Goal: Task Accomplishment & Management: Manage account settings

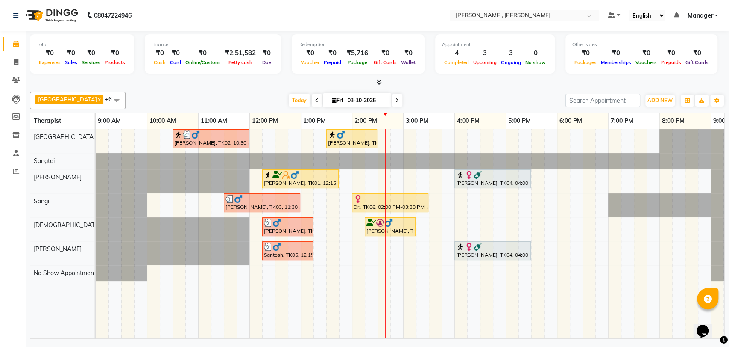
scroll to position [0, 38]
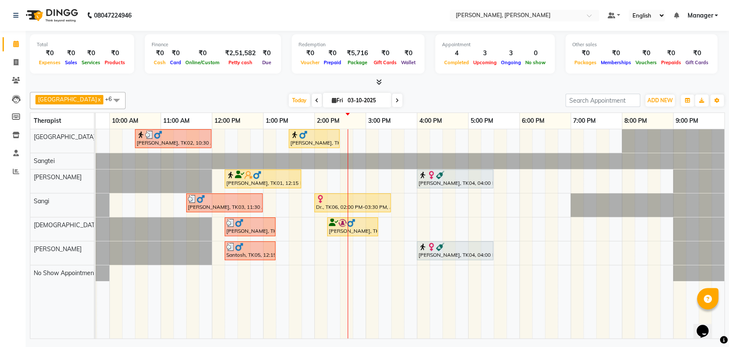
click at [423, 140] on div "[PERSON_NAME], TK02, 10:30 AM-12:00 PM, Deep Tissue Therapy (90) [PERSON_NAME],…" at bounding box center [391, 233] width 667 height 209
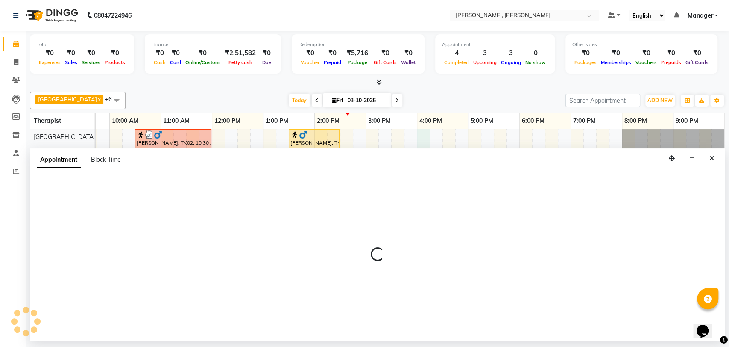
select select "63061"
select select "960"
select select "tentative"
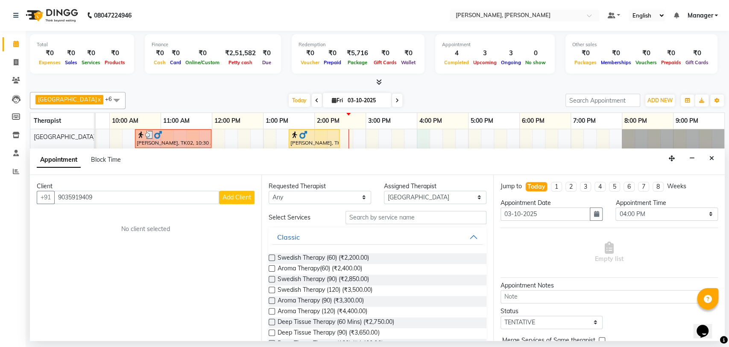
type input "9035919409"
click at [235, 196] on span "Add Client" at bounding box center [237, 197] width 29 height 8
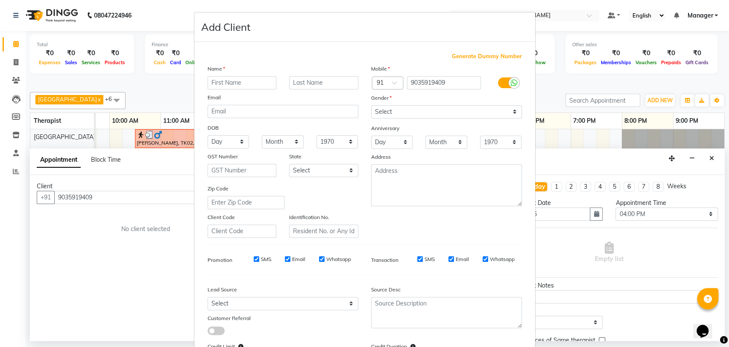
click at [244, 79] on input "text" at bounding box center [242, 82] width 69 height 13
type input "Tulika"
click at [394, 110] on select "Select [DEMOGRAPHIC_DATA] [DEMOGRAPHIC_DATA] Other Prefer Not To Say" at bounding box center [446, 111] width 151 height 13
click at [371, 105] on select "Select [DEMOGRAPHIC_DATA] [DEMOGRAPHIC_DATA] Other Prefer Not To Say" at bounding box center [446, 111] width 151 height 13
click at [396, 110] on select "Select [DEMOGRAPHIC_DATA] [DEMOGRAPHIC_DATA] Other Prefer Not To Say" at bounding box center [446, 111] width 151 height 13
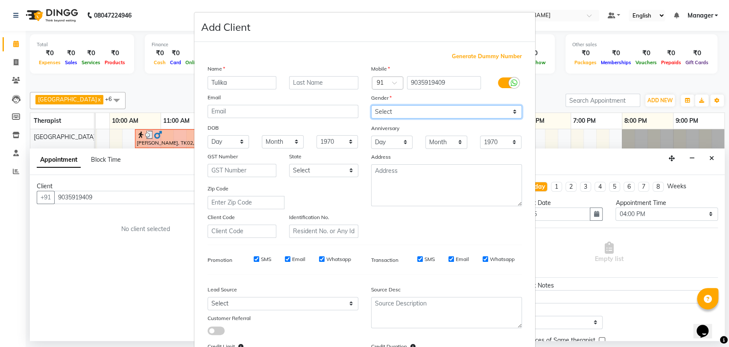
select select "[DEMOGRAPHIC_DATA]"
click at [371, 105] on select "Select [DEMOGRAPHIC_DATA] [DEMOGRAPHIC_DATA] Other Prefer Not To Say" at bounding box center [446, 111] width 151 height 13
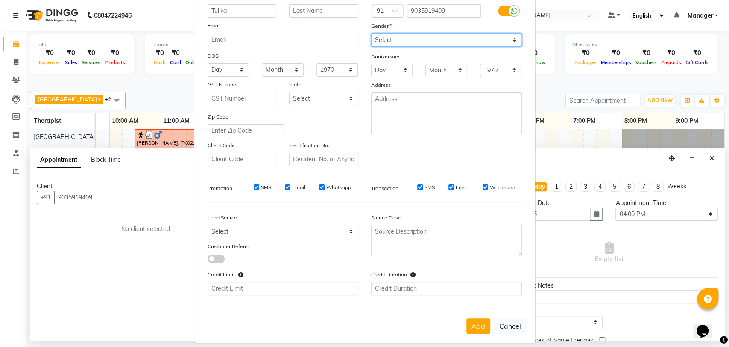
scroll to position [78, 0]
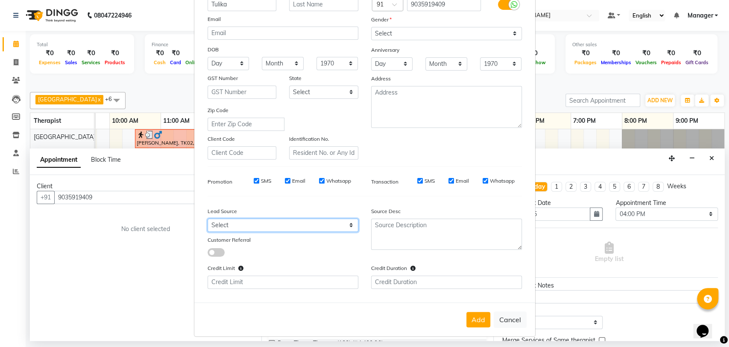
click at [256, 220] on select "Select Walk-in Referral Internet Friend Word of Mouth Advertisement Facebook Ju…" at bounding box center [283, 224] width 151 height 13
select select "50043"
click at [208, 218] on select "Select Walk-in Referral Internet Friend Word of Mouth Advertisement Facebook Ju…" at bounding box center [283, 224] width 151 height 13
drag, startPoint x: 473, startPoint y: 312, endPoint x: 477, endPoint y: 315, distance: 5.8
click at [473, 312] on button "Add" at bounding box center [479, 319] width 24 height 15
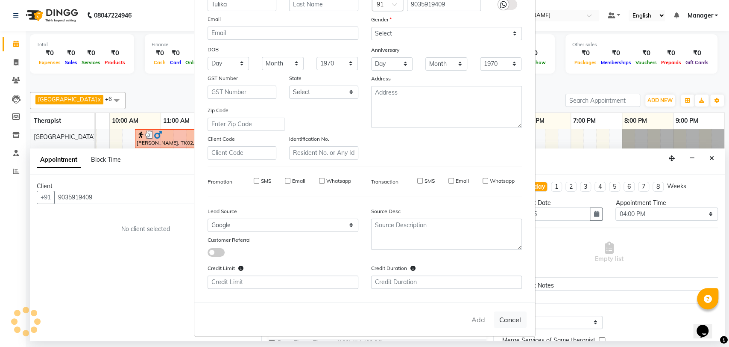
select select
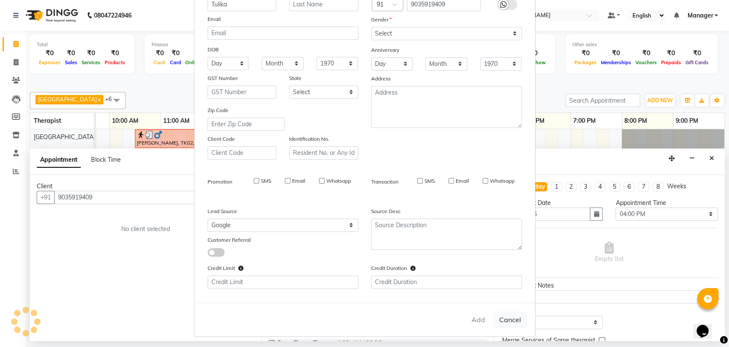
select select
checkbox input "false"
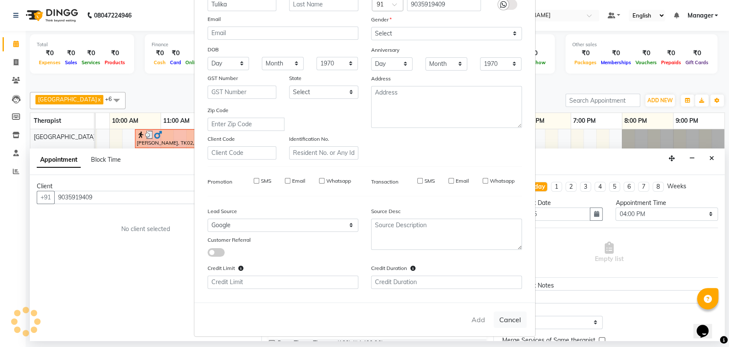
checkbox input "false"
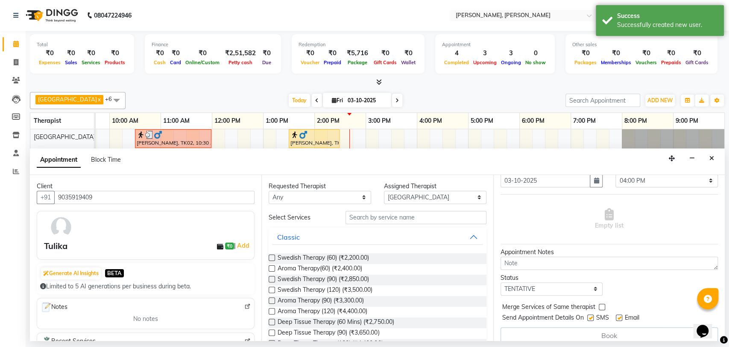
scroll to position [42, 0]
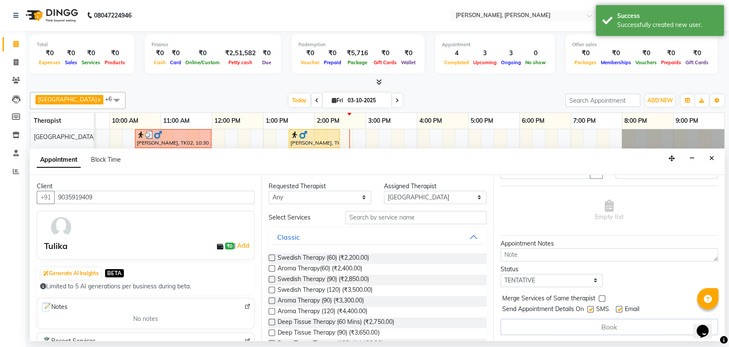
click at [272, 256] on label at bounding box center [272, 257] width 6 height 6
click at [272, 256] on input "checkbox" at bounding box center [272, 259] width 6 height 6
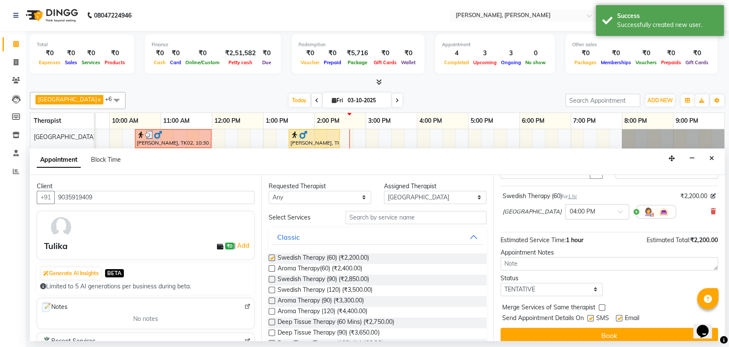
checkbox input "false"
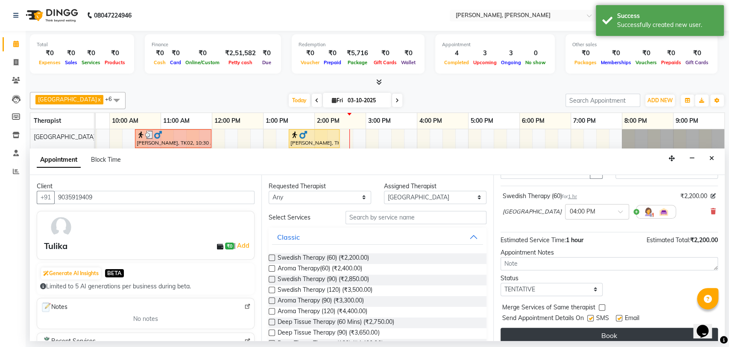
click at [583, 335] on button "Book" at bounding box center [610, 334] width 218 height 15
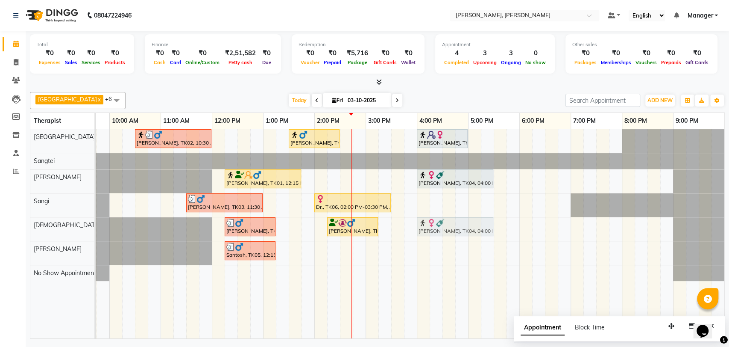
drag, startPoint x: 429, startPoint y: 244, endPoint x: 429, endPoint y: 229, distance: 15.0
click at [429, 229] on tbody "[PERSON_NAME], TK02, 10:30 AM-12:00 PM, Deep Tissue Therapy (90) [PERSON_NAME],…" at bounding box center [391, 205] width 667 height 152
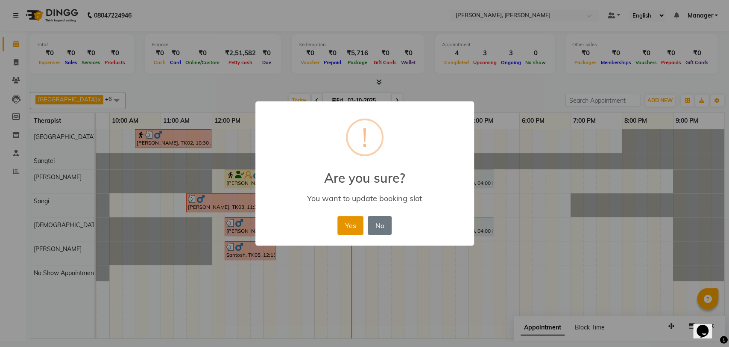
click at [347, 228] on button "Yes" at bounding box center [351, 225] width 26 height 19
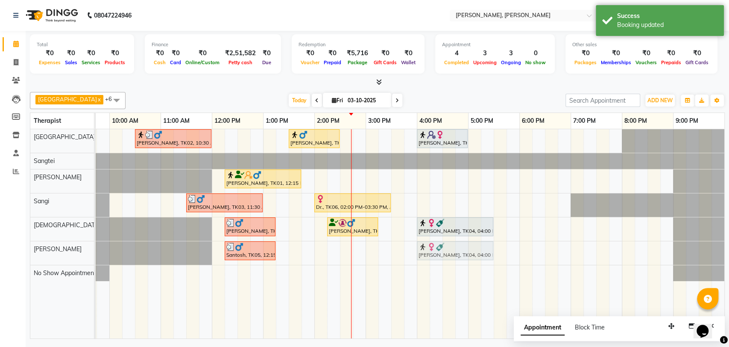
drag, startPoint x: 443, startPoint y: 179, endPoint x: 444, endPoint y: 243, distance: 64.1
click at [444, 250] on tbody "[PERSON_NAME], TK02, 10:30 AM-12:00 PM, Deep Tissue Therapy (90) [PERSON_NAME],…" at bounding box center [391, 205] width 667 height 152
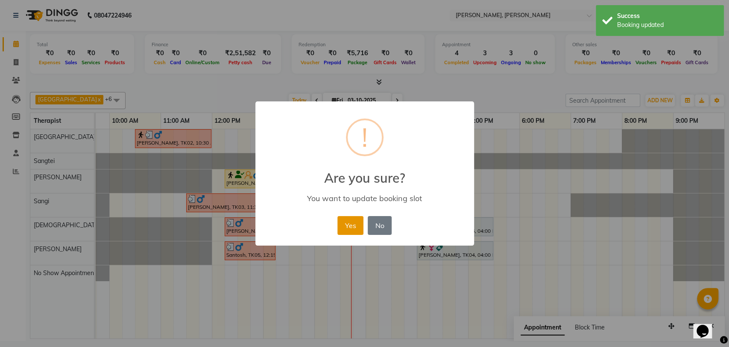
click at [350, 226] on button "Yes" at bounding box center [351, 225] width 26 height 19
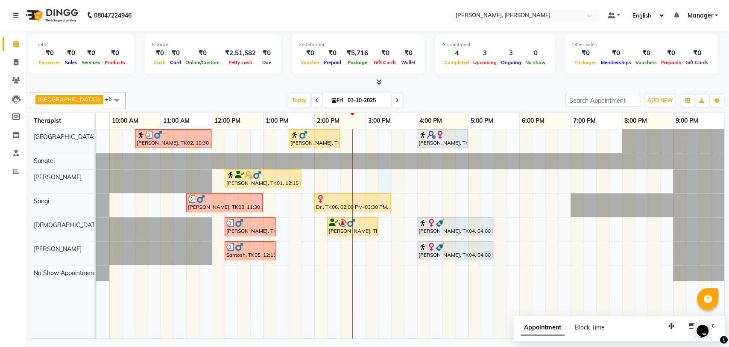
click at [383, 182] on div "[PERSON_NAME], TK02, 10:30 AM-12:00 PM, Deep Tissue Therapy (90) [PERSON_NAME],…" at bounding box center [391, 233] width 667 height 209
select select "63067"
select select "tentative"
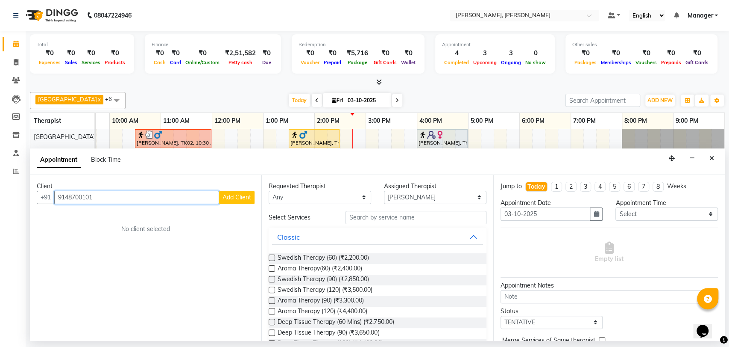
type input "9148700101"
click at [237, 196] on span "Add Client" at bounding box center [237, 197] width 29 height 8
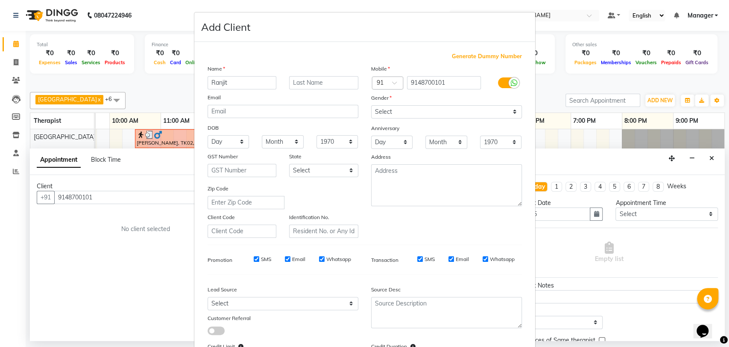
type input "Ranjit"
click at [413, 111] on select "Select [DEMOGRAPHIC_DATA] [DEMOGRAPHIC_DATA] Other Prefer Not To Say" at bounding box center [446, 111] width 151 height 13
select select "[DEMOGRAPHIC_DATA]"
click at [371, 105] on select "Select [DEMOGRAPHIC_DATA] [DEMOGRAPHIC_DATA] Other Prefer Not To Say" at bounding box center [446, 111] width 151 height 13
click at [236, 302] on select "Select Walk-in Referral Internet Friend Word of Mouth Advertisement Facebook Ju…" at bounding box center [283, 303] width 151 height 13
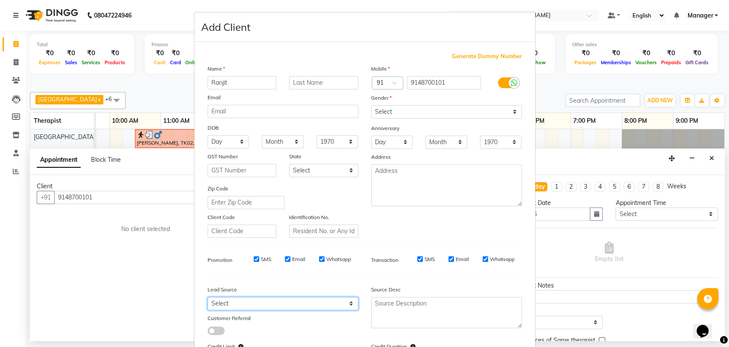
select select "50043"
click at [208, 297] on select "Select Walk-in Referral Internet Friend Word of Mouth Advertisement Facebook Ju…" at bounding box center [283, 303] width 151 height 13
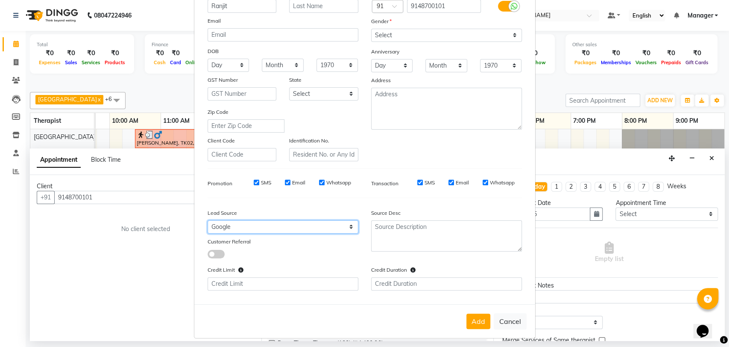
scroll to position [78, 0]
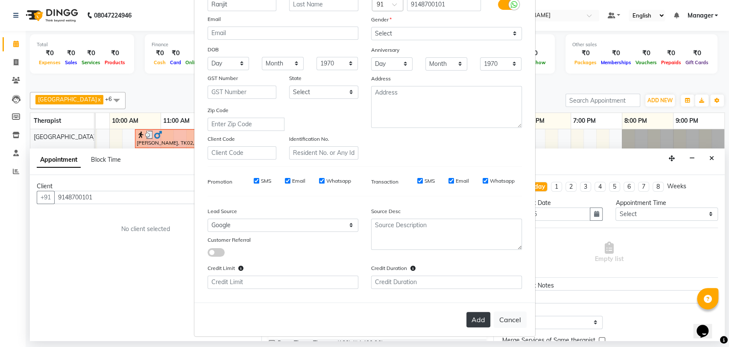
click at [476, 316] on button "Add" at bounding box center [479, 319] width 24 height 15
select select
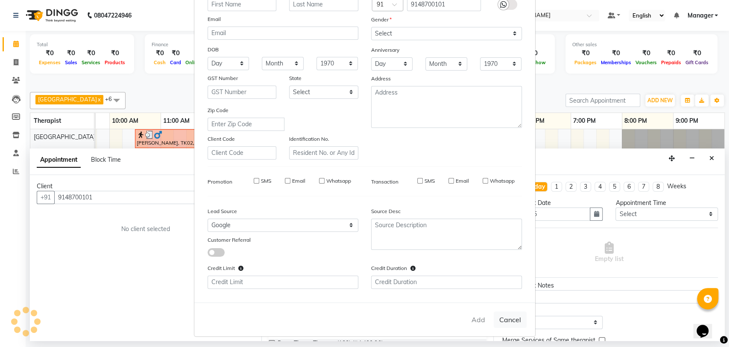
select select
checkbox input "false"
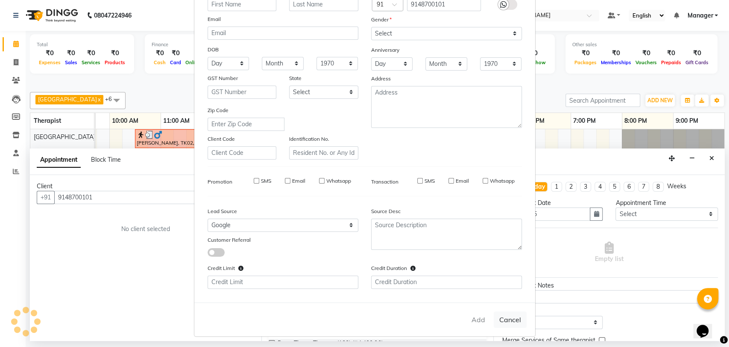
checkbox input "false"
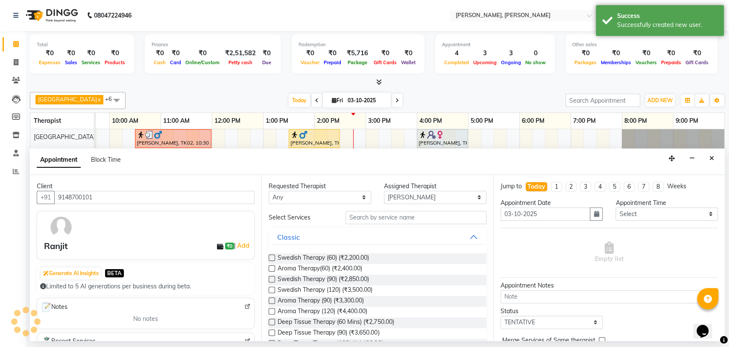
click at [272, 259] on label at bounding box center [272, 257] width 6 height 6
click at [272, 259] on input "checkbox" at bounding box center [272, 259] width 6 height 6
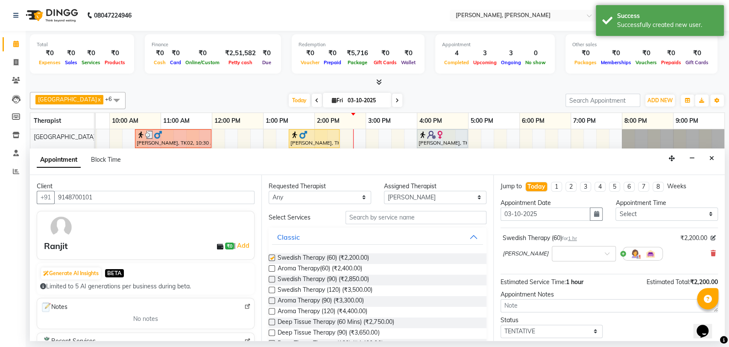
checkbox input "false"
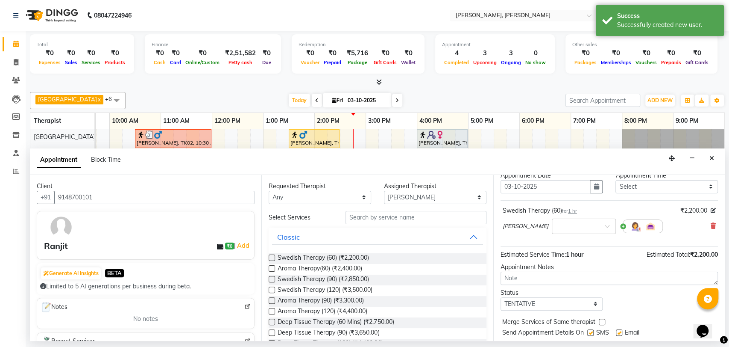
scroll to position [50, 0]
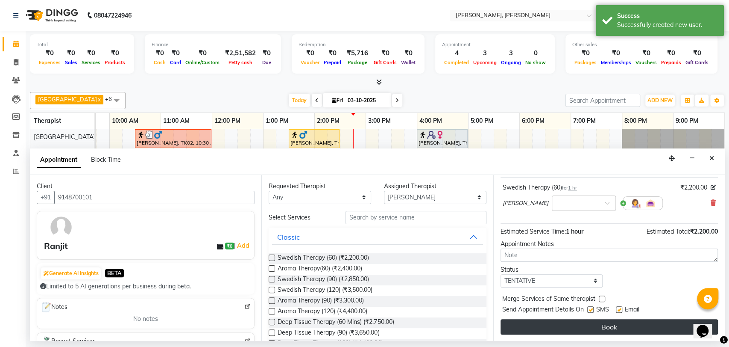
click at [608, 332] on button "Book" at bounding box center [610, 326] width 218 height 15
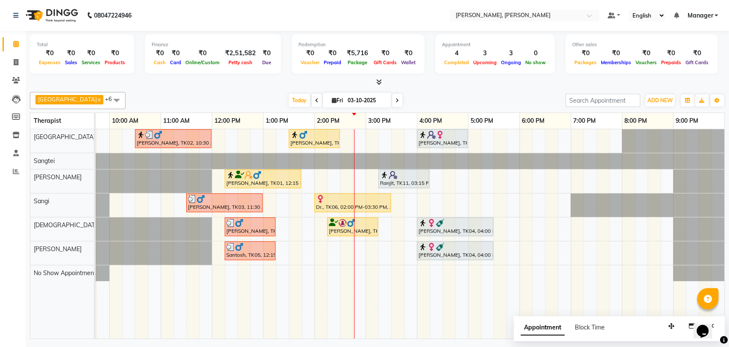
click at [454, 227] on div "[PERSON_NAME], TK04, 04:00 PM-05:30 PM, Swedish Therapy (90)" at bounding box center [455, 226] width 75 height 16
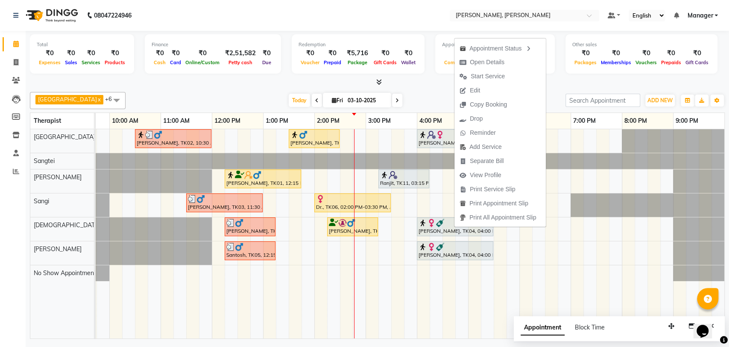
click at [447, 253] on div "[PERSON_NAME], TK04, 04:00 PM-05:30 PM, Swedish Therapy (90)" at bounding box center [455, 250] width 75 height 16
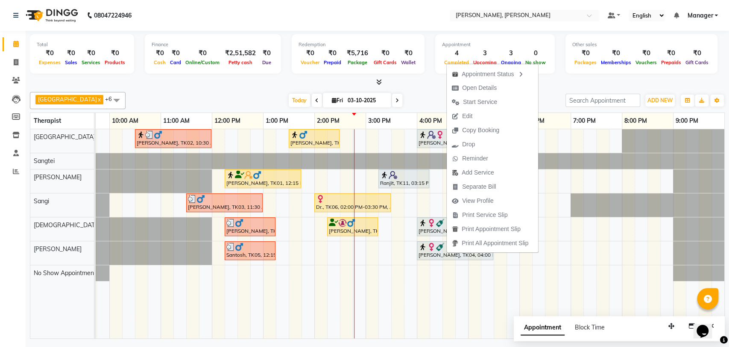
click at [447, 253] on div "[PERSON_NAME], TK04, 04:00 PM-05:30 PM, Swedish Therapy (90)" at bounding box center [455, 250] width 75 height 16
click at [191, 13] on nav "08047224946 Select Location × [PERSON_NAME], [PERSON_NAME] Default Panel My Pan…" at bounding box center [364, 15] width 729 height 31
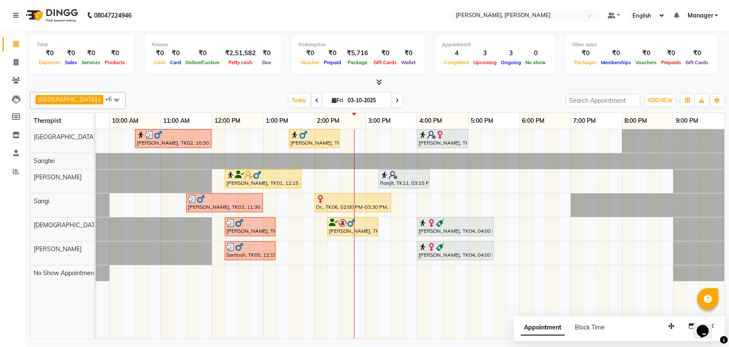
click at [470, 257] on div "[PERSON_NAME], TK04, 04:00 PM-05:30 PM, Swedish Therapy (90)" at bounding box center [455, 250] width 75 height 16
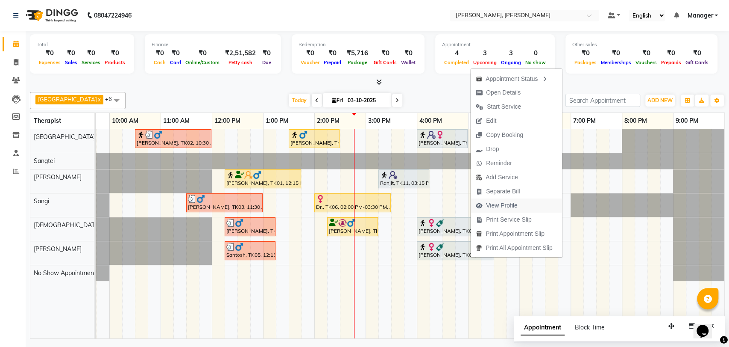
click at [482, 199] on span "View Profile" at bounding box center [497, 205] width 52 height 14
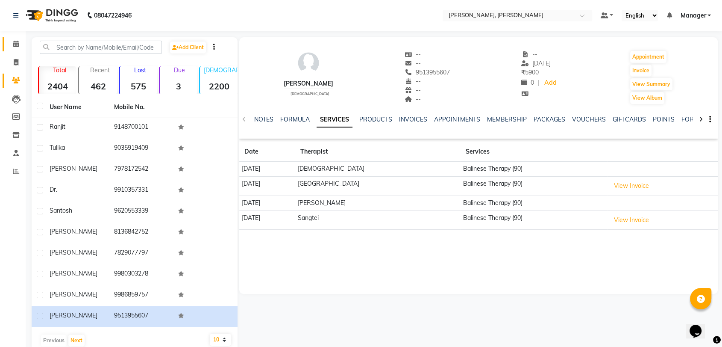
click at [5, 40] on link "Calendar" at bounding box center [13, 44] width 21 height 14
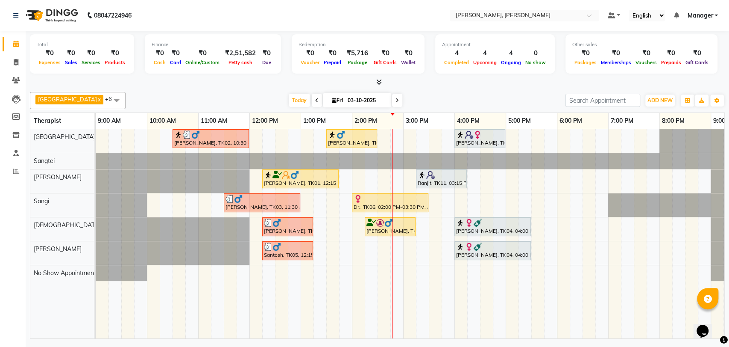
click at [252, 203] on div "[PERSON_NAME], TK03, 11:30 AM-01:00 PM, Balinese Therapy (90)" at bounding box center [262, 202] width 75 height 16
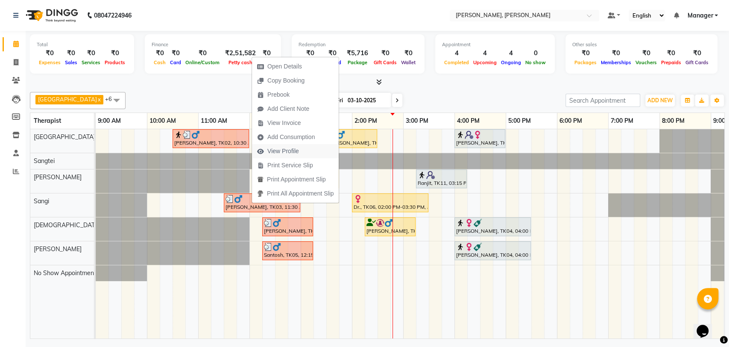
click at [306, 144] on button "View Profile" at bounding box center [295, 151] width 87 height 14
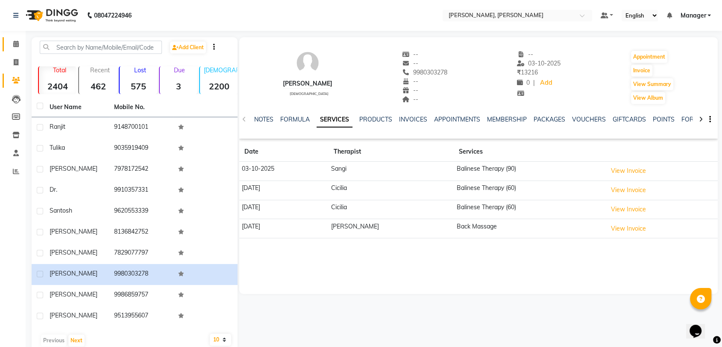
click at [10, 49] on link "Calendar" at bounding box center [13, 44] width 21 height 14
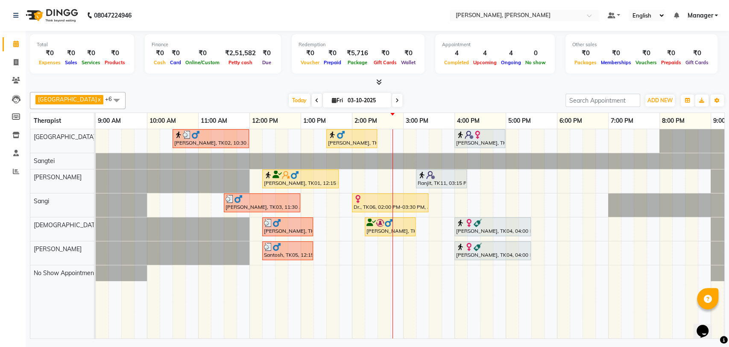
click at [361, 198] on img at bounding box center [358, 198] width 9 height 9
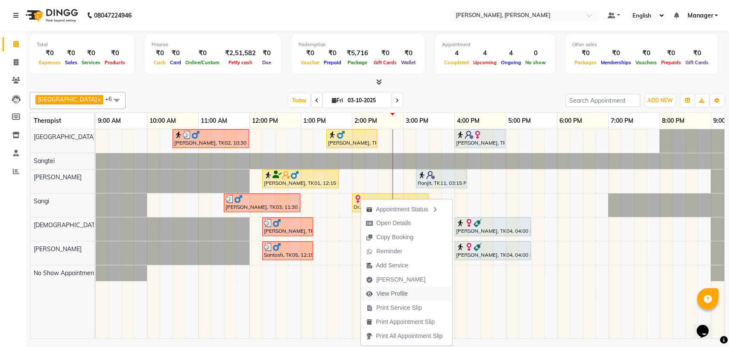
click at [392, 297] on span "View Profile" at bounding box center [392, 293] width 32 height 9
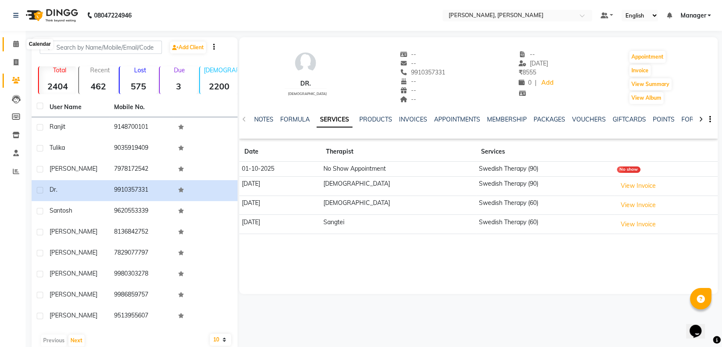
click at [14, 43] on icon at bounding box center [16, 44] width 6 height 6
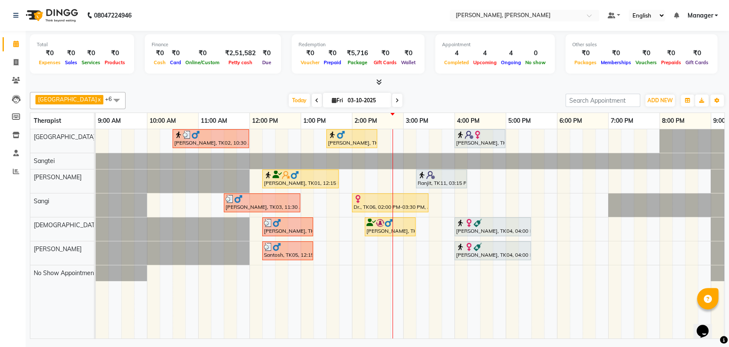
click at [235, 200] on img at bounding box center [238, 198] width 9 height 9
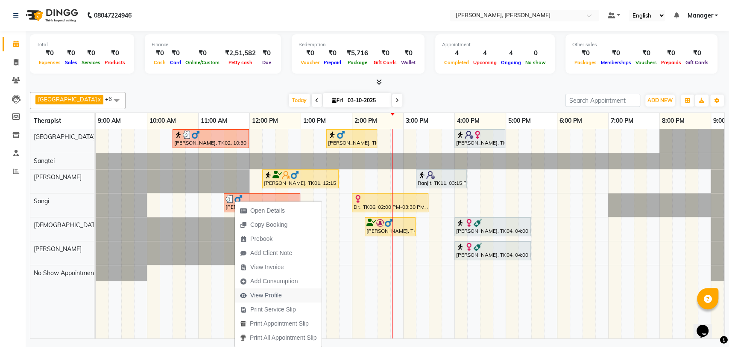
click at [273, 294] on span "View Profile" at bounding box center [266, 295] width 32 height 9
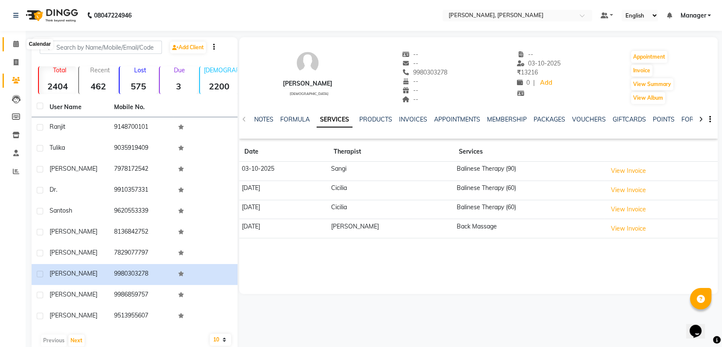
click at [11, 42] on span at bounding box center [16, 44] width 15 height 10
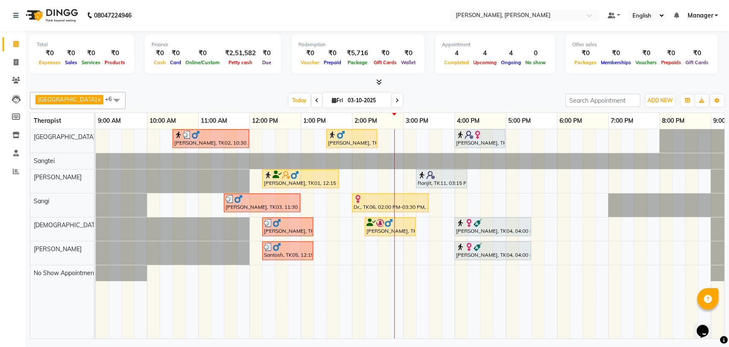
click at [475, 141] on div "[PERSON_NAME], TK10, 04:00 PM-05:00 PM, Swedish Therapy (60)" at bounding box center [480, 138] width 49 height 16
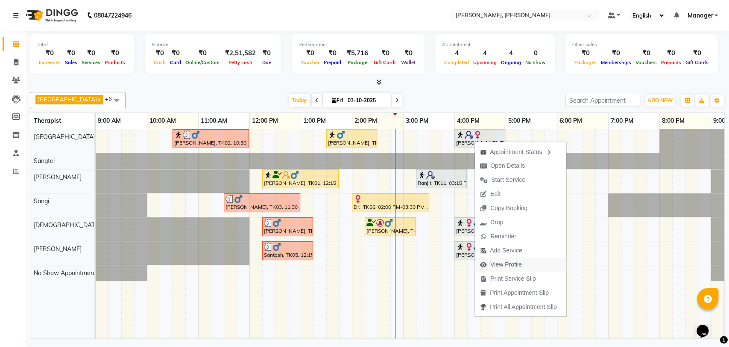
click at [513, 257] on span "View Profile" at bounding box center [501, 264] width 52 height 14
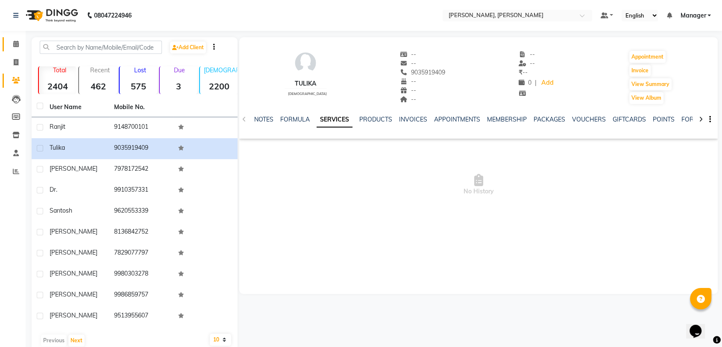
click at [7, 43] on link "Calendar" at bounding box center [13, 44] width 21 height 14
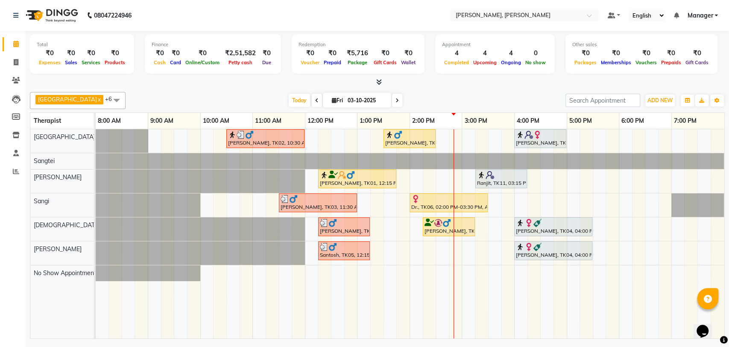
click at [418, 134] on div at bounding box center [409, 134] width 49 height 9
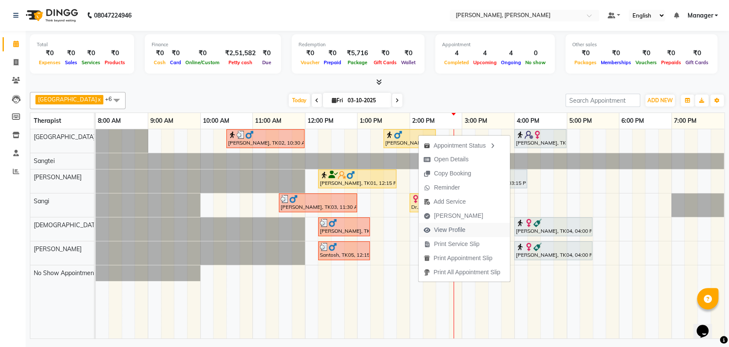
click at [448, 232] on span "View Profile" at bounding box center [450, 229] width 32 height 9
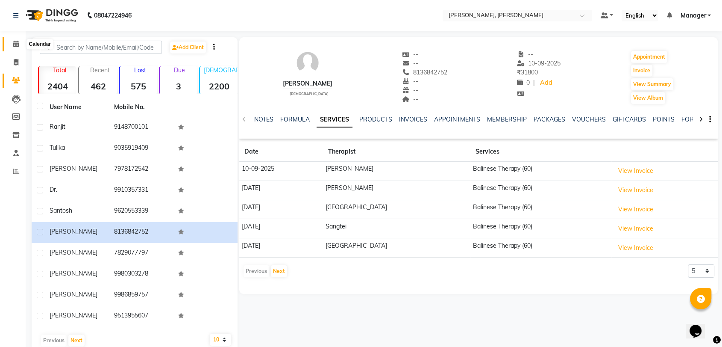
click at [13, 48] on span at bounding box center [16, 44] width 15 height 10
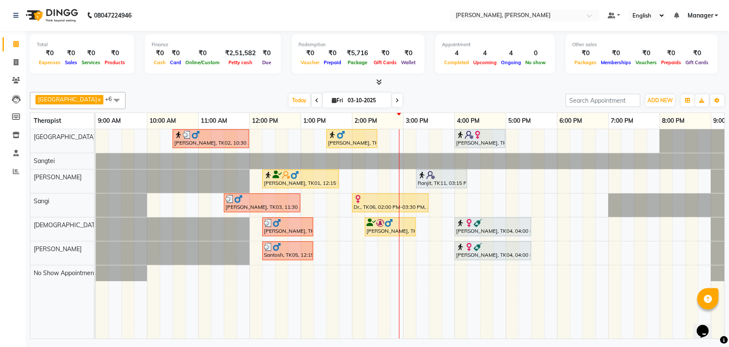
click at [464, 220] on img at bounding box center [460, 222] width 9 height 9
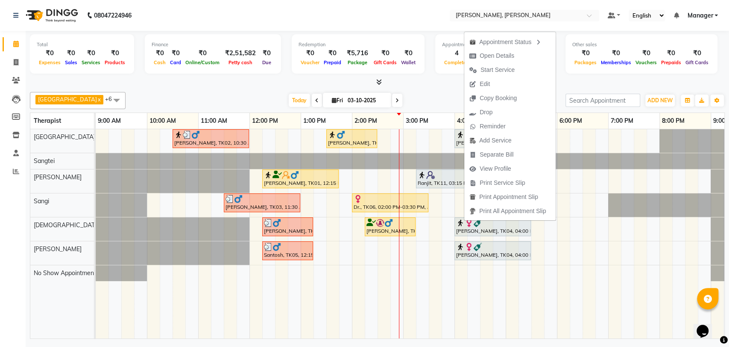
click at [461, 230] on div "[PERSON_NAME], TK04, 04:00 PM-05:30 PM, Swedish Therapy (90)" at bounding box center [493, 226] width 75 height 16
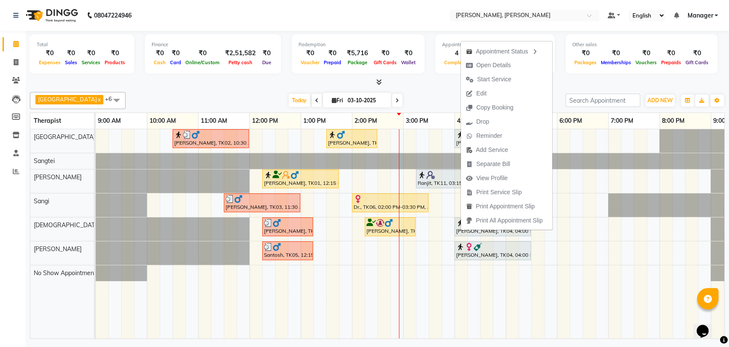
click at [461, 230] on div "[PERSON_NAME], TK04, 04:00 PM-05:30 PM, Swedish Therapy (90)" at bounding box center [493, 226] width 75 height 16
click at [459, 231] on div "[PERSON_NAME], TK04, 04:00 PM-05:30 PM, Swedish Therapy (90)" at bounding box center [493, 226] width 75 height 16
click at [459, 230] on ul "Appointment Status Open Details Start Service Edit Copy Booking Drop Reminder A…" at bounding box center [505, 136] width 92 height 189
click at [442, 207] on div "[PERSON_NAME], TK02, 10:30 AM-12:00 PM, Deep Tissue Therapy (90) [PERSON_NAME],…" at bounding box center [429, 233] width 667 height 209
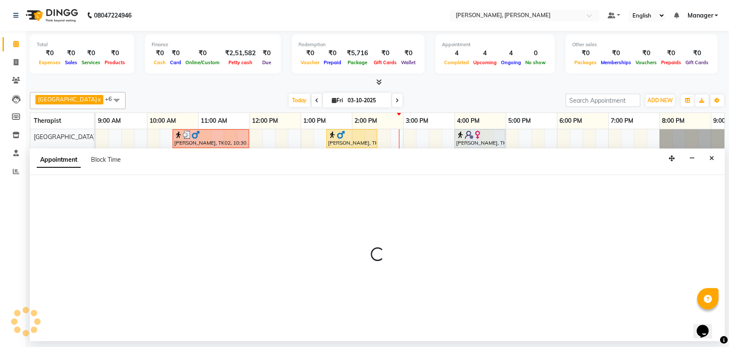
select select "63891"
select select "tentative"
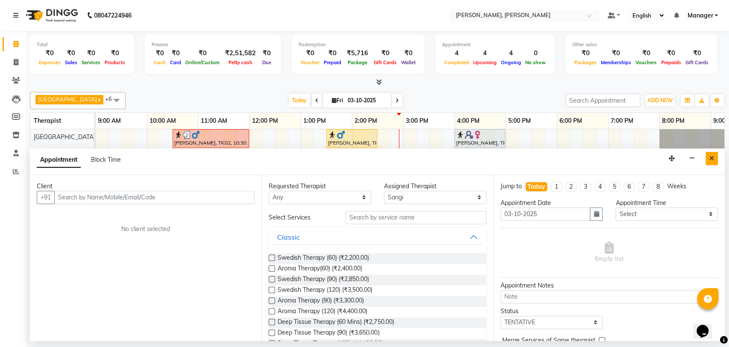
click at [715, 159] on button "Close" at bounding box center [712, 158] width 12 height 13
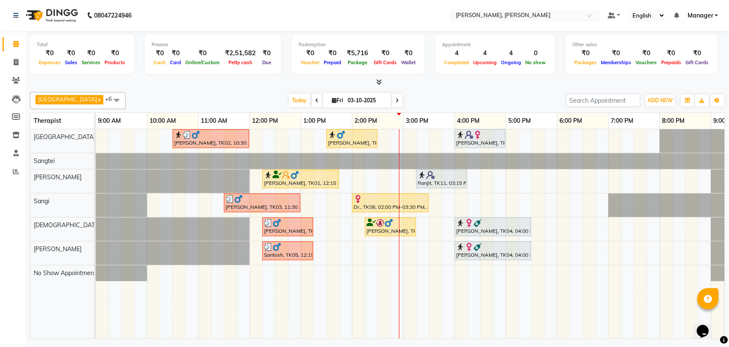
click at [463, 98] on div "[DATE] [DATE]" at bounding box center [346, 100] width 432 height 13
click at [285, 182] on div "[PERSON_NAME], TK01, 12:15 PM-01:45 PM, Balinese Therapy (90)" at bounding box center [300, 178] width 75 height 16
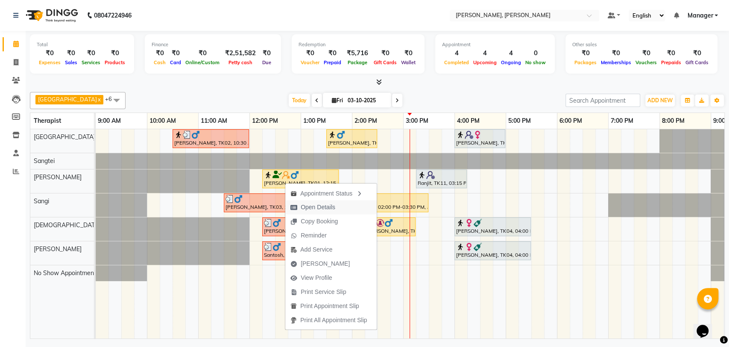
click at [349, 205] on button "Open Details" at bounding box center [330, 207] width 91 height 14
select select "1"
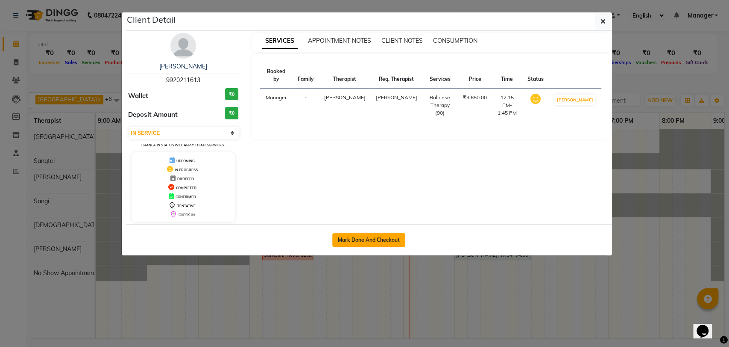
click at [364, 237] on button "Mark Done And Checkout" at bounding box center [368, 240] width 73 height 14
select select "service"
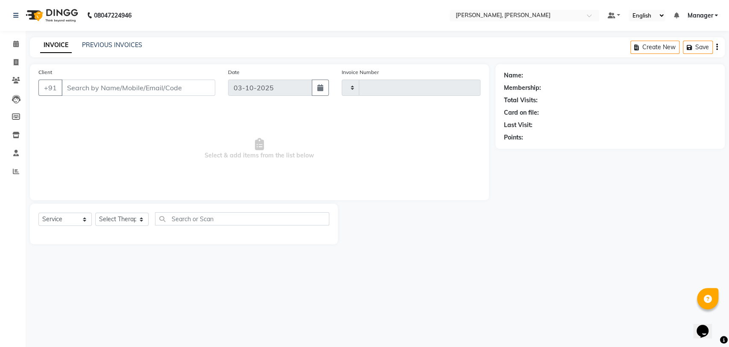
type input "1995"
select select "7301"
type input "9920211613"
select select "63067"
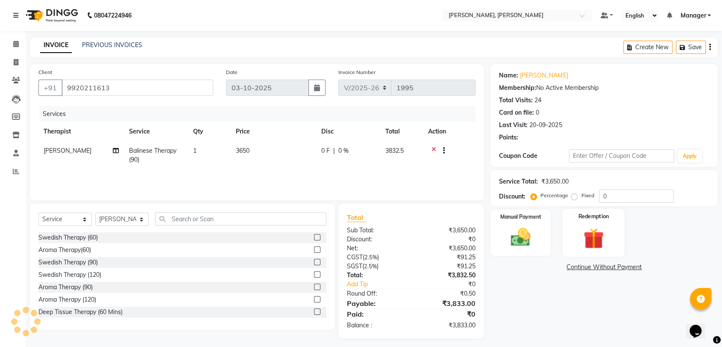
click at [592, 234] on img at bounding box center [593, 238] width 33 height 26
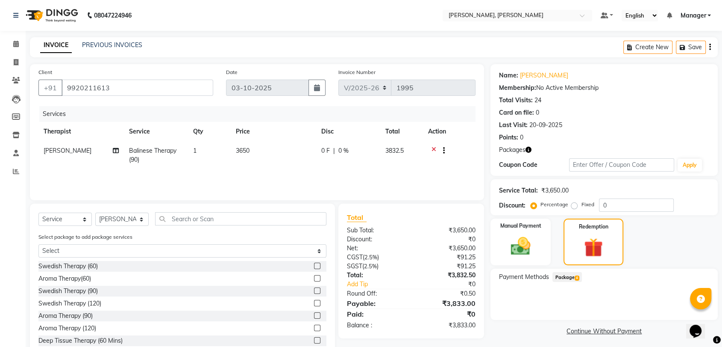
click at [564, 279] on span "Package 4" at bounding box center [567, 277] width 29 height 10
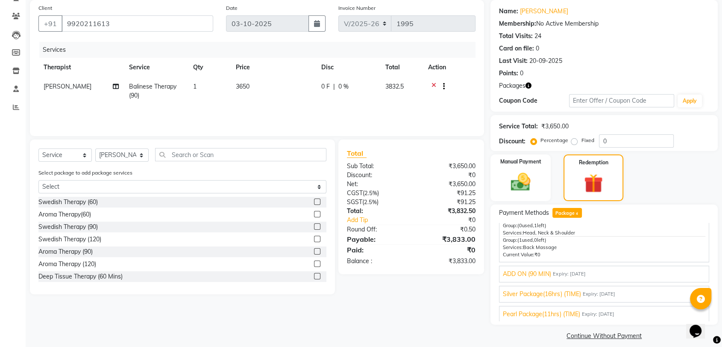
scroll to position [72, 0]
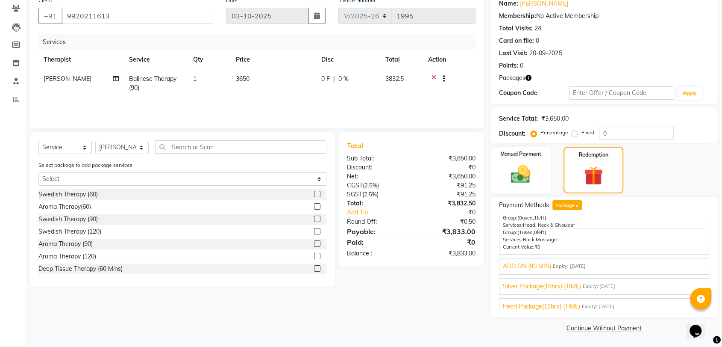
click at [581, 308] on div "Pearl Package(11hrs) (TIME) Expiry: [DATE]" at bounding box center [604, 306] width 203 height 9
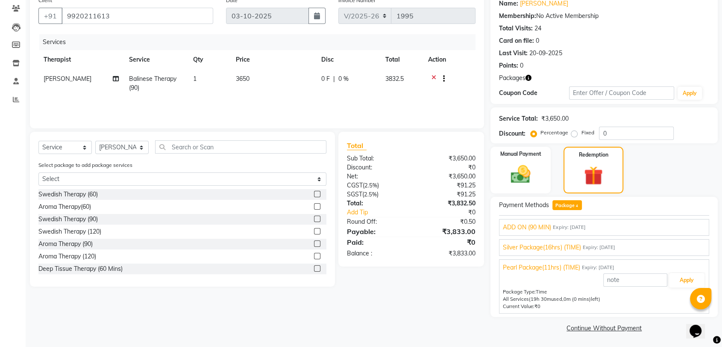
scroll to position [19, 0]
click at [603, 241] on div "Silver Package(16hrs) (TIME) Expiry: [DATE] Apply Package Type: Time All Servic…" at bounding box center [604, 247] width 210 height 17
click at [677, 286] on button "Apply" at bounding box center [686, 280] width 35 height 15
type input "Pearl Package(11hrs) (TIME)"
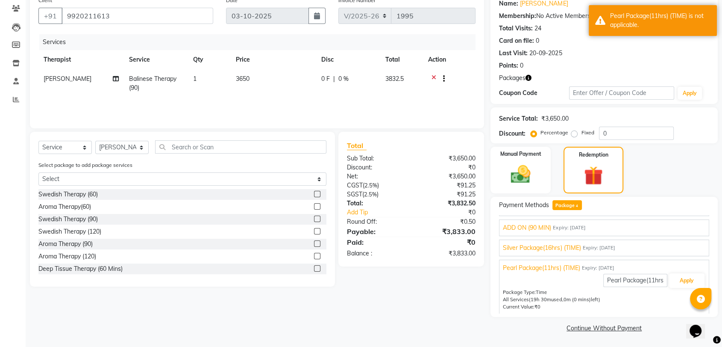
click at [615, 244] on span "Expiry: [DATE]" at bounding box center [598, 247] width 32 height 7
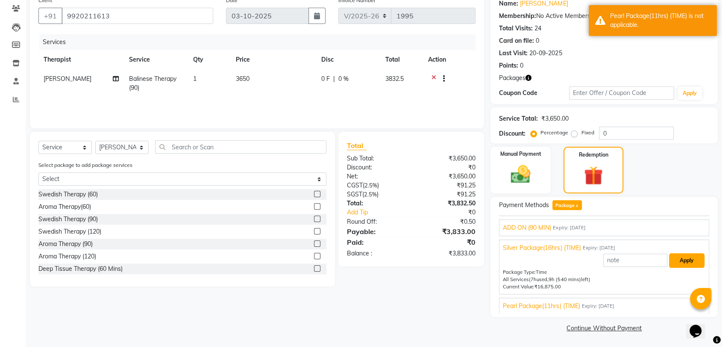
click at [682, 255] on button "Apply" at bounding box center [686, 260] width 35 height 15
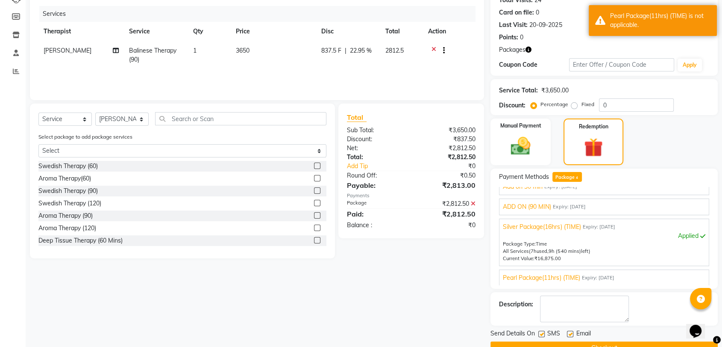
scroll to position [120, 0]
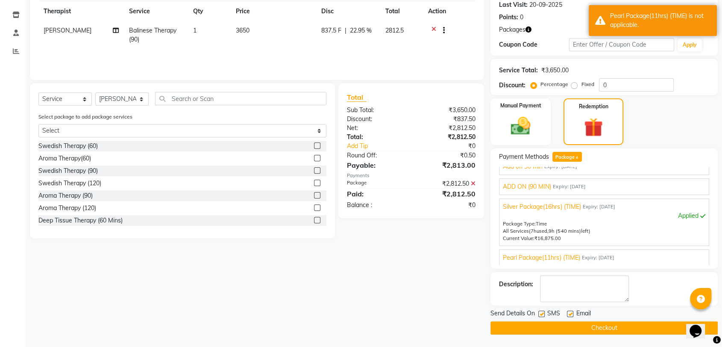
click at [620, 325] on button "Checkout" at bounding box center [604, 327] width 227 height 13
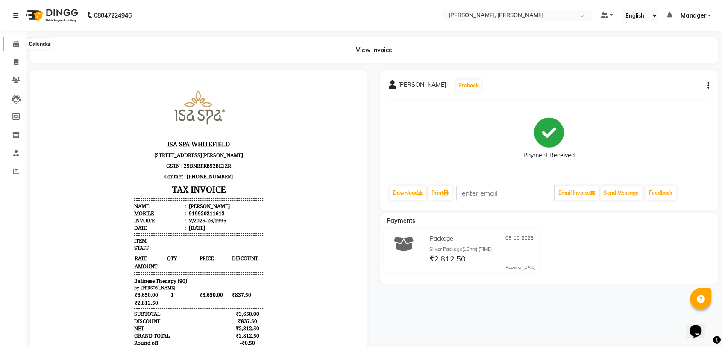
click at [13, 41] on icon at bounding box center [16, 44] width 6 height 6
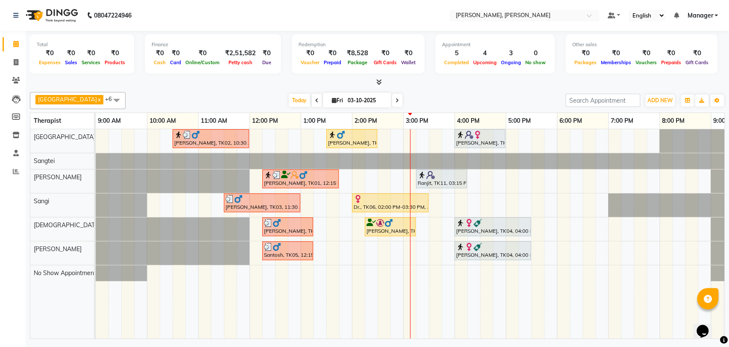
click at [337, 139] on div "[PERSON_NAME], TK09, 01:30 PM-02:30 PM, Balinese Therapy (60)" at bounding box center [351, 138] width 49 height 16
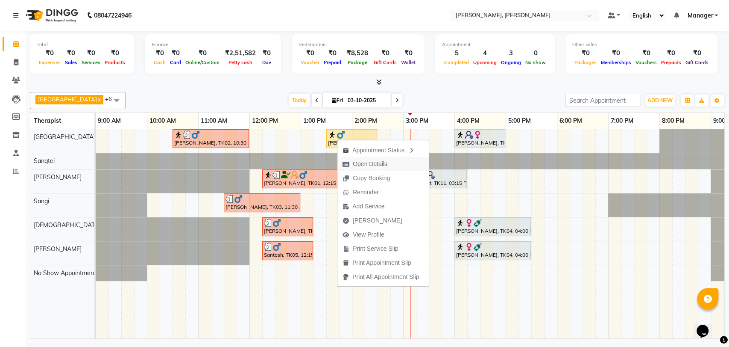
click at [377, 162] on span "Open Details" at bounding box center [370, 163] width 35 height 9
select select "1"
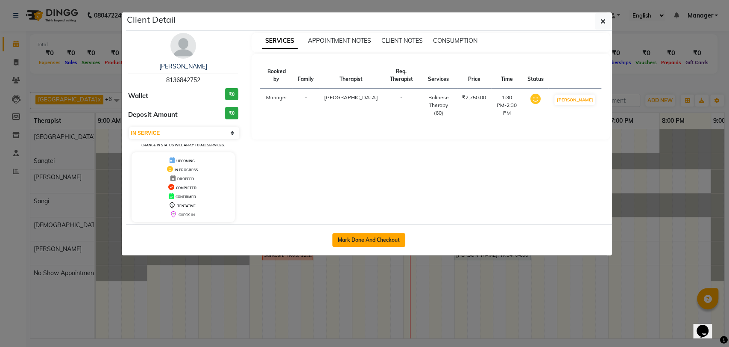
click at [366, 238] on button "Mark Done And Checkout" at bounding box center [368, 240] width 73 height 14
select select "7301"
select select "service"
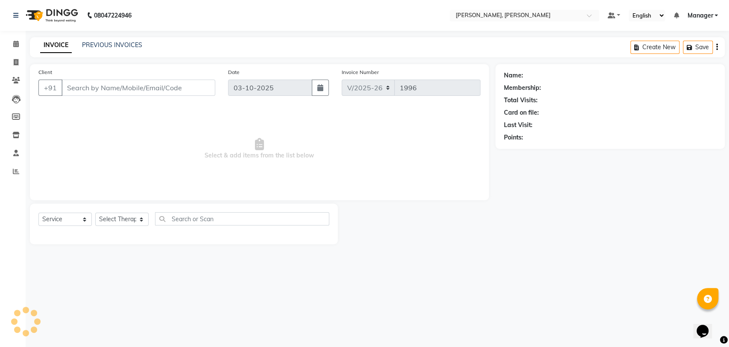
type input "8136842752"
select select "63061"
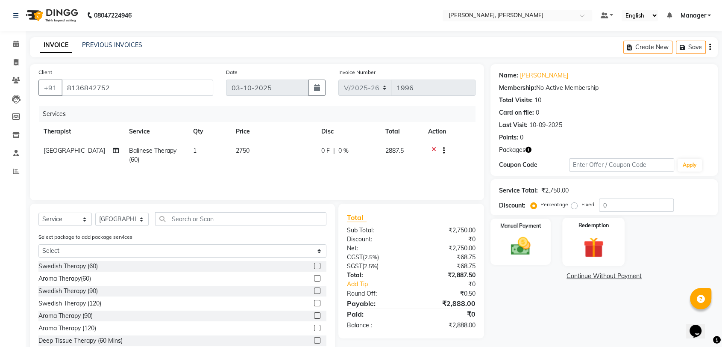
click at [591, 233] on div "Redemption" at bounding box center [593, 242] width 62 height 48
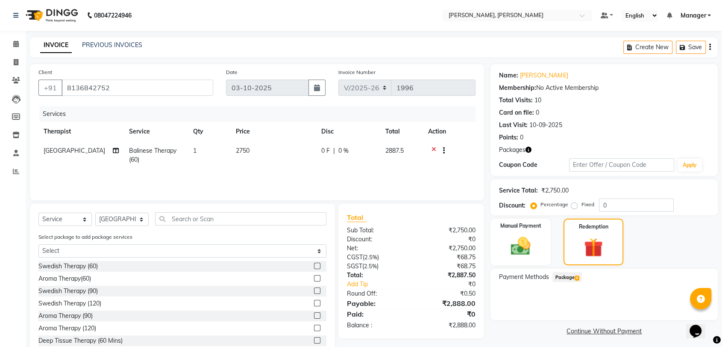
click at [564, 279] on span "Package 4" at bounding box center [567, 277] width 29 height 10
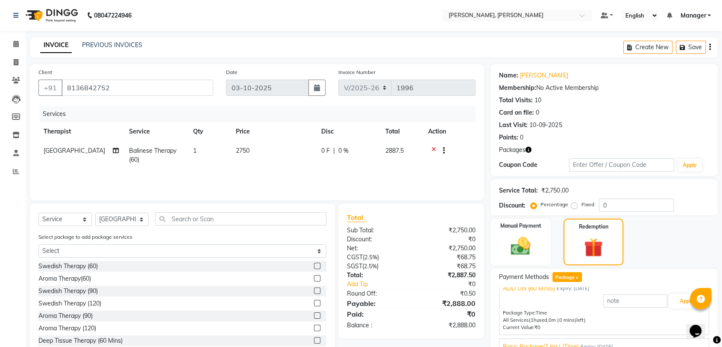
scroll to position [19, 0]
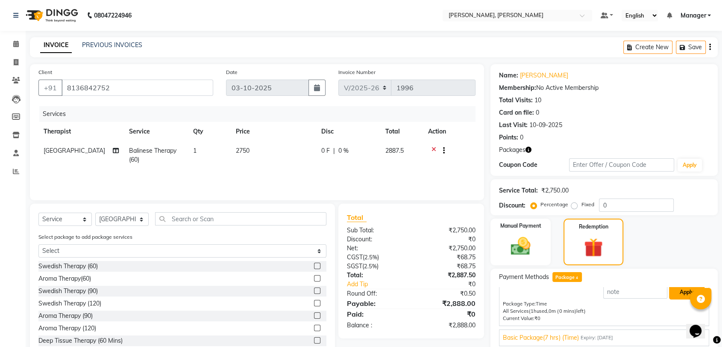
click at [678, 290] on button "Apply" at bounding box center [686, 292] width 35 height 15
type input "ADD ON (60 MINS)"
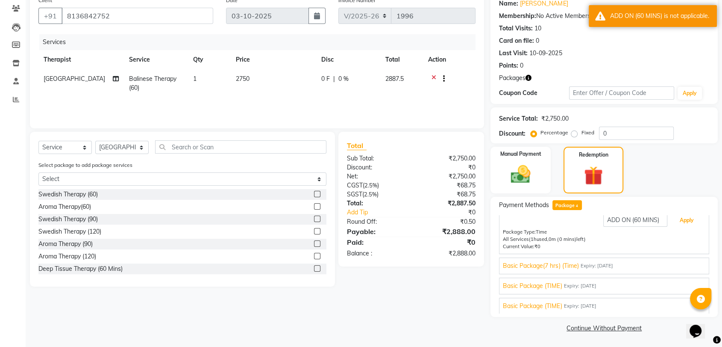
scroll to position [72, 0]
click at [602, 264] on span "Expiry: [DATE]" at bounding box center [596, 265] width 32 height 7
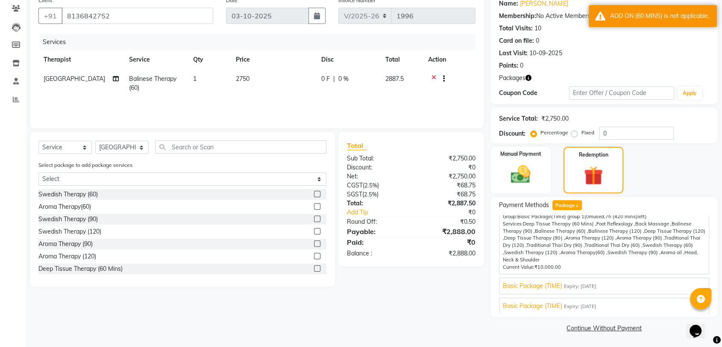
scroll to position [15, 0]
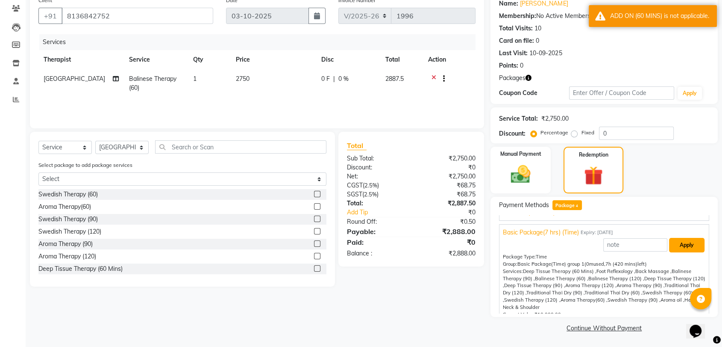
click at [677, 242] on button "Apply" at bounding box center [686, 245] width 35 height 15
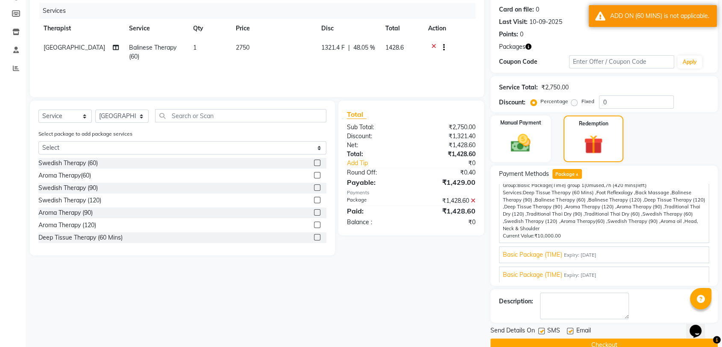
scroll to position [120, 0]
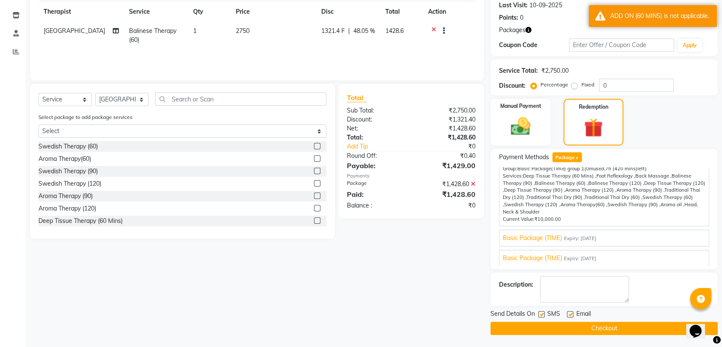
click at [591, 325] on button "Checkout" at bounding box center [604, 327] width 227 height 13
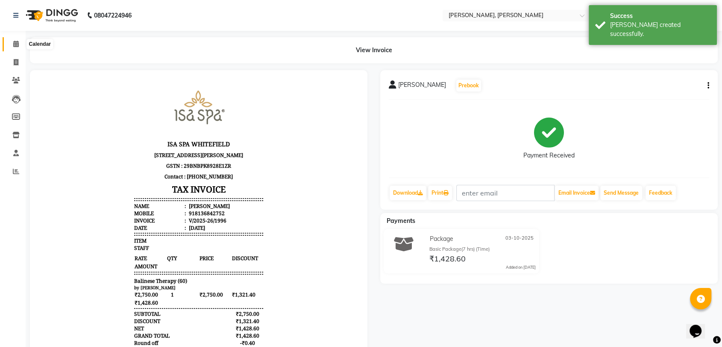
click at [12, 45] on span at bounding box center [16, 44] width 15 height 10
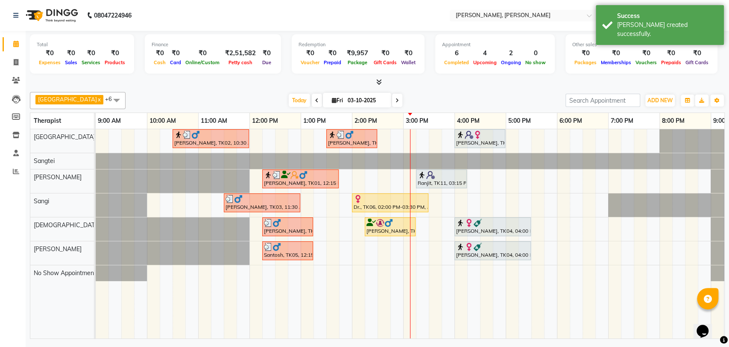
click at [362, 135] on div at bounding box center [351, 134] width 47 height 9
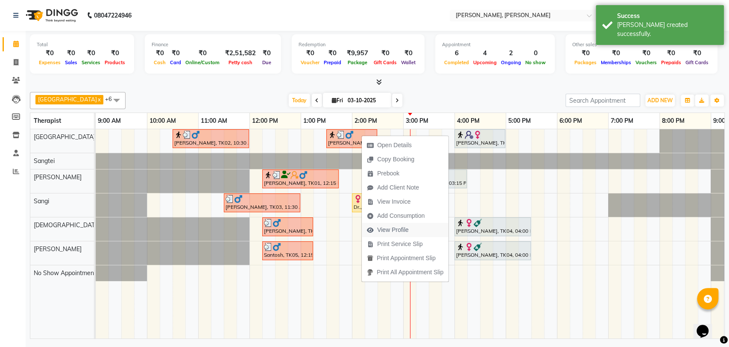
click at [414, 226] on span "View Profile" at bounding box center [388, 230] width 52 height 14
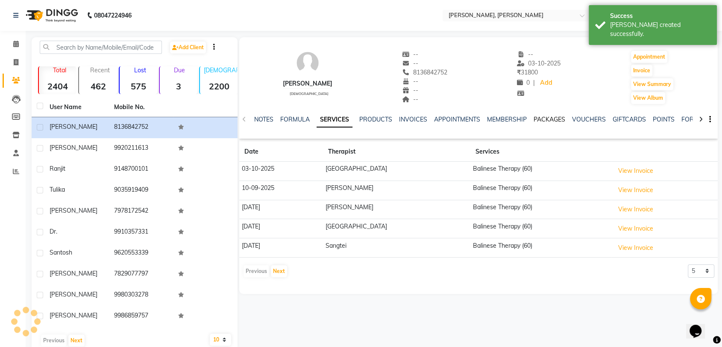
click at [559, 117] on link "PACKAGES" at bounding box center [550, 119] width 32 height 8
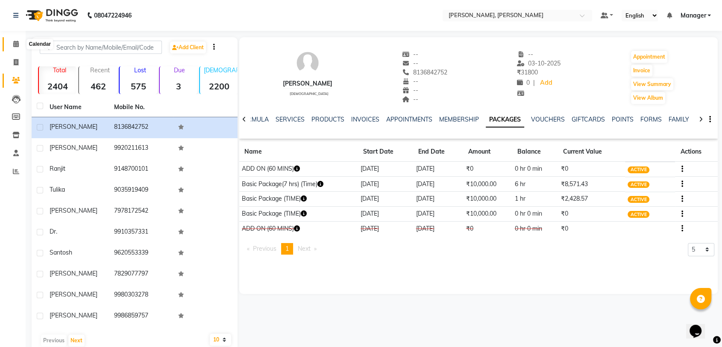
click at [18, 41] on icon at bounding box center [16, 44] width 6 height 6
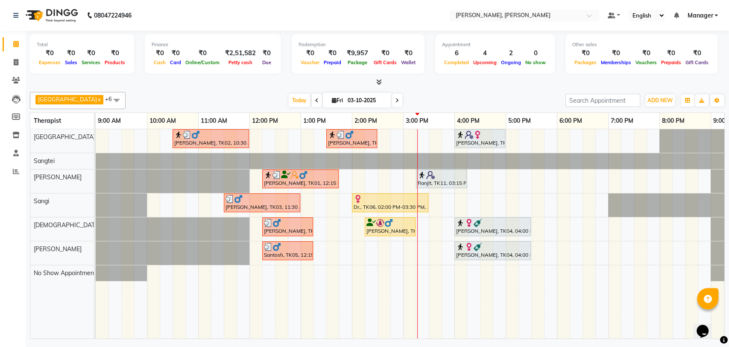
click at [447, 177] on div at bounding box center [441, 174] width 47 height 9
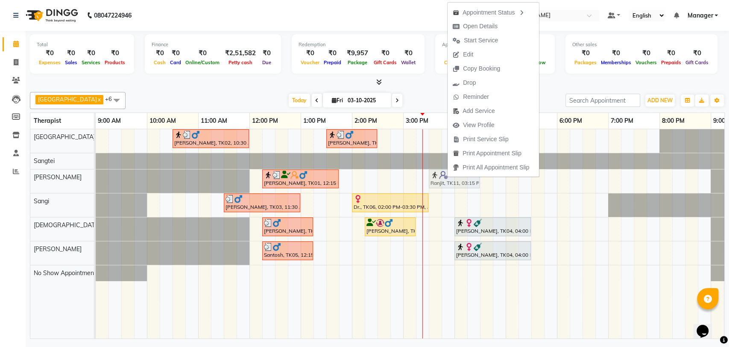
drag, startPoint x: 430, startPoint y: 173, endPoint x: 438, endPoint y: 175, distance: 8.4
click at [96, 175] on div "[PERSON_NAME], TK01, 12:15 PM-01:45 PM, Balinese Therapy (90) Ranjit, TK11, 03:…" at bounding box center [96, 181] width 0 height 24
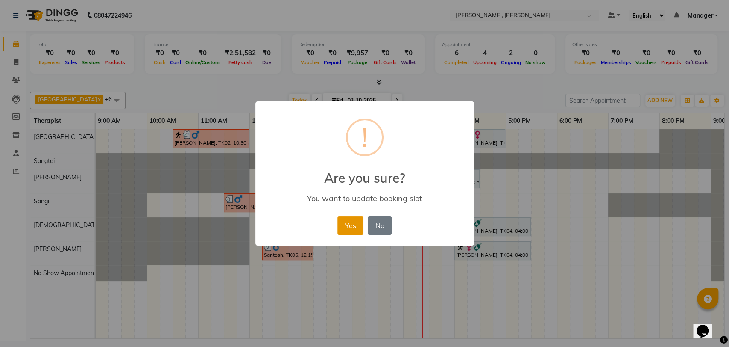
click at [356, 227] on button "Yes" at bounding box center [351, 225] width 26 height 19
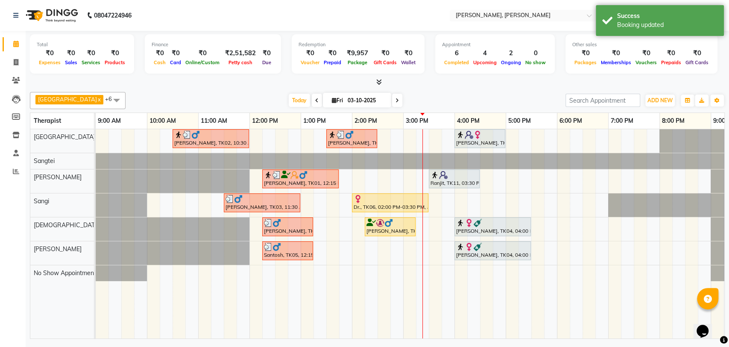
click at [444, 176] on img at bounding box center [443, 174] width 9 height 9
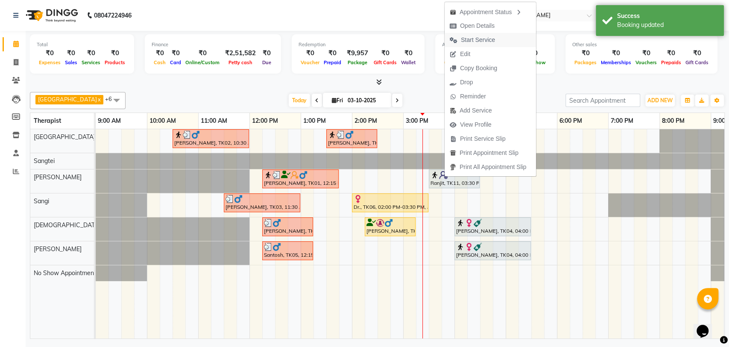
click at [473, 41] on span "Start Service" at bounding box center [478, 39] width 34 height 9
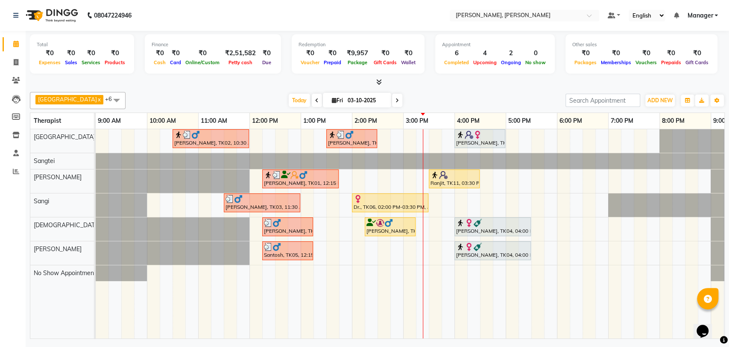
click at [398, 228] on div "[PERSON_NAME], TK07, 02:15 PM-03:15 PM, Balinese Therapy (60)" at bounding box center [390, 226] width 49 height 16
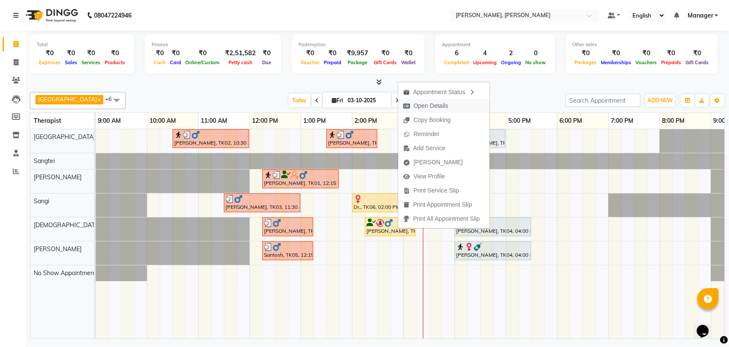
click at [436, 107] on span "Open Details" at bounding box center [431, 105] width 35 height 9
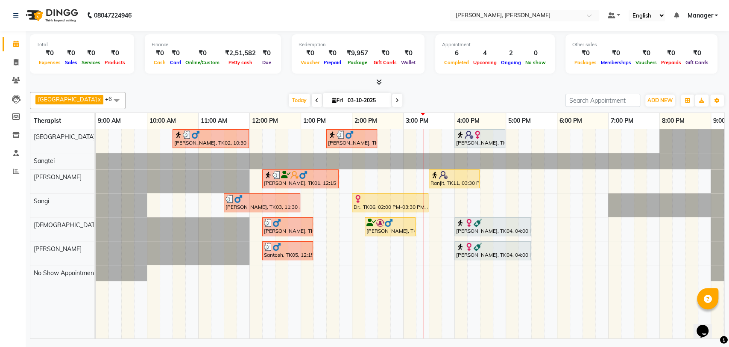
click at [394, 230] on div "[PERSON_NAME], TK07, 02:15 PM-03:15 PM, Balinese Therapy (60)" at bounding box center [390, 226] width 49 height 16
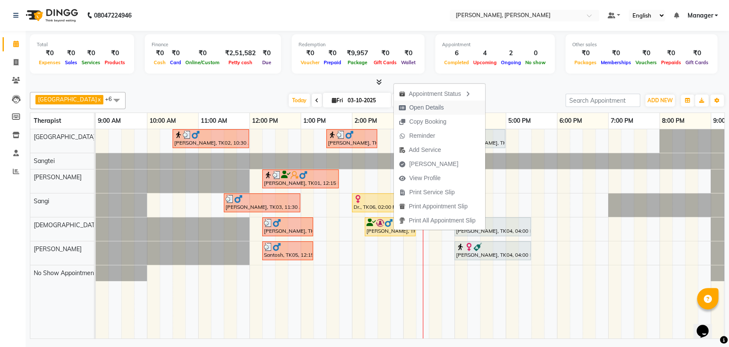
click at [425, 111] on span "Open Details" at bounding box center [426, 107] width 35 height 9
select select "1"
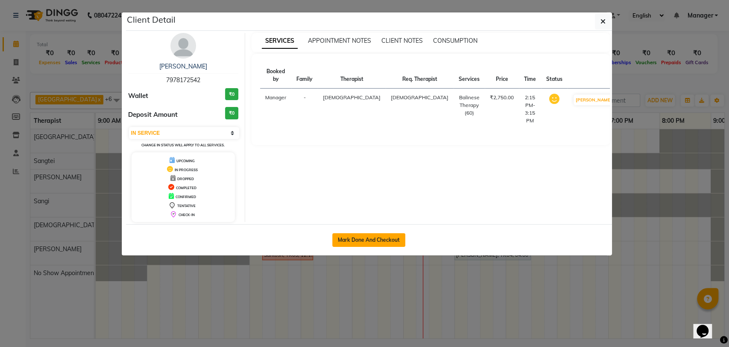
click at [371, 236] on button "Mark Done And Checkout" at bounding box center [368, 240] width 73 height 14
select select "7301"
select select "service"
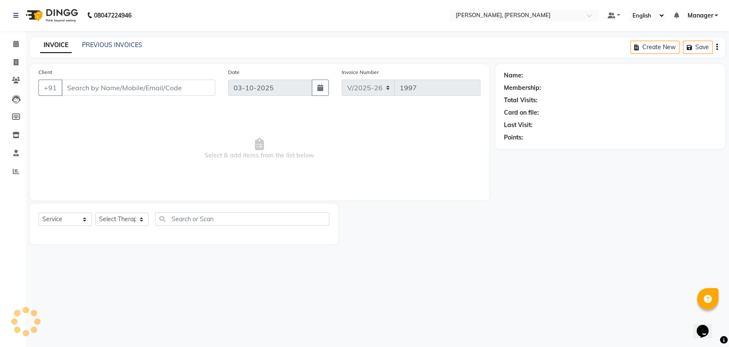
type input "7978172542"
select select "63054"
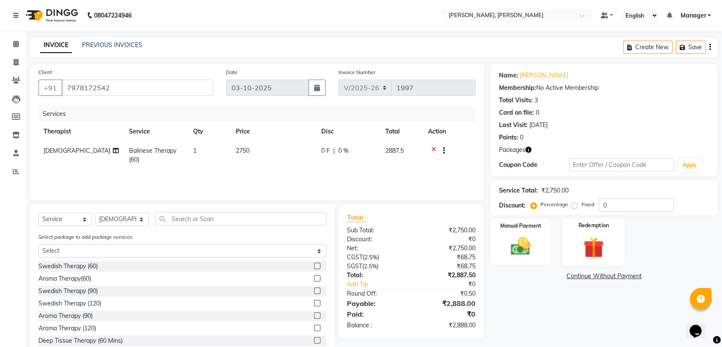
click at [620, 243] on div "Redemption" at bounding box center [593, 242] width 62 height 48
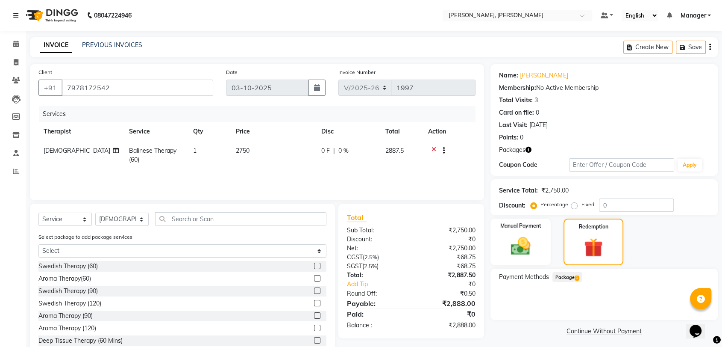
click at [556, 278] on span "Package 1" at bounding box center [567, 277] width 29 height 10
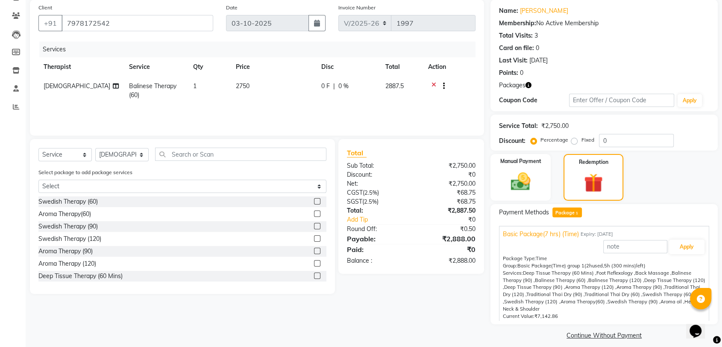
scroll to position [72, 0]
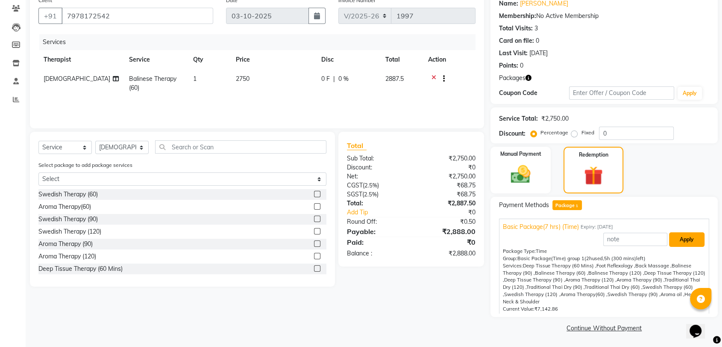
click at [678, 246] on button "Apply" at bounding box center [686, 239] width 35 height 15
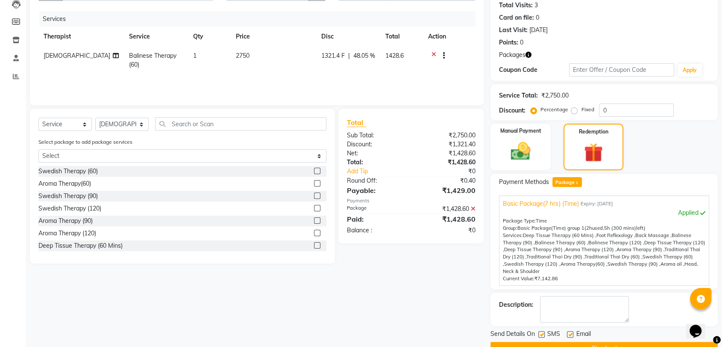
scroll to position [115, 0]
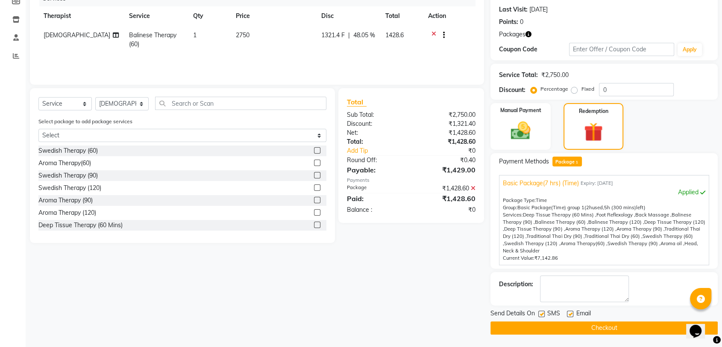
click at [574, 327] on button "Checkout" at bounding box center [604, 327] width 227 height 13
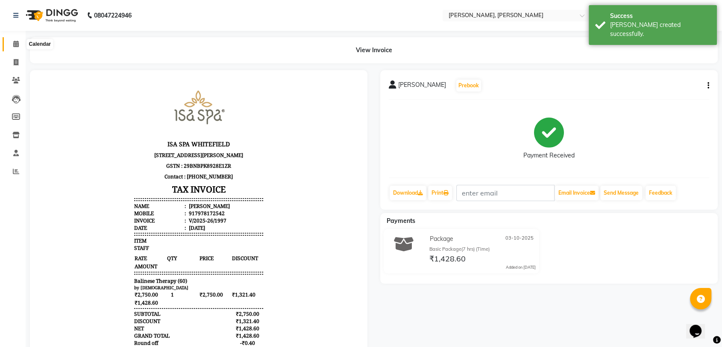
click at [18, 44] on icon at bounding box center [16, 44] width 6 height 6
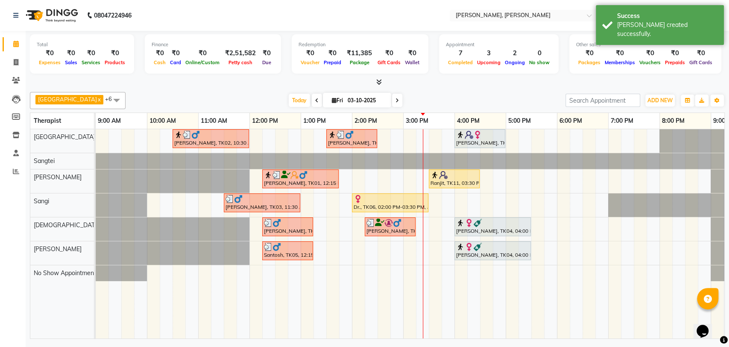
click at [382, 199] on div at bounding box center [390, 198] width 73 height 9
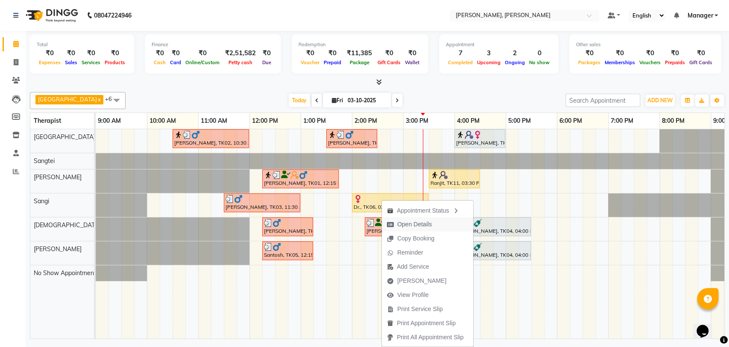
click at [420, 223] on span "Open Details" at bounding box center [414, 224] width 35 height 9
select select "1"
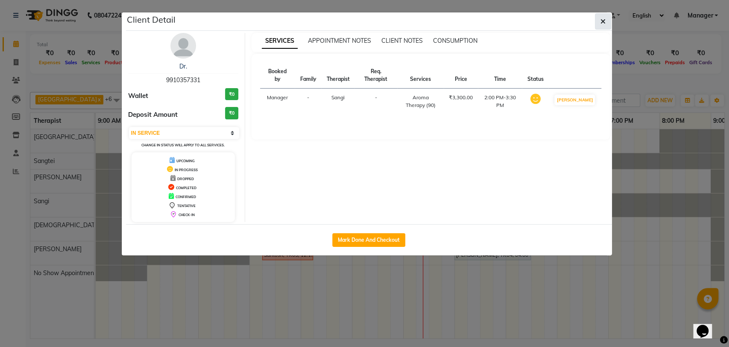
click at [603, 27] on button "button" at bounding box center [603, 21] width 16 height 16
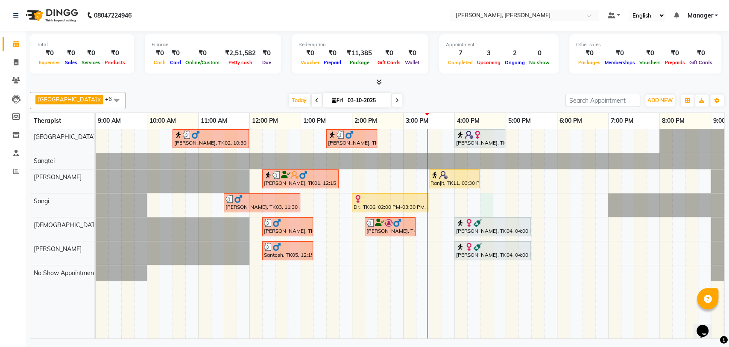
click at [481, 199] on div "[PERSON_NAME], TK02, 10:30 AM-12:00 PM, Deep Tissue Therapy (90) [PERSON_NAME],…" at bounding box center [429, 233] width 667 height 209
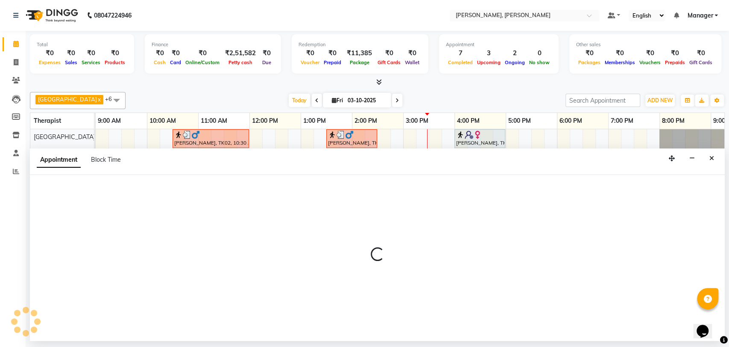
click at [481, 199] on div at bounding box center [377, 258] width 695 height 166
select select "63891"
select select "tentative"
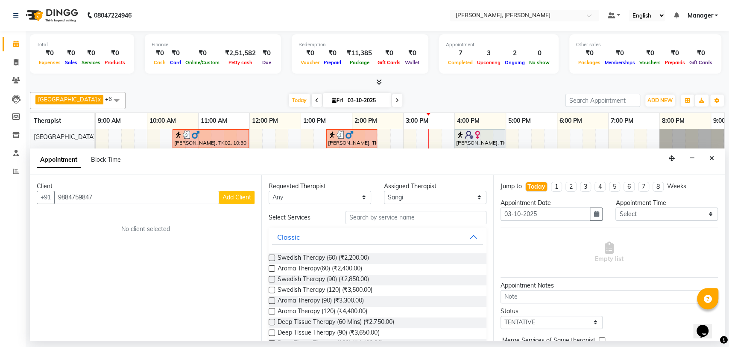
type input "9884759847"
click at [242, 193] on span "Add Client" at bounding box center [237, 197] width 29 height 8
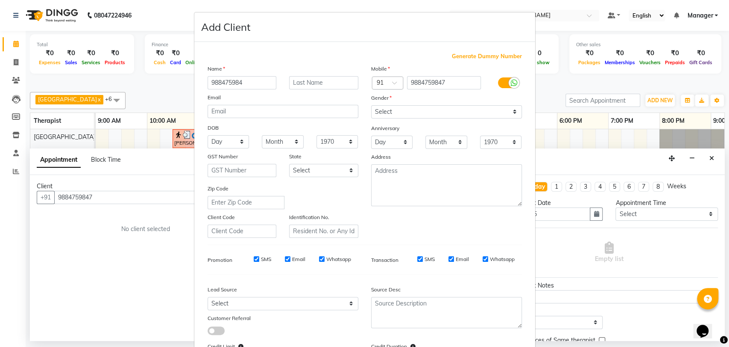
type input "9884759847"
drag, startPoint x: 256, startPoint y: 82, endPoint x: 179, endPoint y: 83, distance: 76.9
click at [179, 83] on ngb-modal-window "Add Client Generate Dummy Number Name 9884759847 Email DOB Day 01 02 03 04 05 0…" at bounding box center [364, 173] width 729 height 347
type input "[PERSON_NAME]"
click at [383, 109] on select "Select [DEMOGRAPHIC_DATA] [DEMOGRAPHIC_DATA] Other Prefer Not To Say" at bounding box center [446, 111] width 151 height 13
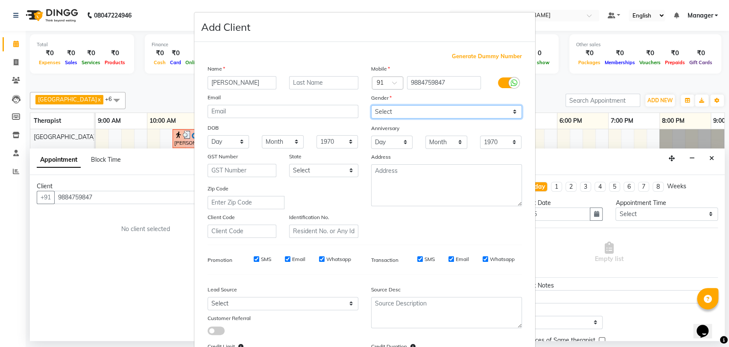
select select "[DEMOGRAPHIC_DATA]"
click at [371, 105] on select "Select [DEMOGRAPHIC_DATA] [DEMOGRAPHIC_DATA] Other Prefer Not To Say" at bounding box center [446, 111] width 151 height 13
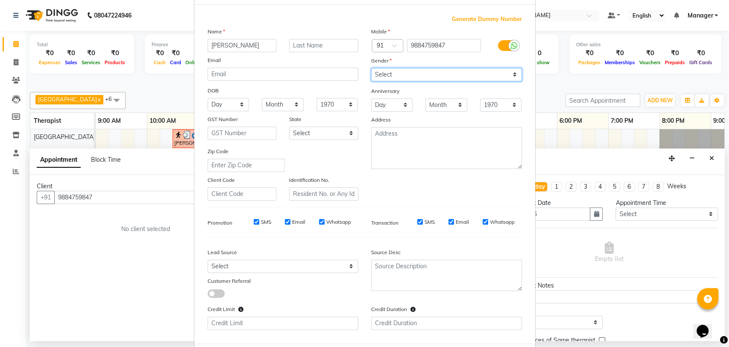
scroll to position [78, 0]
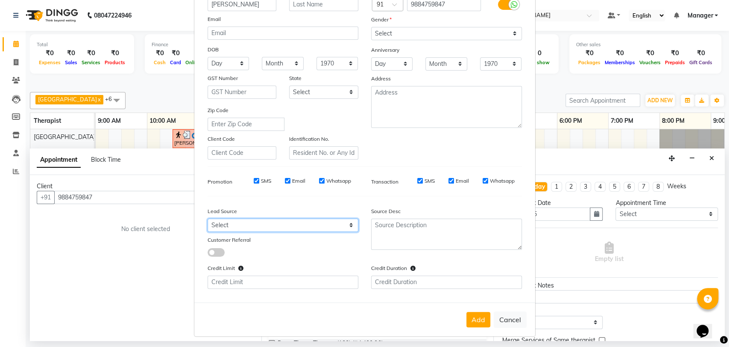
click at [281, 221] on select "Select Walk-in Referral Internet Friend Word of Mouth Advertisement Facebook Ju…" at bounding box center [283, 224] width 151 height 13
select select "50043"
click at [208, 218] on select "Select Walk-in Referral Internet Friend Word of Mouth Advertisement Facebook Ju…" at bounding box center [283, 224] width 151 height 13
click at [473, 316] on button "Add" at bounding box center [479, 319] width 24 height 15
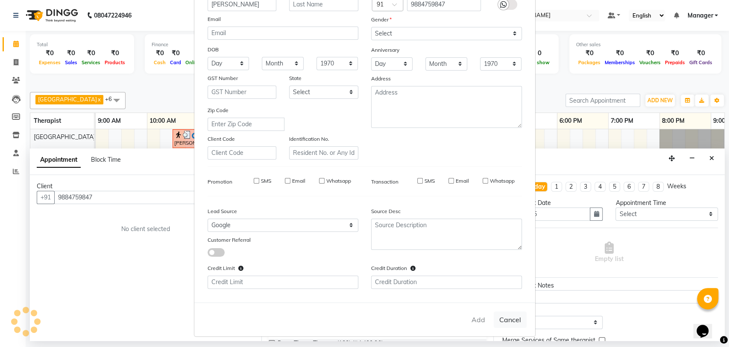
select select
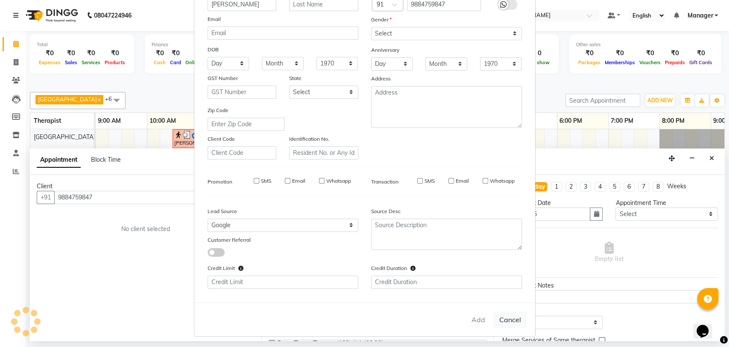
select select
checkbox input "false"
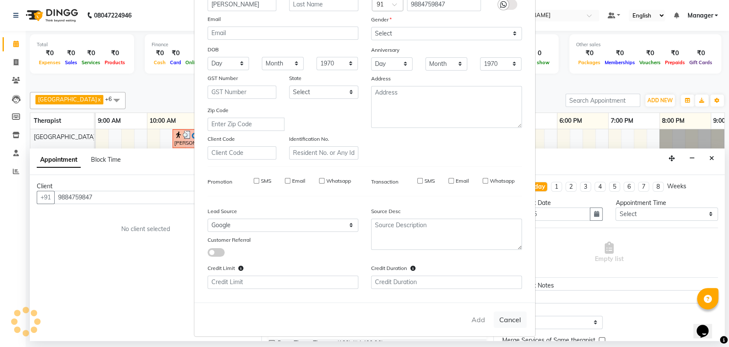
checkbox input "false"
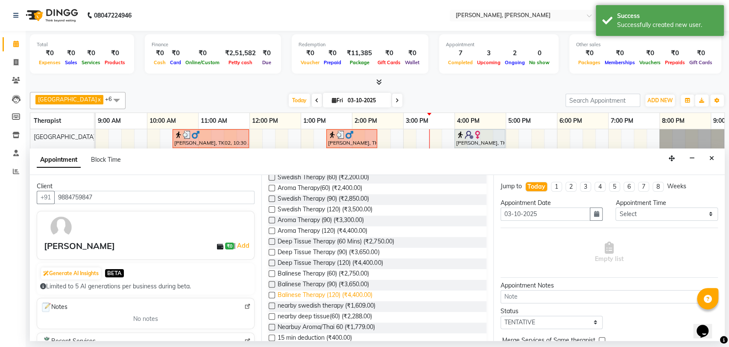
scroll to position [142, 0]
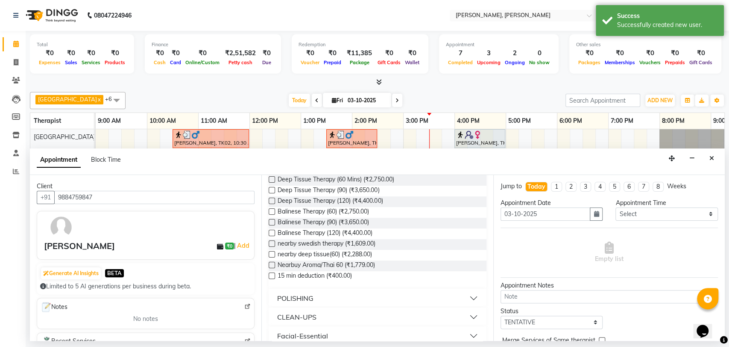
click at [271, 191] on label at bounding box center [272, 190] width 6 height 6
click at [271, 191] on input "checkbox" at bounding box center [272, 191] width 6 height 6
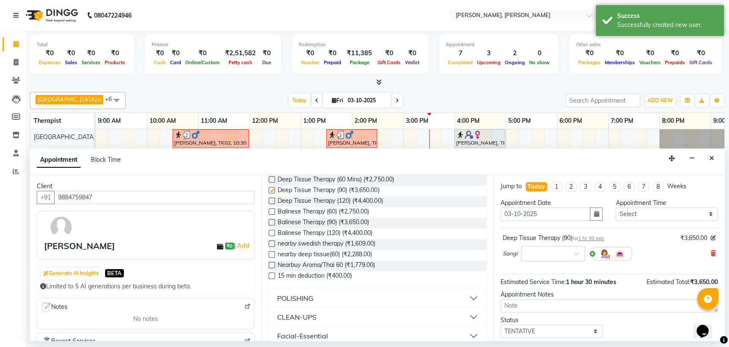
checkbox input "false"
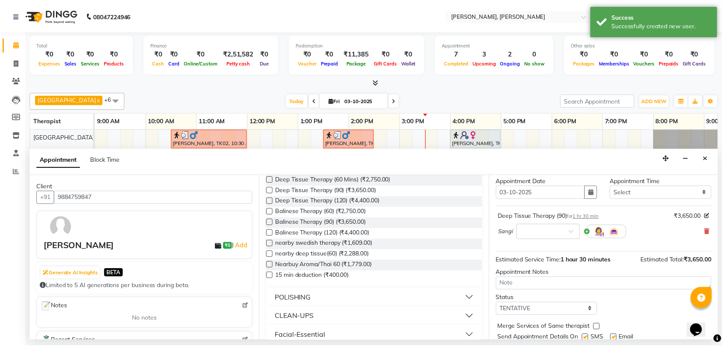
scroll to position [50, 0]
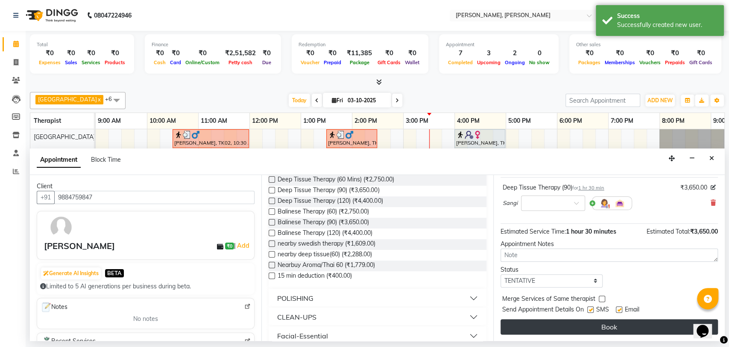
click at [567, 328] on button "Book" at bounding box center [610, 326] width 218 height 15
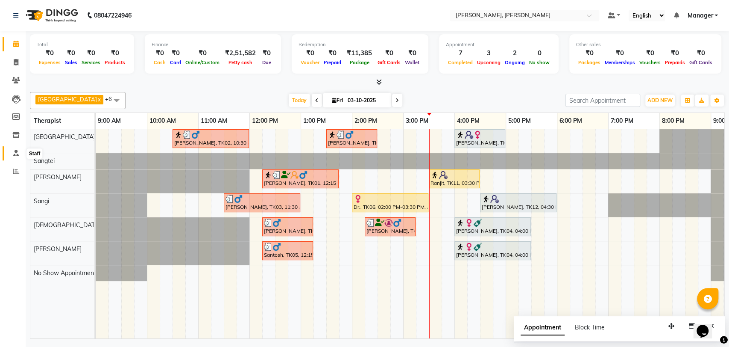
click at [14, 154] on icon at bounding box center [16, 153] width 6 height 6
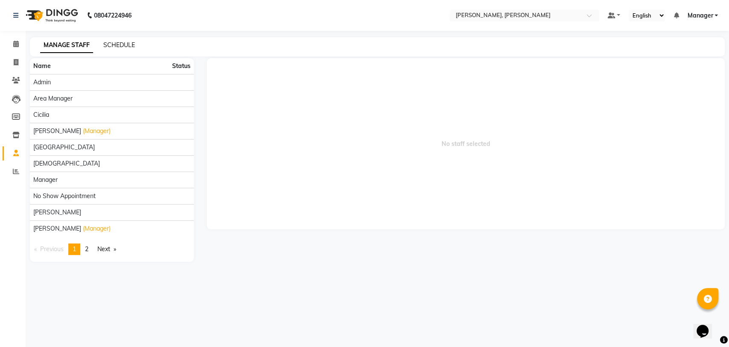
click at [124, 44] on link "SCHEDULE" at bounding box center [119, 45] width 32 height 8
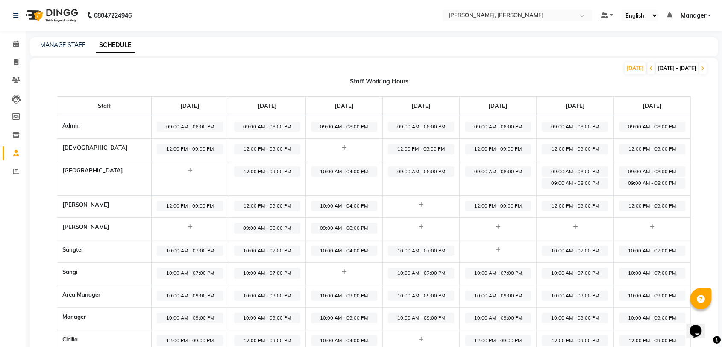
click at [497, 168] on span "09:00 AM - 08:00 PM" at bounding box center [498, 171] width 66 height 11
select select "09:00 AM"
select select "08:00 PM"
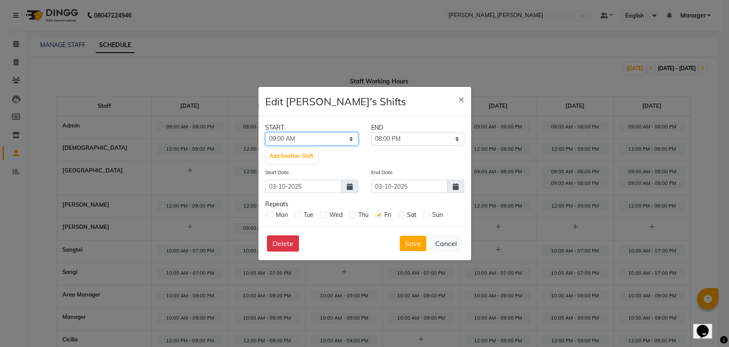
click at [293, 138] on select "12:00 AM 01:00 AM 02:00 AM 03:00 AM 04:00 AM 05:00 AM 06:00 AM 07:00 AM 08:00 A…" at bounding box center [311, 138] width 93 height 13
select select "10:00 AM"
click at [265, 132] on select "12:00 AM 01:00 AM 02:00 AM 03:00 AM 04:00 AM 05:00 AM 06:00 AM 07:00 AM 08:00 A…" at bounding box center [311, 138] width 93 height 13
click at [401, 134] on select "11:00 AM 12:00 PM 01:00 PM 02:00 PM 03:00 PM 04:00 PM 05:00 PM 06:00 PM 07:00 P…" at bounding box center [417, 138] width 93 height 13
select select "07:00 PM"
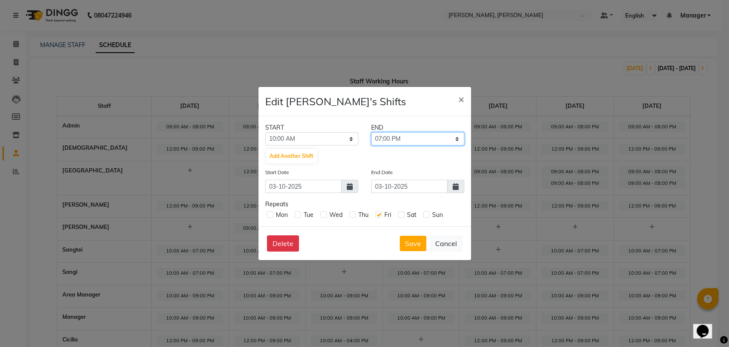
click at [371, 132] on select "11:00 AM 12:00 PM 01:00 PM 02:00 PM 03:00 PM 04:00 PM 05:00 PM 06:00 PM 07:00 P…" at bounding box center [417, 138] width 93 height 13
click at [414, 244] on button "Save" at bounding box center [413, 242] width 26 height 15
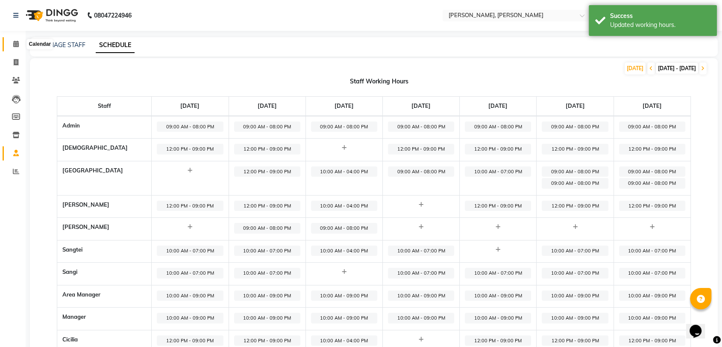
click at [10, 46] on span at bounding box center [16, 44] width 15 height 10
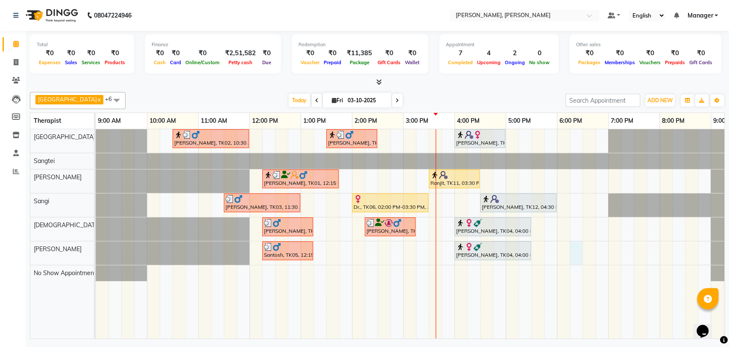
click at [576, 248] on div "[PERSON_NAME], TK02, 10:30 AM-12:00 PM, Deep Tissue Therapy (90) [PERSON_NAME],…" at bounding box center [429, 233] width 667 height 209
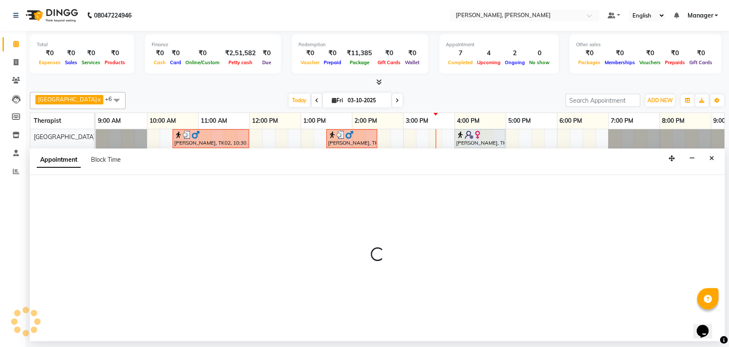
select select "88461"
select select "tentative"
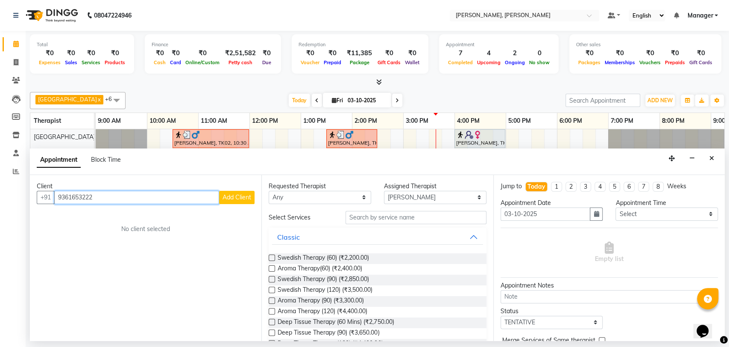
type input "9361653222"
click at [230, 198] on span "Add Client" at bounding box center [237, 197] width 29 height 8
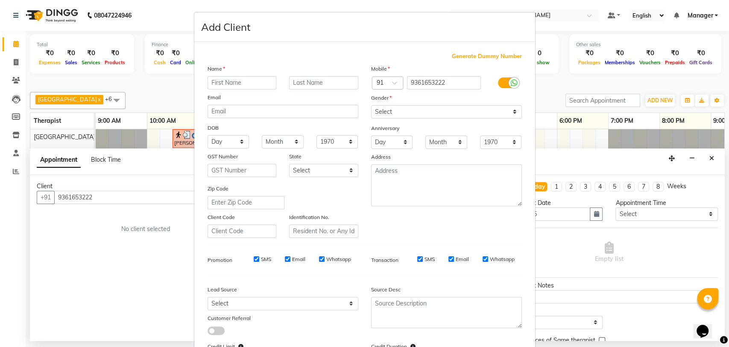
click at [250, 77] on input "text" at bounding box center [242, 82] width 69 height 13
type input "Deepika"
click at [384, 110] on select "Select [DEMOGRAPHIC_DATA] [DEMOGRAPHIC_DATA] Other Prefer Not To Say" at bounding box center [446, 111] width 151 height 13
select select "[DEMOGRAPHIC_DATA]"
click at [371, 105] on select "Select [DEMOGRAPHIC_DATA] [DEMOGRAPHIC_DATA] Other Prefer Not To Say" at bounding box center [446, 111] width 151 height 13
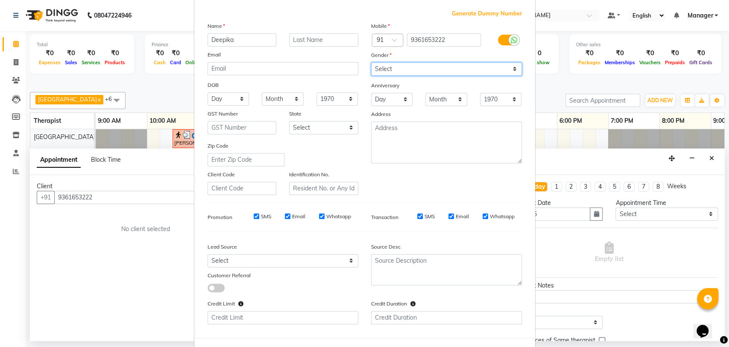
scroll to position [78, 0]
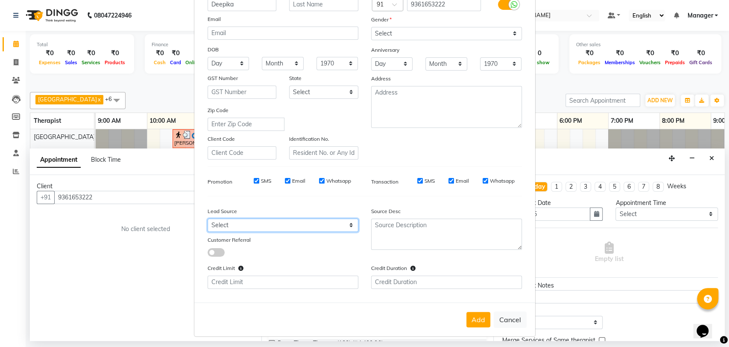
click at [269, 219] on select "Select Walk-in Referral Internet Friend Word of Mouth Advertisement Facebook Ju…" at bounding box center [283, 224] width 151 height 13
select select "50043"
click at [208, 218] on select "Select Walk-in Referral Internet Friend Word of Mouth Advertisement Facebook Ju…" at bounding box center [283, 224] width 151 height 13
click at [481, 313] on button "Add" at bounding box center [479, 319] width 24 height 15
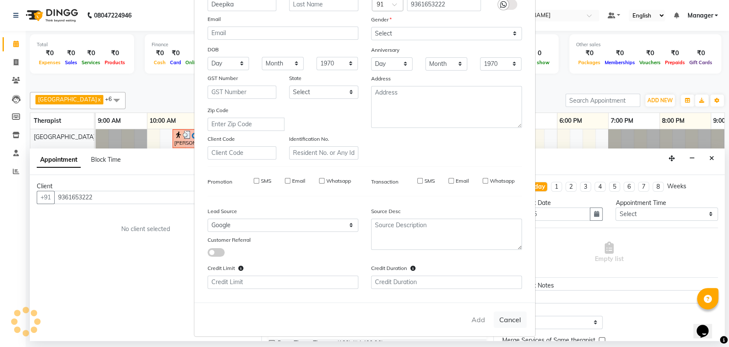
select select
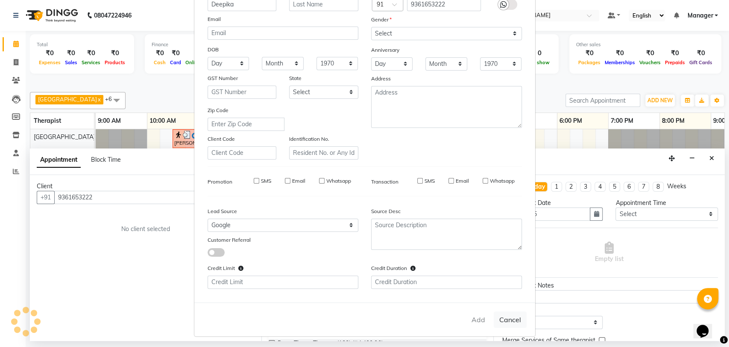
select select
checkbox input "false"
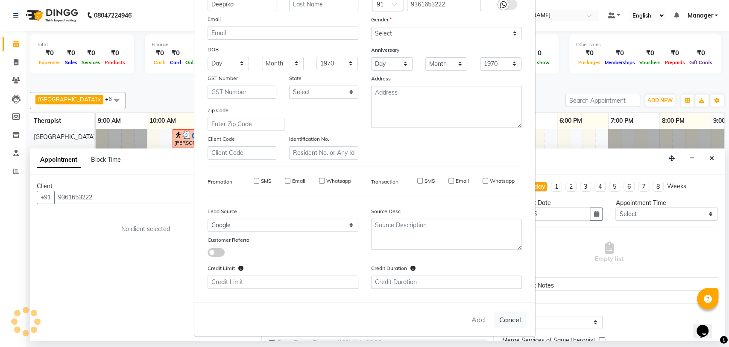
checkbox input "false"
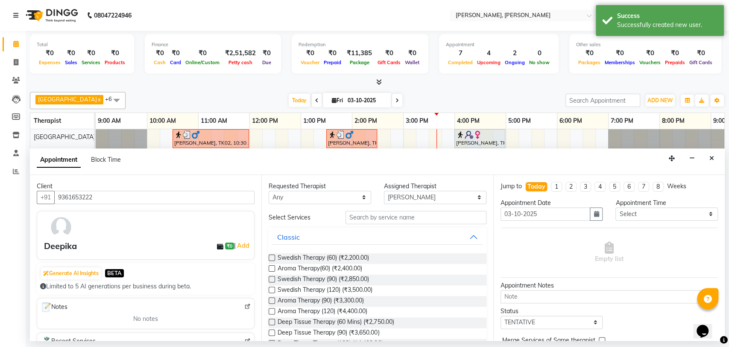
click at [272, 278] on label at bounding box center [272, 279] width 6 height 6
click at [272, 278] on input "checkbox" at bounding box center [272, 280] width 6 height 6
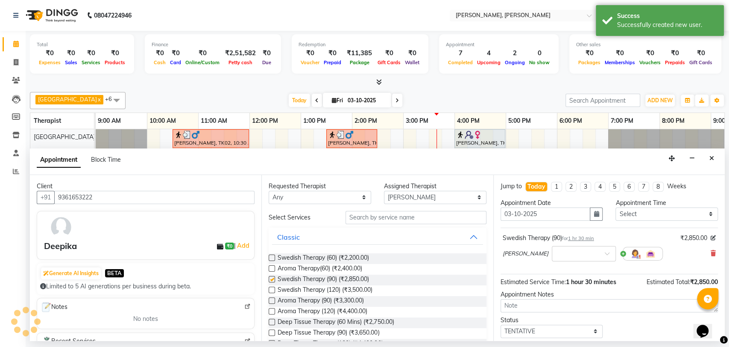
checkbox input "false"
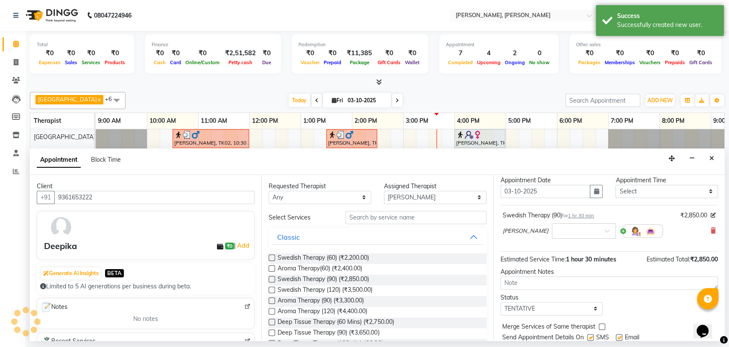
scroll to position [50, 0]
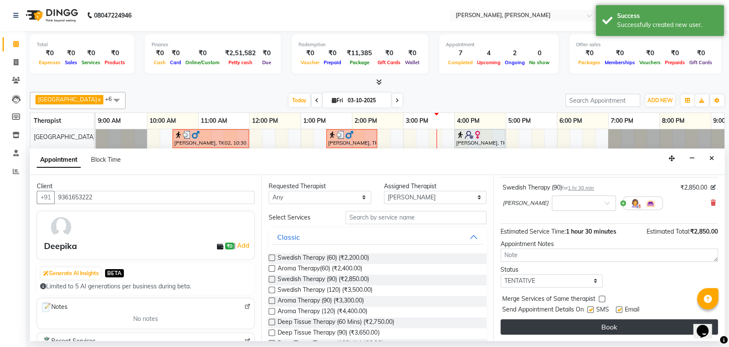
click at [575, 328] on button "Book" at bounding box center [610, 326] width 218 height 15
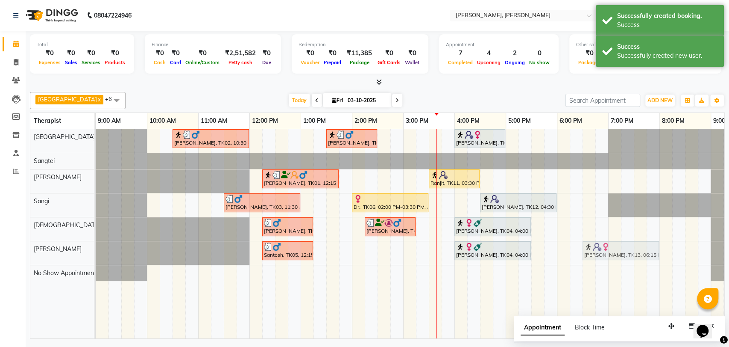
click at [96, 251] on div "Santosh, TK05, 12:15 PM-01:15 PM, Aroma Therapy(60) [PERSON_NAME], TK04, 04:00 …" at bounding box center [96, 253] width 0 height 24
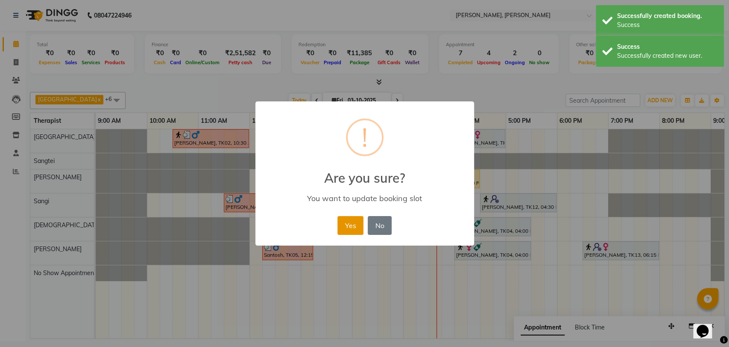
click at [344, 224] on button "Yes" at bounding box center [351, 225] width 26 height 19
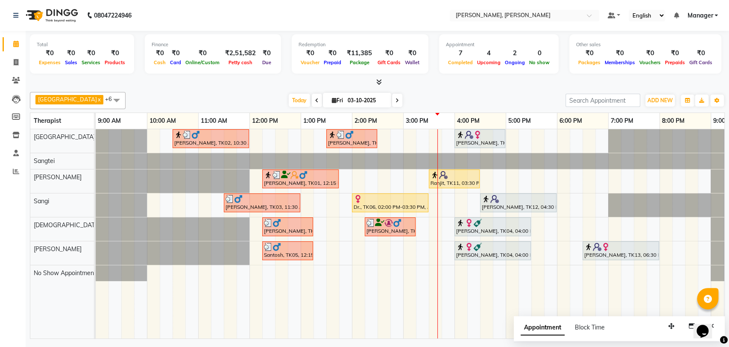
click at [315, 102] on icon at bounding box center [316, 100] width 3 height 5
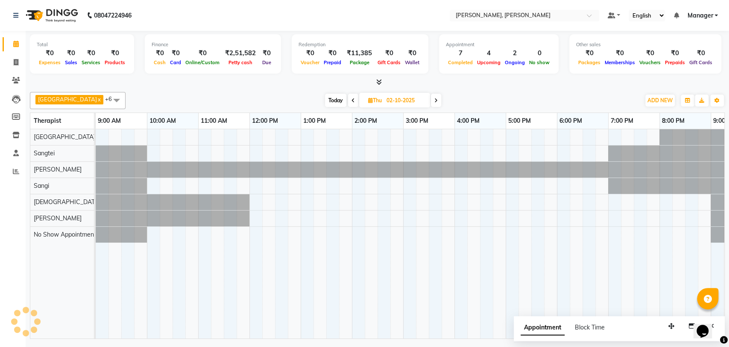
scroll to position [0, 38]
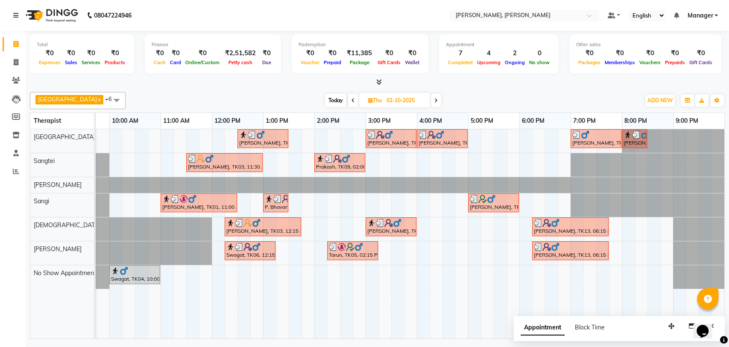
click at [431, 104] on span at bounding box center [436, 100] width 10 height 13
type input "03-10-2025"
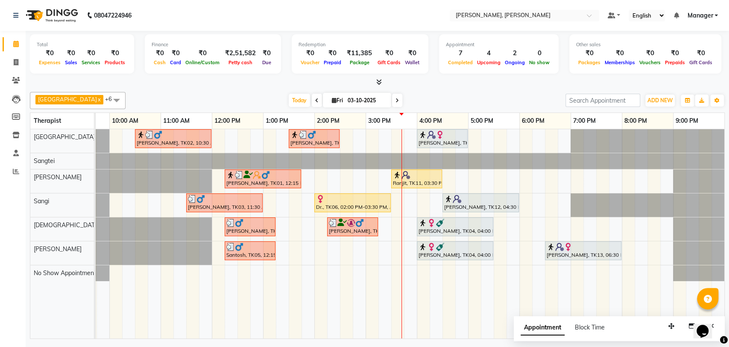
click at [570, 229] on div "[PERSON_NAME], TK02, 10:30 AM-12:00 PM, Deep Tissue Therapy (90) [PERSON_NAME],…" at bounding box center [391, 233] width 667 height 209
select select "63054"
select select "tentative"
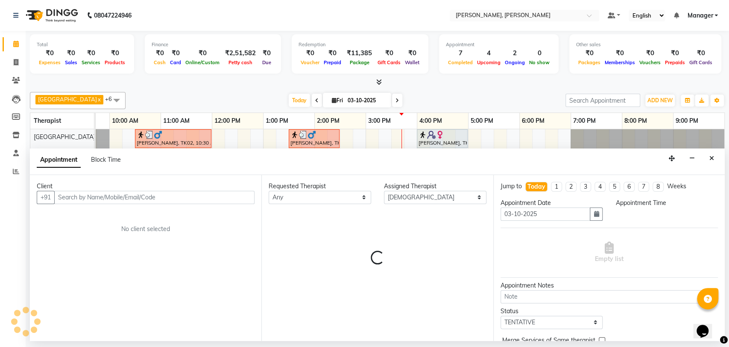
click at [570, 229] on div "Empty list" at bounding box center [610, 252] width 218 height 50
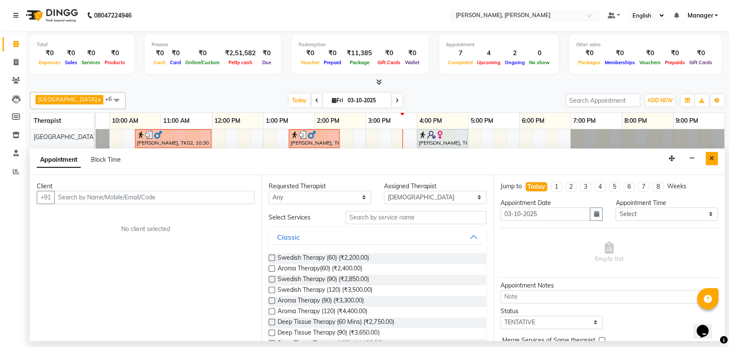
click at [711, 160] on icon "Close" at bounding box center [712, 158] width 5 height 6
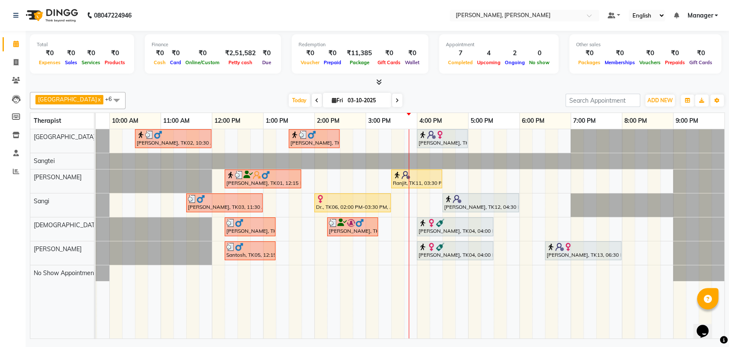
click at [356, 203] on div "Dr., TK06, 02:00 PM-03:30 PM, Aroma Therapy (90)" at bounding box center [352, 202] width 75 height 16
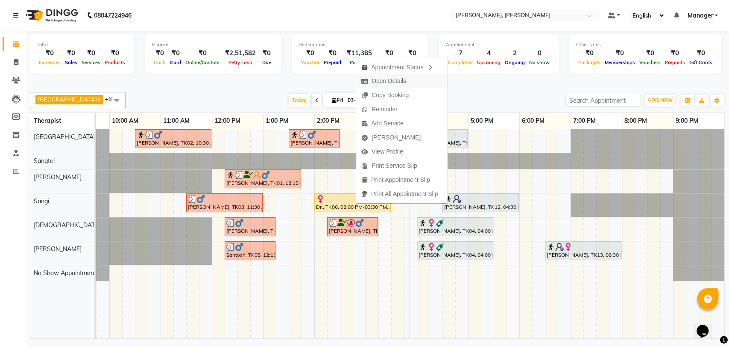
click at [390, 85] on span "Open Details" at bounding box center [383, 81] width 55 height 14
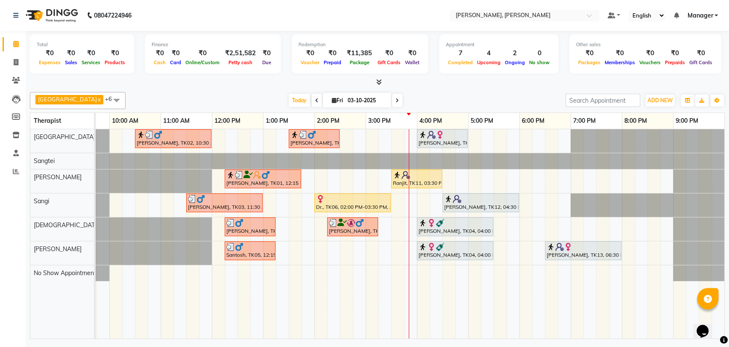
click at [368, 204] on div "Dr., TK06, 02:00 PM-03:30 PM, Aroma Therapy (90)" at bounding box center [352, 202] width 75 height 16
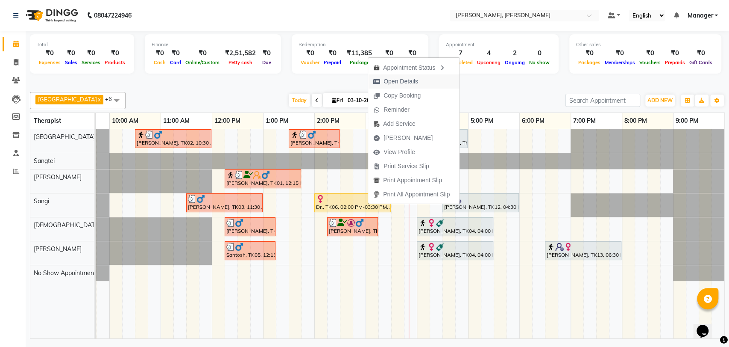
click at [430, 82] on button "Open Details" at bounding box center [413, 81] width 91 height 14
select select "1"
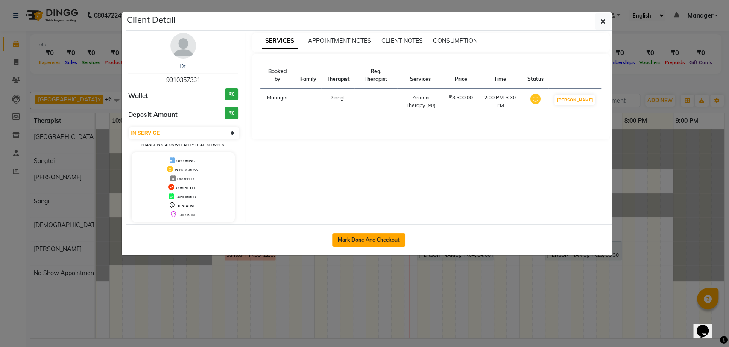
click at [386, 234] on button "Mark Done And Checkout" at bounding box center [368, 240] width 73 height 14
select select "service"
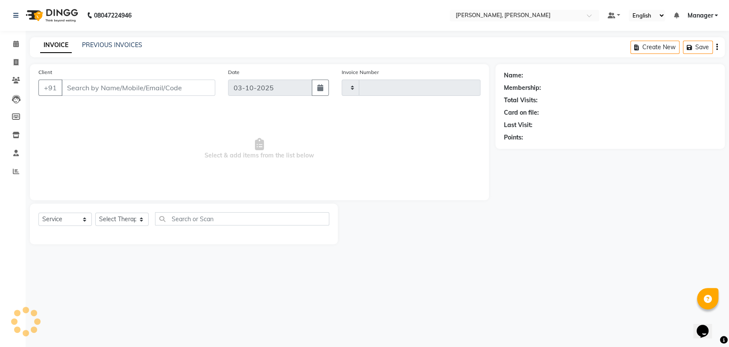
type input "1998"
select select "3"
select select "7301"
type input "9910357331"
select select "63891"
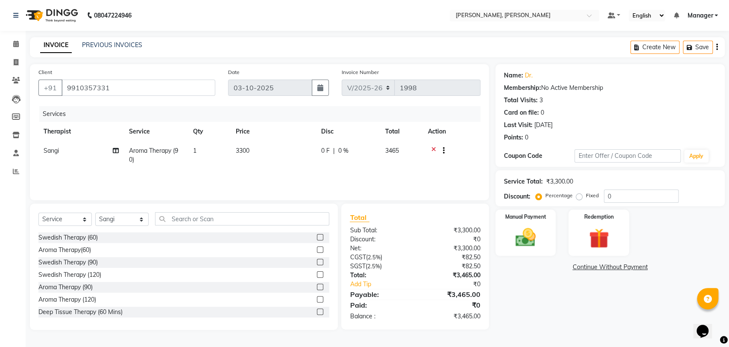
click at [253, 147] on td "3300" at bounding box center [273, 155] width 85 height 28
select select "63891"
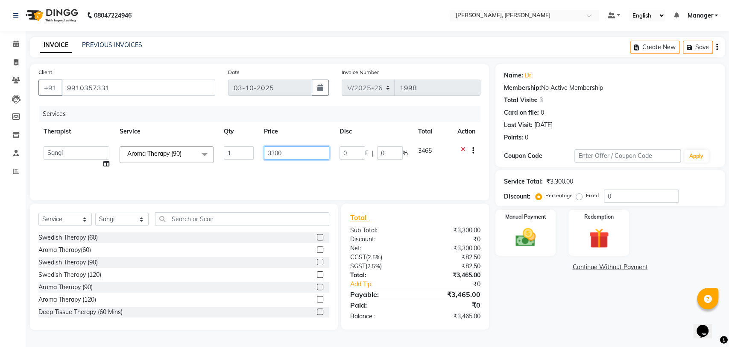
click at [300, 155] on input "3300" at bounding box center [296, 152] width 65 height 13
type input "3"
type input "2501"
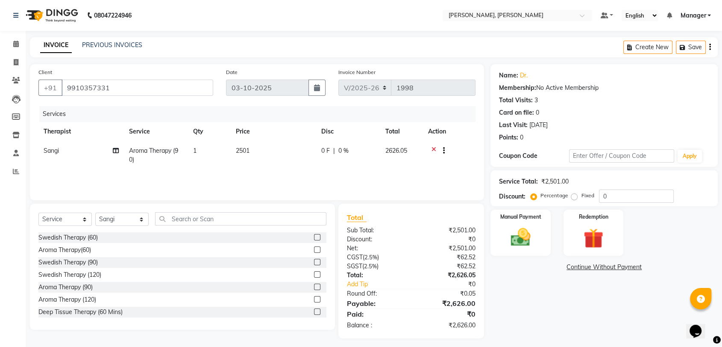
click at [391, 179] on div "Services Therapist Service Qty Price Disc Total Action Sangi Aroma Therapy (90)…" at bounding box center [256, 148] width 437 height 85
click at [520, 222] on div "Manual Payment" at bounding box center [521, 233] width 62 height 48
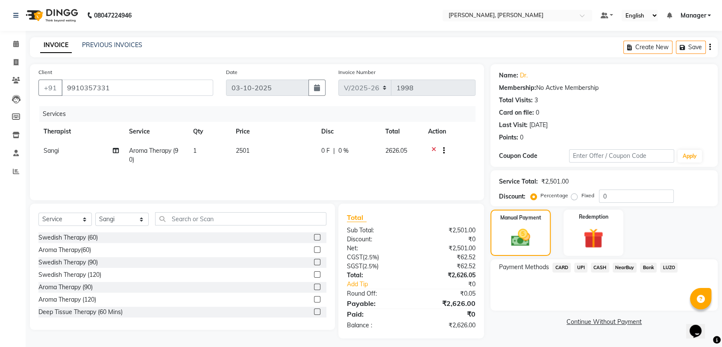
click at [583, 267] on span "UPI" at bounding box center [580, 267] width 13 height 10
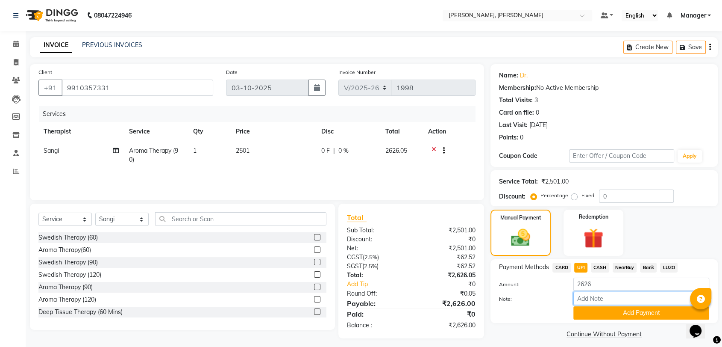
click at [588, 300] on input "Note:" at bounding box center [641, 297] width 136 height 13
type input "[DATE] Offer"
click at [621, 313] on button "Add Payment" at bounding box center [641, 312] width 136 height 13
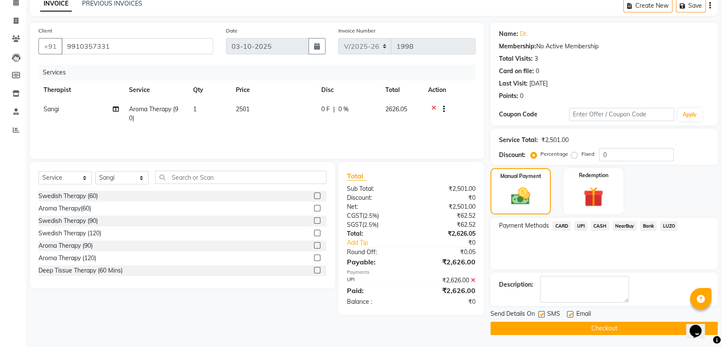
scroll to position [42, 0]
click at [592, 325] on button "Checkout" at bounding box center [604, 327] width 227 height 13
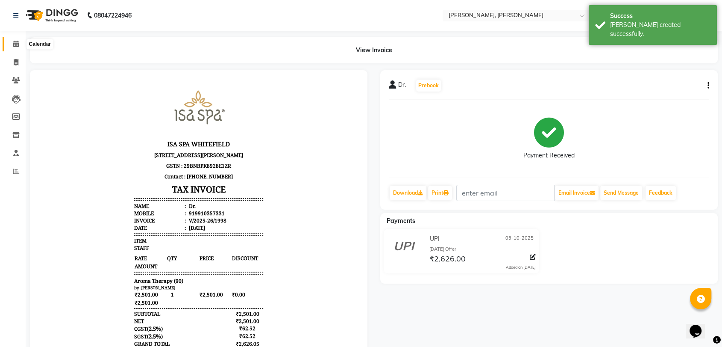
click at [14, 45] on icon at bounding box center [16, 44] width 6 height 6
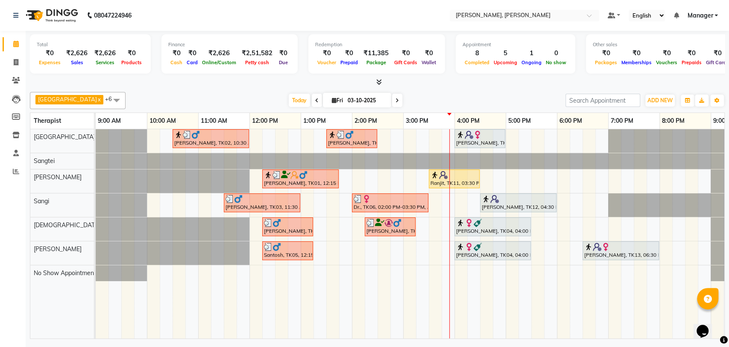
click at [537, 178] on div "[PERSON_NAME], TK02, 10:30 AM-12:00 PM, Deep Tissue Therapy (90) [PERSON_NAME],…" at bounding box center [429, 233] width 667 height 209
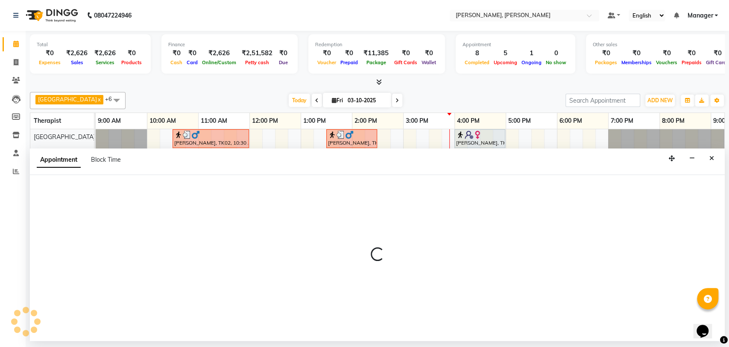
click at [537, 178] on div at bounding box center [377, 258] width 695 height 166
select select "63067"
select select "tentative"
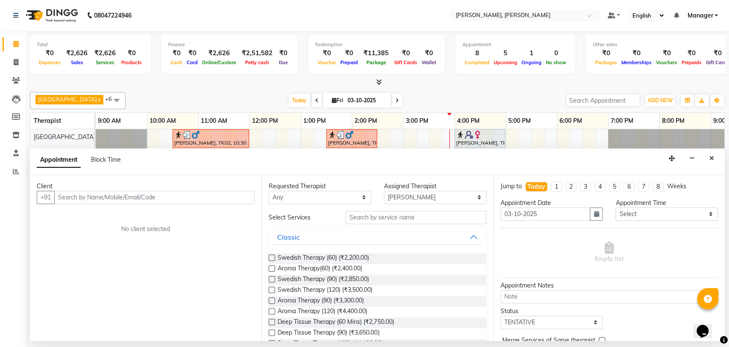
click at [143, 196] on input "text" at bounding box center [154, 197] width 200 height 13
type input "990008899224"
click at [245, 199] on span "Add Client" at bounding box center [237, 197] width 29 height 8
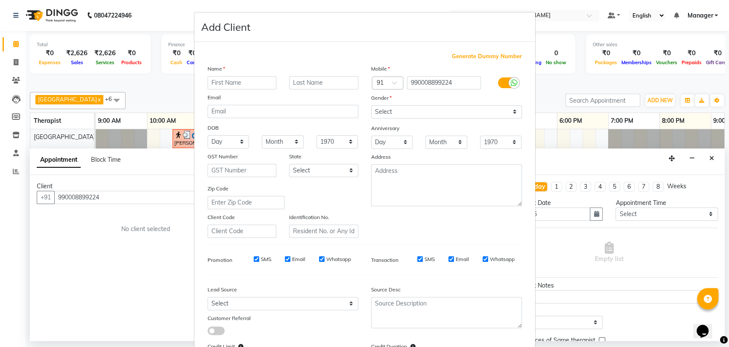
click at [75, 195] on ngb-modal-window "Add Client Generate Dummy Number Name Email DOB Day 01 02 03 04 05 06 07 08 09 …" at bounding box center [364, 173] width 729 height 347
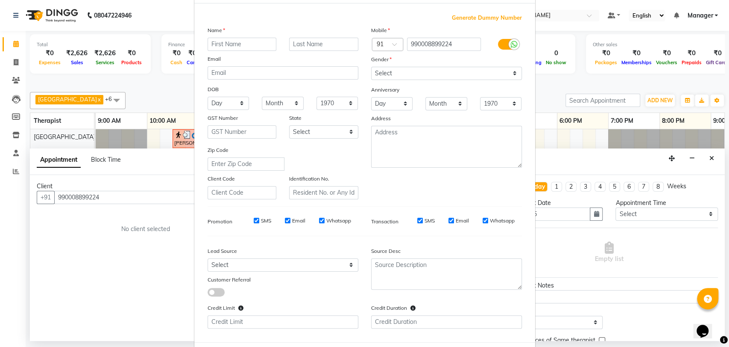
scroll to position [78, 0]
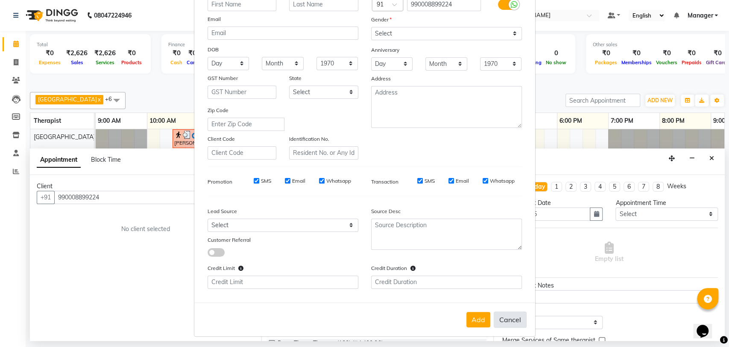
click at [505, 315] on button "Cancel" at bounding box center [510, 319] width 33 height 16
select select
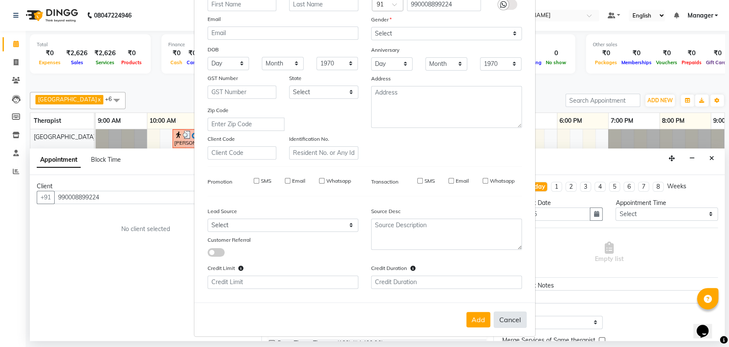
select select
checkbox input "false"
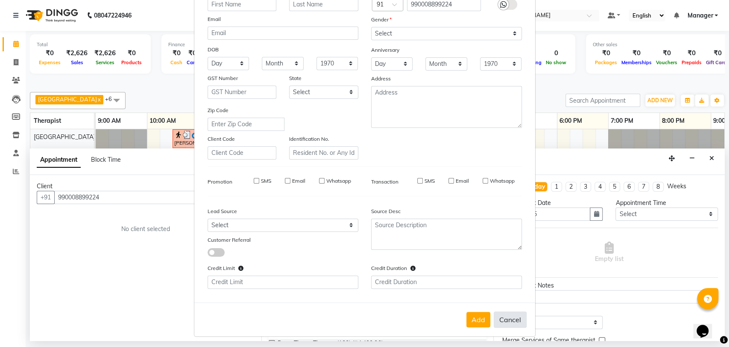
checkbox input "false"
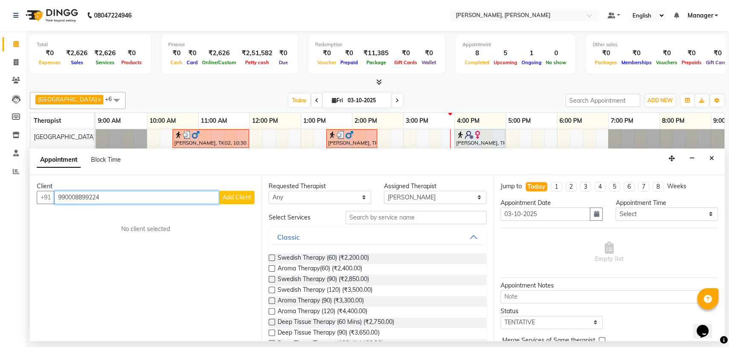
click at [75, 200] on input "990008899224" at bounding box center [136, 197] width 165 height 13
click at [79, 198] on input "99008899224" at bounding box center [136, 197] width 165 height 13
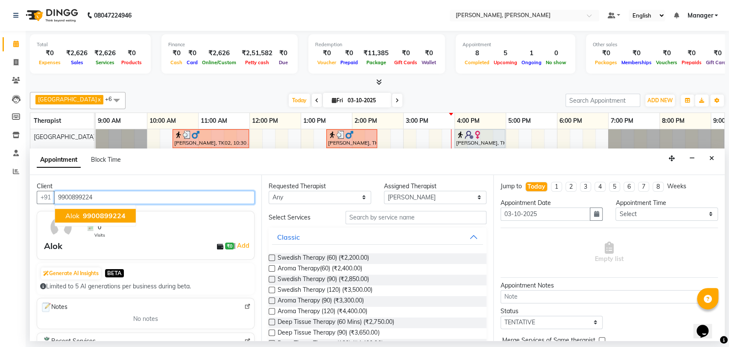
click at [85, 212] on span "9900899224" at bounding box center [104, 215] width 43 height 9
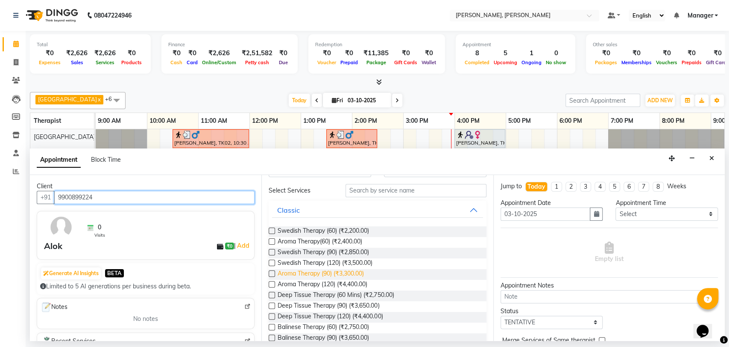
scroll to position [47, 0]
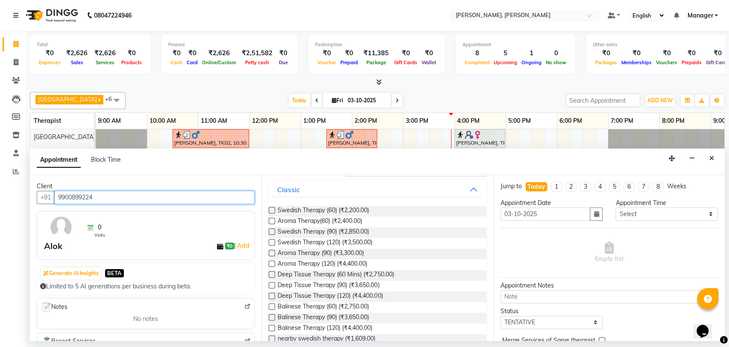
type input "9900899224"
click at [272, 230] on label at bounding box center [272, 231] width 6 height 6
click at [272, 230] on input "checkbox" at bounding box center [272, 232] width 6 height 6
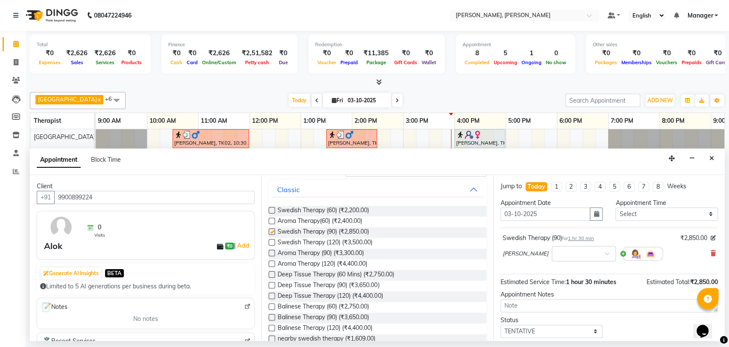
checkbox input "false"
click at [711, 256] on icon at bounding box center [713, 253] width 5 height 6
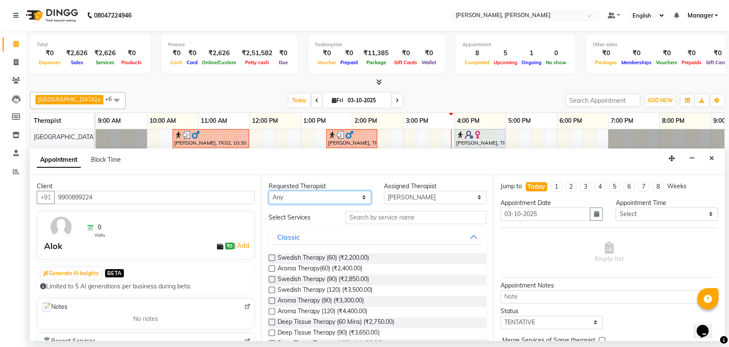
click at [337, 196] on select "Any Cicilia [PERSON_NAME] [DEMOGRAPHIC_DATA] No Show Appointment [PERSON_NAME] …" at bounding box center [320, 197] width 103 height 13
select select "63067"
click at [269, 191] on select "Any Cicilia [PERSON_NAME] [DEMOGRAPHIC_DATA] No Show Appointment [PERSON_NAME] …" at bounding box center [320, 197] width 103 height 13
click at [271, 281] on label at bounding box center [272, 279] width 6 height 6
click at [271, 281] on input "checkbox" at bounding box center [272, 280] width 6 height 6
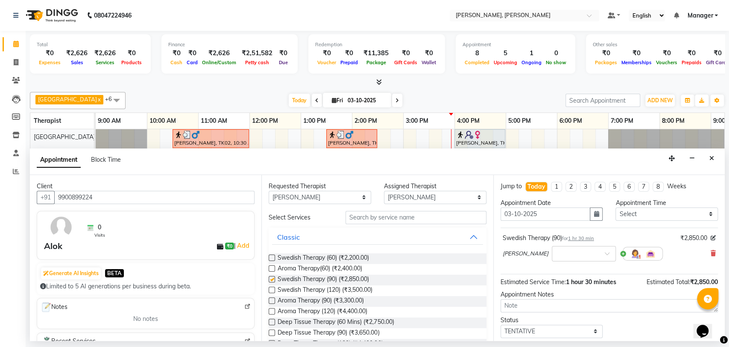
checkbox input "false"
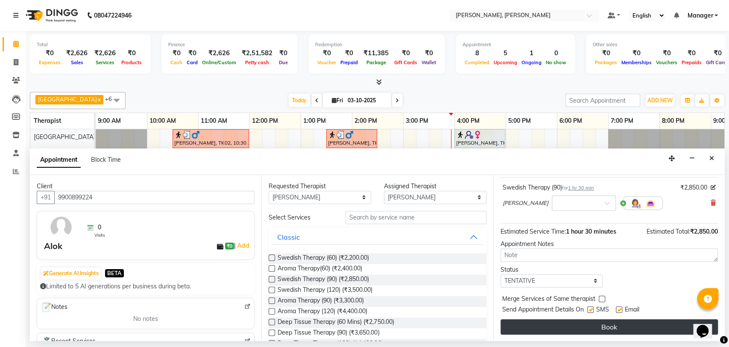
click at [601, 325] on button "Book" at bounding box center [610, 326] width 218 height 15
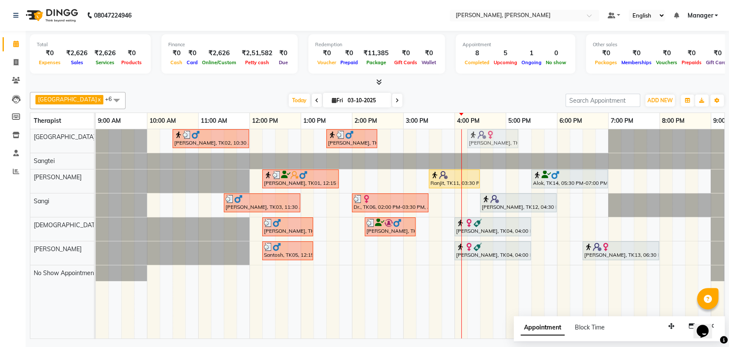
drag, startPoint x: 479, startPoint y: 141, endPoint x: 485, endPoint y: 141, distance: 6.4
click at [96, 141] on div "[PERSON_NAME], TK02, 10:30 AM-12:00 PM, Deep Tissue Therapy (90) [PERSON_NAME],…" at bounding box center [96, 141] width 0 height 24
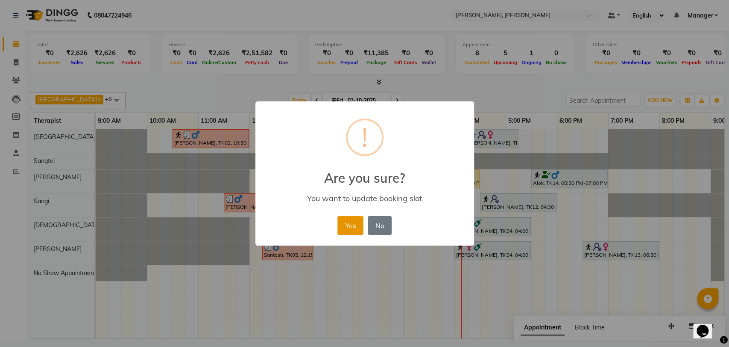
click at [354, 227] on button "Yes" at bounding box center [351, 225] width 26 height 19
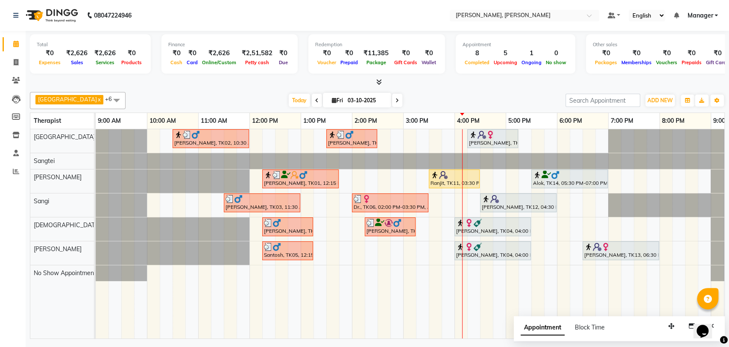
click at [482, 226] on div "[PERSON_NAME], TK04, 04:00 PM-05:30 PM, Swedish Therapy (90)" at bounding box center [493, 226] width 75 height 16
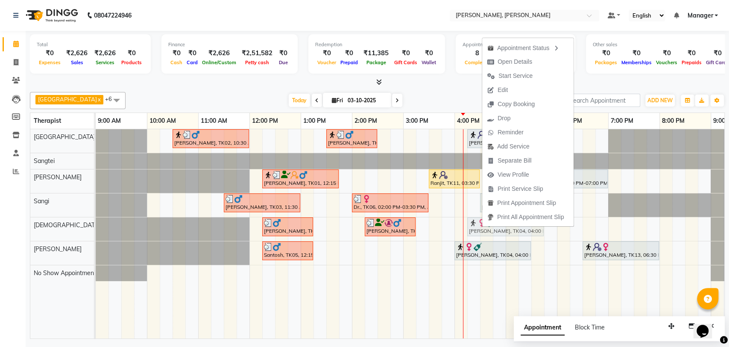
drag, startPoint x: 471, startPoint y: 223, endPoint x: 479, endPoint y: 224, distance: 8.6
click at [96, 224] on div "[PERSON_NAME], TK08, 12:15 PM-01:15 PM, Deep Tissue Therapy (60 Mins) [PERSON_N…" at bounding box center [96, 229] width 0 height 24
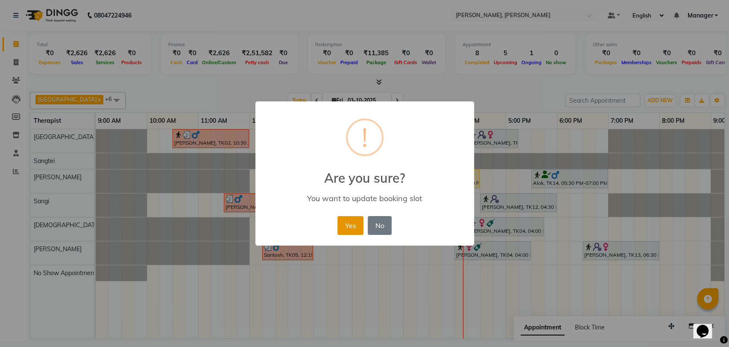
click at [345, 223] on button "Yes" at bounding box center [351, 225] width 26 height 19
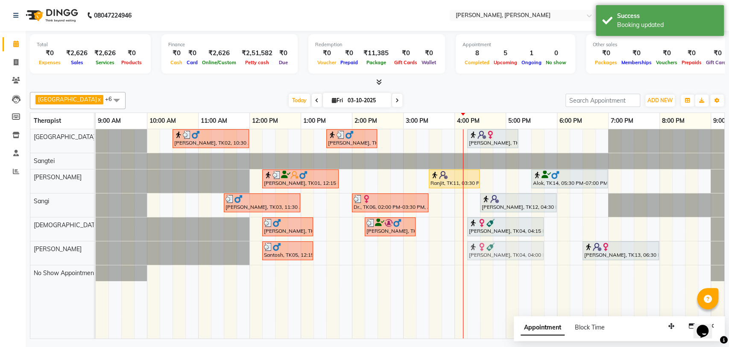
drag, startPoint x: 474, startPoint y: 245, endPoint x: 482, endPoint y: 245, distance: 7.7
click at [96, 245] on div "Santosh, TK05, 12:15 PM-01:15 PM, Aroma Therapy(60) [PERSON_NAME], TK04, 04:00 …" at bounding box center [96, 253] width 0 height 24
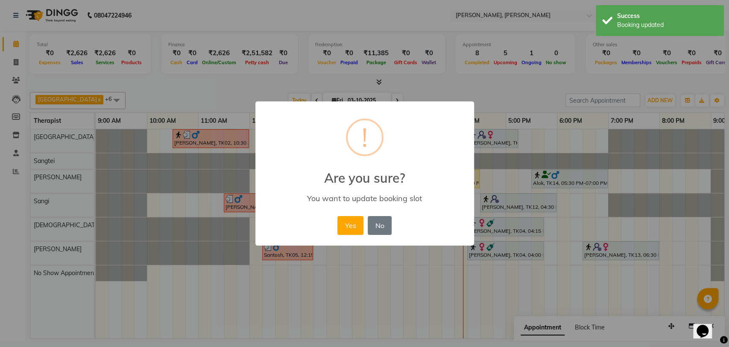
click at [333, 222] on div "× ! Are you sure? You want to update booking slot Yes No No" at bounding box center [365, 173] width 219 height 144
click at [351, 224] on button "Yes" at bounding box center [351, 225] width 26 height 19
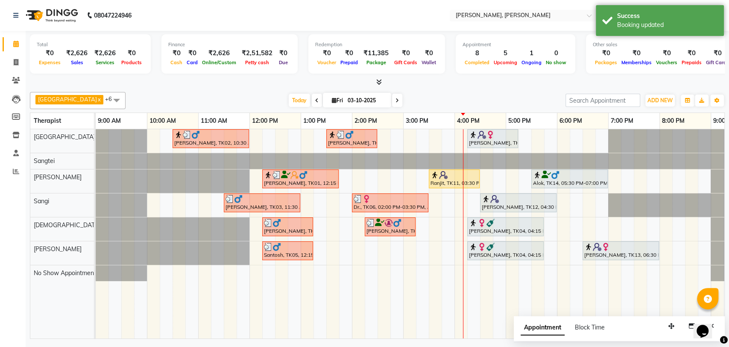
click at [509, 141] on div "[PERSON_NAME], TK10, 04:15 PM-05:15 PM, Swedish Therapy (60)" at bounding box center [492, 138] width 49 height 16
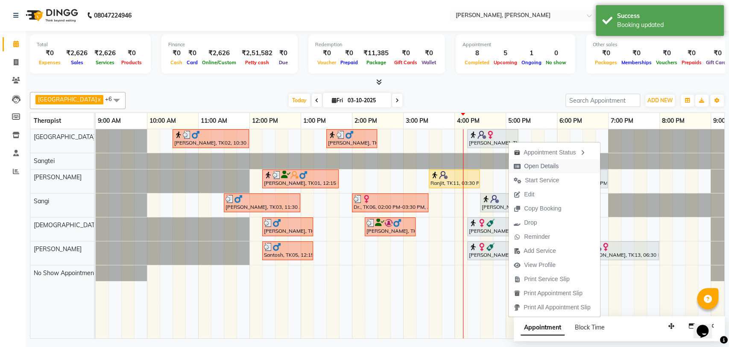
click at [544, 163] on span "Open Details" at bounding box center [541, 166] width 35 height 9
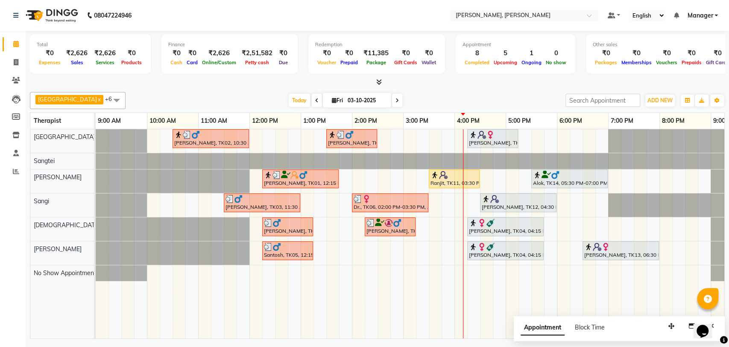
click at [489, 133] on img at bounding box center [490, 134] width 9 height 9
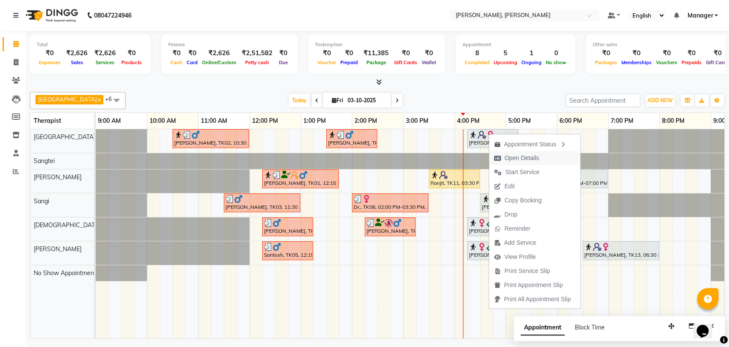
click at [523, 160] on span "Open Details" at bounding box center [522, 157] width 35 height 9
select select "7"
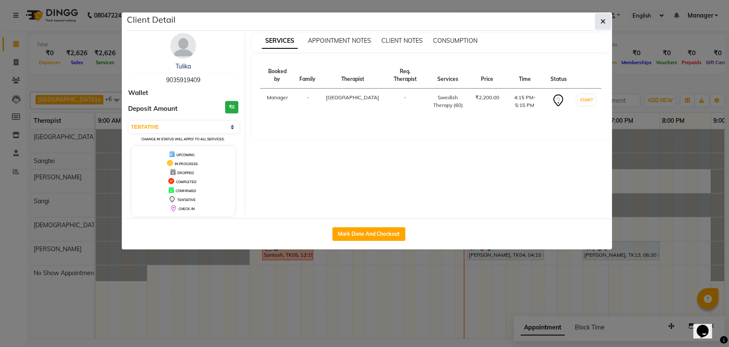
click at [605, 27] on button "button" at bounding box center [603, 21] width 16 height 16
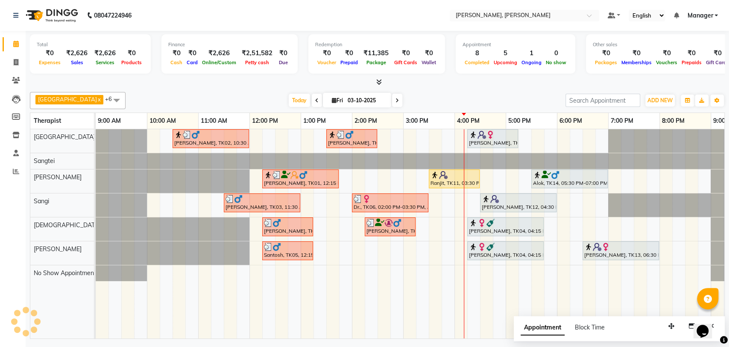
click at [489, 140] on div "[PERSON_NAME], TK10, 04:15 PM-05:15 PM, Swedish Therapy (60)" at bounding box center [492, 138] width 49 height 16
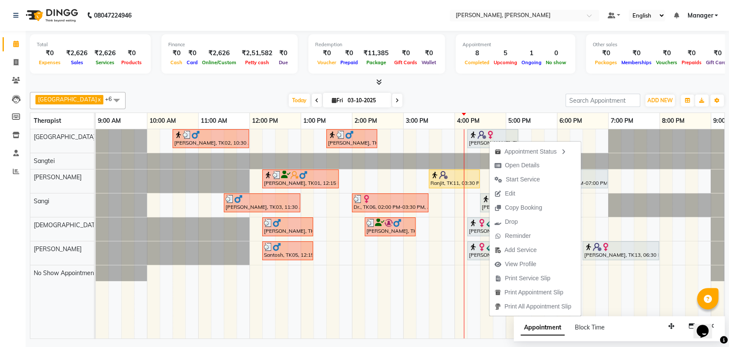
click at [506, 76] on div "Total ₹0 Expenses ₹2,626 Sales ₹2,626 Services ₹0 Products Finance ₹0 Cash ₹0 C…" at bounding box center [377, 59] width 695 height 56
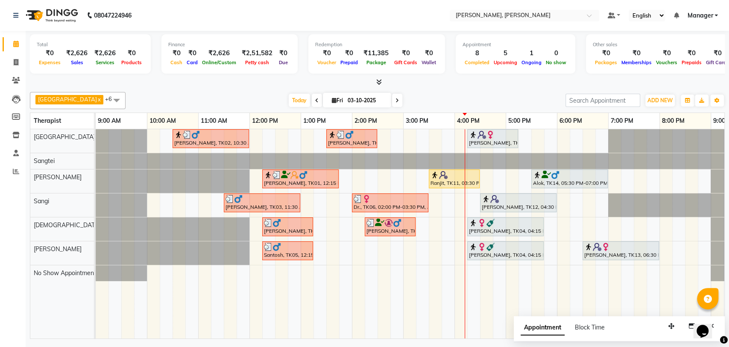
click at [594, 238] on div "[PERSON_NAME], TK02, 10:30 AM-12:00 PM, Deep Tissue Therapy (90) [PERSON_NAME],…" at bounding box center [429, 233] width 667 height 209
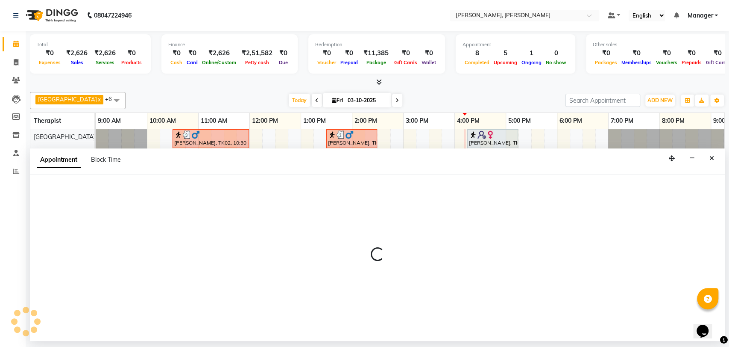
select select "63054"
select select "tentative"
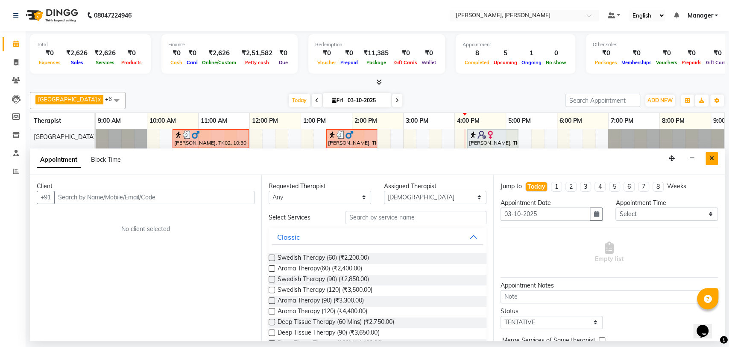
click at [711, 152] on button "Close" at bounding box center [712, 158] width 12 height 13
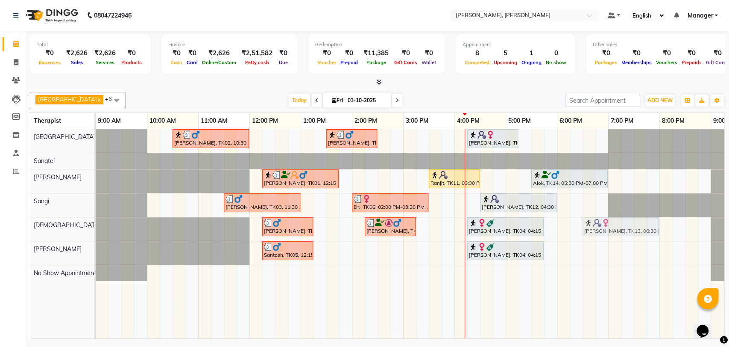
drag, startPoint x: 596, startPoint y: 251, endPoint x: 594, endPoint y: 229, distance: 22.3
click at [594, 229] on tbody "[PERSON_NAME], TK02, 10:30 AM-12:00 PM, Deep Tissue Therapy (90) [PERSON_NAME],…" at bounding box center [429, 205] width 667 height 152
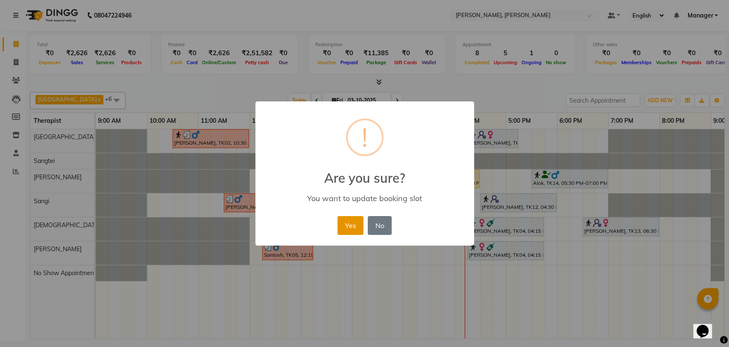
click at [349, 228] on button "Yes" at bounding box center [351, 225] width 26 height 19
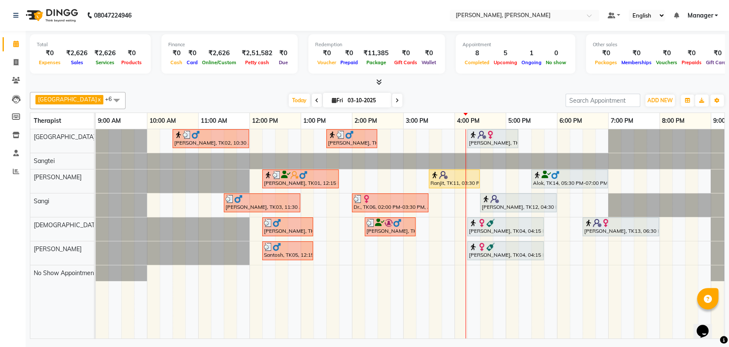
click at [610, 254] on div "[PERSON_NAME], TK02, 10:30 AM-12:00 PM, Deep Tissue Therapy (90) [PERSON_NAME],…" at bounding box center [429, 233] width 667 height 209
select select "88461"
select select "tentative"
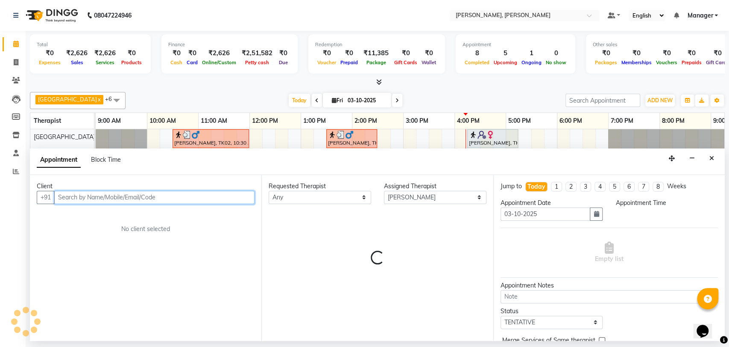
select select "1140"
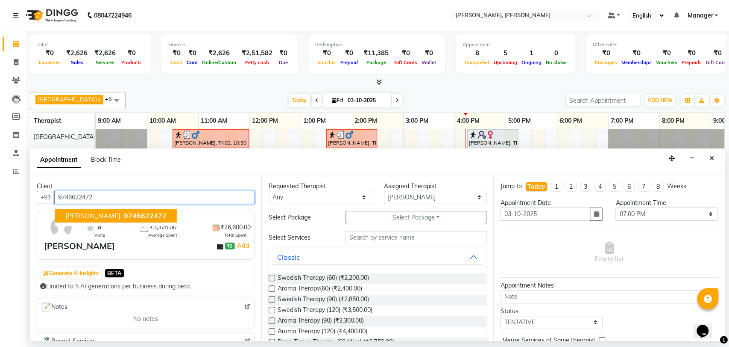
click at [124, 211] on span "9746622472" at bounding box center [145, 215] width 43 height 9
type input "9746622472"
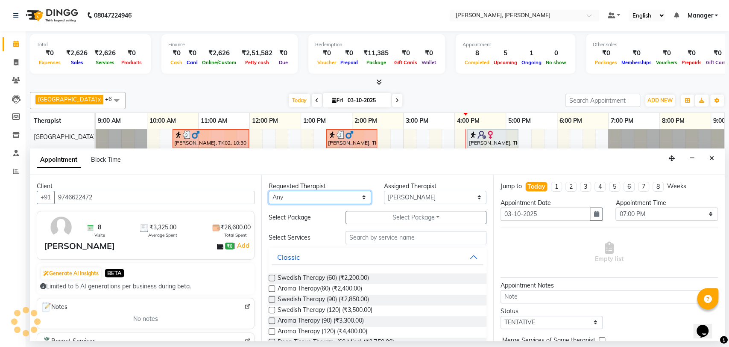
click at [335, 194] on select "Any Cicilia [PERSON_NAME] [DEMOGRAPHIC_DATA] No Show Appointment [PERSON_NAME] …" at bounding box center [320, 197] width 103 height 13
select select "88461"
click at [269, 191] on select "Any Cicilia [PERSON_NAME] [DEMOGRAPHIC_DATA] No Show Appointment [PERSON_NAME] …" at bounding box center [320, 197] width 103 height 13
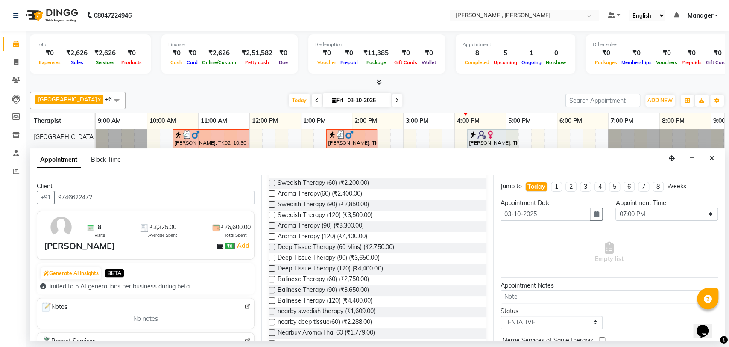
click at [271, 224] on label at bounding box center [272, 225] width 6 height 6
click at [271, 224] on input "checkbox" at bounding box center [272, 226] width 6 height 6
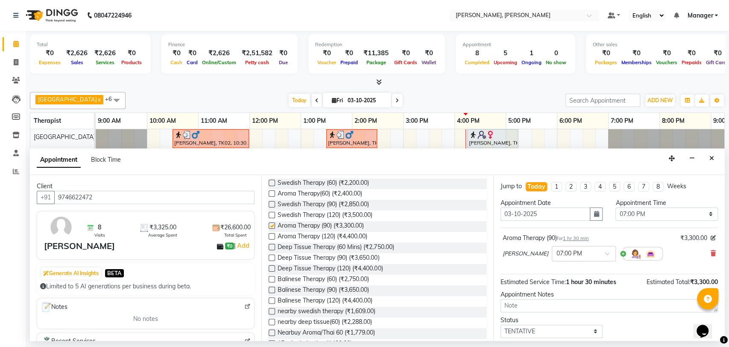
checkbox input "false"
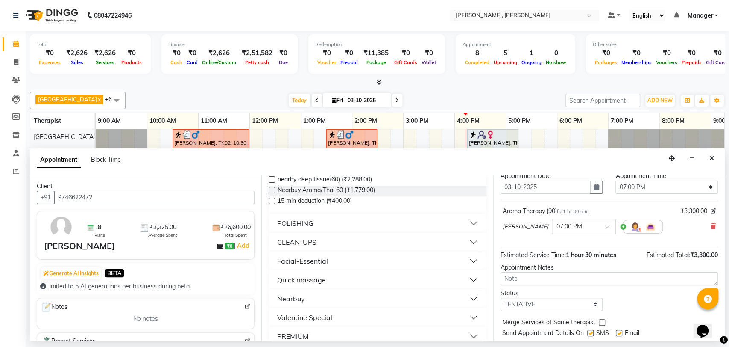
scroll to position [50, 0]
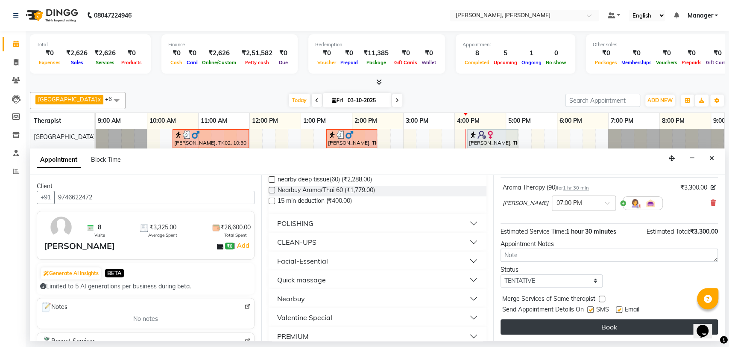
click at [541, 320] on button "Book" at bounding box center [610, 326] width 218 height 15
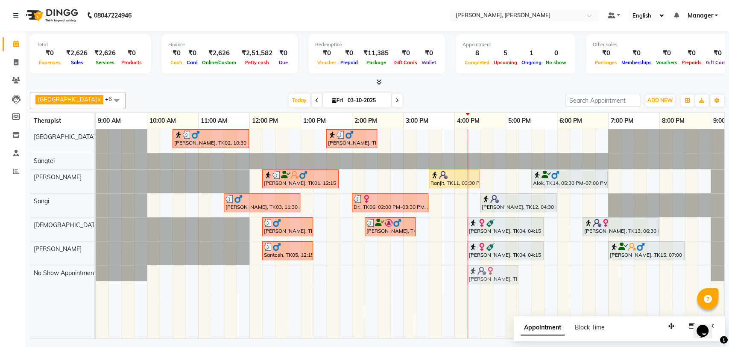
drag, startPoint x: 495, startPoint y: 132, endPoint x: 496, endPoint y: 263, distance: 130.8
click at [496, 264] on tbody "[PERSON_NAME], TK02, 10:30 AM-12:00 PM, Deep Tissue Therapy (90) [PERSON_NAME],…" at bounding box center [429, 205] width 667 height 152
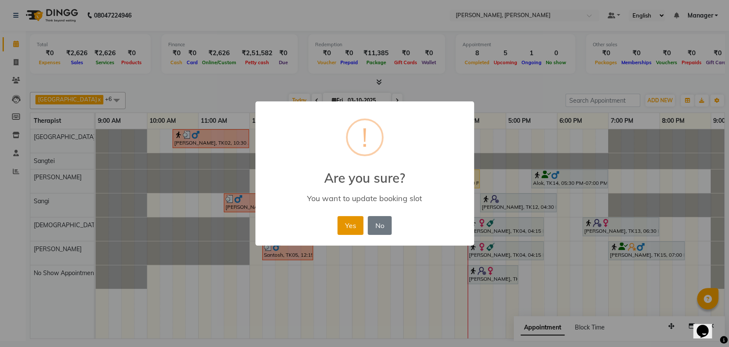
click at [353, 228] on button "Yes" at bounding box center [351, 225] width 26 height 19
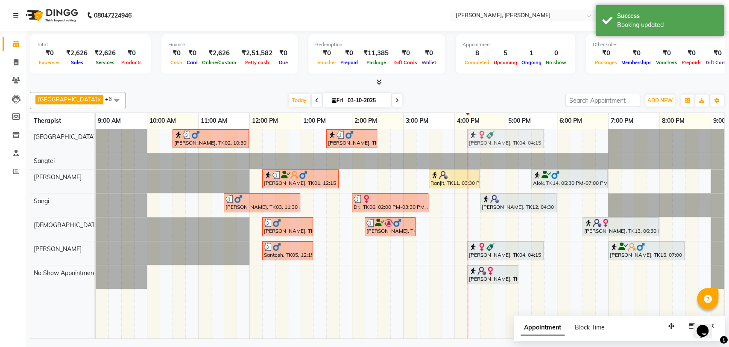
drag, startPoint x: 482, startPoint y: 226, endPoint x: 484, endPoint y: 144, distance: 81.2
click at [484, 144] on tbody "[PERSON_NAME], TK02, 10:30 AM-12:00 PM, Deep Tissue Therapy (90) [PERSON_NAME],…" at bounding box center [429, 208] width 667 height 159
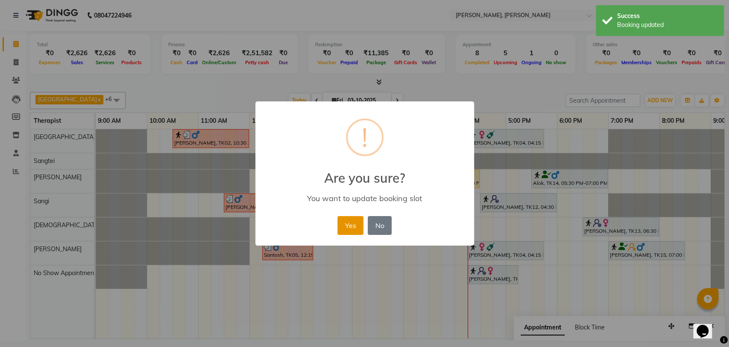
click at [342, 231] on button "Yes" at bounding box center [351, 225] width 26 height 19
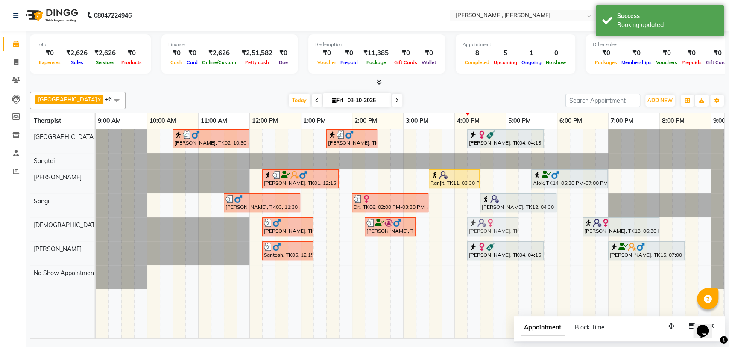
drag, startPoint x: 479, startPoint y: 273, endPoint x: 479, endPoint y: 223, distance: 50.4
click at [479, 223] on tbody "[PERSON_NAME], TK02, 10:30 AM-12:00 PM, Deep Tissue Therapy (90) [PERSON_NAME],…" at bounding box center [429, 208] width 667 height 159
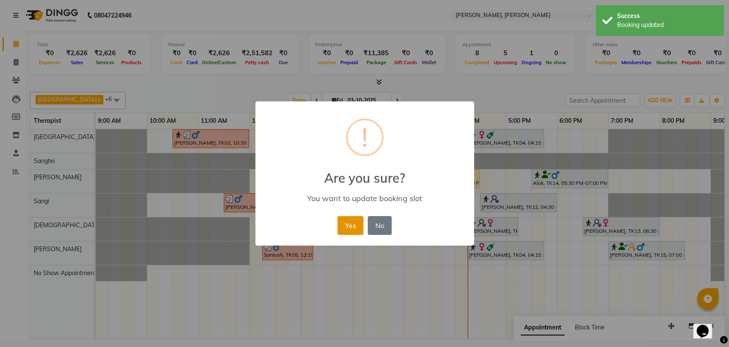
click at [353, 223] on button "Yes" at bounding box center [351, 225] width 26 height 19
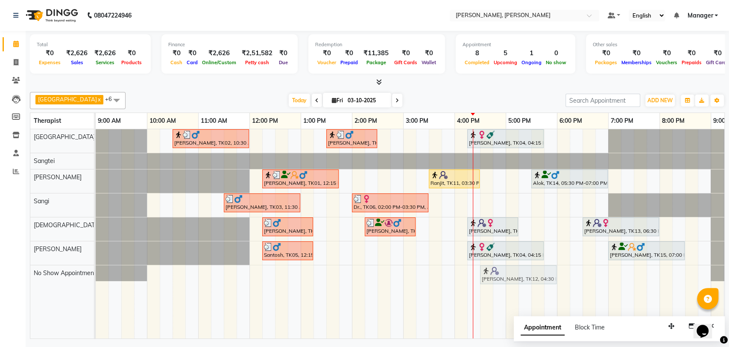
drag, startPoint x: 503, startPoint y: 203, endPoint x: 500, endPoint y: 279, distance: 77.0
click at [500, 279] on tbody "[PERSON_NAME], TK02, 10:30 AM-12:00 PM, Deep Tissue Therapy (90) [PERSON_NAME],…" at bounding box center [429, 205] width 667 height 152
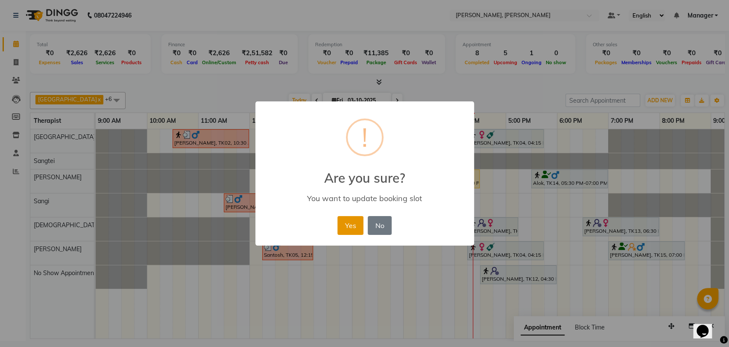
click at [338, 223] on button "Yes" at bounding box center [351, 225] width 26 height 19
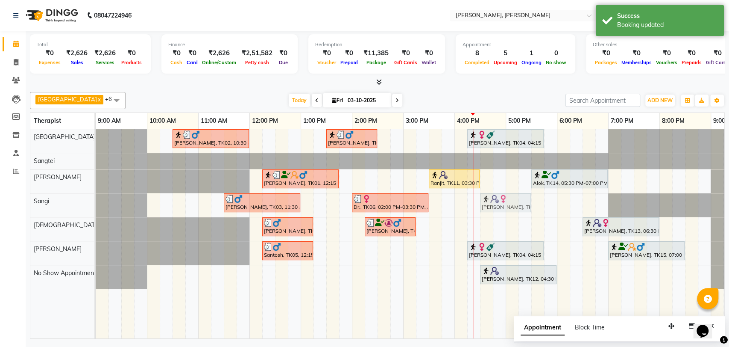
drag, startPoint x: 499, startPoint y: 228, endPoint x: 503, endPoint y: 214, distance: 14.5
click at [506, 203] on tbody "[PERSON_NAME], TK02, 10:30 AM-12:00 PM, Deep Tissue Therapy (90) [PERSON_NAME],…" at bounding box center [429, 208] width 667 height 159
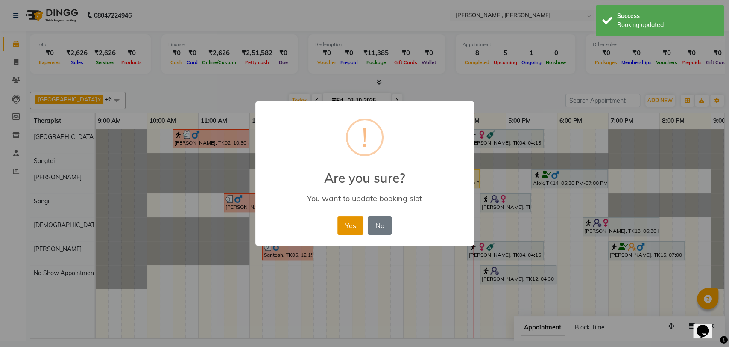
click at [353, 220] on button "Yes" at bounding box center [351, 225] width 26 height 19
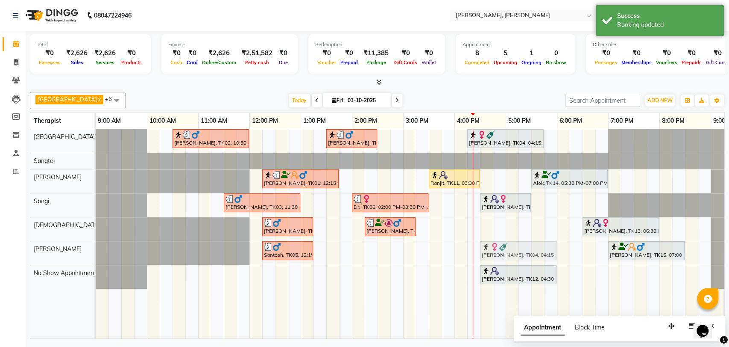
drag, startPoint x: 502, startPoint y: 252, endPoint x: 514, endPoint y: 252, distance: 12.4
click at [96, 252] on div "Santosh, TK05, 12:15 PM-01:15 PM, Aroma Therapy(60) [PERSON_NAME], TK04, 04:15 …" at bounding box center [96, 253] width 0 height 24
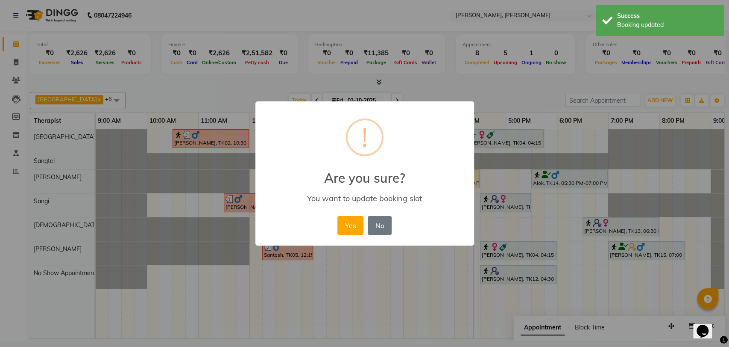
click at [333, 223] on div "× ! Are you sure? You want to update booking slot Yes No No" at bounding box center [365, 173] width 219 height 144
click at [346, 226] on button "Yes" at bounding box center [351, 225] width 26 height 19
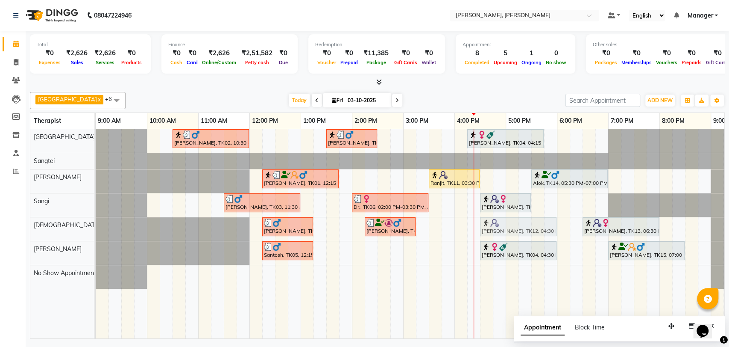
drag, startPoint x: 494, startPoint y: 272, endPoint x: 495, endPoint y: 233, distance: 38.9
click at [495, 233] on tbody "[PERSON_NAME], TK02, 10:30 AM-12:00 PM, Deep Tissue Therapy (90) [PERSON_NAME],…" at bounding box center [429, 208] width 667 height 159
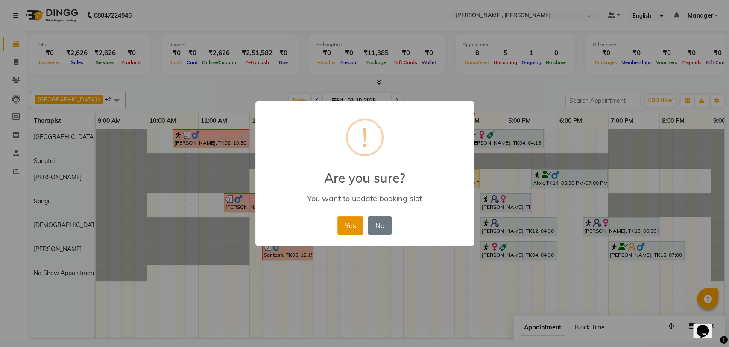
click at [359, 228] on button "Yes" at bounding box center [351, 225] width 26 height 19
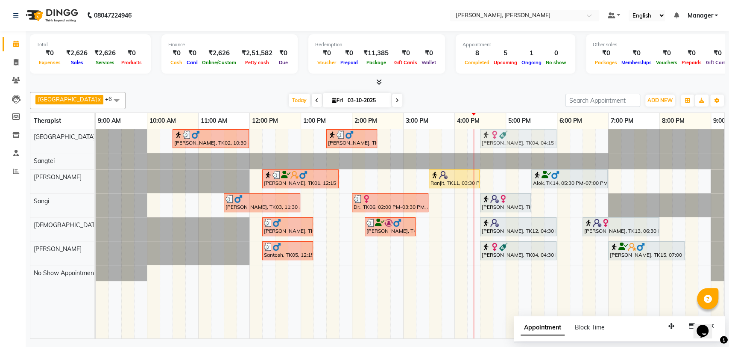
drag, startPoint x: 481, startPoint y: 143, endPoint x: 493, endPoint y: 143, distance: 12.0
click at [96, 143] on div "[PERSON_NAME], TK02, 10:30 AM-12:00 PM, Deep Tissue Therapy (90) [PERSON_NAME],…" at bounding box center [96, 141] width 0 height 24
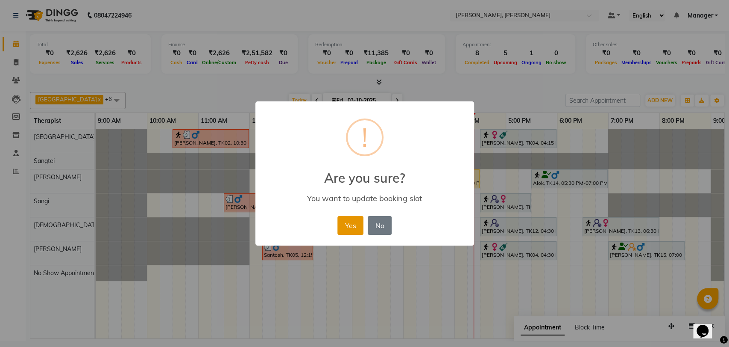
click at [345, 233] on button "Yes" at bounding box center [351, 225] width 26 height 19
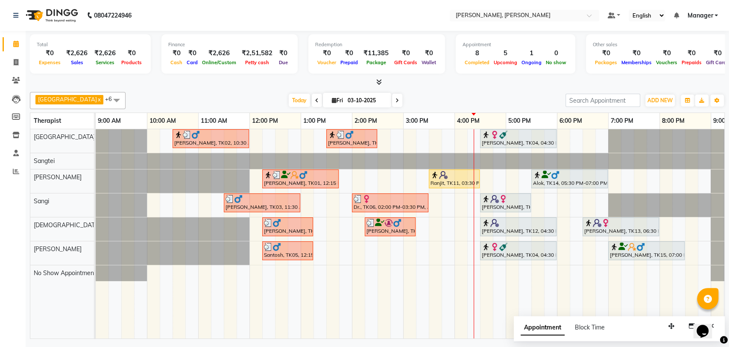
click at [493, 135] on img at bounding box center [495, 134] width 9 height 9
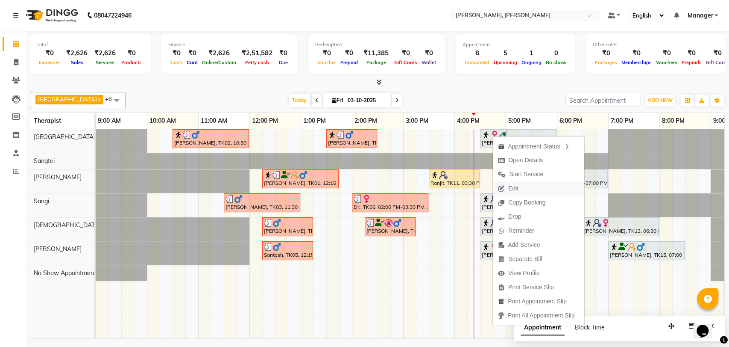
click at [531, 185] on button "Edit" at bounding box center [538, 188] width 91 height 14
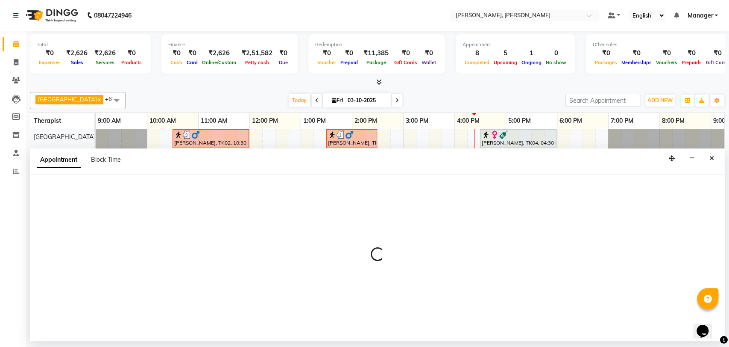
select select "tentative"
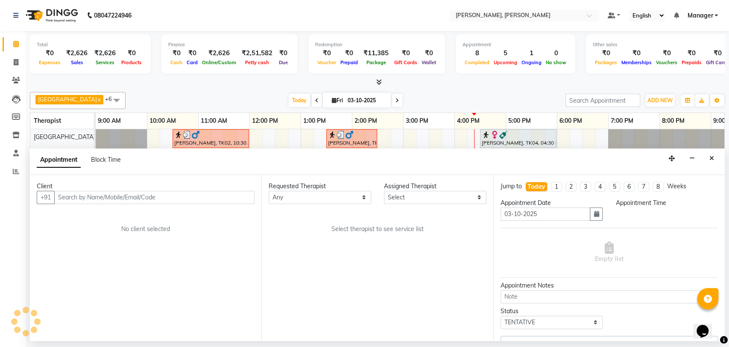
scroll to position [0, 38]
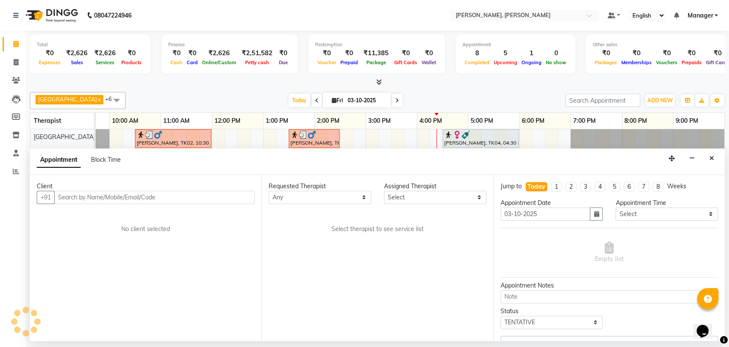
select select "88461"
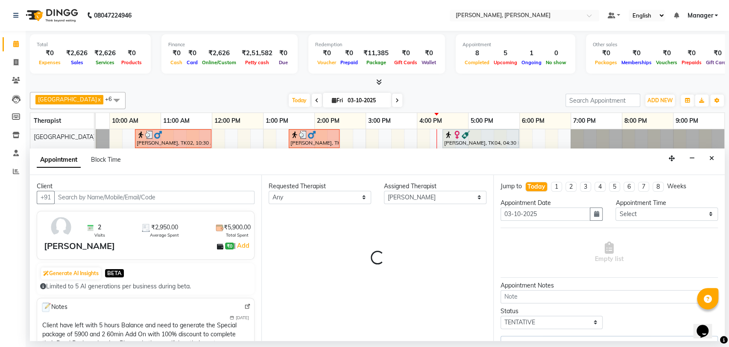
select select "3744"
select select "3742"
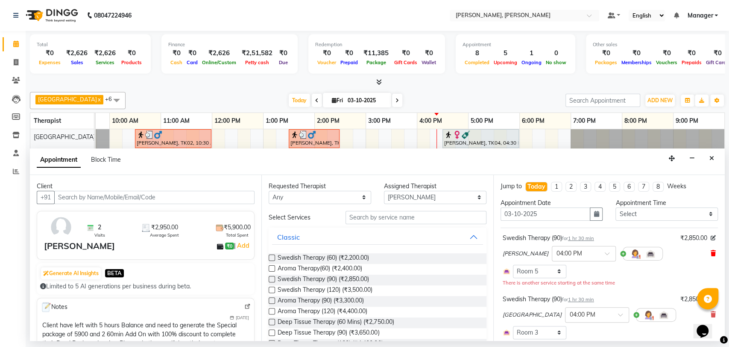
click at [711, 253] on icon at bounding box center [713, 253] width 5 height 6
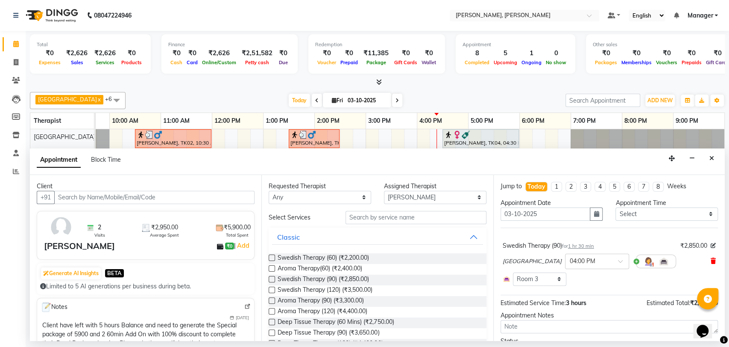
click at [711, 258] on icon at bounding box center [713, 261] width 5 height 6
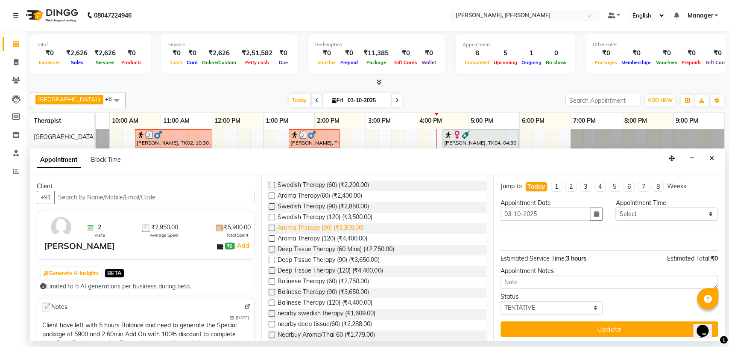
scroll to position [95, 0]
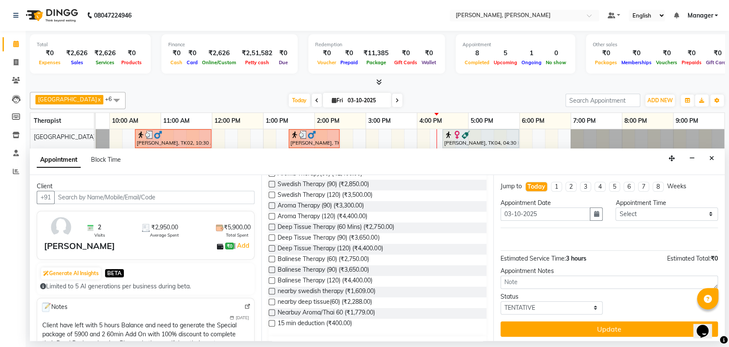
click at [273, 238] on label at bounding box center [272, 237] width 6 height 6
click at [273, 238] on input "checkbox" at bounding box center [272, 238] width 6 height 6
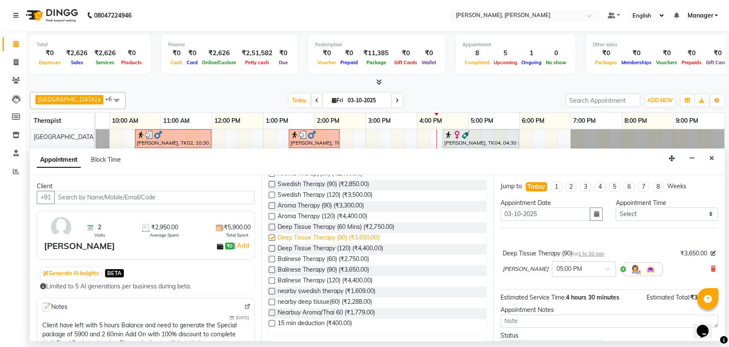
checkbox input "false"
click at [272, 270] on label at bounding box center [272, 269] width 6 height 6
click at [272, 270] on input "checkbox" at bounding box center [272, 270] width 6 height 6
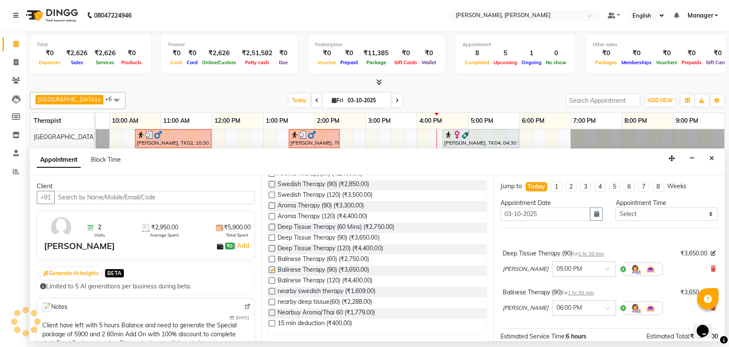
checkbox input "false"
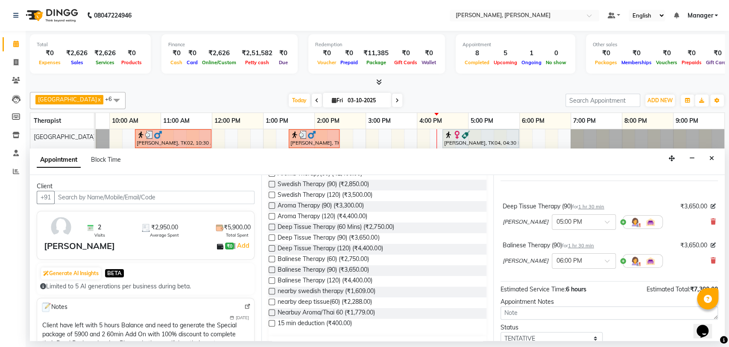
scroll to position [79, 0]
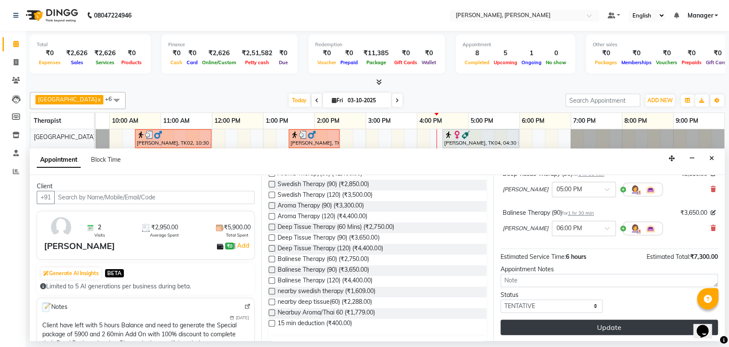
click at [551, 321] on button "Update" at bounding box center [610, 326] width 218 height 15
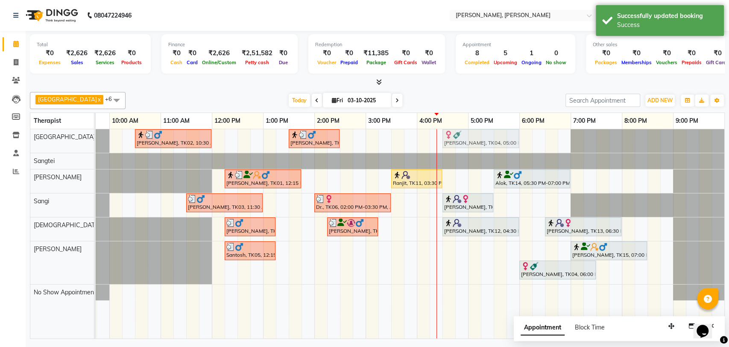
drag, startPoint x: 498, startPoint y: 256, endPoint x: 469, endPoint y: 156, distance: 104.7
click at [469, 156] on tbody "[PERSON_NAME], TK02, 10:30 AM-12:00 PM, Deep Tissue Therapy (90) [PERSON_NAME],…" at bounding box center [391, 214] width 667 height 171
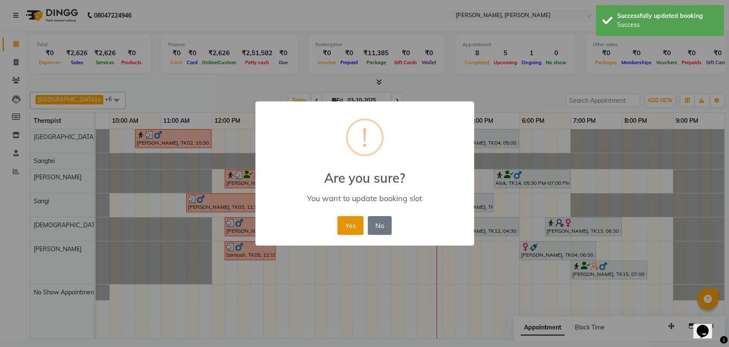
click at [345, 228] on button "Yes" at bounding box center [351, 225] width 26 height 19
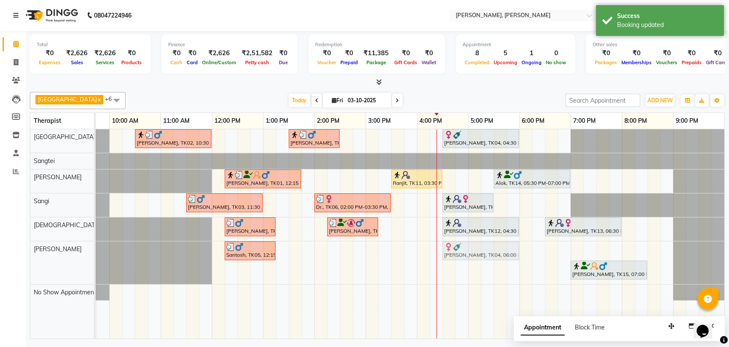
drag, startPoint x: 537, startPoint y: 251, endPoint x: 462, endPoint y: 252, distance: 74.8
click at [58, 252] on div "Santosh, TK05, 12:15 PM-01:15 PM, Aroma Therapy(60) [GEOGRAPHIC_DATA], TK04, 06…" at bounding box center [58, 262] width 0 height 43
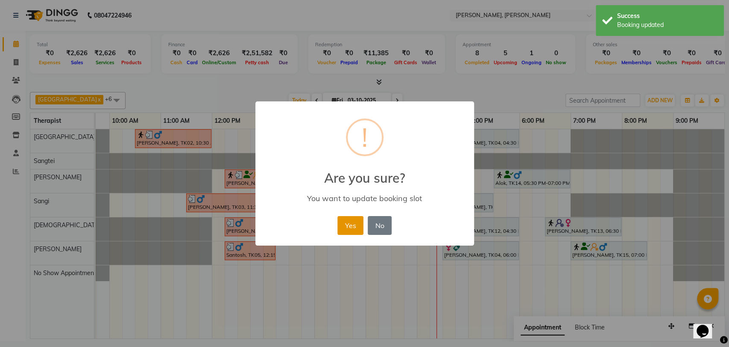
click at [358, 230] on button "Yes" at bounding box center [351, 225] width 26 height 19
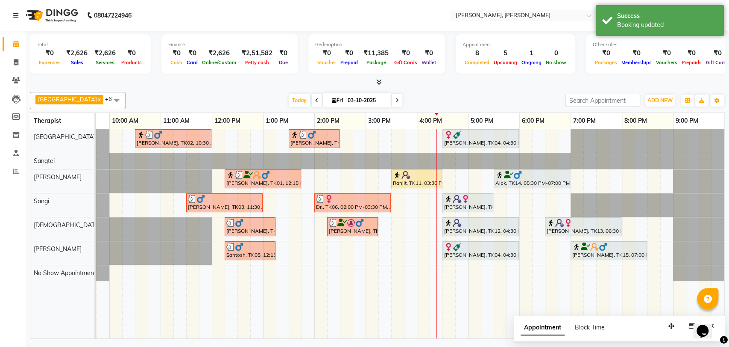
click at [457, 137] on img at bounding box center [457, 134] width 9 height 9
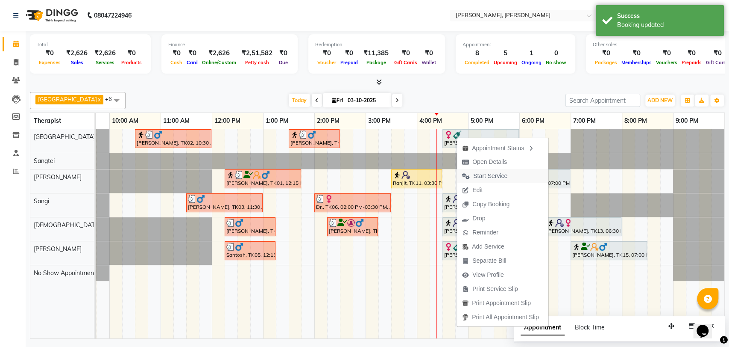
click at [484, 173] on span "Start Service" at bounding box center [490, 175] width 34 height 9
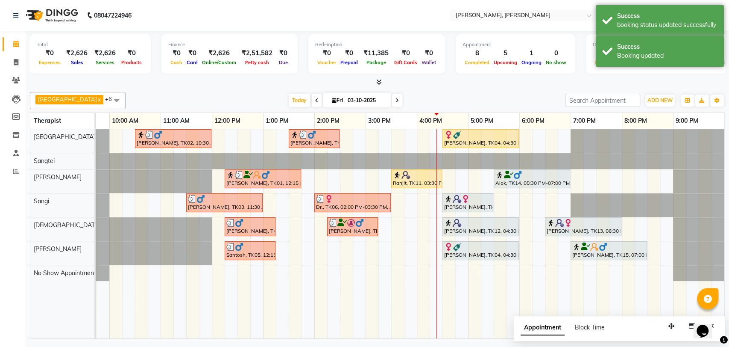
click at [467, 257] on div "[PERSON_NAME], TK04, 04:30 PM-06:00 PM, Balinese Therapy (90)" at bounding box center [481, 250] width 75 height 16
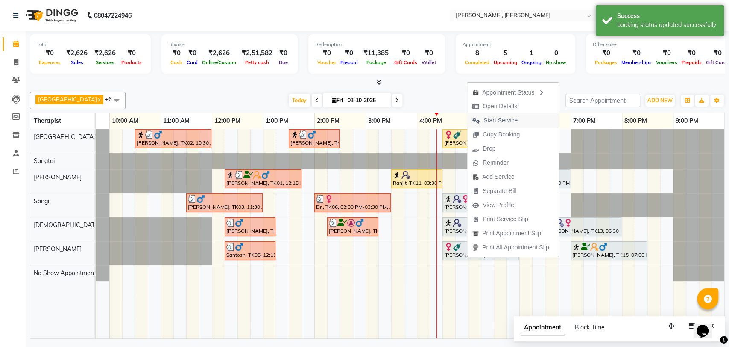
click at [494, 121] on span "Start Service" at bounding box center [501, 120] width 34 height 9
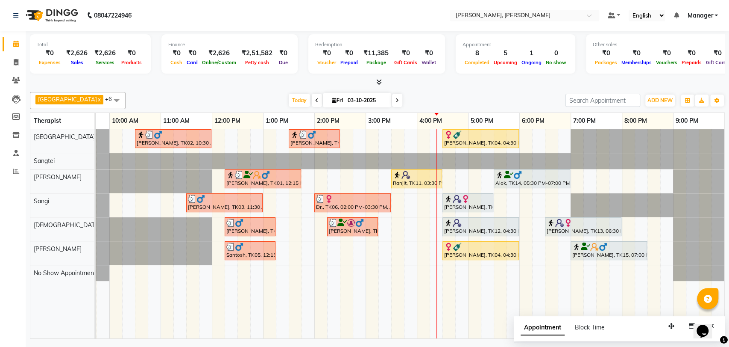
click at [497, 138] on div at bounding box center [480, 134] width 73 height 9
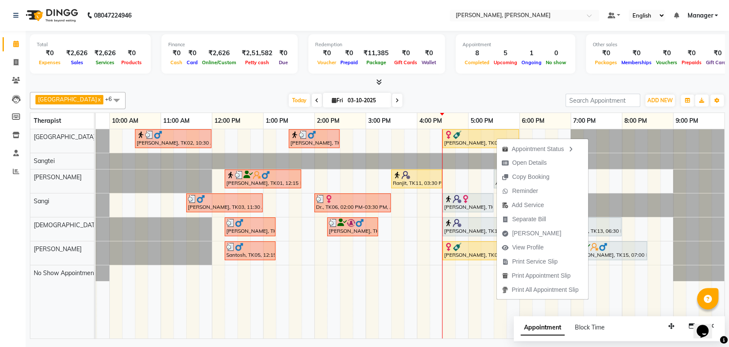
click at [465, 203] on div "[PERSON_NAME], TK10, 04:30 PM-05:30 PM, Swedish Therapy (60)" at bounding box center [468, 202] width 49 height 16
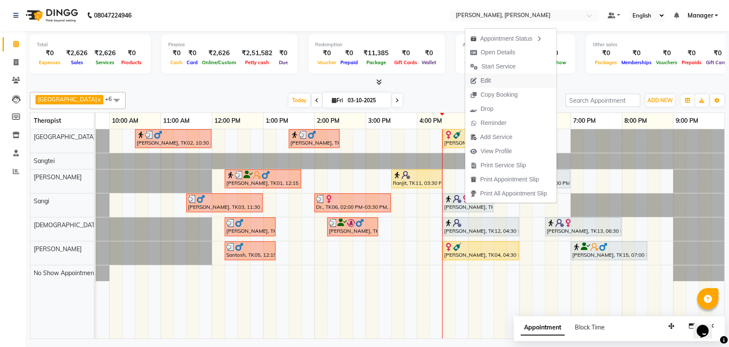
click at [495, 81] on span "Edit" at bounding box center [480, 80] width 31 height 14
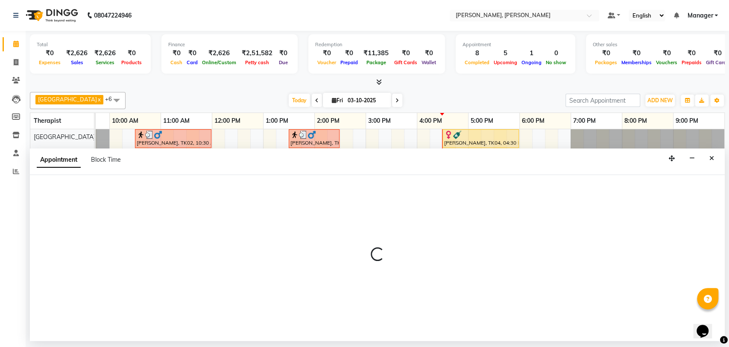
select select "tentative"
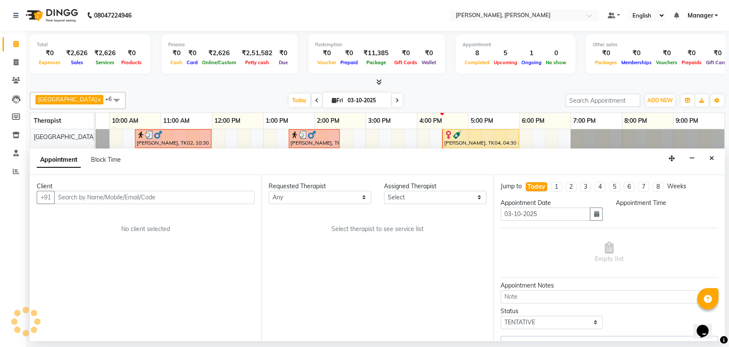
select select "63891"
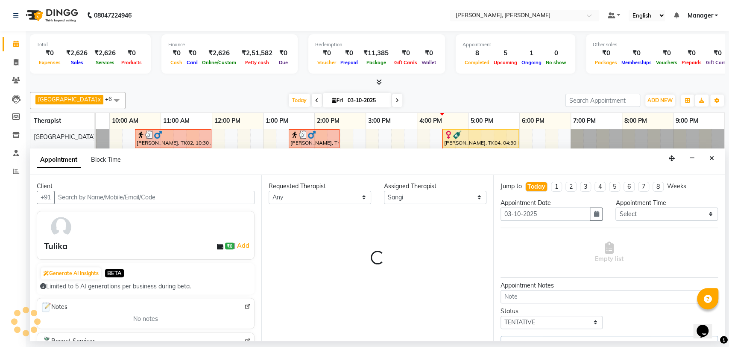
scroll to position [0, 38]
select select "3744"
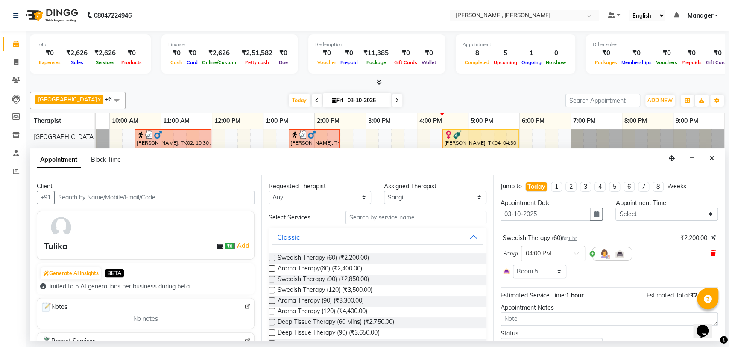
click at [711, 257] on span at bounding box center [713, 253] width 5 height 9
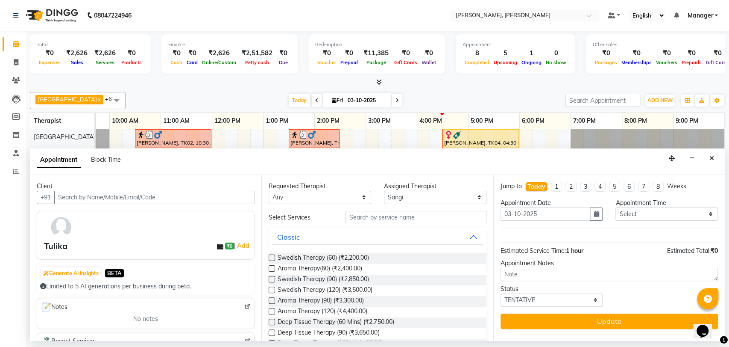
click at [273, 267] on label at bounding box center [272, 268] width 6 height 6
click at [273, 267] on input "checkbox" at bounding box center [272, 269] width 6 height 6
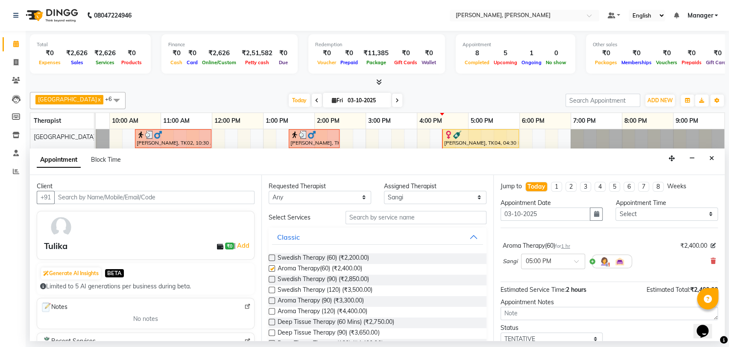
checkbox input "false"
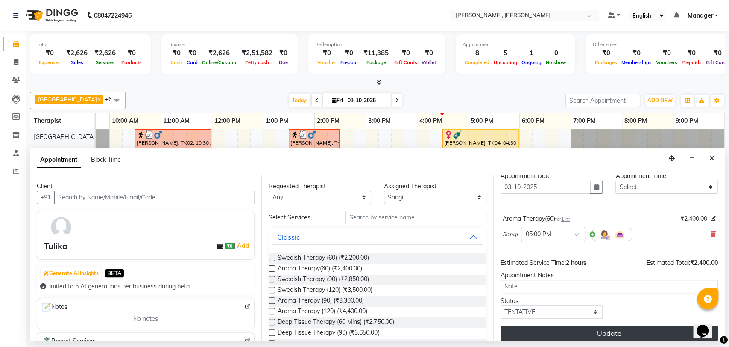
scroll to position [33, 0]
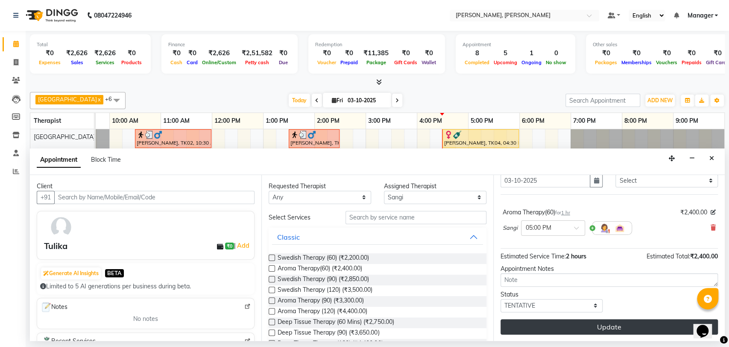
click at [583, 325] on button "Update" at bounding box center [610, 326] width 218 height 15
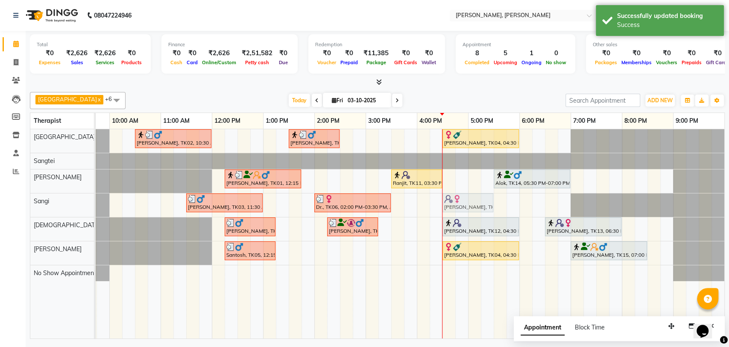
drag, startPoint x: 478, startPoint y: 205, endPoint x: 459, endPoint y: 206, distance: 19.7
click at [58, 206] on div "[PERSON_NAME], TK03, 11:30 AM-01:00 PM, Balinese Therapy (90) Dr., TK06, 02:00 …" at bounding box center [58, 205] width 0 height 24
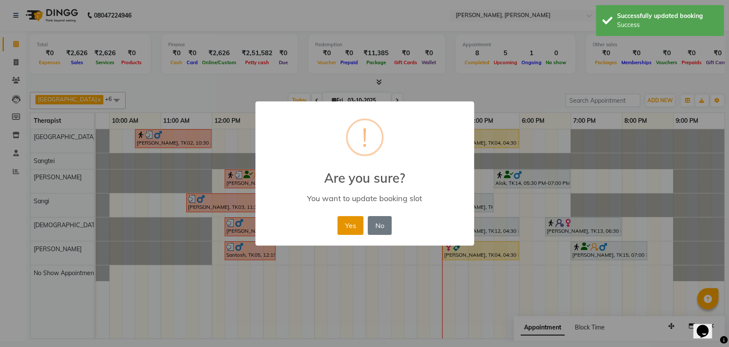
click at [342, 223] on button "Yes" at bounding box center [351, 225] width 26 height 19
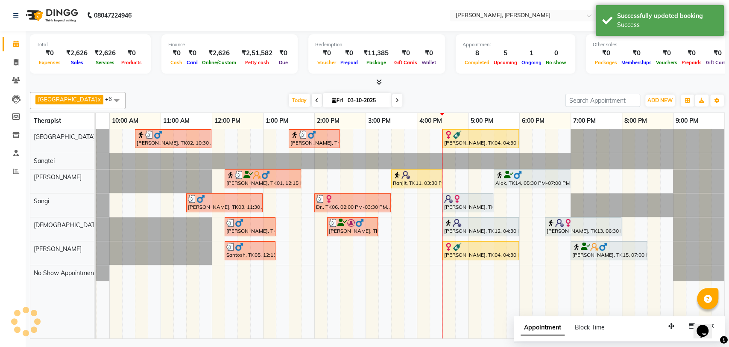
click at [484, 202] on div "[PERSON_NAME], TK10, 05:00 PM-06:00 PM, Aroma Therapy(60)" at bounding box center [468, 202] width 49 height 16
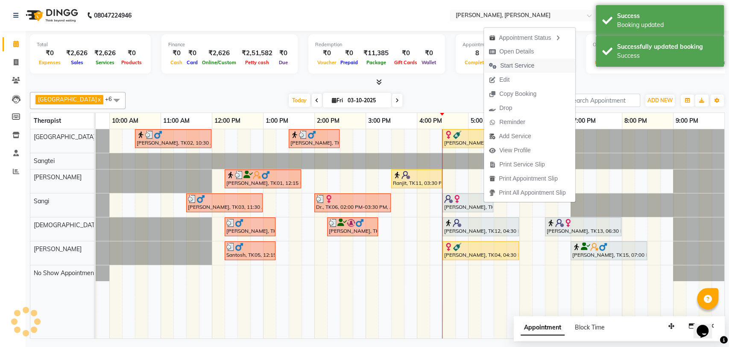
click at [522, 64] on span "Start Service" at bounding box center [517, 65] width 34 height 9
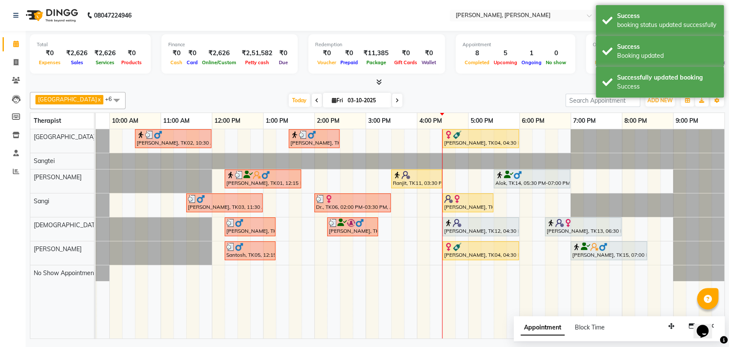
click at [473, 205] on div "[PERSON_NAME], TK10, 04:30 PM-05:30 PM, Aroma Therapy(60)" at bounding box center [468, 202] width 49 height 16
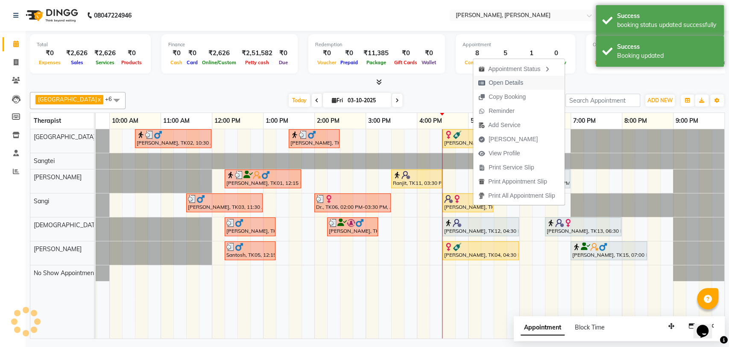
click at [499, 85] on span "Open Details" at bounding box center [506, 82] width 35 height 9
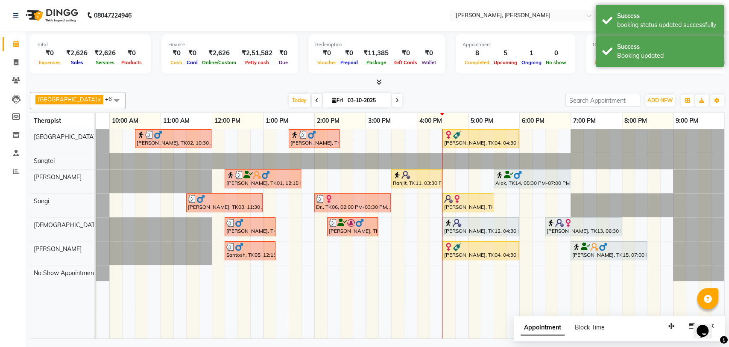
click at [457, 197] on img at bounding box center [457, 198] width 9 height 9
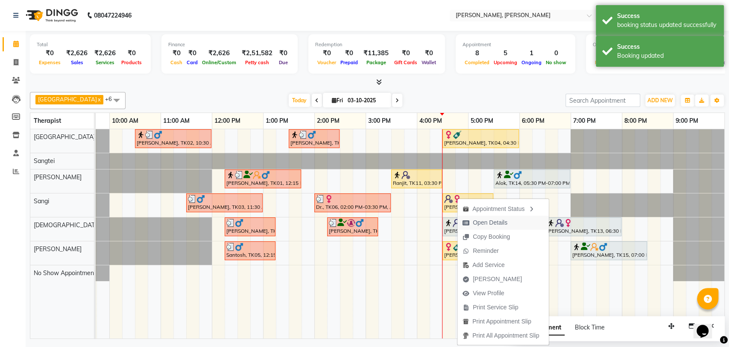
click at [514, 220] on button "Open Details" at bounding box center [503, 222] width 91 height 14
select select "1"
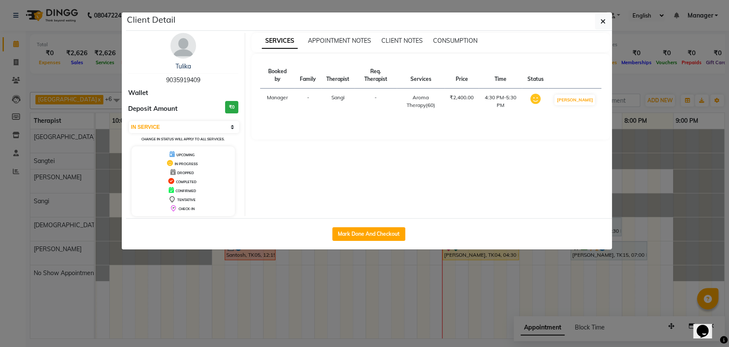
drag, startPoint x: 210, startPoint y: 79, endPoint x: 153, endPoint y: 78, distance: 56.4
click at [153, 78] on div "[PERSON_NAME] 9035919409" at bounding box center [183, 73] width 111 height 23
copy span "9035919409"
drag, startPoint x: 199, startPoint y: 63, endPoint x: 173, endPoint y: 68, distance: 25.6
click at [173, 68] on div "Tulika" at bounding box center [183, 66] width 111 height 9
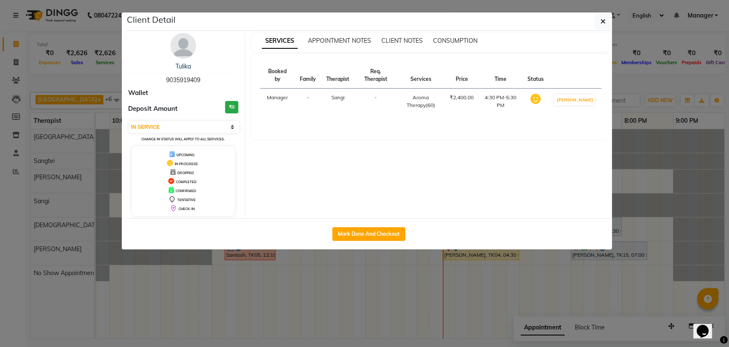
copy link "Tulika"
click at [603, 28] on button "button" at bounding box center [603, 21] width 16 height 16
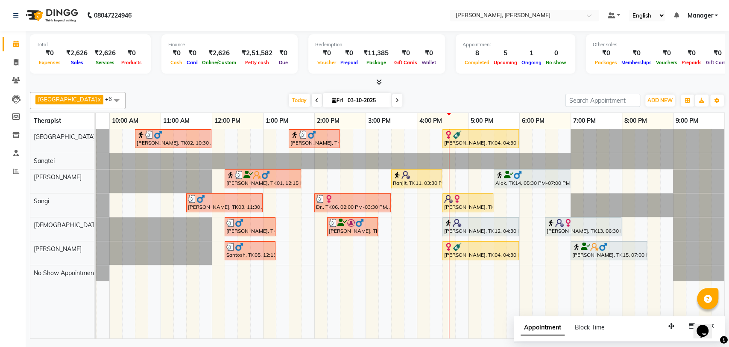
click at [498, 256] on div "[PERSON_NAME], TK04, 04:30 PM-06:00 PM, Balinese Therapy (90)" at bounding box center [481, 250] width 75 height 16
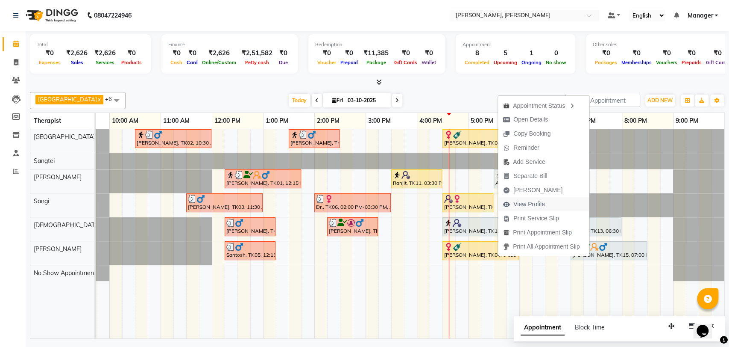
click at [535, 206] on span "View Profile" at bounding box center [530, 204] width 32 height 9
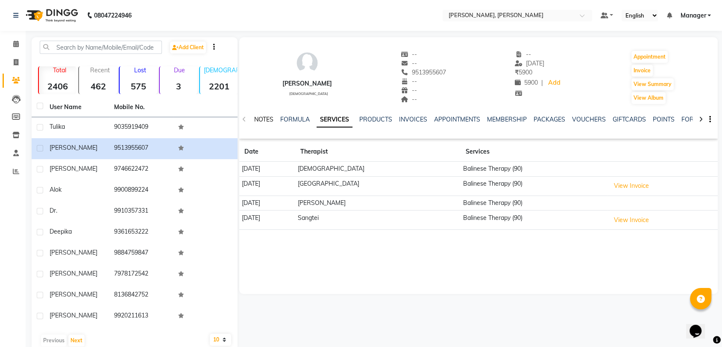
click at [263, 121] on link "NOTES" at bounding box center [263, 119] width 19 height 8
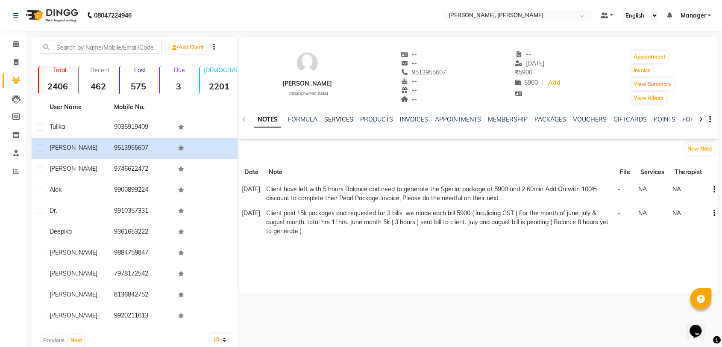
click at [332, 121] on link "SERVICES" at bounding box center [338, 119] width 29 height 8
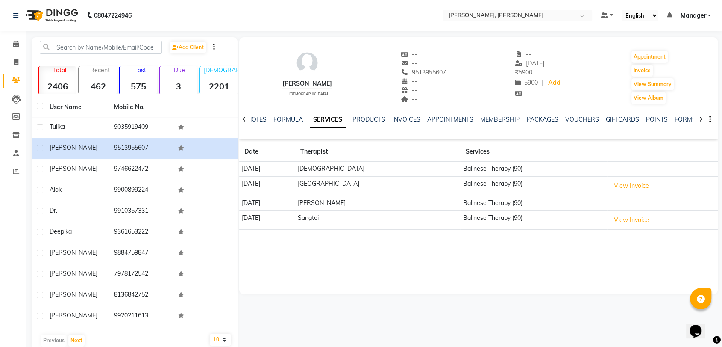
click at [246, 121] on icon at bounding box center [244, 119] width 4 height 6
click at [270, 121] on link "NOTES" at bounding box center [263, 119] width 19 height 8
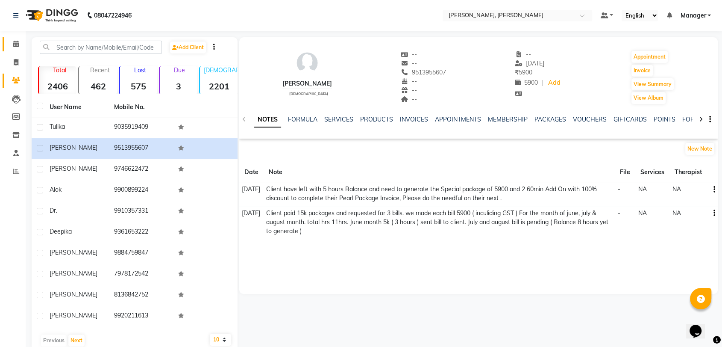
drag, startPoint x: 12, startPoint y: 38, endPoint x: 24, endPoint y: 45, distance: 13.4
click at [12, 38] on link "Calendar" at bounding box center [13, 44] width 21 height 14
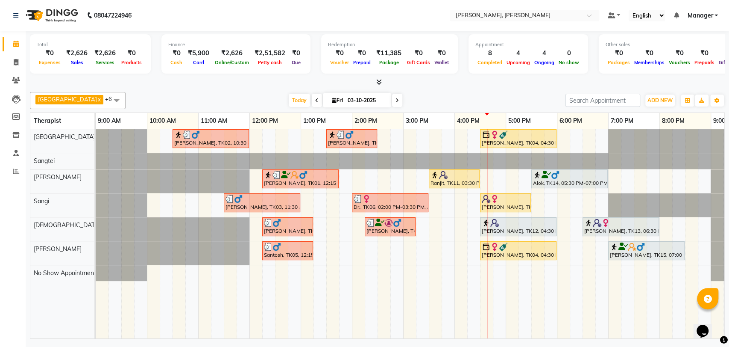
click at [464, 177] on div at bounding box center [454, 174] width 47 height 9
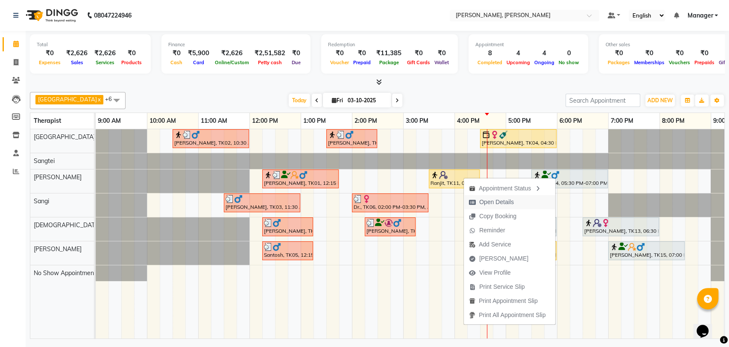
click at [509, 206] on span "Open Details" at bounding box center [496, 201] width 35 height 9
select select "1"
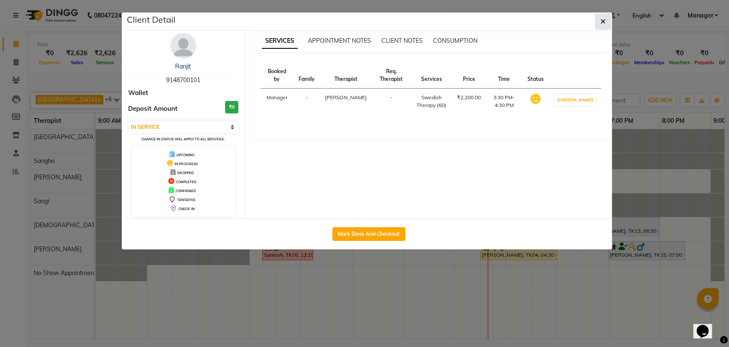
click at [602, 23] on icon "button" at bounding box center [603, 21] width 5 height 7
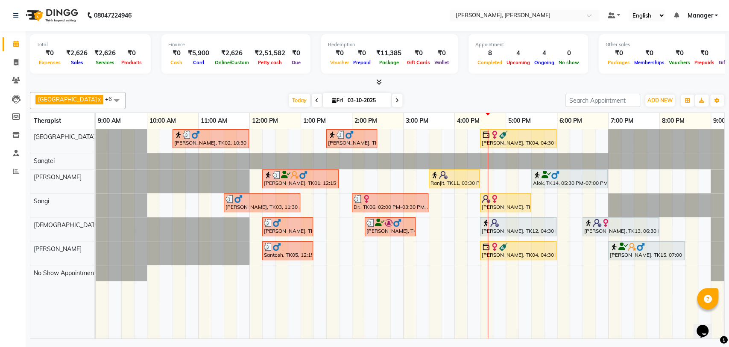
click at [440, 176] on img at bounding box center [443, 174] width 9 height 9
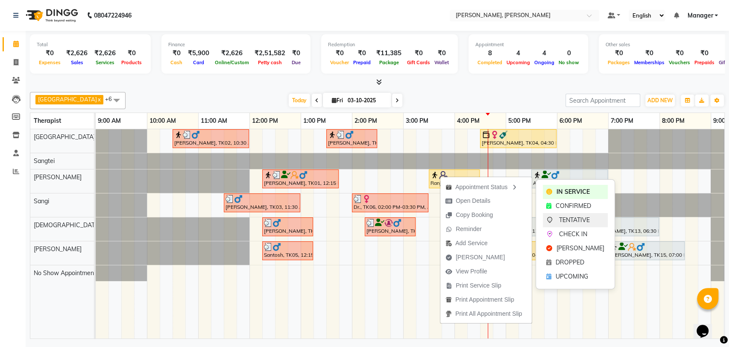
click at [571, 220] on span "TENTATIVE" at bounding box center [574, 219] width 31 height 9
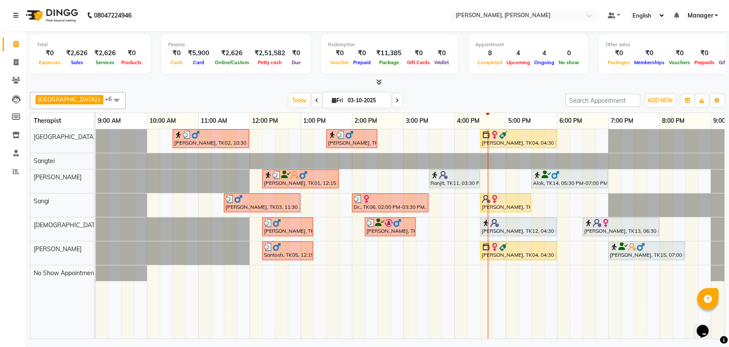
click at [446, 179] on div "Ranjit, TK11, 03:30 PM-04:30 PM, Swedish Therapy (60)" at bounding box center [454, 178] width 49 height 16
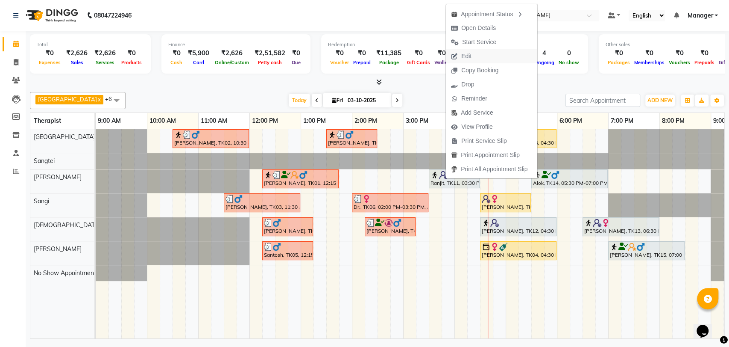
click at [505, 50] on button "Edit" at bounding box center [491, 56] width 91 height 14
select select "tentative"
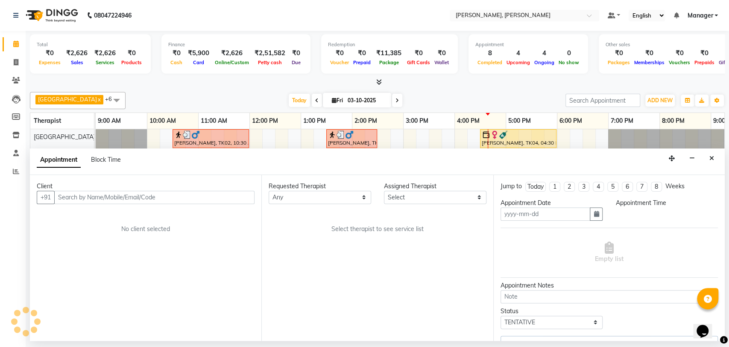
type input "03-10-2025"
select select "63067"
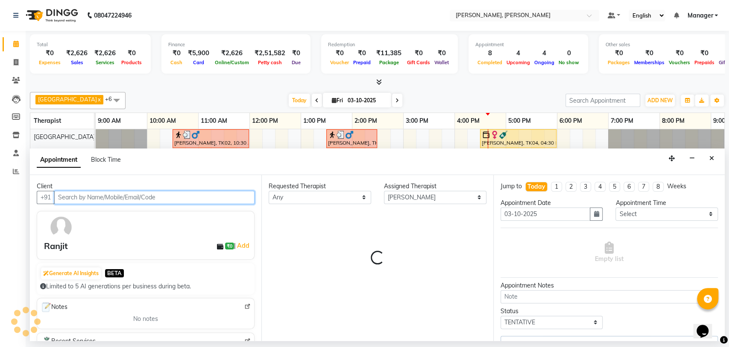
scroll to position [0, 38]
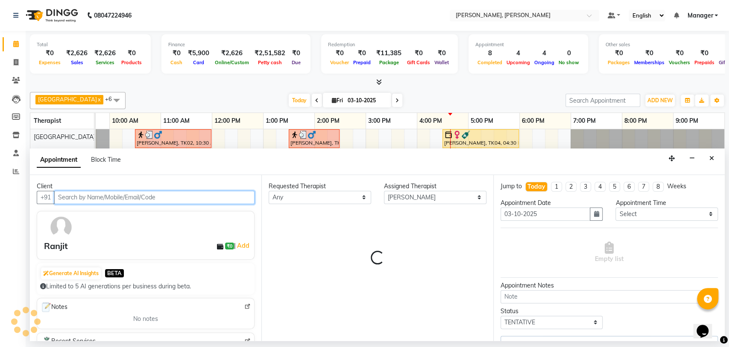
select select "3742"
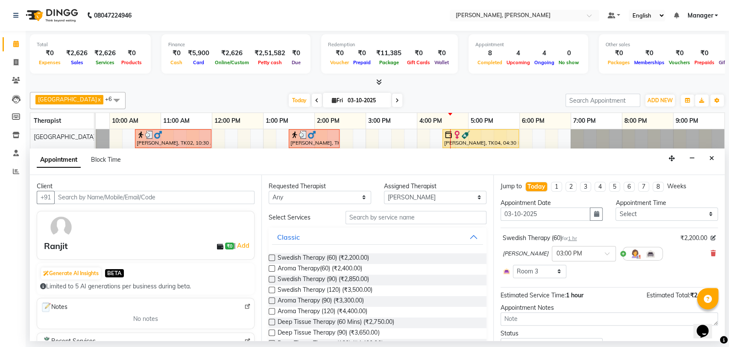
click at [709, 253] on div "Swedish Therapy (60) for 1 hr ₹2,200.00 Ziri Lalnunziri × 03:00 PM Select Room …" at bounding box center [610, 255] width 218 height 49
click at [711, 251] on icon at bounding box center [713, 253] width 5 height 6
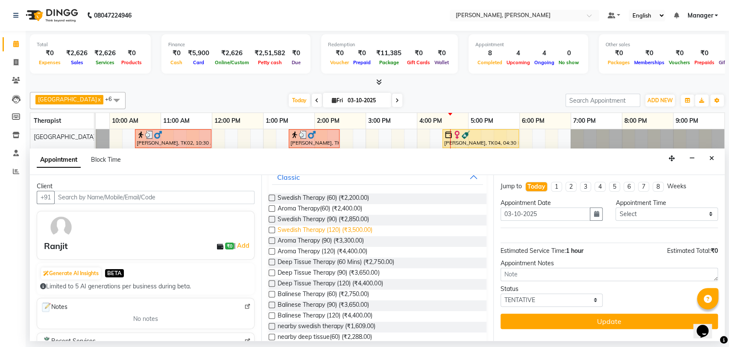
scroll to position [47, 0]
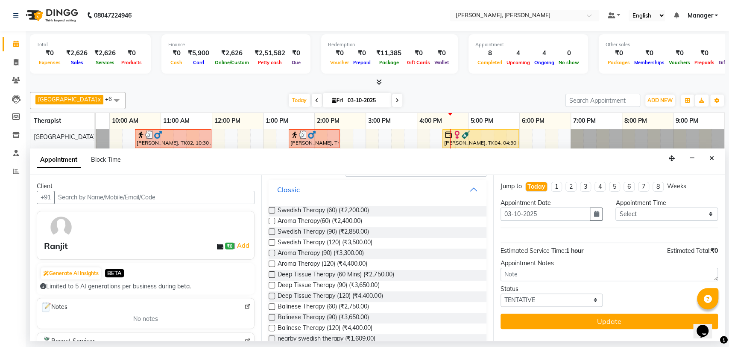
click at [270, 219] on label at bounding box center [272, 221] width 6 height 6
click at [270, 219] on input "checkbox" at bounding box center [272, 222] width 6 height 6
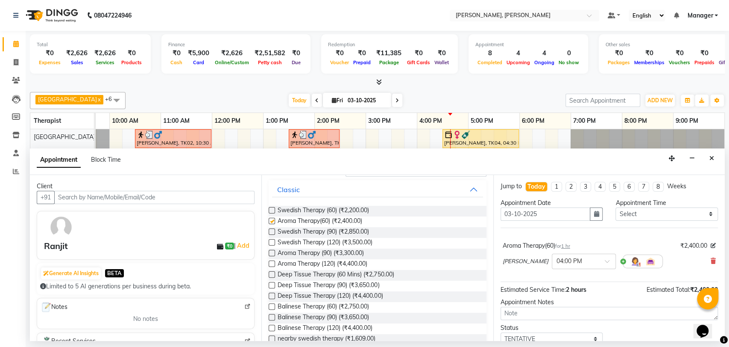
checkbox input "false"
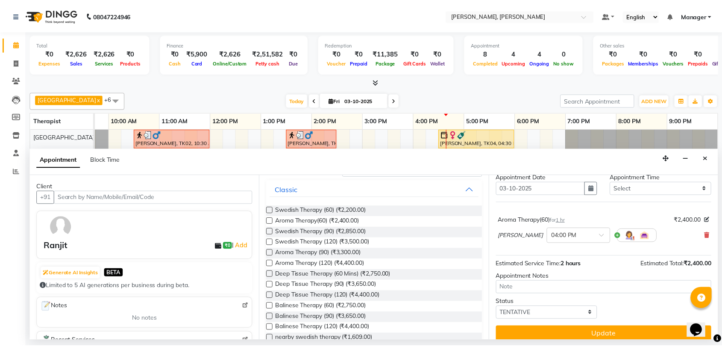
scroll to position [33, 0]
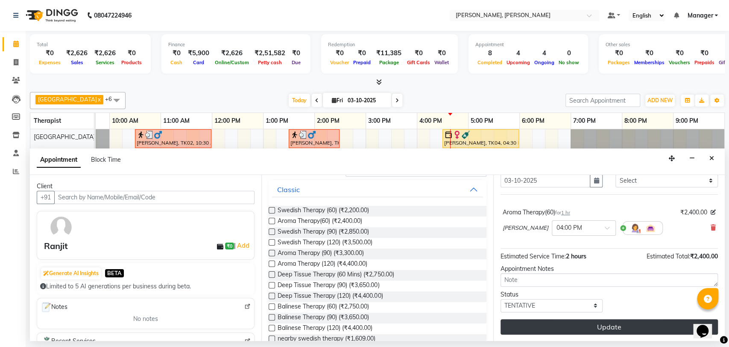
click at [558, 327] on button "Update" at bounding box center [610, 326] width 218 height 15
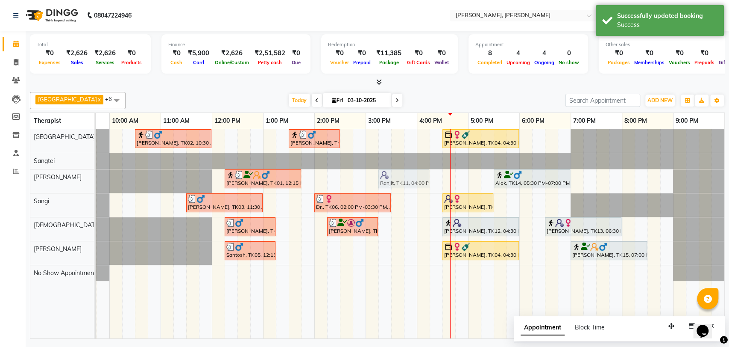
click at [58, 175] on div "[PERSON_NAME], TK01, 12:15 PM-01:45 PM, Balinese Therapy (90) Ranjit, TK11, 04:…" at bounding box center [58, 181] width 0 height 24
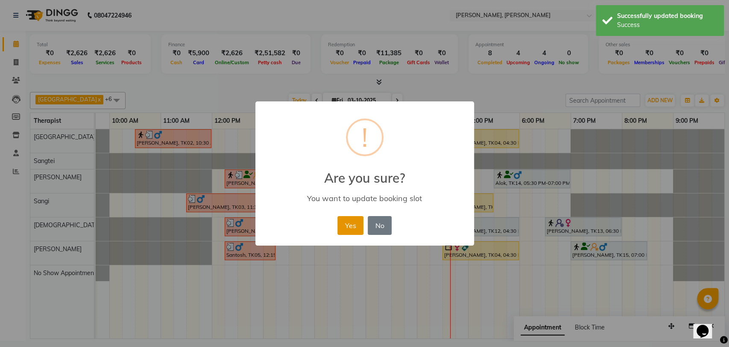
click at [349, 220] on button "Yes" at bounding box center [351, 225] width 26 height 19
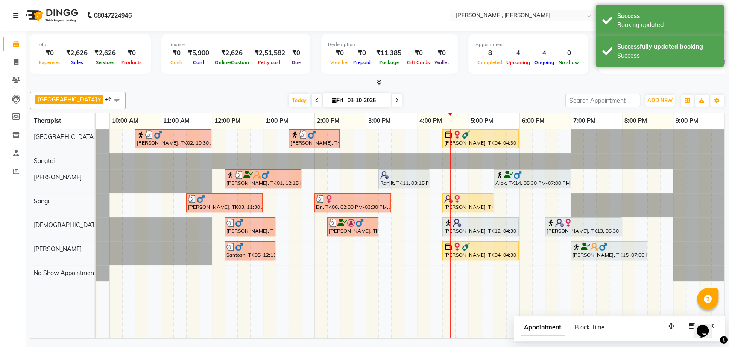
click at [397, 174] on div at bounding box center [403, 174] width 47 height 9
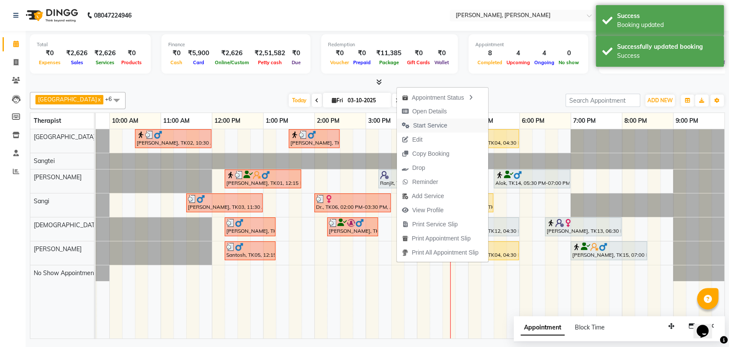
click at [444, 127] on span "Start Service" at bounding box center [430, 125] width 34 height 9
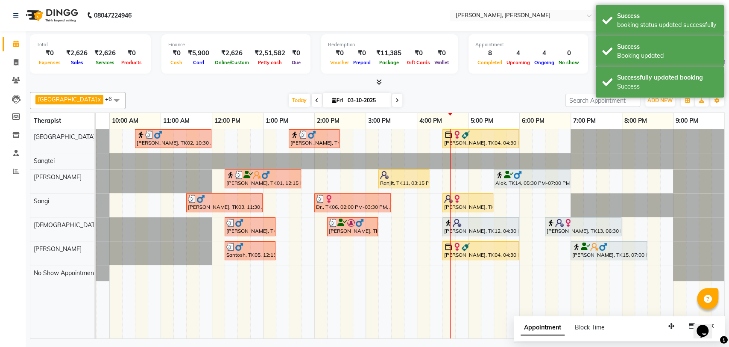
click at [412, 185] on div "Ranjit, TK11, 03:15 PM-04:15 PM, Aroma Therapy(60)" at bounding box center [403, 178] width 49 height 16
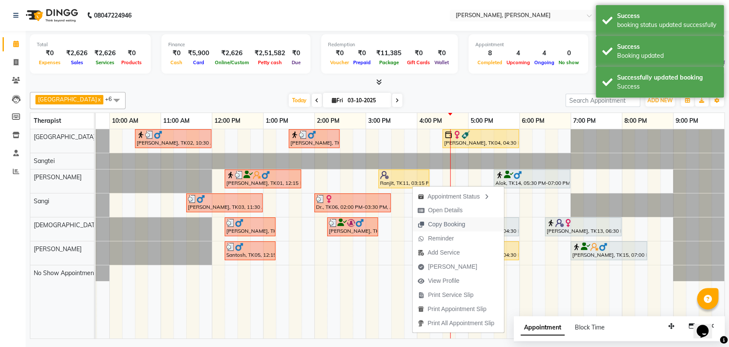
click at [456, 219] on span "Copy Booking" at bounding box center [442, 224] width 58 height 14
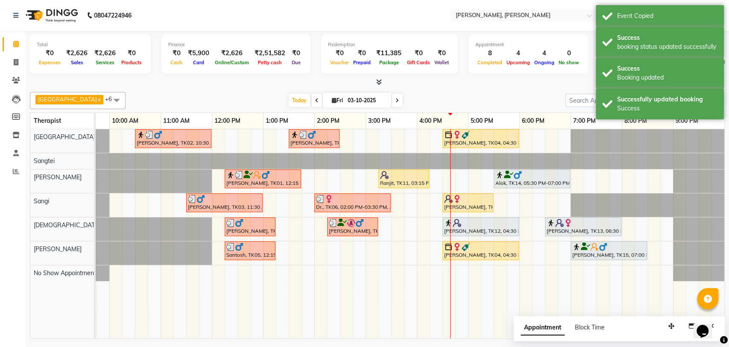
click at [420, 175] on div at bounding box center [403, 174] width 47 height 9
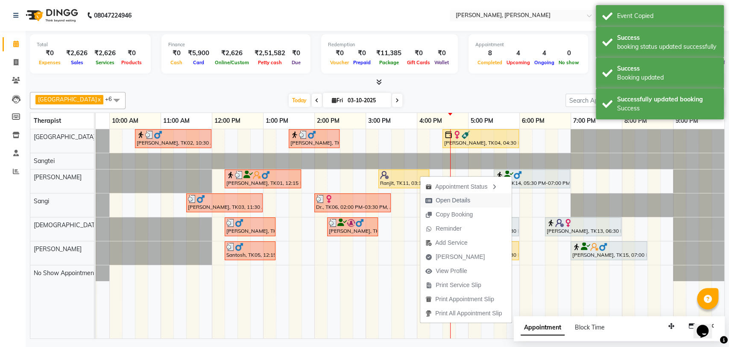
click at [458, 201] on span "Open Details" at bounding box center [453, 200] width 35 height 9
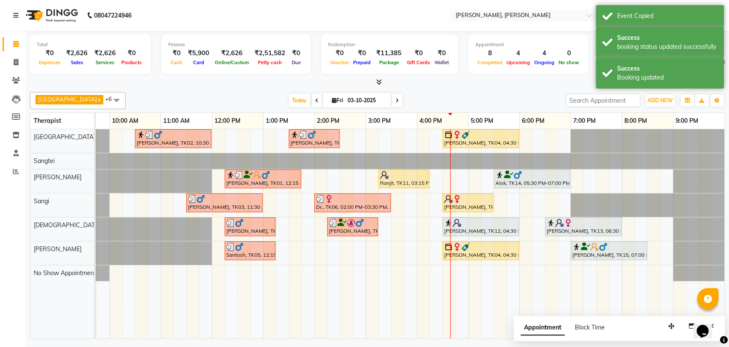
click at [403, 176] on div at bounding box center [403, 174] width 47 height 9
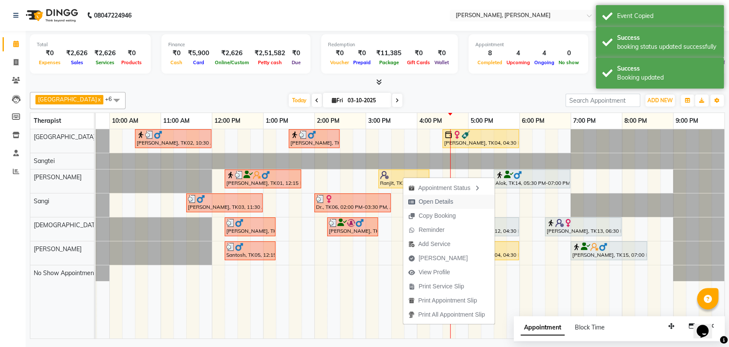
click at [430, 198] on span "Open Details" at bounding box center [436, 201] width 35 height 9
select select "1"
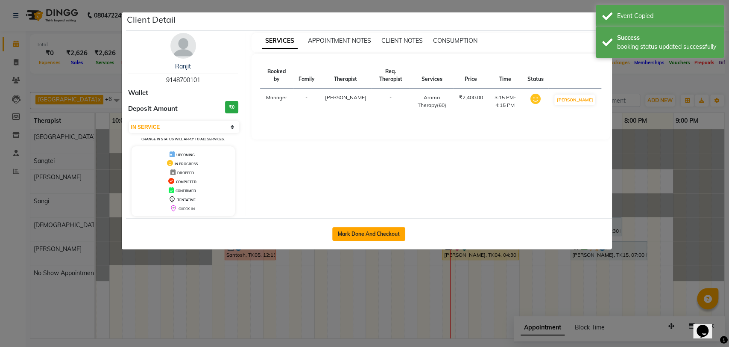
click at [376, 232] on button "Mark Done And Checkout" at bounding box center [368, 234] width 73 height 14
select select "7301"
select select "service"
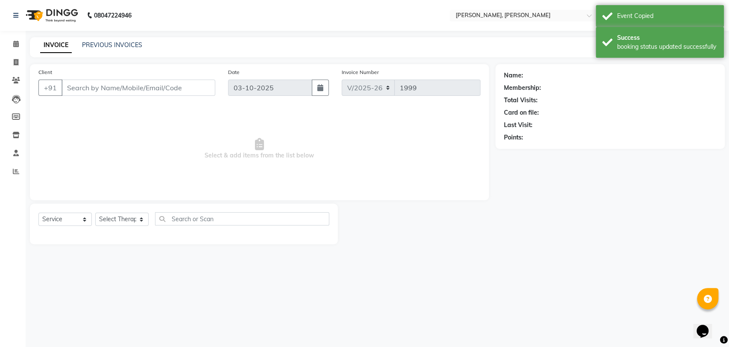
type input "9148700101"
select select "63067"
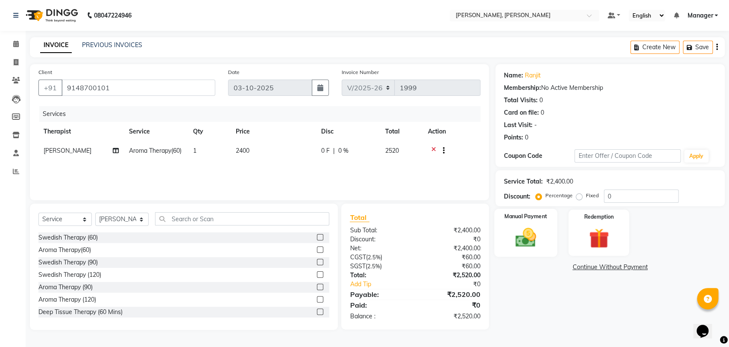
click at [508, 227] on div "Manual Payment" at bounding box center [525, 233] width 63 height 48
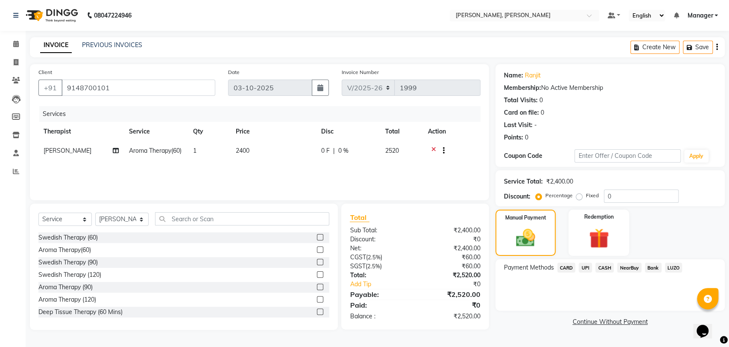
click at [566, 264] on span "CARD" at bounding box center [567, 267] width 18 height 10
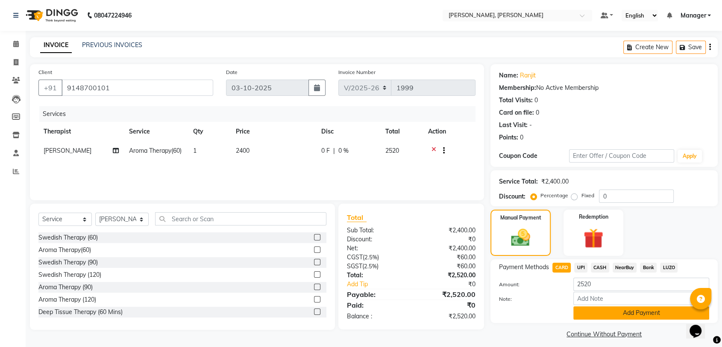
click at [620, 310] on button "Add Payment" at bounding box center [641, 312] width 136 height 13
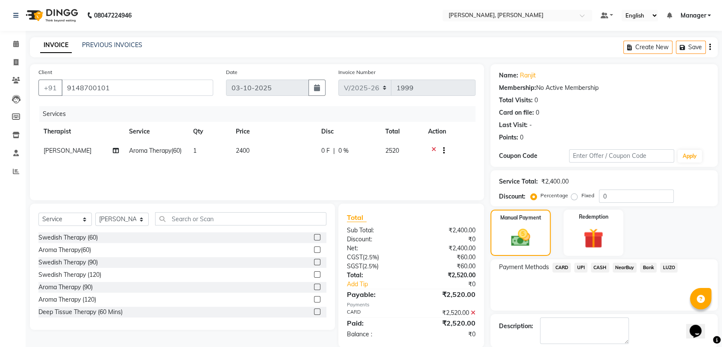
scroll to position [42, 0]
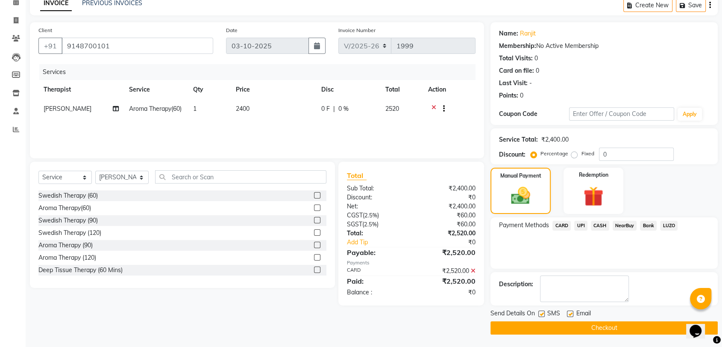
click at [592, 326] on button "Checkout" at bounding box center [604, 327] width 227 height 13
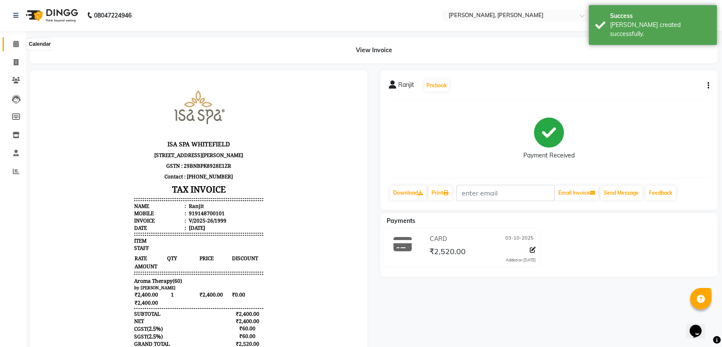
click at [20, 44] on span at bounding box center [16, 44] width 15 height 10
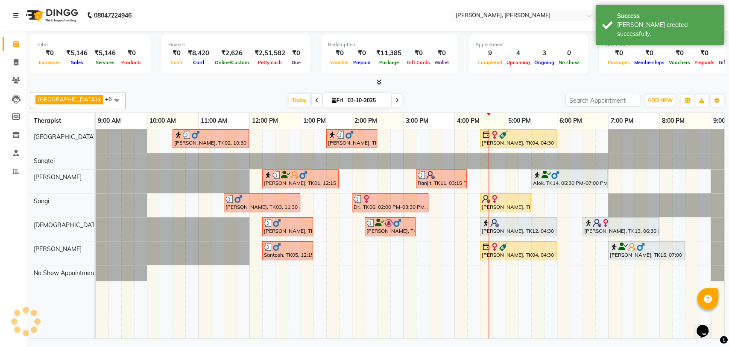
scroll to position [0, 38]
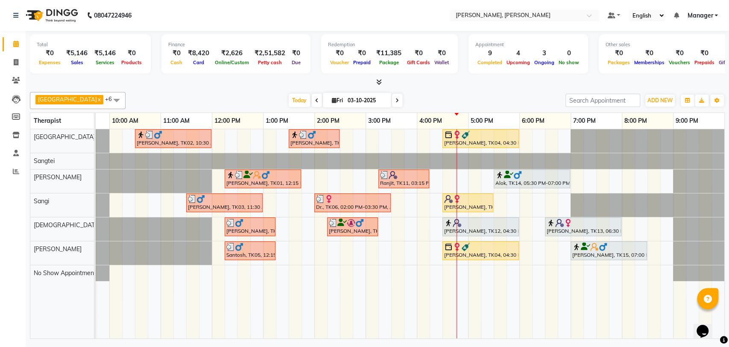
drag, startPoint x: 470, startPoint y: 221, endPoint x: 468, endPoint y: 231, distance: 9.6
click at [469, 227] on div "[PERSON_NAME], TK12, 04:30 PM-06:00 PM, Deep Tissue Therapy (90)" at bounding box center [481, 226] width 75 height 16
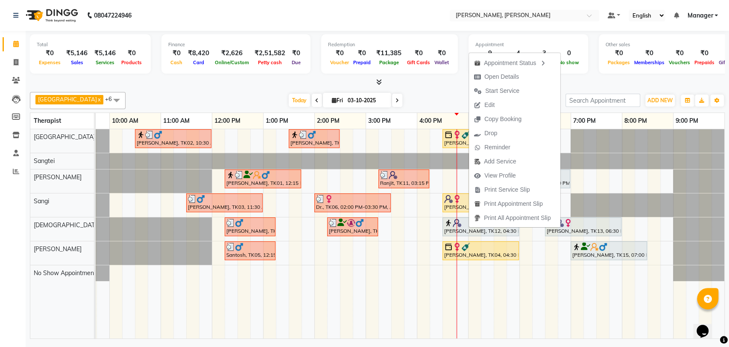
click at [464, 227] on div "[PERSON_NAME], TK12, 04:30 PM-06:00 PM, Deep Tissue Therapy (90)" at bounding box center [481, 226] width 75 height 16
click at [465, 227] on div "[PERSON_NAME], TK12, 04:30 PM-06:00 PM, Deep Tissue Therapy (90)" at bounding box center [481, 226] width 75 height 16
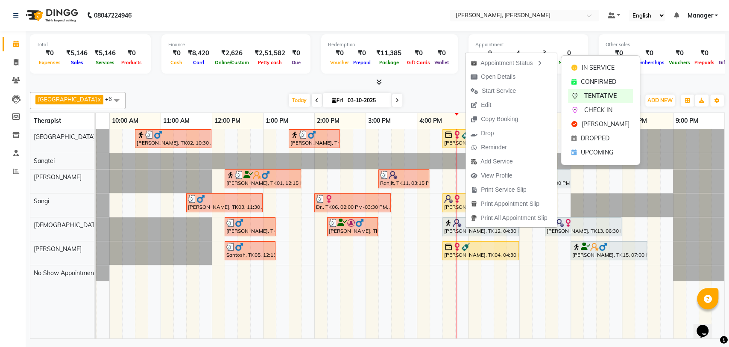
click at [513, 74] on span "Open Details" at bounding box center [498, 76] width 35 height 9
select select "7"
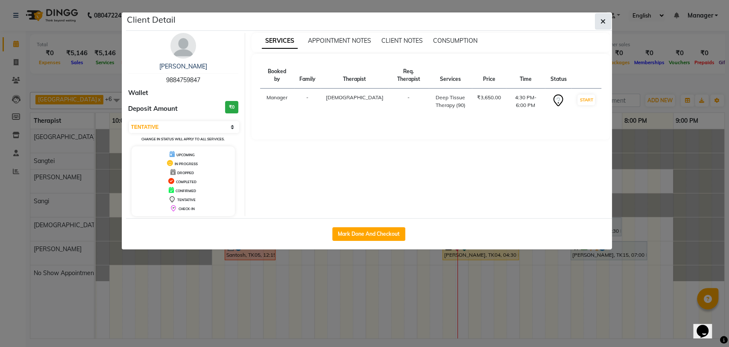
click at [602, 25] on span "button" at bounding box center [603, 21] width 5 height 9
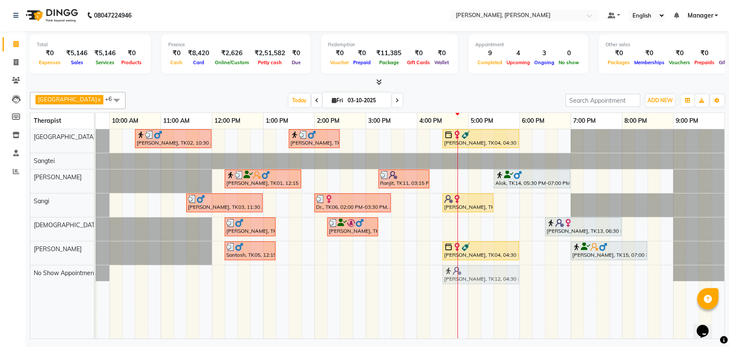
drag, startPoint x: 475, startPoint y: 226, endPoint x: 477, endPoint y: 267, distance: 41.1
click at [477, 273] on tbody "[PERSON_NAME], TK02, 10:30 AM-12:00 PM, Deep Tissue Therapy (90) [PERSON_NAME],…" at bounding box center [391, 205] width 667 height 152
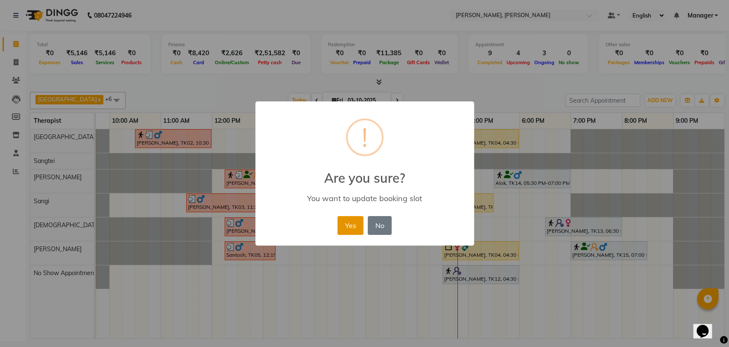
click at [352, 227] on button "Yes" at bounding box center [351, 225] width 26 height 19
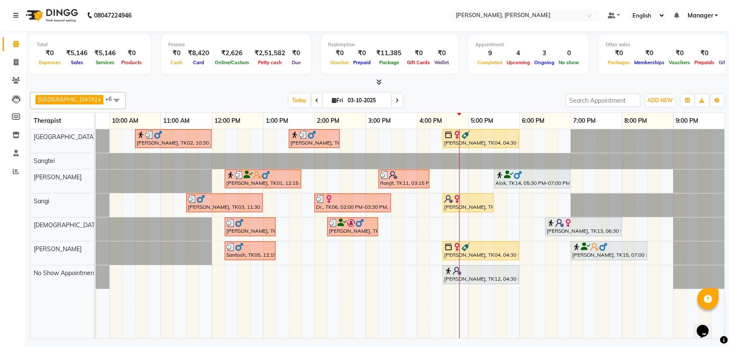
click at [474, 229] on div "[PERSON_NAME], TK02, 10:30 AM-12:00 PM, Deep Tissue Therapy (90) [PERSON_NAME],…" at bounding box center [391, 233] width 667 height 209
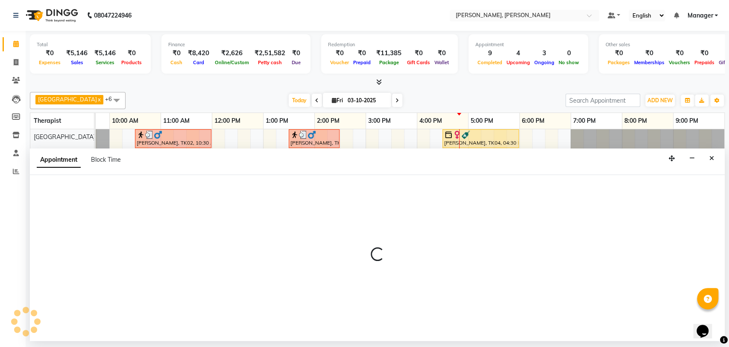
select select "63054"
select select "tentative"
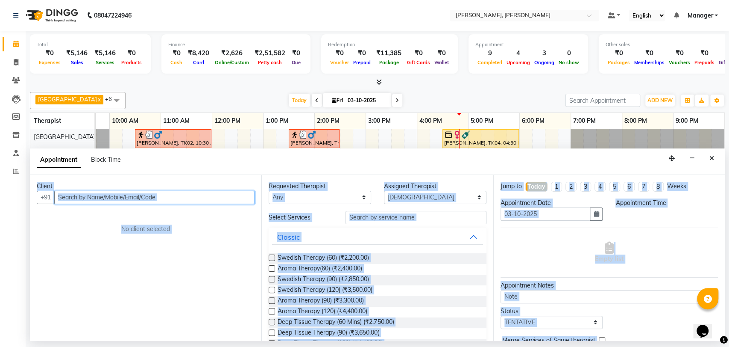
select select "1020"
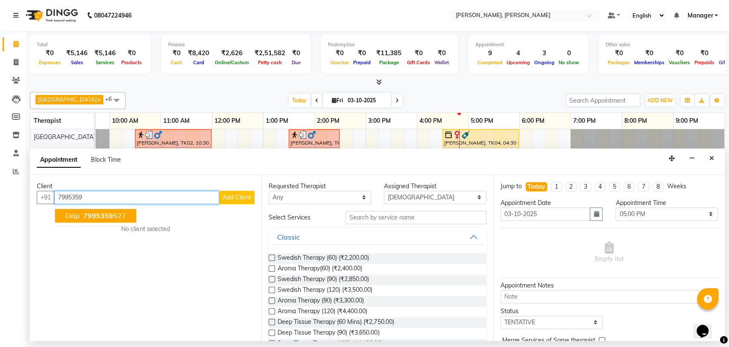
click at [121, 220] on button "Dilip 7995359 527" at bounding box center [95, 216] width 81 height 14
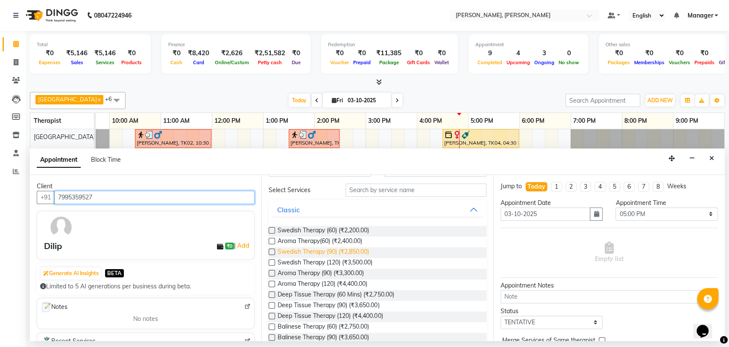
scroll to position [47, 0]
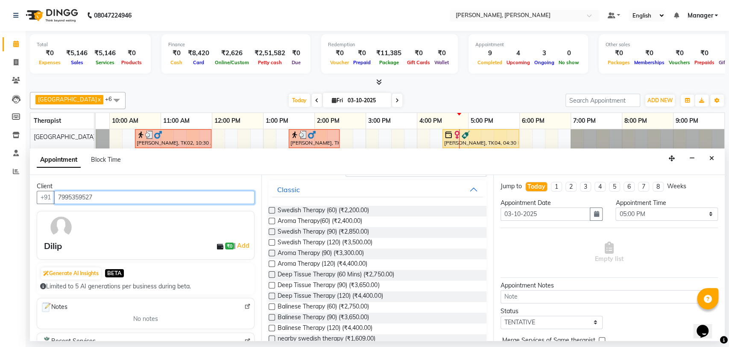
type input "7995359527"
click at [273, 207] on label at bounding box center [272, 210] width 6 height 6
click at [273, 208] on input "checkbox" at bounding box center [272, 211] width 6 height 6
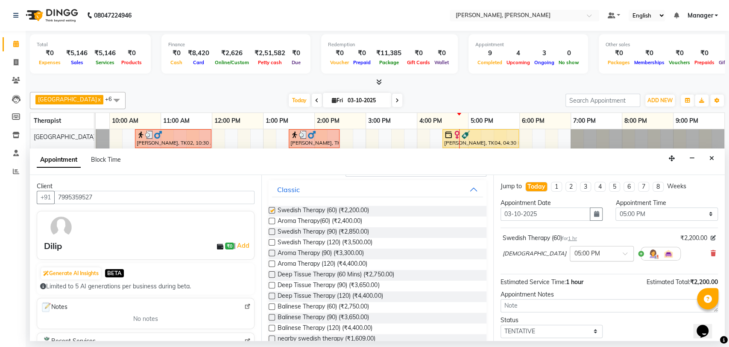
checkbox input "false"
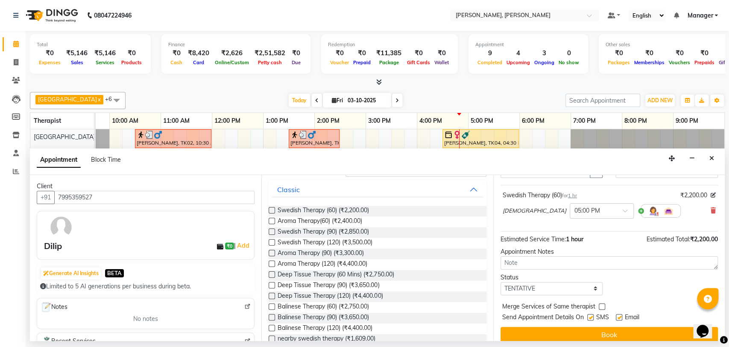
scroll to position [50, 0]
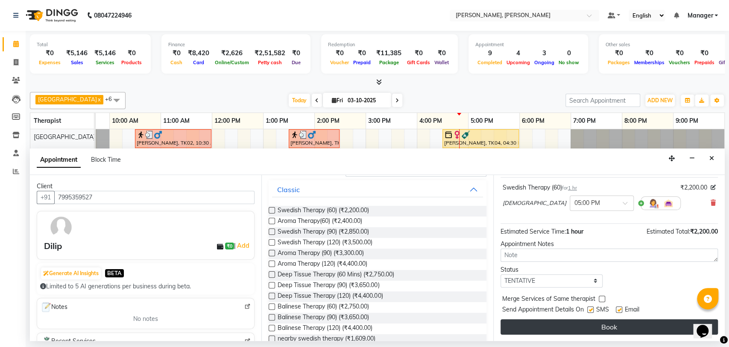
click at [548, 327] on button "Book" at bounding box center [610, 326] width 218 height 15
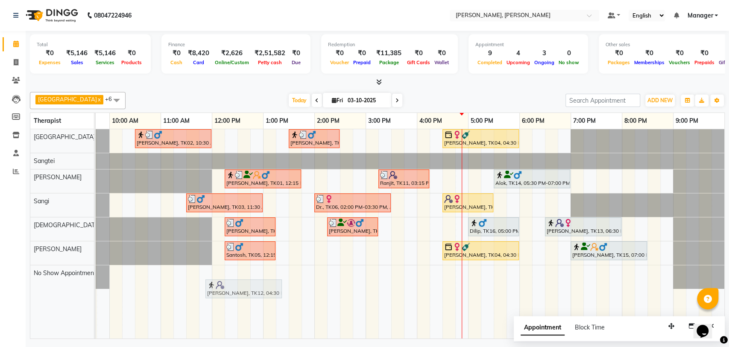
drag, startPoint x: 489, startPoint y: 273, endPoint x: 181, endPoint y: 284, distance: 308.3
click at [212, 288] on full-calendar "Therapist 9:00 AM 10:00 AM 11:00 AM 12:00 PM 1:00 PM 2:00 PM 3:00 PM 4:00 PM 5:…" at bounding box center [377, 225] width 695 height 226
drag, startPoint x: 488, startPoint y: 277, endPoint x: 155, endPoint y: 286, distance: 333.0
click at [155, 286] on div "[PERSON_NAME], TK02, 10:30 AM-12:00 PM, Deep Tissue Therapy (90) [PERSON_NAME],…" at bounding box center [391, 233] width 667 height 209
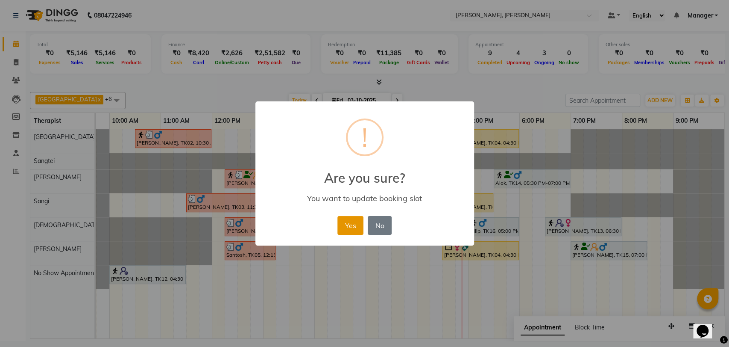
click at [351, 226] on button "Yes" at bounding box center [351, 225] width 26 height 19
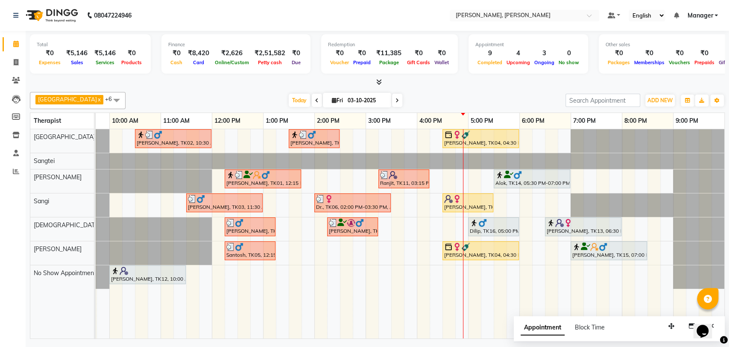
click at [497, 137] on div at bounding box center [480, 134] width 73 height 9
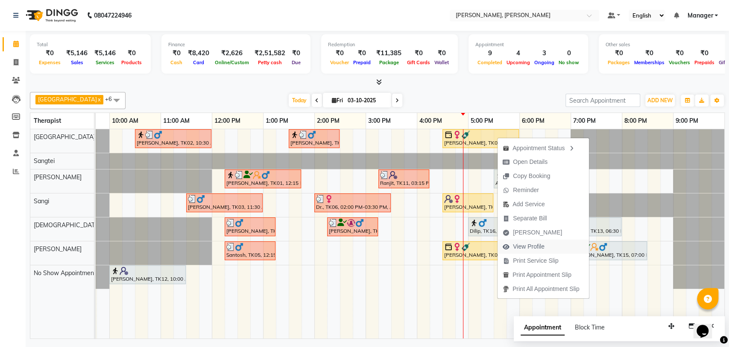
click at [526, 247] on span "View Profile" at bounding box center [529, 246] width 32 height 9
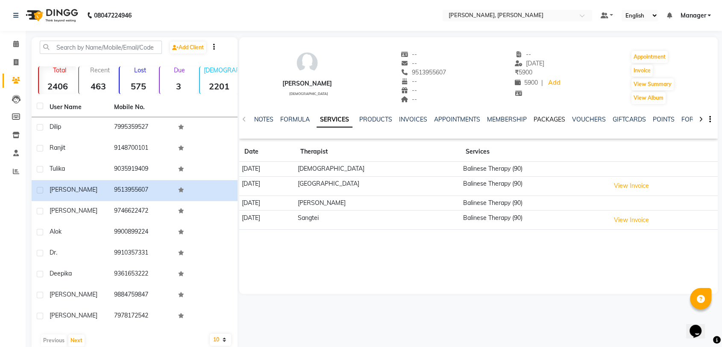
click at [538, 117] on link "PACKAGES" at bounding box center [550, 119] width 32 height 8
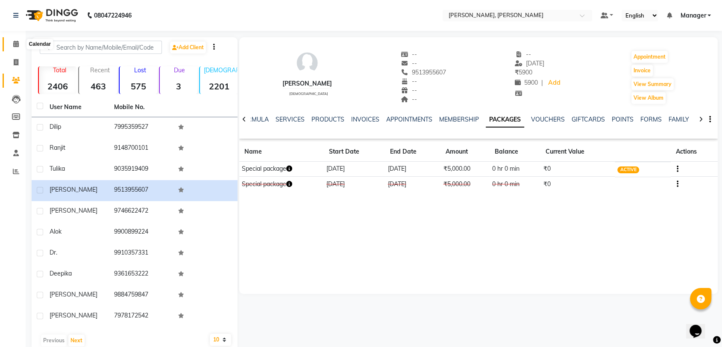
drag, startPoint x: 15, startPoint y: 48, endPoint x: 21, endPoint y: 46, distance: 6.4
click at [15, 48] on span at bounding box center [16, 44] width 15 height 10
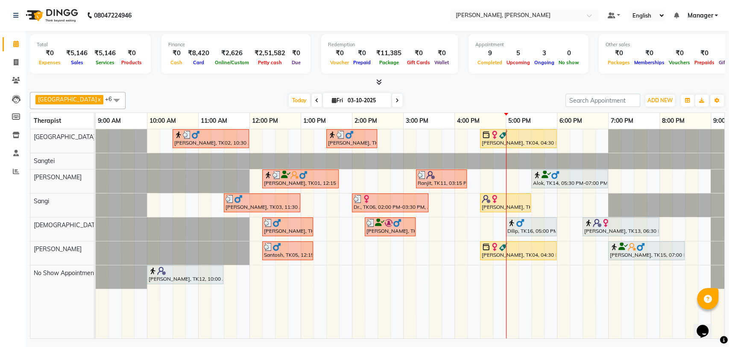
click at [545, 220] on div at bounding box center [531, 222] width 47 height 9
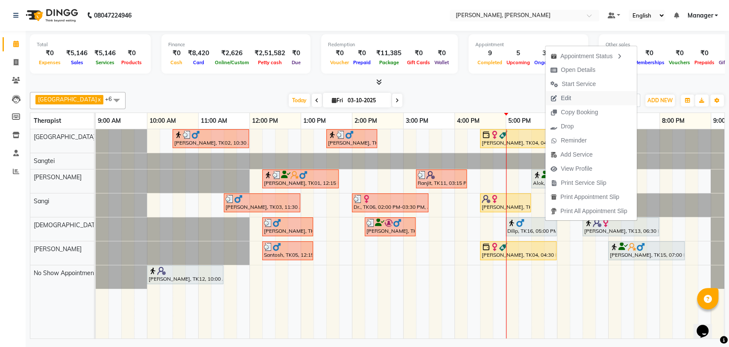
click at [571, 94] on span "Edit" at bounding box center [566, 98] width 10 height 9
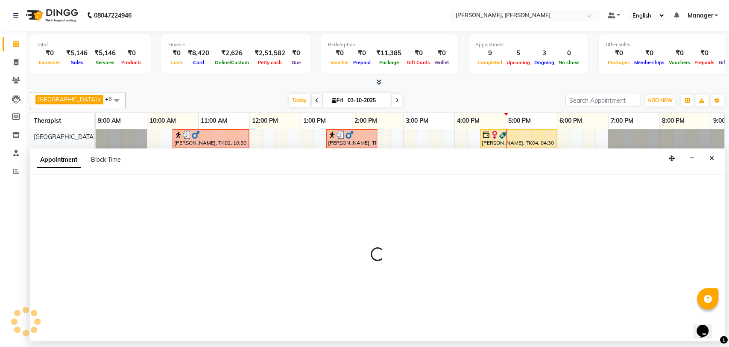
select select "tentative"
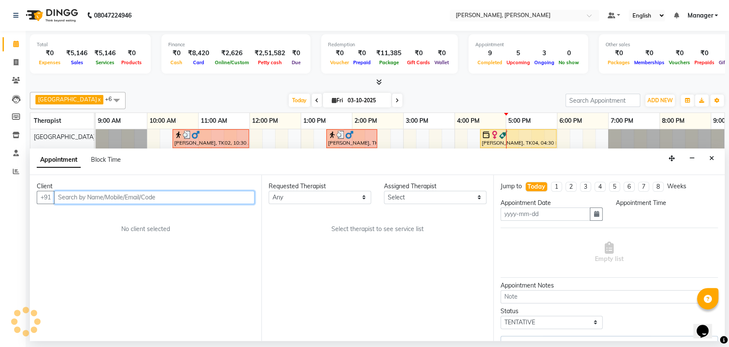
type input "03-10-2025"
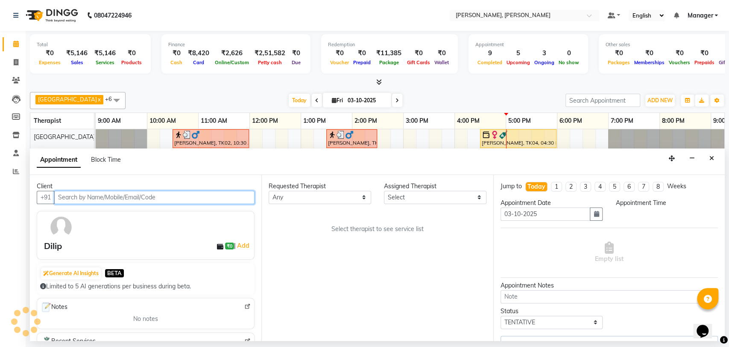
select select "1020"
select select "63054"
select select "3740"
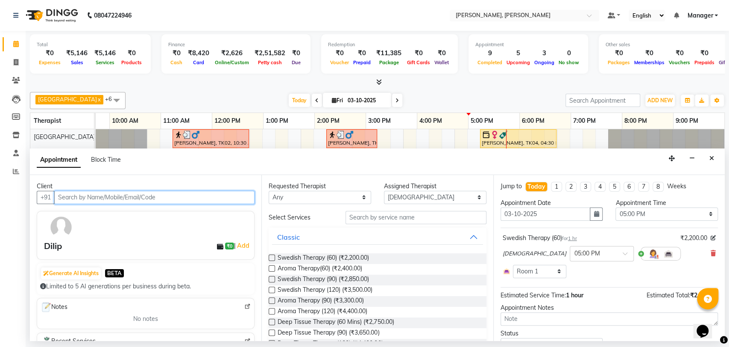
scroll to position [0, 38]
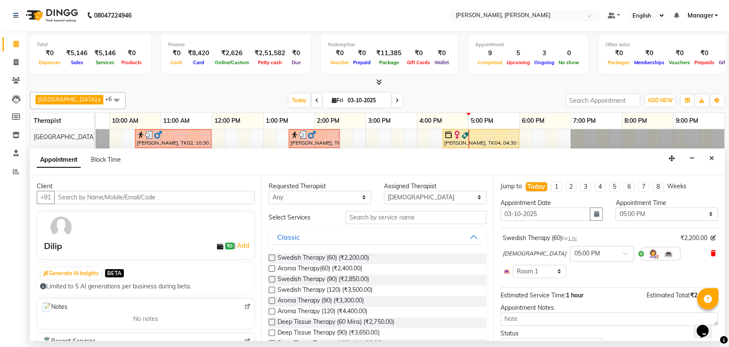
click at [711, 254] on icon at bounding box center [713, 253] width 5 height 6
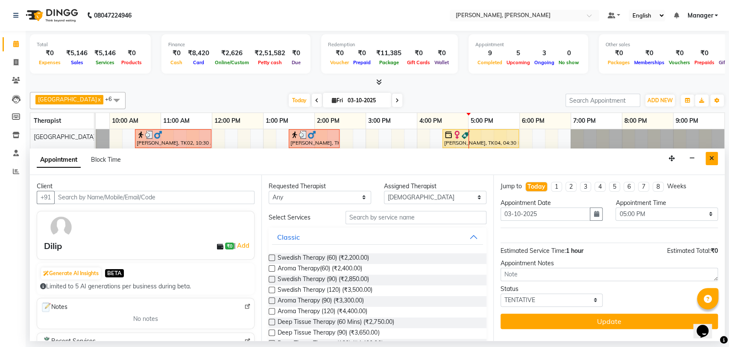
click at [714, 156] on button "Close" at bounding box center [712, 158] width 12 height 13
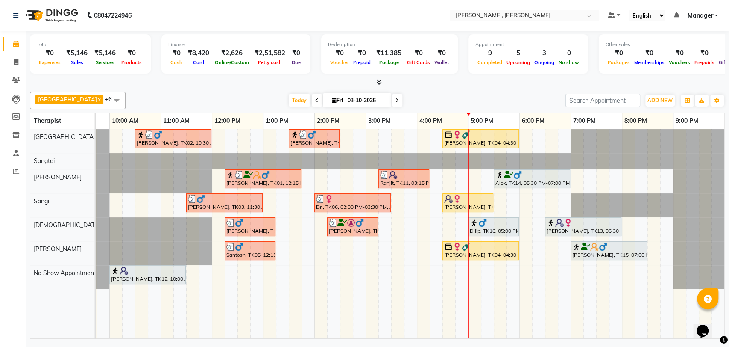
click at [494, 226] on div "Dilip, TK16, 05:00 PM-06:00 PM, Swedish Therapy (60)" at bounding box center [493, 226] width 49 height 16
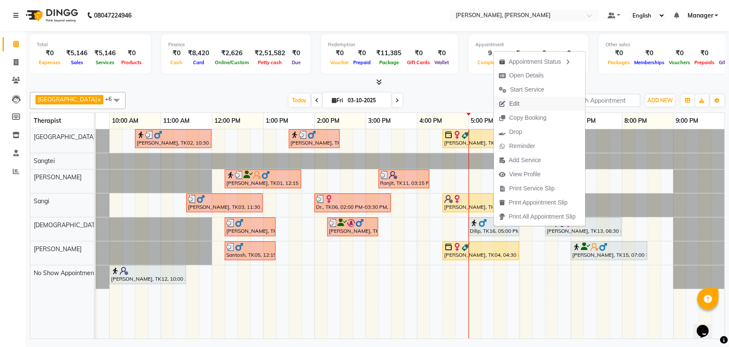
click at [524, 104] on span "Edit" at bounding box center [509, 104] width 31 height 14
select select "tentative"
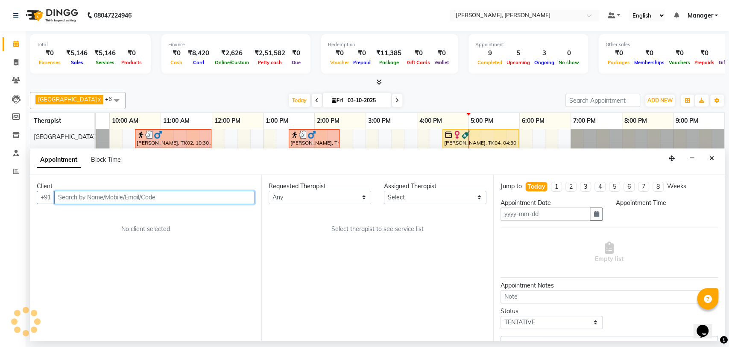
type input "03-10-2025"
select select "1020"
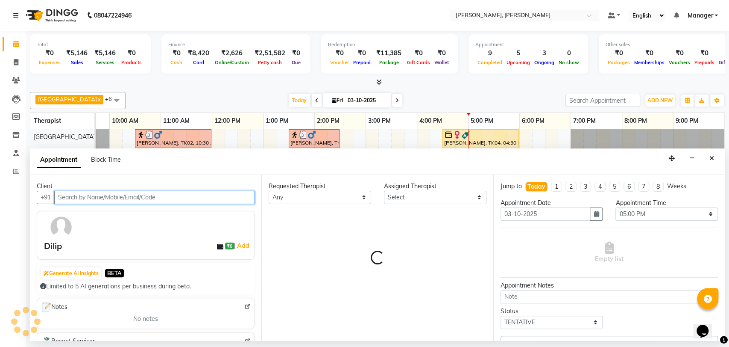
select select "63054"
select select "3740"
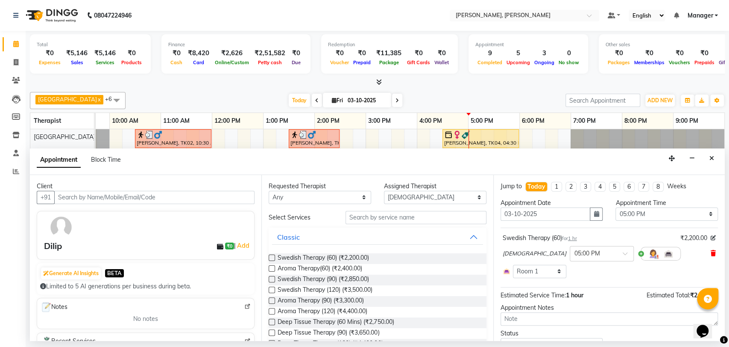
click at [711, 254] on icon at bounding box center [713, 253] width 5 height 6
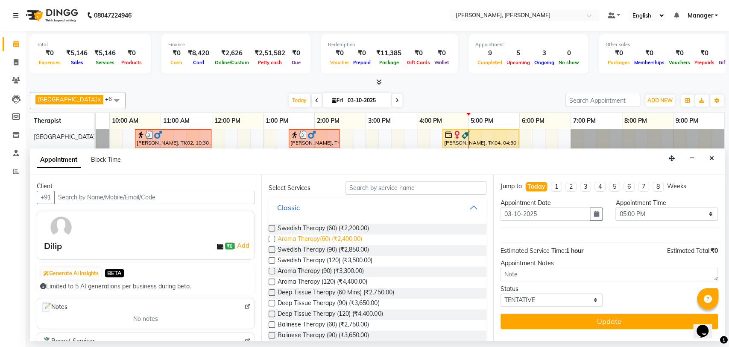
scroll to position [47, 0]
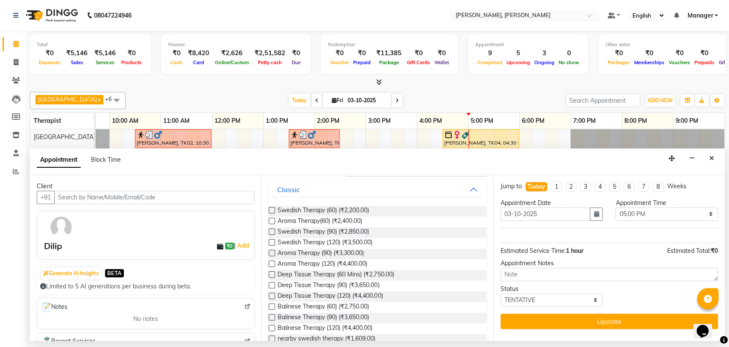
click at [271, 282] on label at bounding box center [272, 285] width 6 height 6
click at [271, 283] on input "checkbox" at bounding box center [272, 286] width 6 height 6
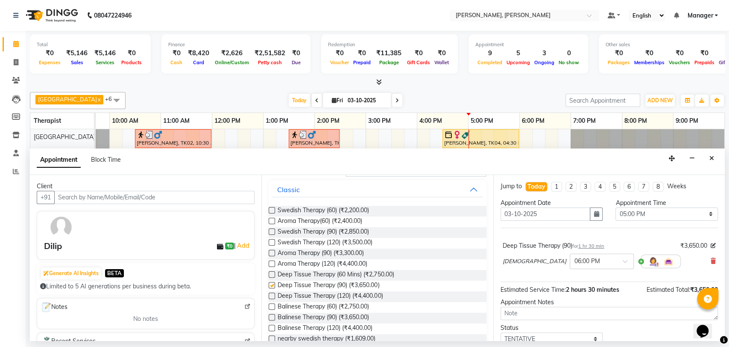
checkbox input "false"
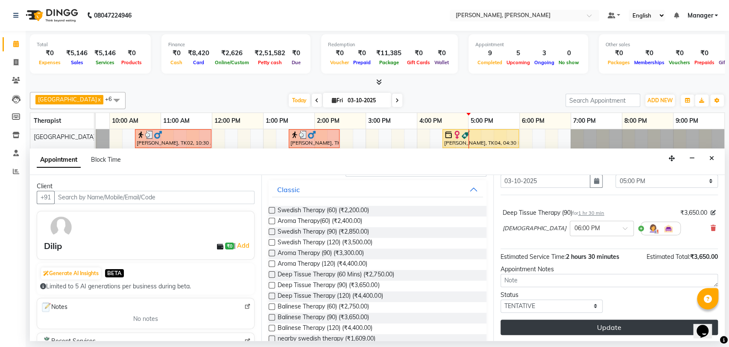
scroll to position [33, 0]
click at [546, 327] on button "Update" at bounding box center [610, 326] width 218 height 15
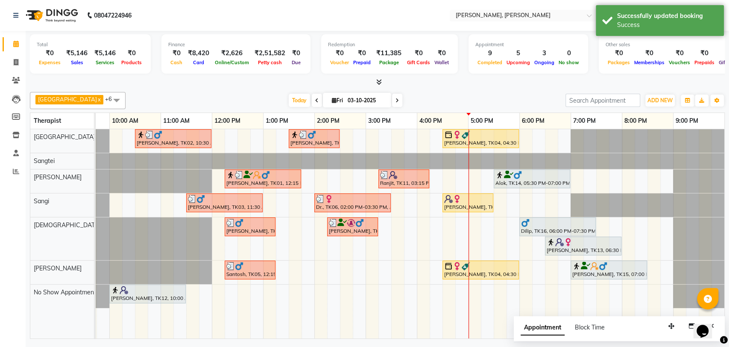
click at [535, 225] on div at bounding box center [557, 222] width 73 height 9
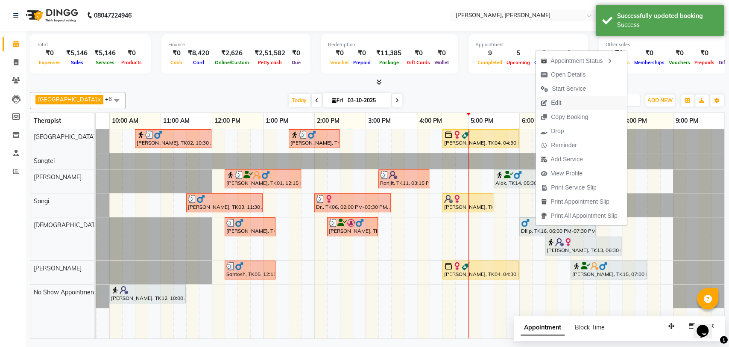
click at [585, 109] on button "Edit" at bounding box center [581, 103] width 91 height 14
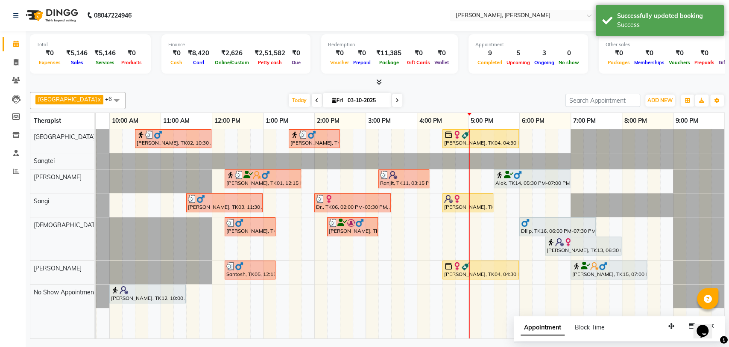
select select "tentative"
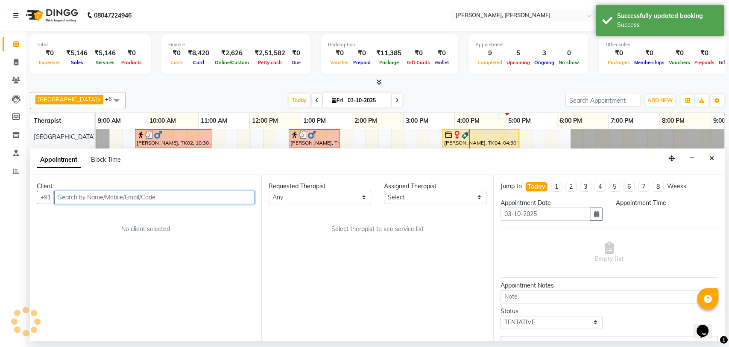
scroll to position [0, 0]
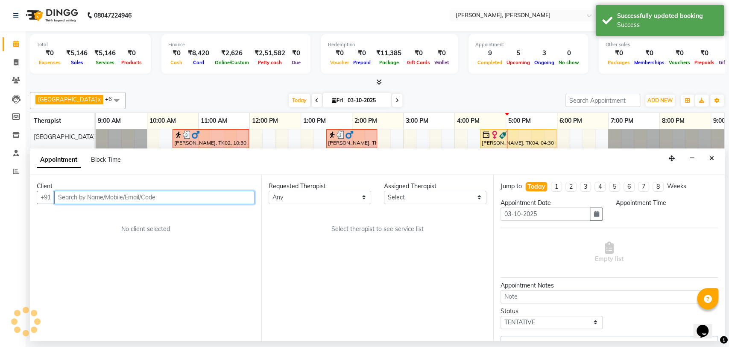
select select "1080"
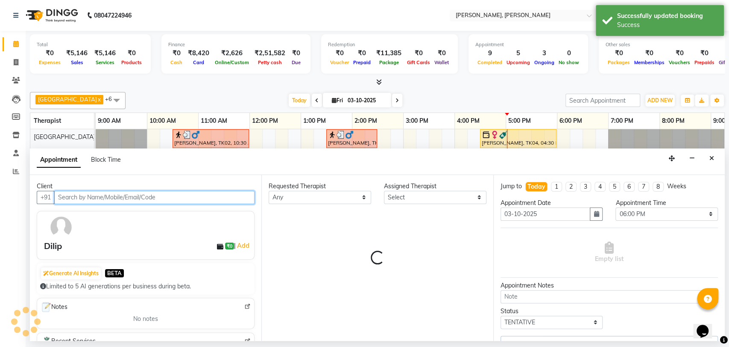
select select "63054"
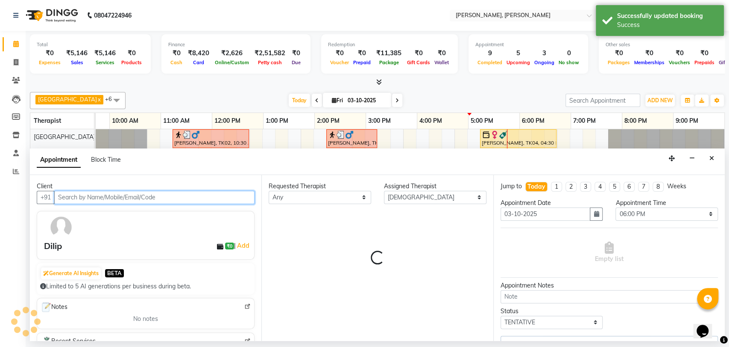
scroll to position [0, 38]
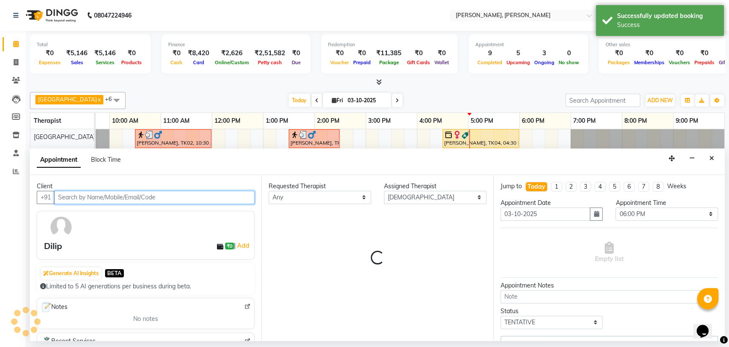
select select "3743"
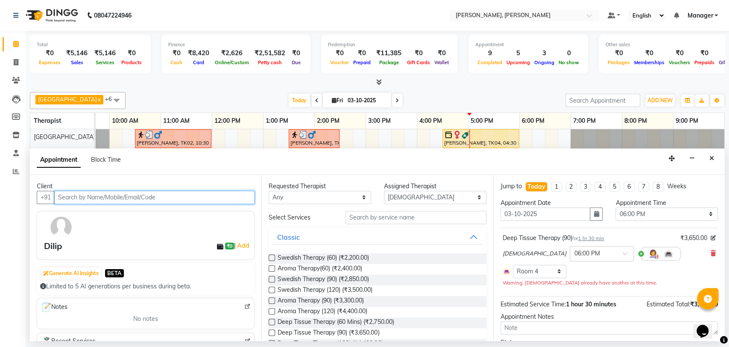
scroll to position [47, 0]
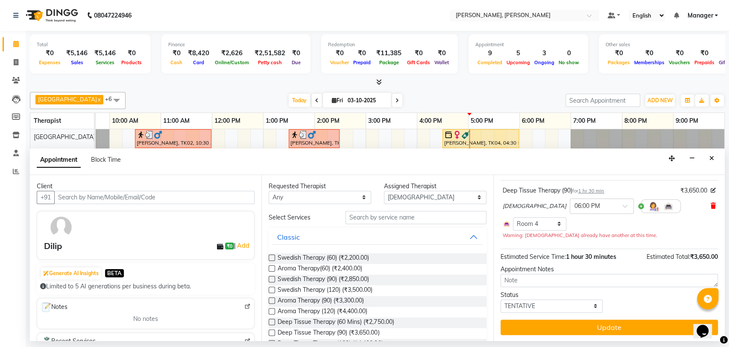
click at [711, 203] on icon at bounding box center [713, 206] width 5 height 6
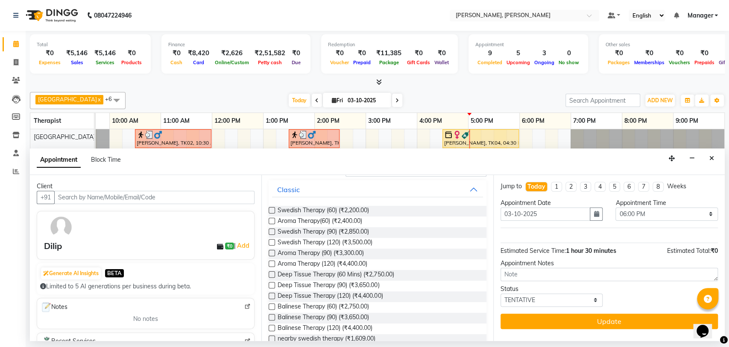
click at [271, 271] on label at bounding box center [272, 274] width 6 height 6
click at [271, 272] on input "checkbox" at bounding box center [272, 275] width 6 height 6
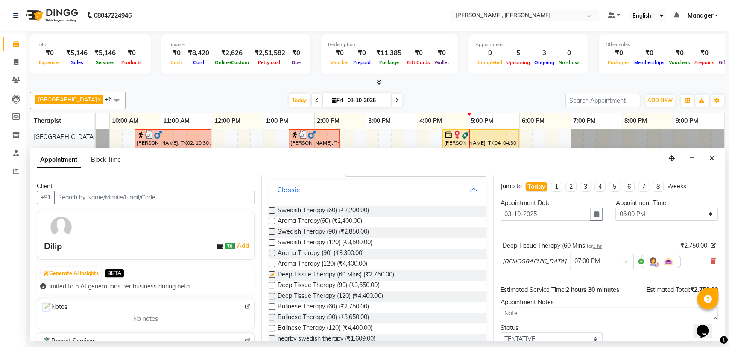
checkbox input "false"
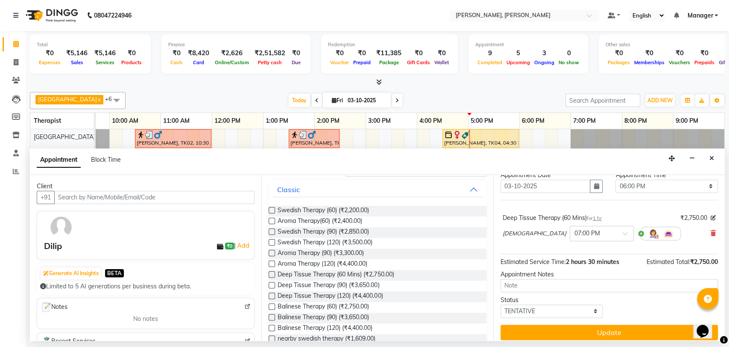
scroll to position [33, 0]
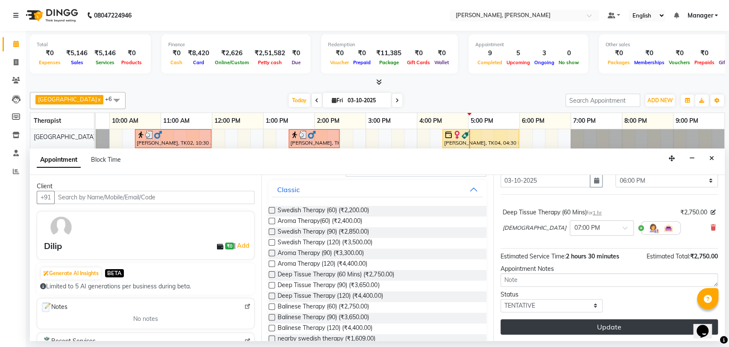
click at [549, 323] on button "Update" at bounding box center [610, 326] width 218 height 15
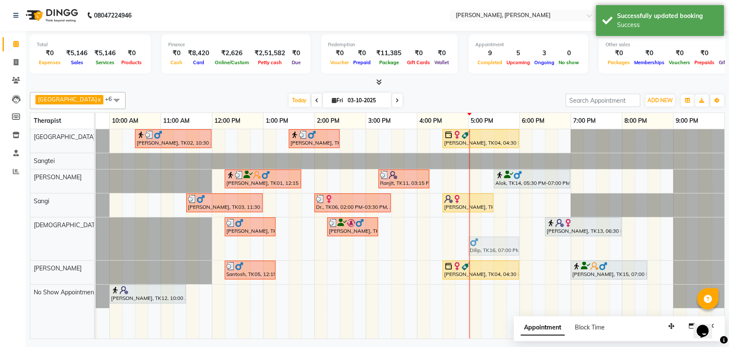
drag, startPoint x: 574, startPoint y: 246, endPoint x: 475, endPoint y: 246, distance: 99.1
click at [58, 246] on div "[PERSON_NAME], TK08, 12:15 PM-01:15 PM, Deep Tissue Therapy (60 Mins) [PERSON_N…" at bounding box center [58, 238] width 0 height 43
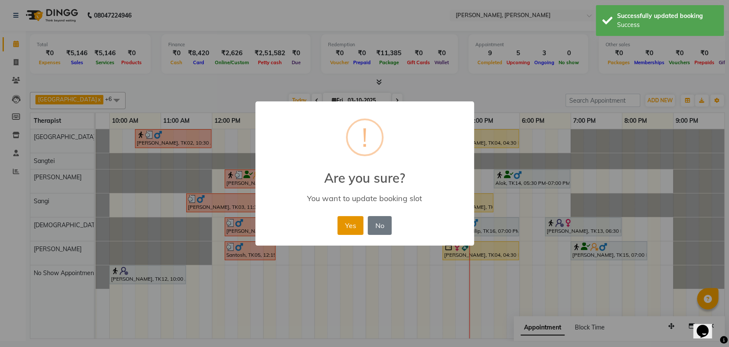
click at [343, 223] on button "Yes" at bounding box center [351, 225] width 26 height 19
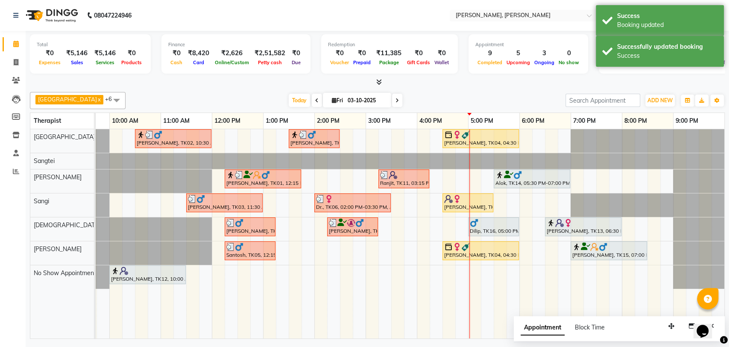
click at [483, 225] on div at bounding box center [493, 222] width 47 height 9
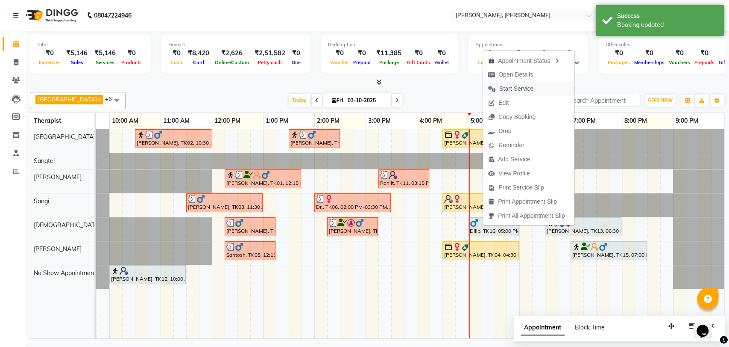
click at [520, 86] on span "Start Service" at bounding box center [517, 88] width 34 height 9
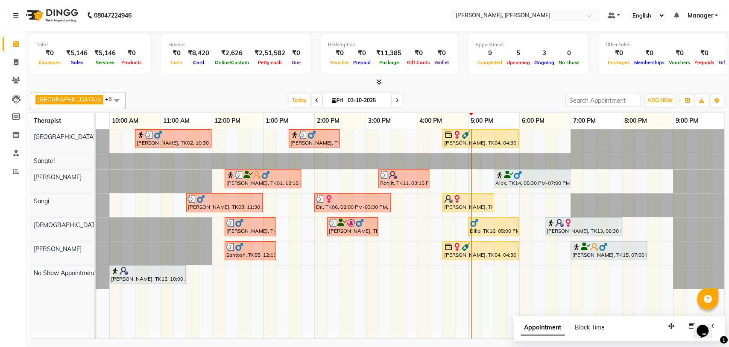
click at [505, 175] on icon at bounding box center [508, 174] width 9 height 0
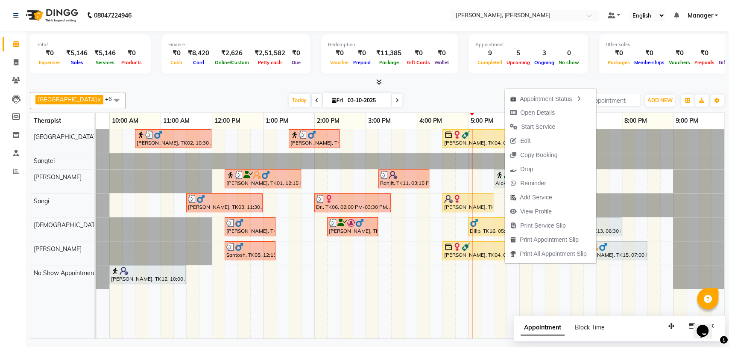
click at [625, 83] on div at bounding box center [377, 82] width 695 height 9
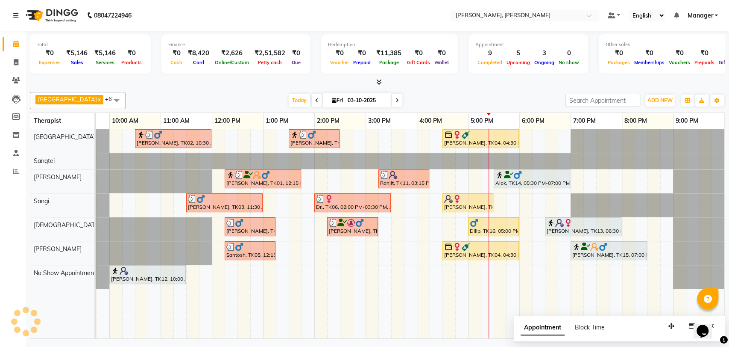
drag, startPoint x: 538, startPoint y: 179, endPoint x: 521, endPoint y: 181, distance: 16.8
click at [521, 181] on div "Alok, TK14, 05:30 PM-07:00 PM, Swedish Therapy (90)" at bounding box center [532, 178] width 75 height 16
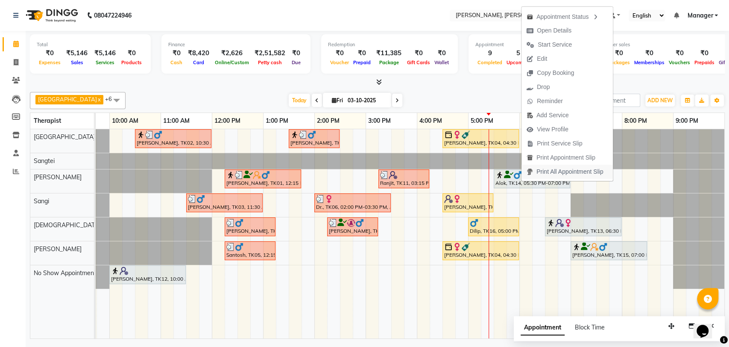
click at [524, 178] on span "Print All Appointment Slip" at bounding box center [565, 172] width 87 height 14
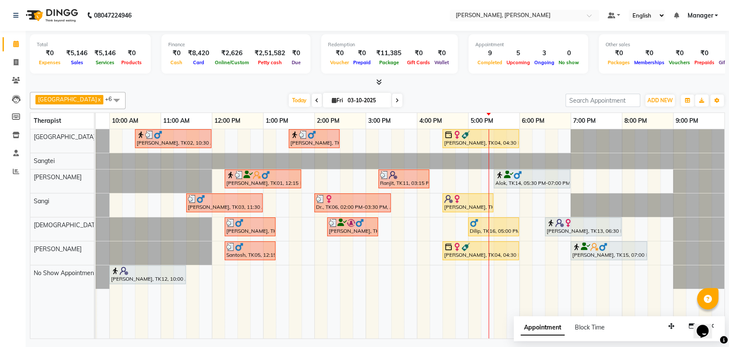
click at [515, 182] on div "Alok, TK14, 05:30 PM-07:00 PM, Swedish Therapy (90)" at bounding box center [532, 178] width 75 height 16
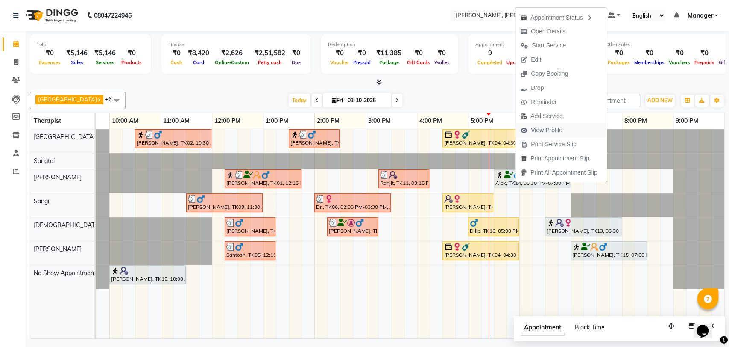
click at [543, 127] on span "View Profile" at bounding box center [547, 130] width 32 height 9
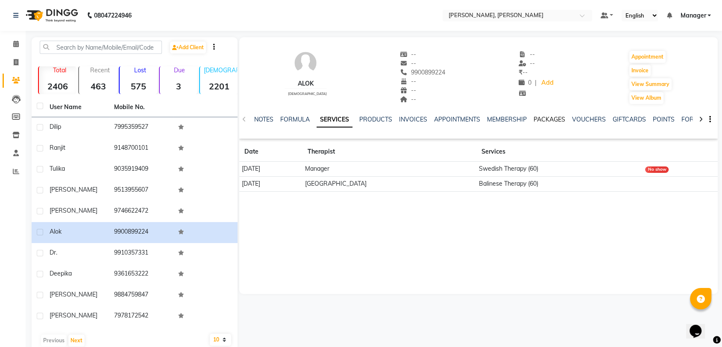
click at [544, 116] on link "PACKAGES" at bounding box center [550, 119] width 32 height 8
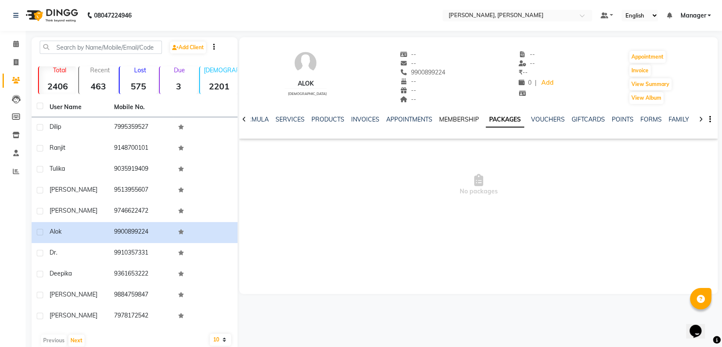
click at [450, 119] on link "MEMBERSHIP" at bounding box center [459, 119] width 40 height 8
click at [507, 117] on link "PACKAGES" at bounding box center [516, 119] width 32 height 8
click at [537, 118] on link "VOUCHERS" at bounding box center [548, 119] width 34 height 8
click at [484, 120] on link "PACKAGES" at bounding box center [495, 119] width 32 height 8
click at [291, 121] on link "SERVICES" at bounding box center [290, 119] width 29 height 8
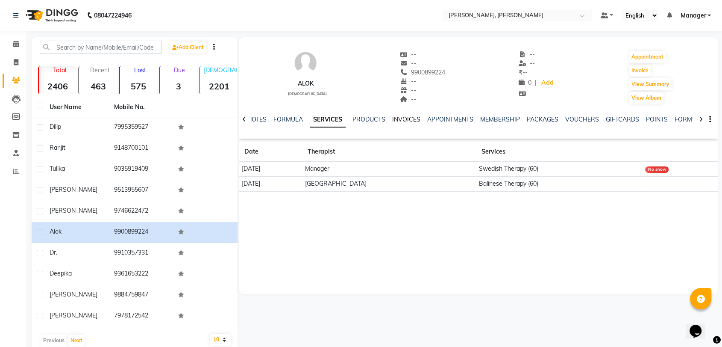
click at [397, 119] on link "INVOICES" at bounding box center [406, 119] width 28 height 8
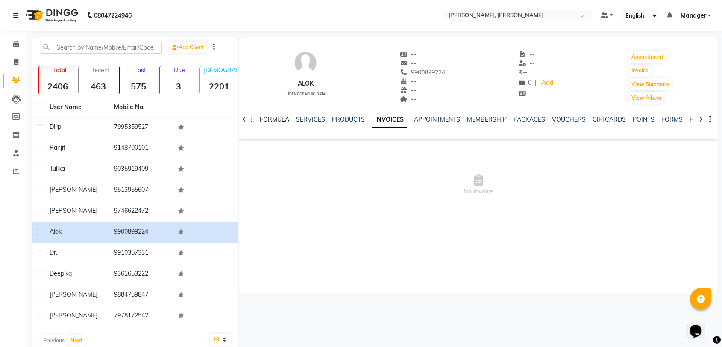
click at [274, 115] on link "FORMULA" at bounding box center [274, 119] width 29 height 8
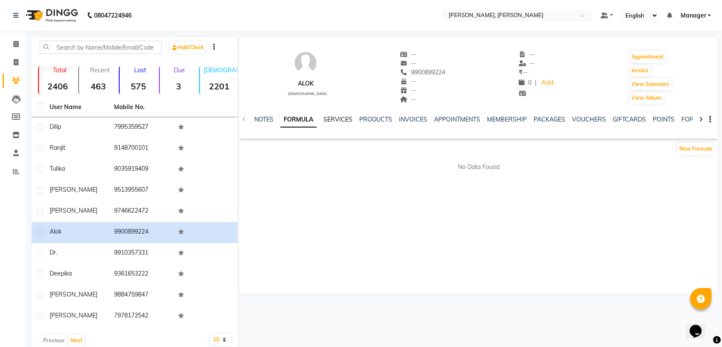
click at [332, 117] on link "SERVICES" at bounding box center [337, 119] width 29 height 8
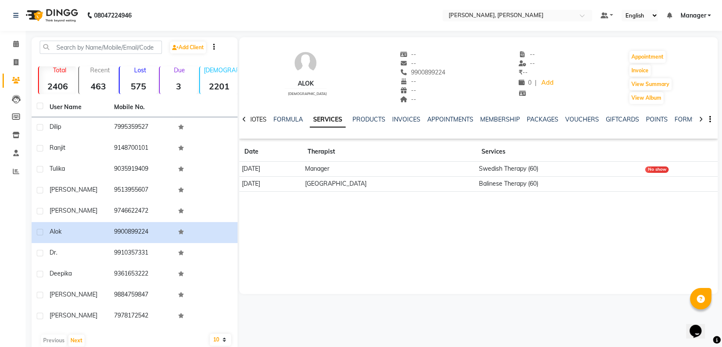
click at [254, 121] on link "NOTES" at bounding box center [256, 119] width 19 height 8
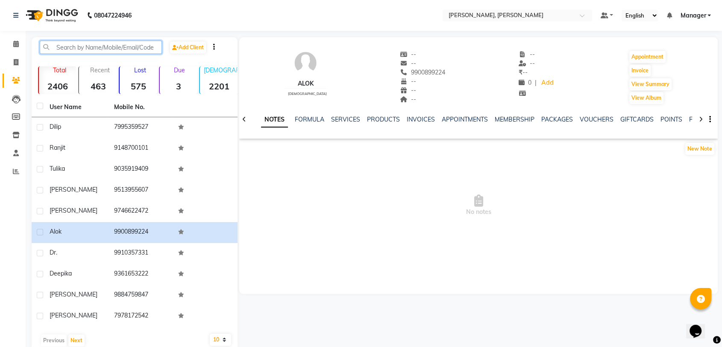
click at [97, 44] on input "text" at bounding box center [101, 47] width 122 height 13
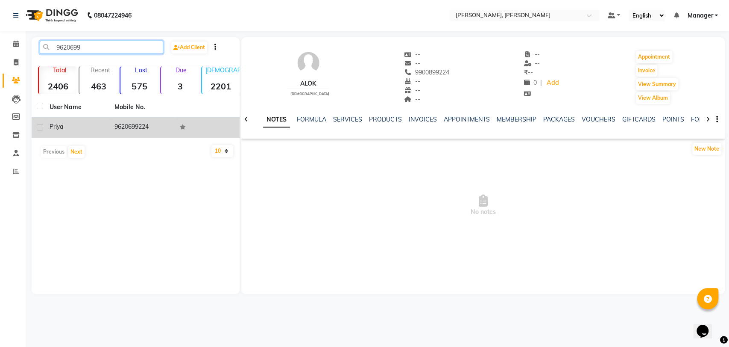
type input "9620699"
click at [82, 121] on td "Priya" at bounding box center [76, 127] width 65 height 21
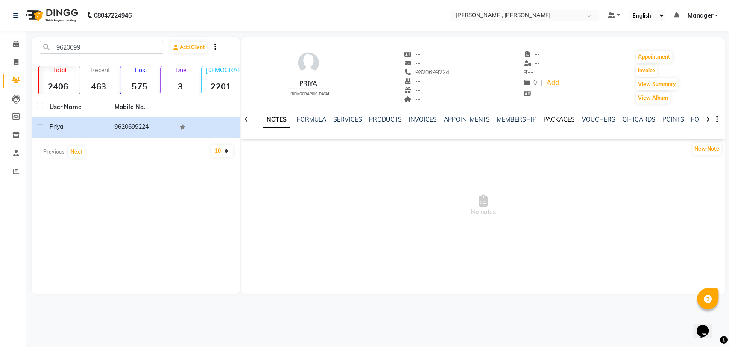
click at [562, 121] on link "PACKAGES" at bounding box center [560, 119] width 32 height 8
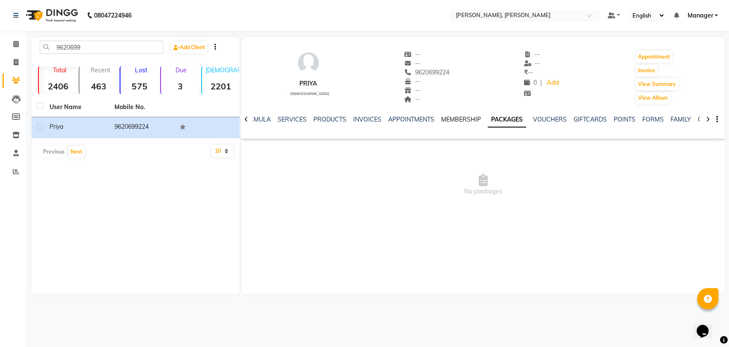
click at [452, 121] on link "MEMBERSHIP" at bounding box center [461, 119] width 40 height 8
click at [526, 122] on link "PACKAGES" at bounding box center [518, 119] width 32 height 8
click at [550, 117] on link "VOUCHERS" at bounding box center [550, 119] width 34 height 8
click at [357, 119] on link "INVOICES" at bounding box center [361, 119] width 28 height 8
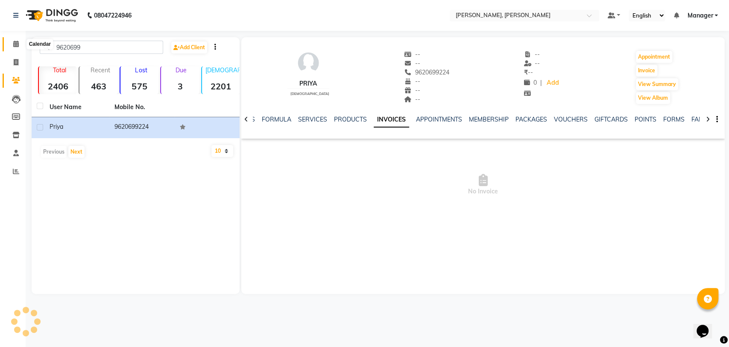
click at [16, 44] on icon at bounding box center [16, 44] width 6 height 6
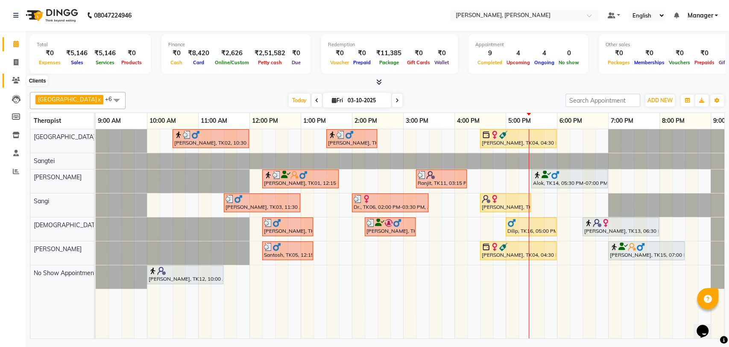
click at [16, 81] on icon at bounding box center [16, 80] width 8 height 6
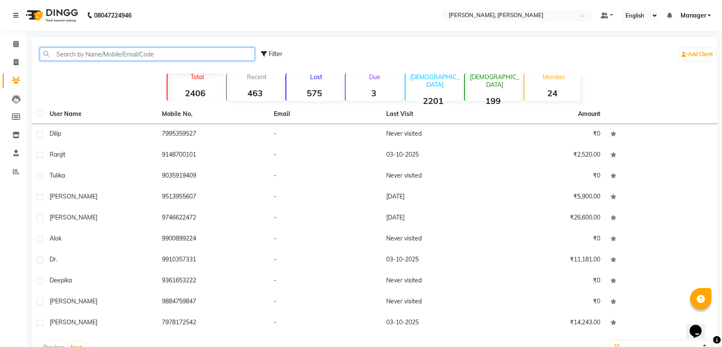
click at [71, 53] on input "text" at bounding box center [147, 53] width 215 height 13
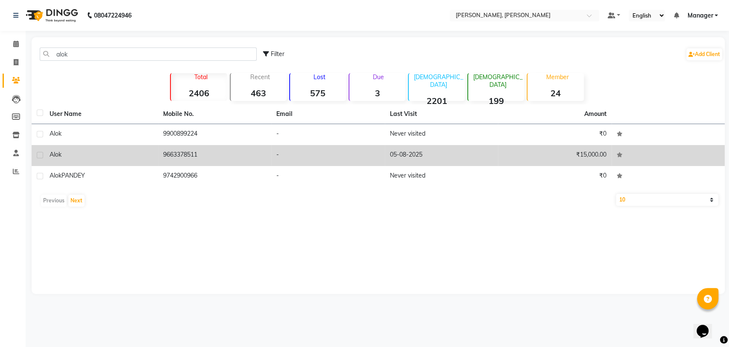
click at [201, 156] on td "9663378511" at bounding box center [215, 155] width 114 height 21
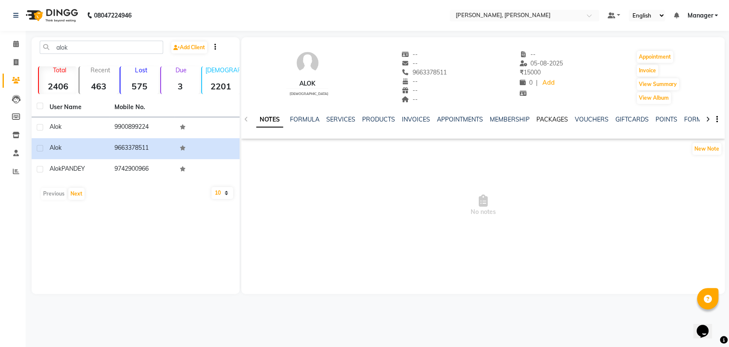
click at [554, 118] on link "PACKAGES" at bounding box center [553, 119] width 32 height 8
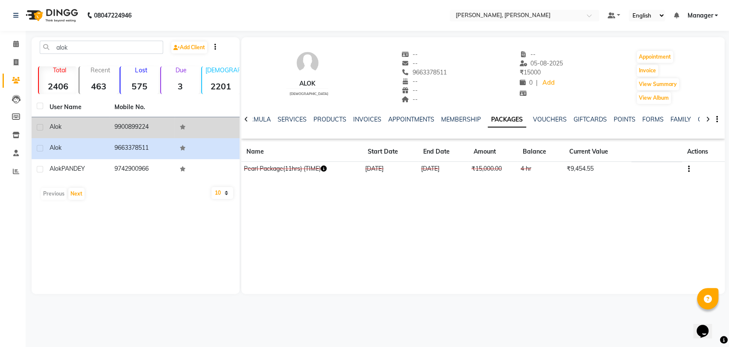
click at [152, 127] on td "9900899224" at bounding box center [141, 127] width 65 height 21
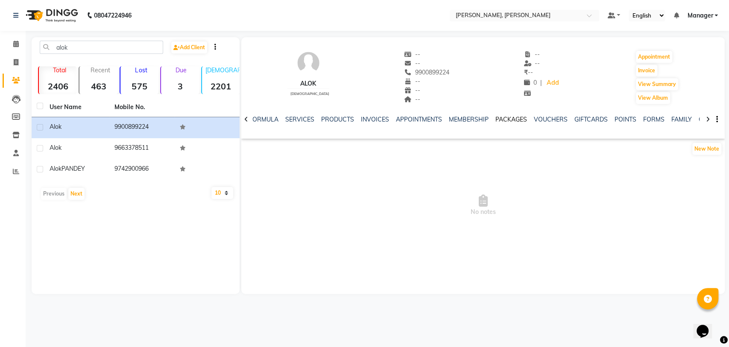
click at [514, 119] on link "PACKAGES" at bounding box center [512, 119] width 32 height 8
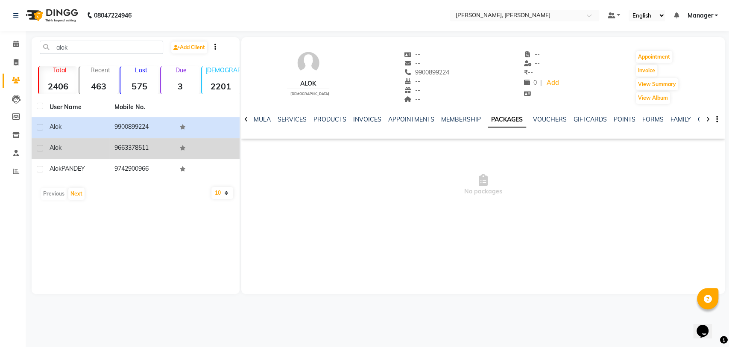
click at [150, 144] on td "9663378511" at bounding box center [141, 148] width 65 height 21
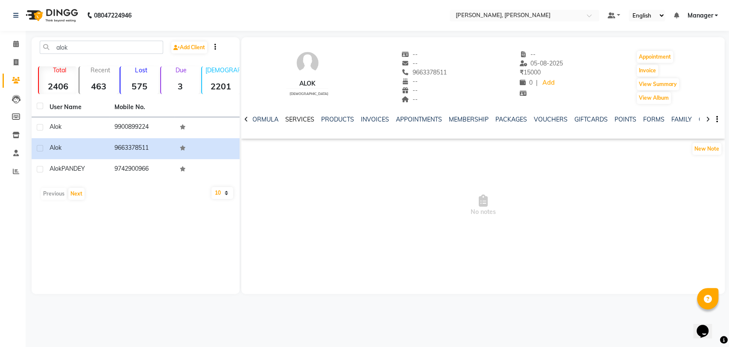
click at [303, 122] on link "SERVICES" at bounding box center [299, 119] width 29 height 8
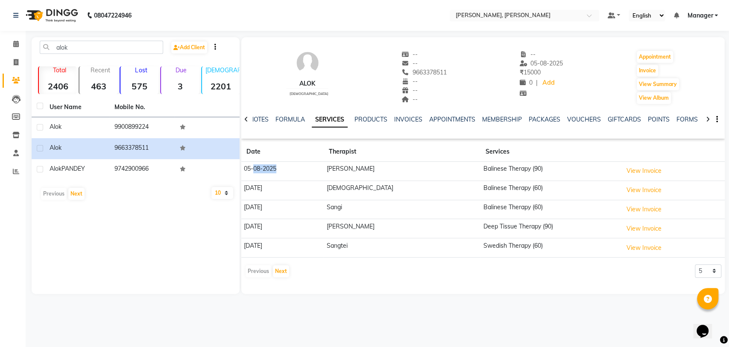
drag, startPoint x: 253, startPoint y: 169, endPoint x: 296, endPoint y: 173, distance: 43.4
click at [296, 173] on td "05-08-2025" at bounding box center [282, 171] width 82 height 19
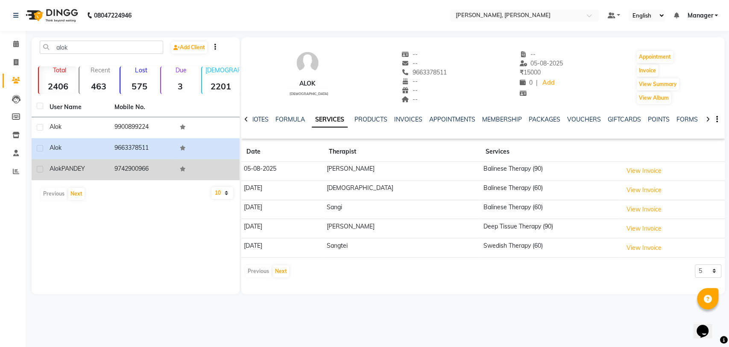
click at [123, 170] on td "9742900966" at bounding box center [141, 169] width 65 height 21
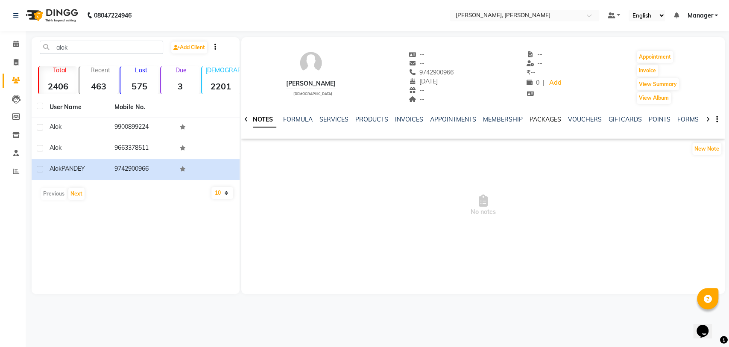
click at [530, 120] on link "PACKAGES" at bounding box center [546, 119] width 32 height 8
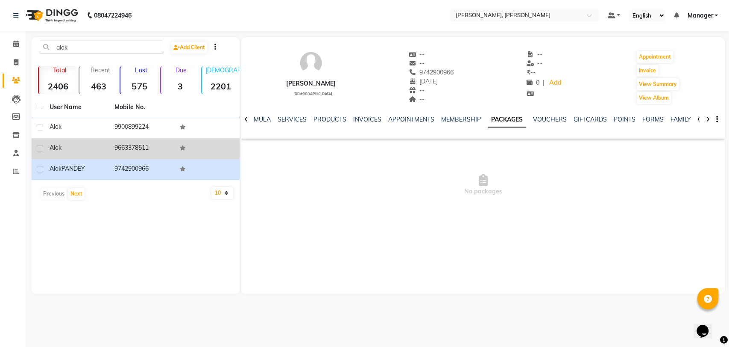
click at [100, 153] on td "Alok" at bounding box center [76, 148] width 65 height 21
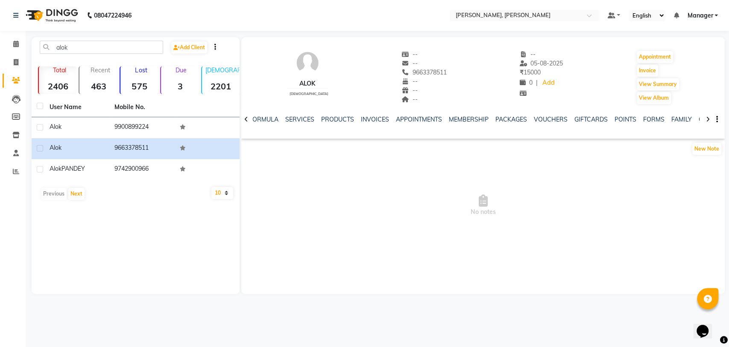
click at [514, 123] on div "PACKAGES" at bounding box center [512, 119] width 32 height 9
click at [512, 121] on link "PACKAGES" at bounding box center [512, 119] width 32 height 8
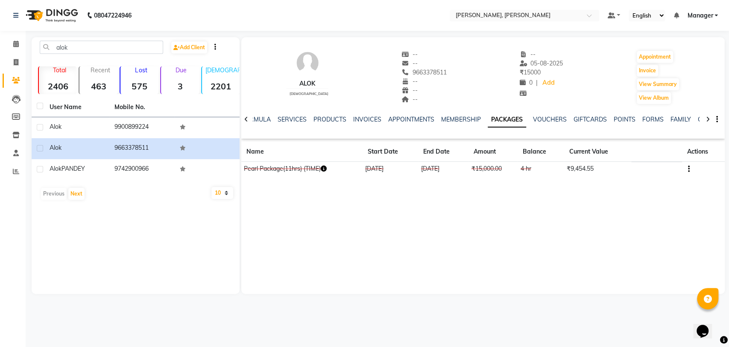
click at [379, 177] on div "Alok [DEMOGRAPHIC_DATA] -- -- 9663378511 -- -- -- -- [DATE] ₹ 15000 0 | Add App…" at bounding box center [483, 110] width 484 height 146
click at [413, 184] on div "Alok [DEMOGRAPHIC_DATA] -- -- 9663378511 -- -- -- -- [DATE] ₹ 15000 0 | Add App…" at bounding box center [483, 165] width 484 height 256
click at [379, 184] on div "Alok [DEMOGRAPHIC_DATA] -- -- 9663378511 -- -- -- -- [DATE] ₹ 15000 0 | Add App…" at bounding box center [483, 165] width 484 height 256
click at [393, 184] on div "Alok [DEMOGRAPHIC_DATA] -- -- 9663378511 -- -- -- -- [DATE] ₹ 15000 0 | Add App…" at bounding box center [483, 165] width 484 height 256
click at [367, 122] on link "INVOICES" at bounding box center [367, 119] width 28 height 8
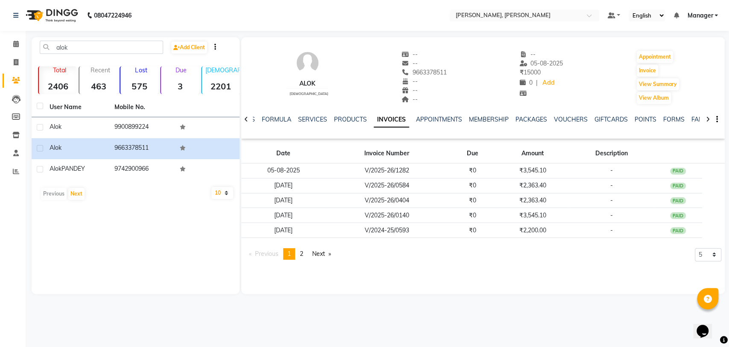
drag, startPoint x: 359, startPoint y: 153, endPoint x: 331, endPoint y: 77, distance: 81.5
click at [331, 77] on div "Alok [DEMOGRAPHIC_DATA] -- -- 9663378511 -- -- -- -- [DATE] ₹ 15000 0 | Add App…" at bounding box center [483, 72] width 484 height 63
click at [535, 121] on link "PACKAGES" at bounding box center [532, 119] width 32 height 8
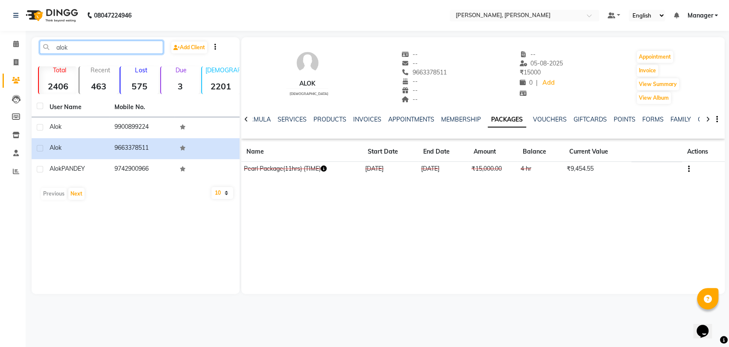
click at [108, 43] on input "alok" at bounding box center [101, 47] width 123 height 13
type input "a"
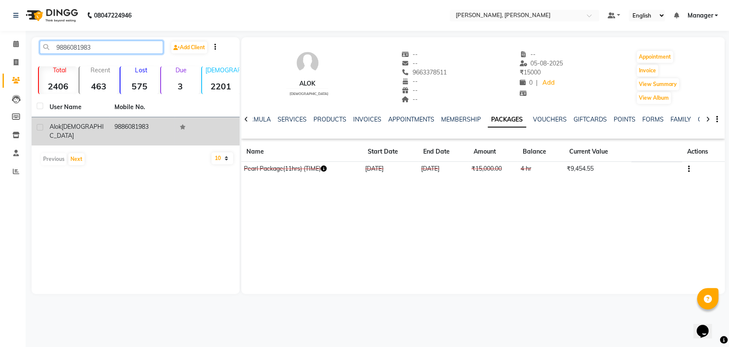
type input "9886081983"
click at [87, 126] on div "[PERSON_NAME]" at bounding box center [77, 131] width 55 height 18
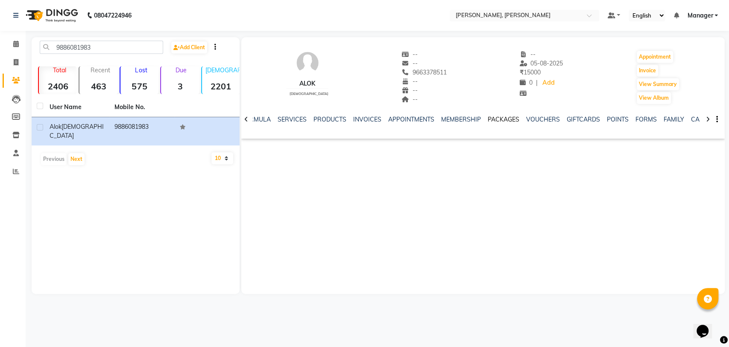
click at [494, 118] on link "PACKAGES" at bounding box center [504, 119] width 32 height 8
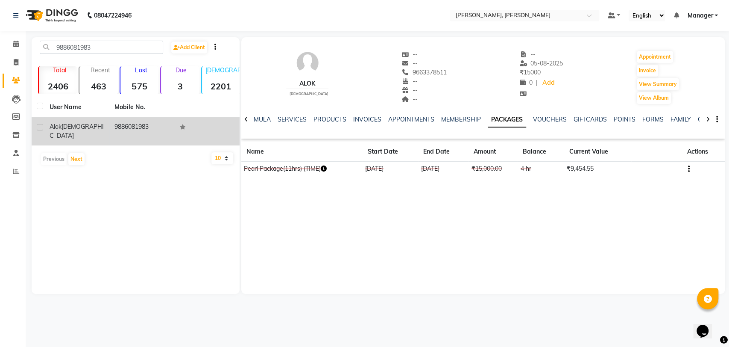
click at [113, 129] on td "9886081983" at bounding box center [141, 131] width 65 height 28
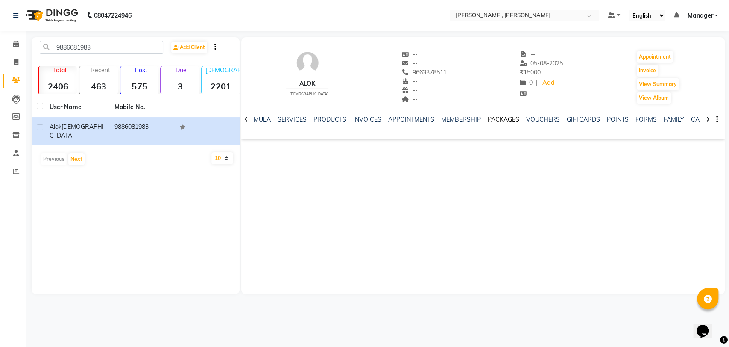
click at [491, 121] on link "PACKAGES" at bounding box center [504, 119] width 32 height 8
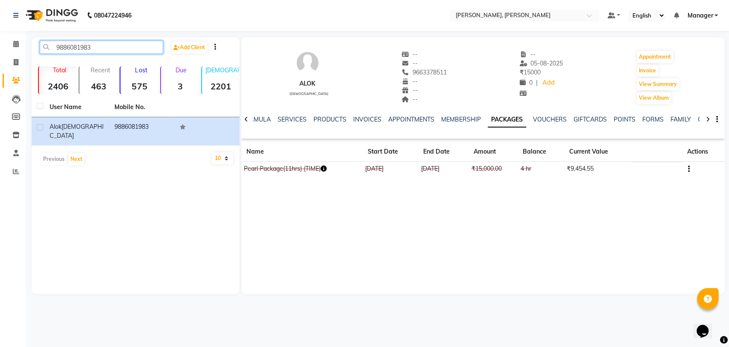
drag, startPoint x: 96, startPoint y: 47, endPoint x: 40, endPoint y: 36, distance: 56.6
click at [40, 36] on div "08047224946 Select Location × [PERSON_NAME], [PERSON_NAME] Default Panel My Pan…" at bounding box center [364, 173] width 729 height 347
click at [16, 46] on icon at bounding box center [16, 44] width 6 height 6
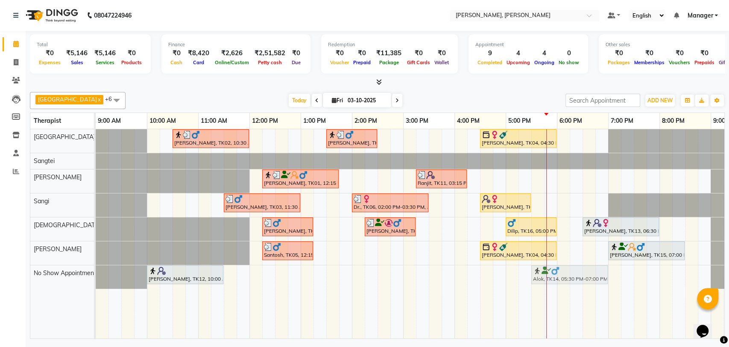
drag, startPoint x: 558, startPoint y: 175, endPoint x: 558, endPoint y: 274, distance: 99.1
click at [558, 274] on tbody "[PERSON_NAME], TK02, 10:30 AM-12:00 PM, Deep Tissue Therapy (90) [PERSON_NAME],…" at bounding box center [429, 208] width 667 height 159
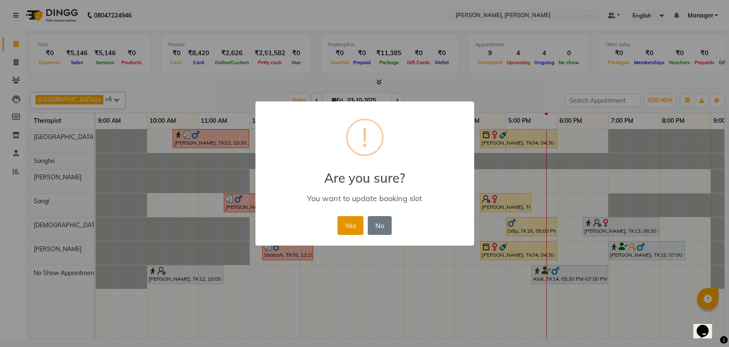
click at [348, 224] on button "Yes" at bounding box center [351, 225] width 26 height 19
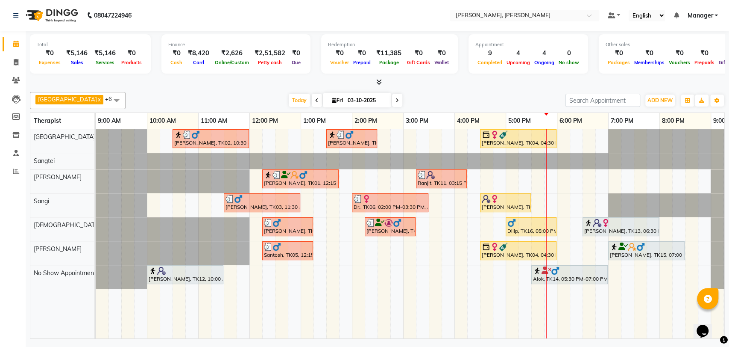
click at [560, 179] on div "[PERSON_NAME], TK02, 10:30 AM-12:00 PM, Deep Tissue Therapy (90) [PERSON_NAME],…" at bounding box center [429, 233] width 667 height 209
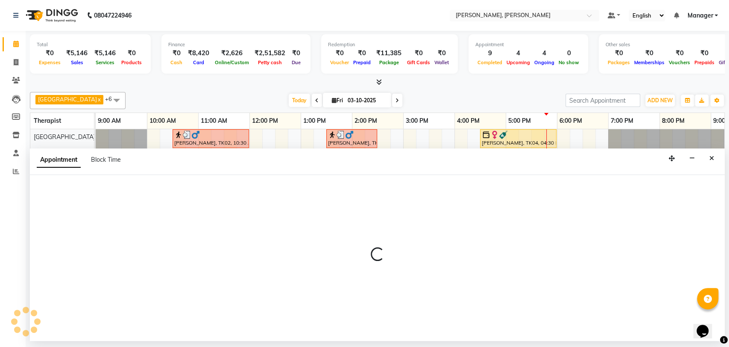
select select "63067"
select select "tentative"
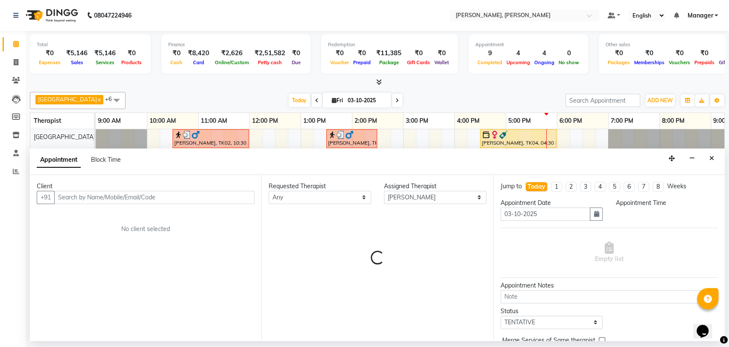
select select "1080"
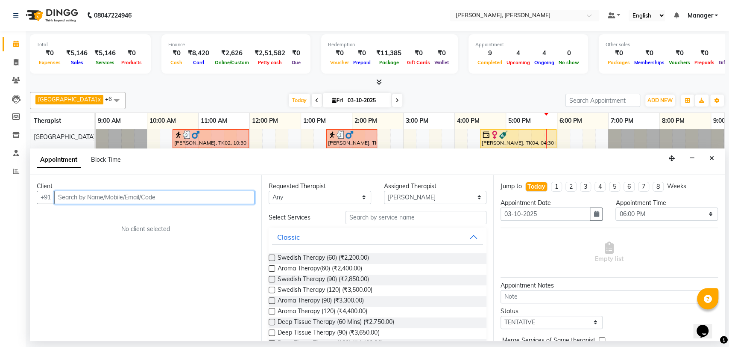
paste input "9886081983"
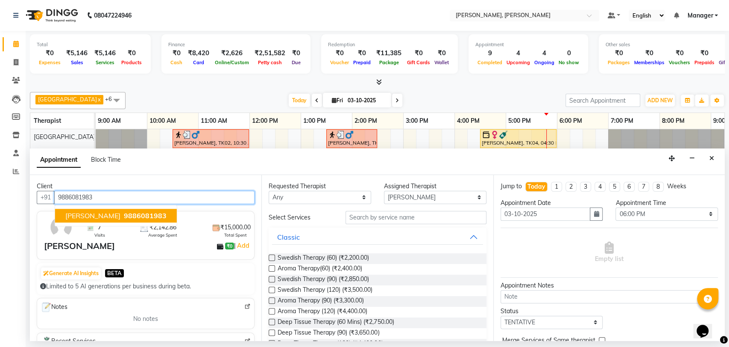
click at [132, 213] on span "9886081983" at bounding box center [145, 215] width 43 height 9
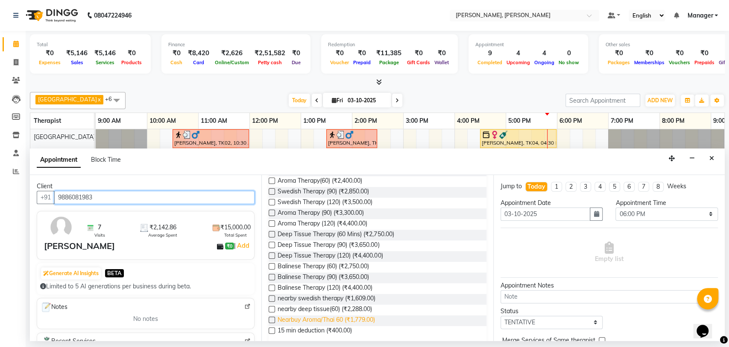
scroll to position [95, 0]
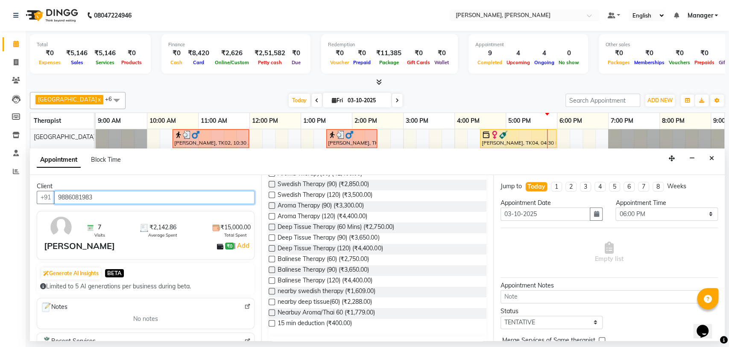
type input "9886081983"
click at [271, 269] on label at bounding box center [272, 269] width 6 height 6
click at [271, 269] on input "checkbox" at bounding box center [272, 270] width 6 height 6
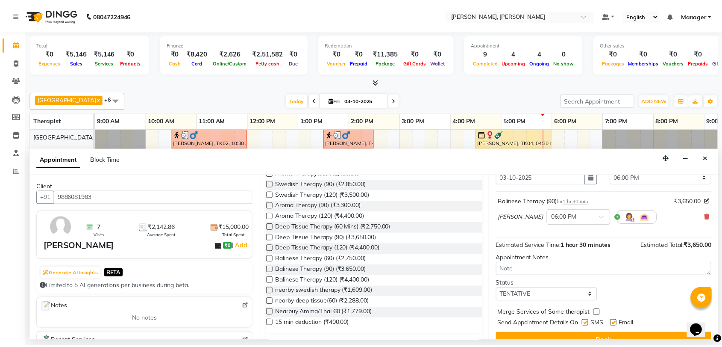
scroll to position [50, 0]
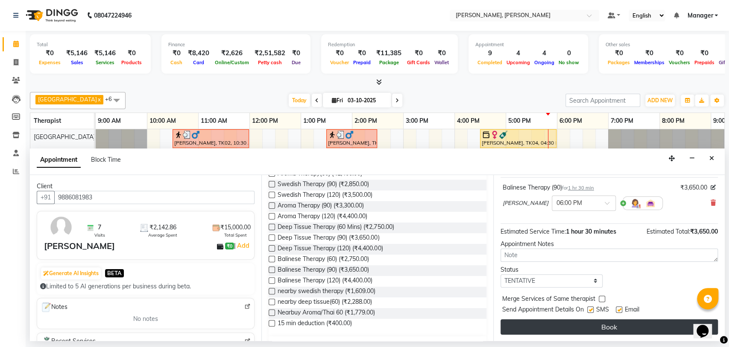
click at [554, 332] on button "Book" at bounding box center [610, 326] width 218 height 15
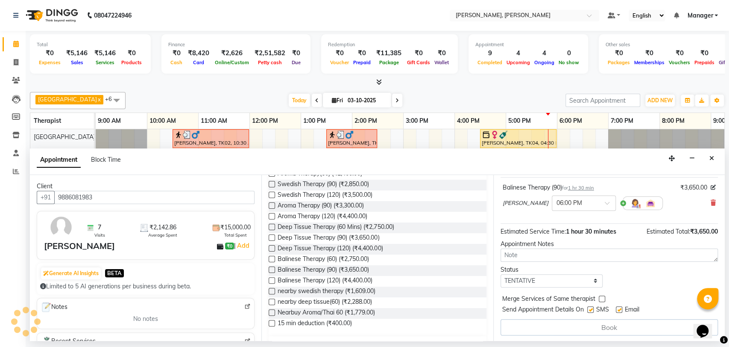
click at [81, 168] on span "Appointment" at bounding box center [59, 159] width 44 height 15
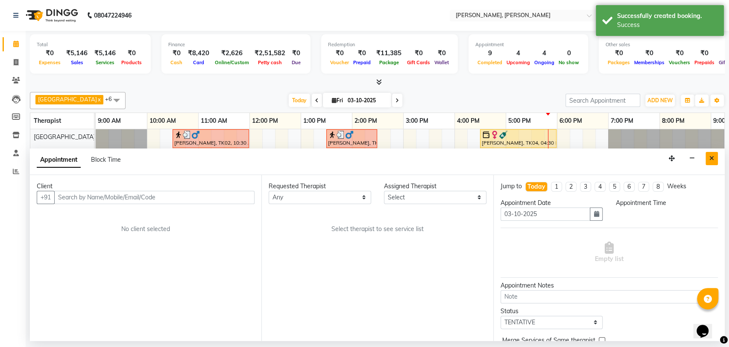
click at [710, 158] on icon "Close" at bounding box center [712, 158] width 5 height 6
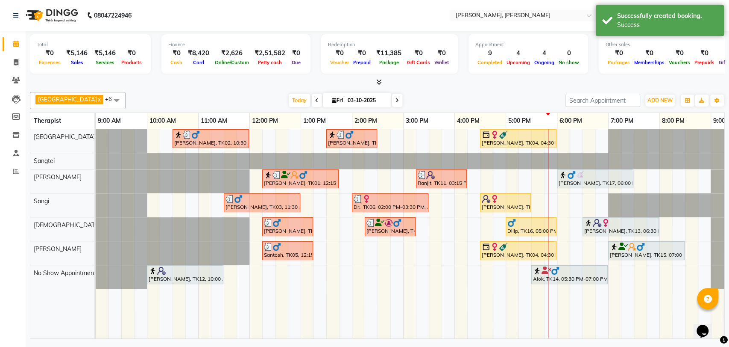
click at [594, 178] on div at bounding box center [595, 174] width 73 height 9
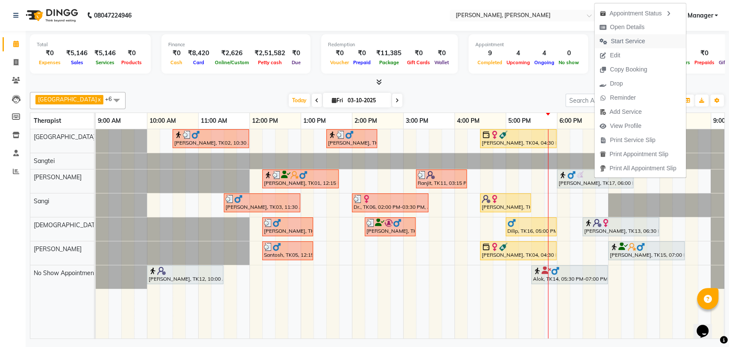
click at [622, 42] on span "Start Service" at bounding box center [628, 41] width 34 height 9
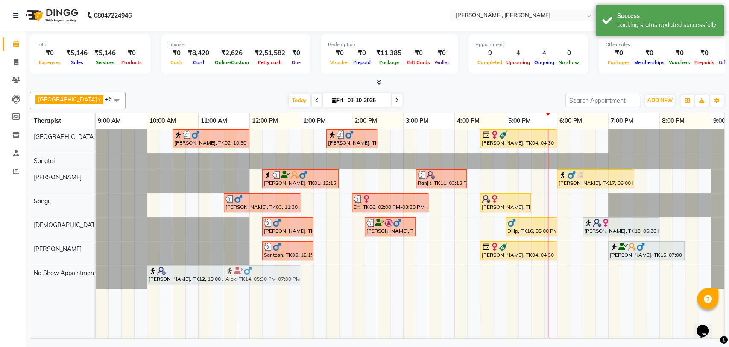
drag, startPoint x: 554, startPoint y: 275, endPoint x: 246, endPoint y: 282, distance: 308.2
click at [96, 282] on div "[PERSON_NAME], TK12, 10:00 AM-11:30 AM, Deep Tissue Therapy (90) Alok, TK14, 05…" at bounding box center [96, 277] width 0 height 24
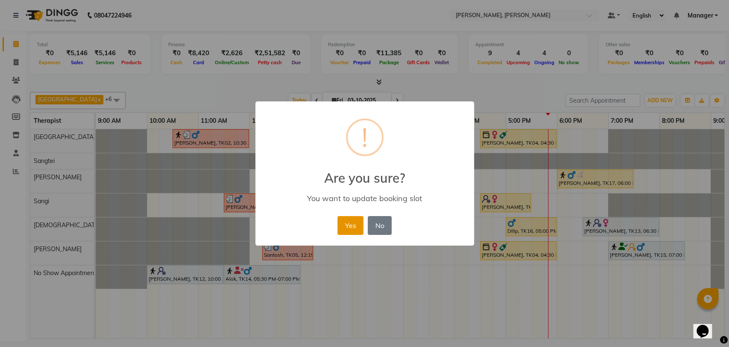
click at [359, 225] on button "Yes" at bounding box center [351, 225] width 26 height 19
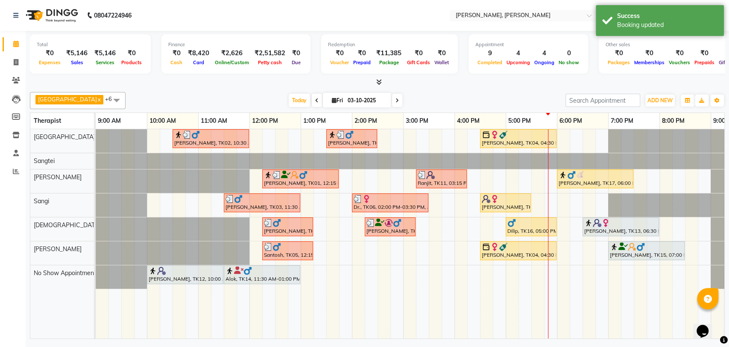
click at [602, 179] on div "[PERSON_NAME], TK17, 06:00 PM-07:30 PM, Balinese Therapy (90)" at bounding box center [595, 178] width 75 height 16
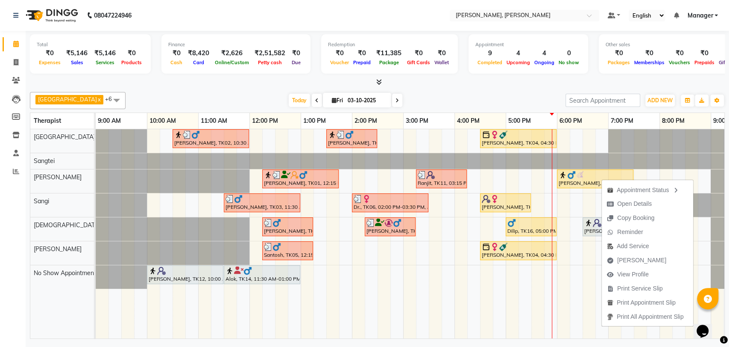
click at [506, 200] on div at bounding box center [505, 198] width 47 height 9
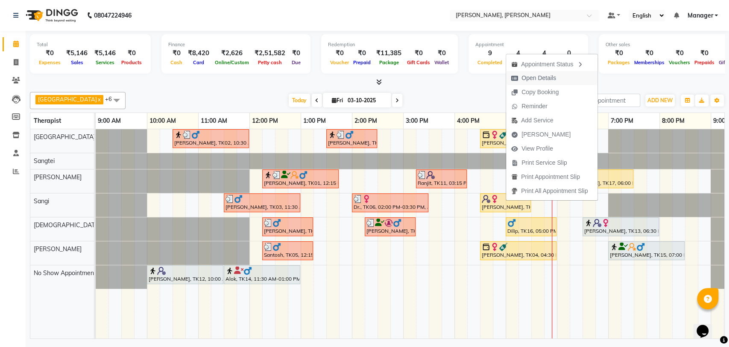
click at [557, 76] on span "Open Details" at bounding box center [533, 78] width 55 height 14
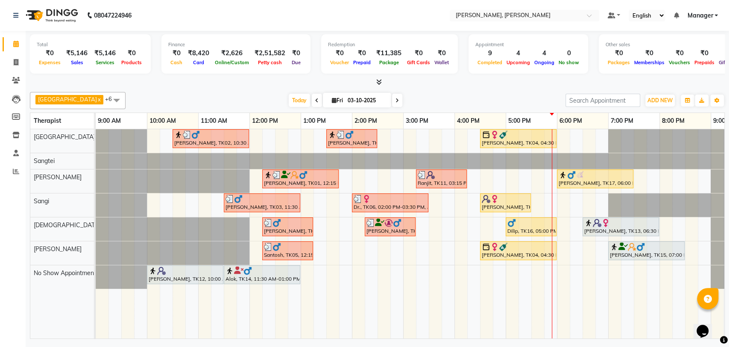
click at [491, 201] on img at bounding box center [495, 198] width 9 height 9
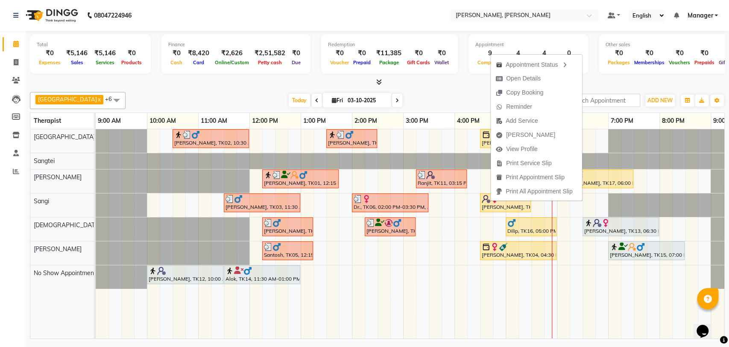
click at [494, 200] on ul "Appointment Status Open Details Copy Booking Reminder Add Service [PERSON_NAME]…" at bounding box center [537, 127] width 92 height 147
click at [527, 81] on span "Open Details" at bounding box center [523, 78] width 35 height 9
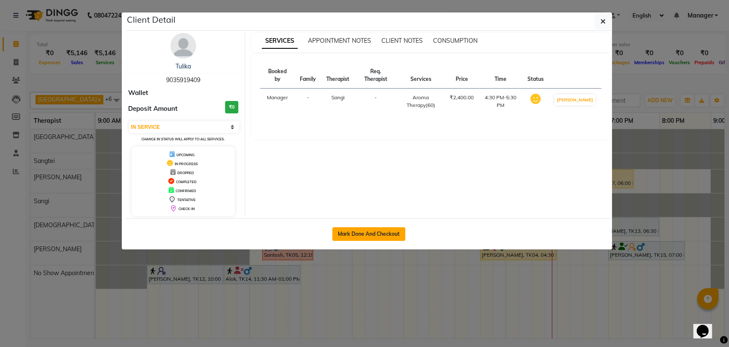
click at [373, 233] on button "Mark Done And Checkout" at bounding box center [368, 234] width 73 height 14
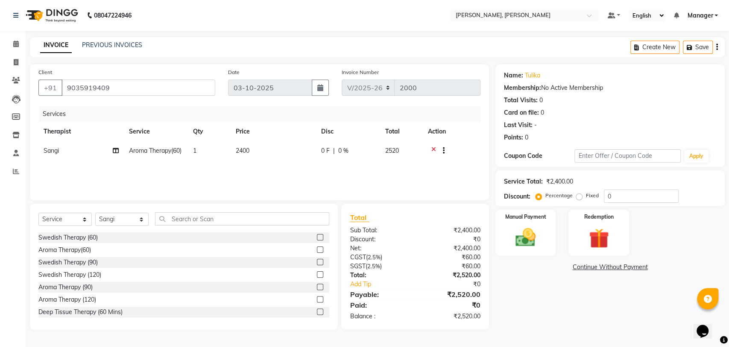
click at [254, 151] on td "2400" at bounding box center [273, 151] width 85 height 21
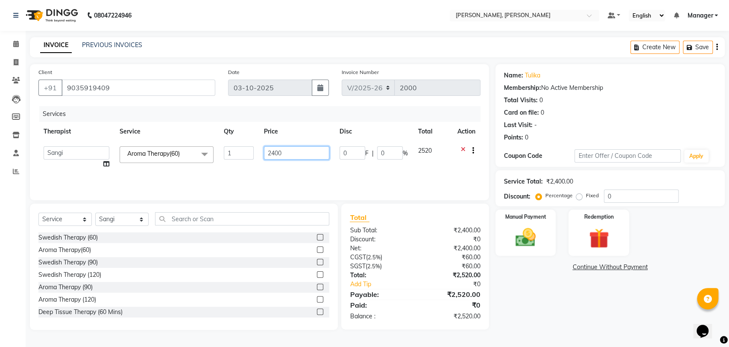
click at [286, 151] on input "2400" at bounding box center [296, 152] width 65 height 13
click at [535, 282] on div "Name: [PERSON_NAME] Membership: No Active Membership Total Visits: 0 Card on fi…" at bounding box center [614, 196] width 236 height 265
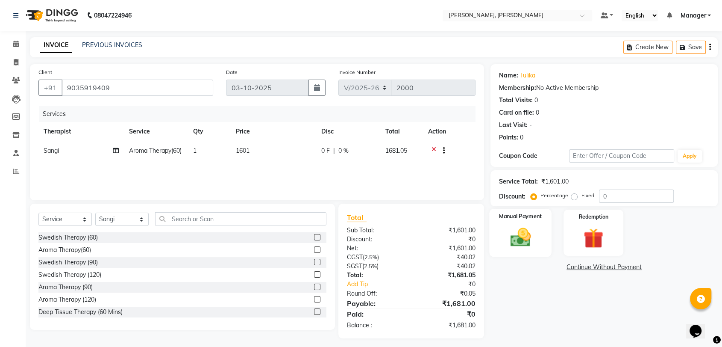
click at [538, 246] on div "Manual Payment" at bounding box center [521, 233] width 62 height 48
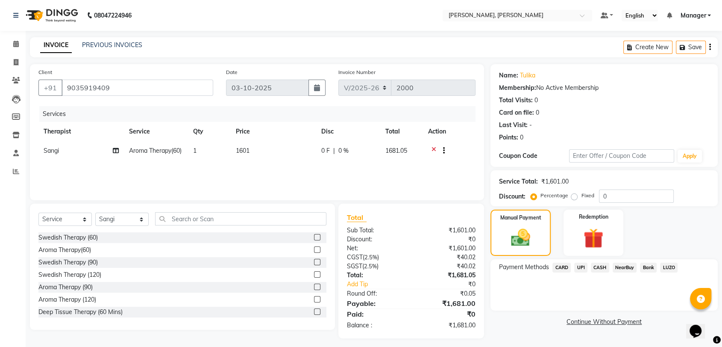
click at [581, 269] on span "UPI" at bounding box center [580, 267] width 13 height 10
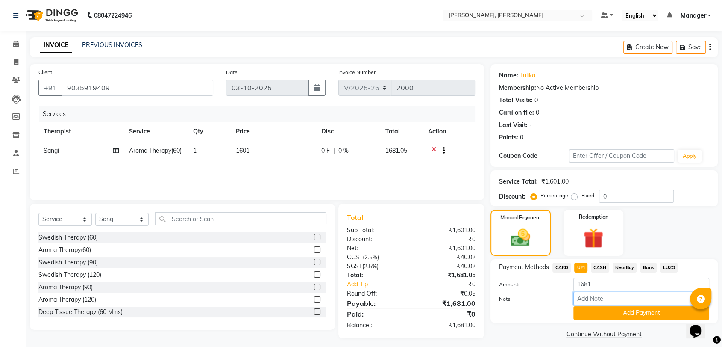
drag, startPoint x: 594, startPoint y: 301, endPoint x: 595, endPoint y: 285, distance: 16.3
click at [594, 301] on input "Note:" at bounding box center [641, 297] width 136 height 13
click at [638, 314] on button "Add Payment" at bounding box center [641, 312] width 136 height 13
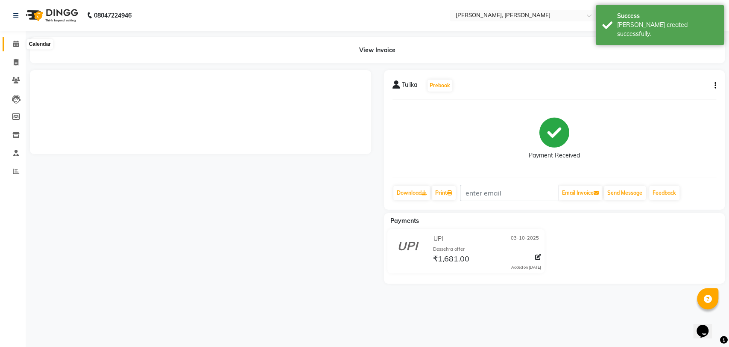
click at [15, 45] on icon at bounding box center [16, 44] width 6 height 6
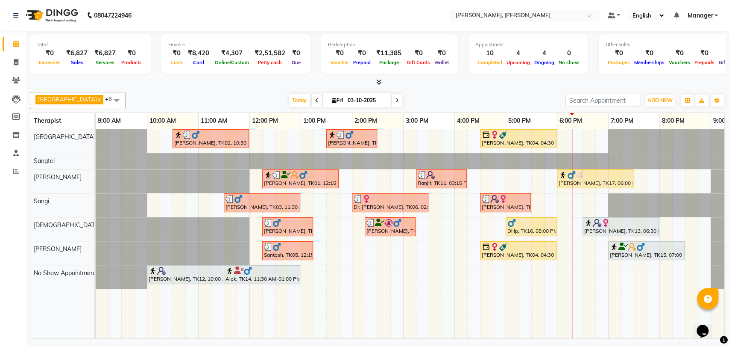
click at [512, 222] on img at bounding box center [512, 222] width 9 height 9
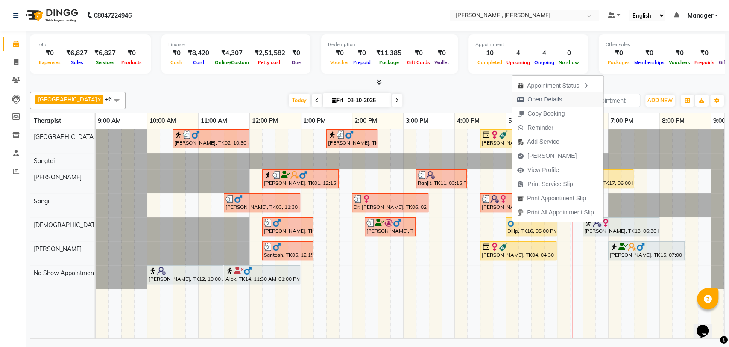
click at [542, 97] on span "Open Details" at bounding box center [545, 99] width 35 height 9
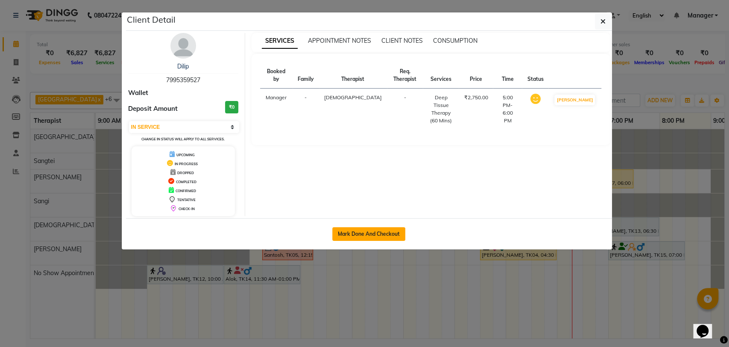
click at [378, 229] on button "Mark Done And Checkout" at bounding box center [368, 234] width 73 height 14
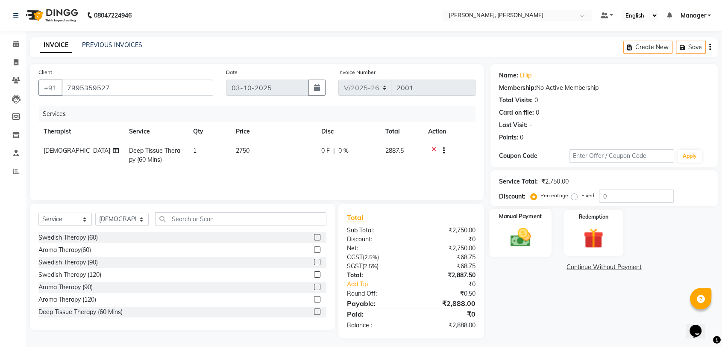
click at [516, 218] on label "Manual Payment" at bounding box center [521, 216] width 43 height 8
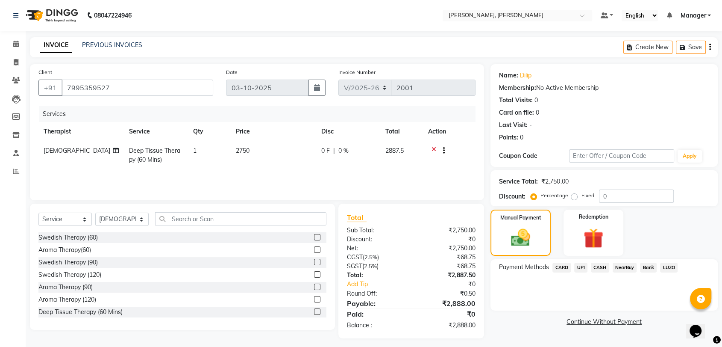
click at [579, 270] on span "UPI" at bounding box center [580, 267] width 13 height 10
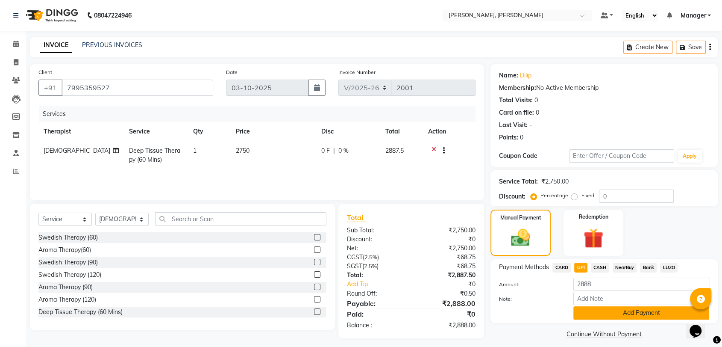
click at [615, 315] on button "Add Payment" at bounding box center [641, 312] width 136 height 13
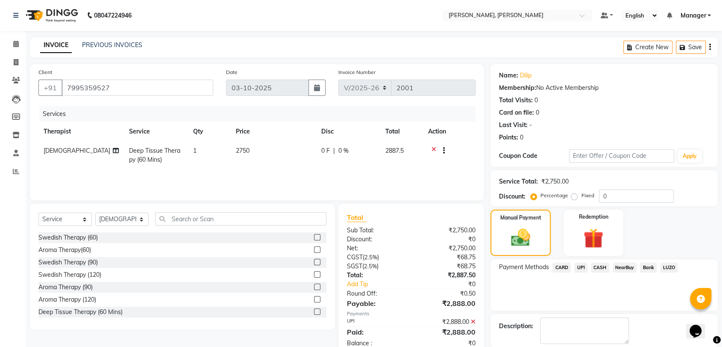
scroll to position [42, 0]
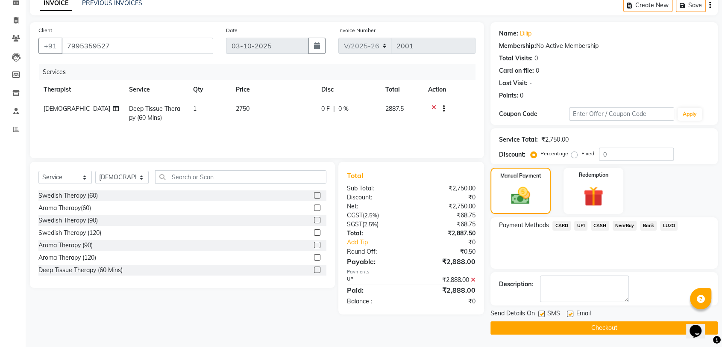
click at [528, 324] on button "Checkout" at bounding box center [604, 327] width 227 height 13
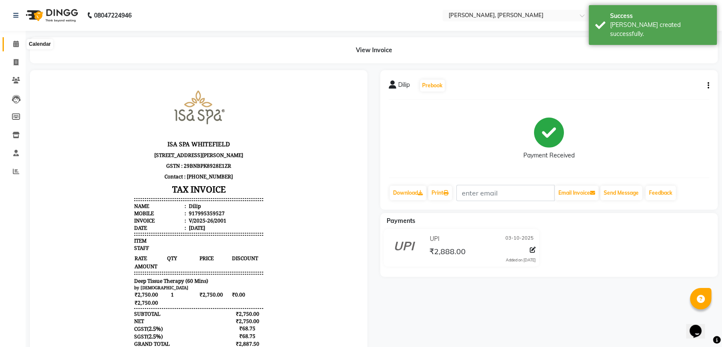
click at [19, 47] on span at bounding box center [16, 44] width 15 height 10
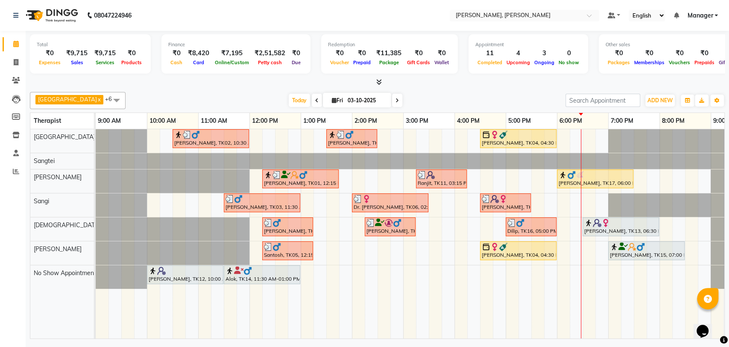
click at [678, 250] on div "[PERSON_NAME], TK15, 07:00 PM-08:30 PM, Aroma Therapy (90)" at bounding box center [646, 250] width 75 height 16
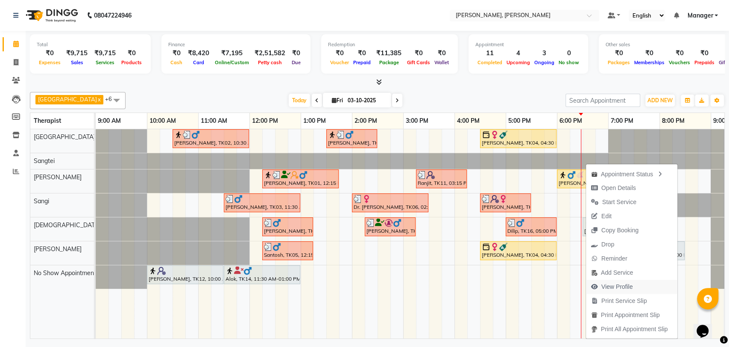
click at [616, 282] on span "View Profile" at bounding box center [618, 286] width 32 height 9
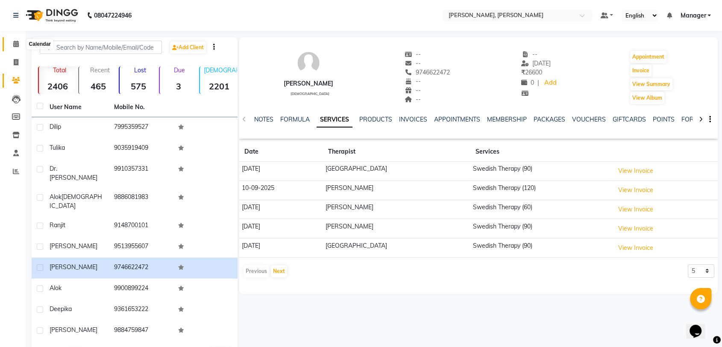
click at [11, 46] on span at bounding box center [16, 44] width 15 height 10
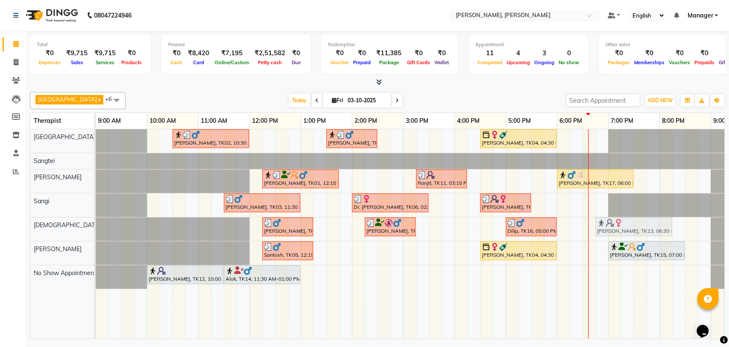
drag, startPoint x: 608, startPoint y: 227, endPoint x: 625, endPoint y: 227, distance: 17.1
click at [96, 227] on div "[PERSON_NAME], TK08, 12:15 PM-01:15 PM, Deep Tissue Therapy (60 Mins) [PERSON_N…" at bounding box center [96, 229] width 0 height 24
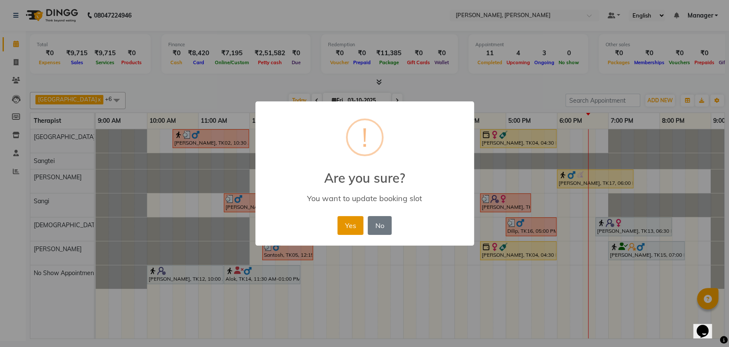
click at [347, 225] on button "Yes" at bounding box center [351, 225] width 26 height 19
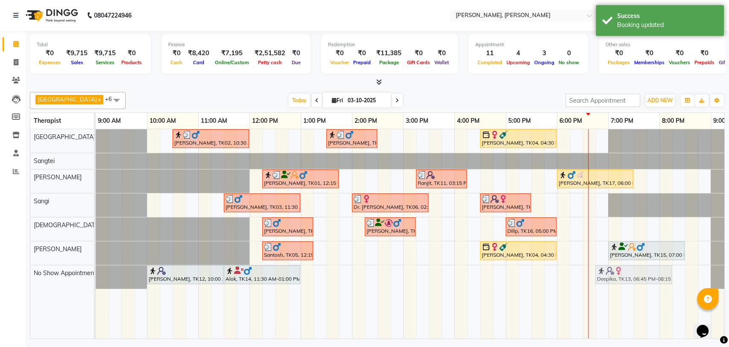
drag, startPoint x: 616, startPoint y: 230, endPoint x: 617, endPoint y: 284, distance: 53.4
click at [617, 284] on div "[PERSON_NAME], TK02, 10:30 AM-12:00 PM, Deep Tissue Therapy (90) [PERSON_NAME],…" at bounding box center [429, 233] width 667 height 209
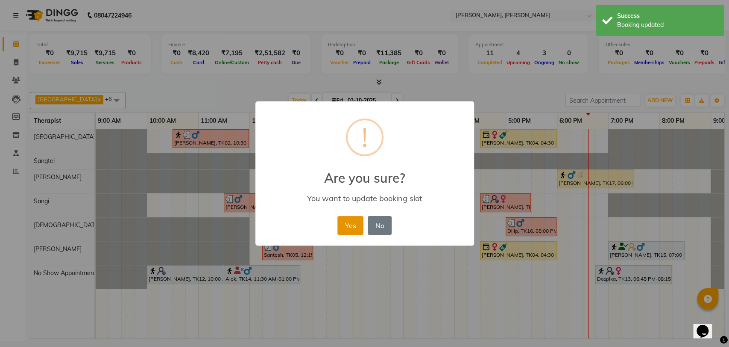
click at [349, 222] on button "Yes" at bounding box center [351, 225] width 26 height 19
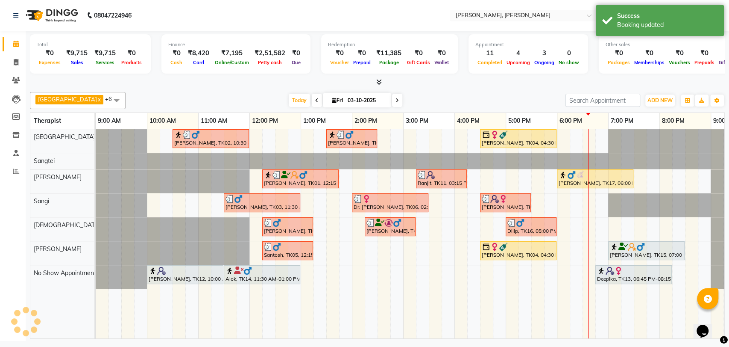
click at [597, 226] on div "[PERSON_NAME], TK02, 10:30 AM-12:00 PM, Deep Tissue Therapy (90) [PERSON_NAME],…" at bounding box center [429, 233] width 667 height 209
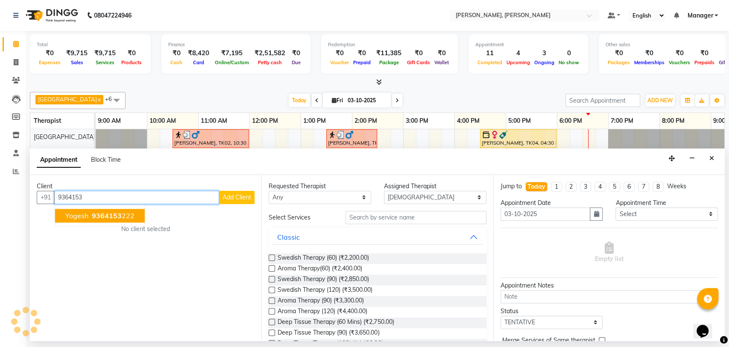
click at [115, 212] on span "9364153" at bounding box center [107, 215] width 30 height 9
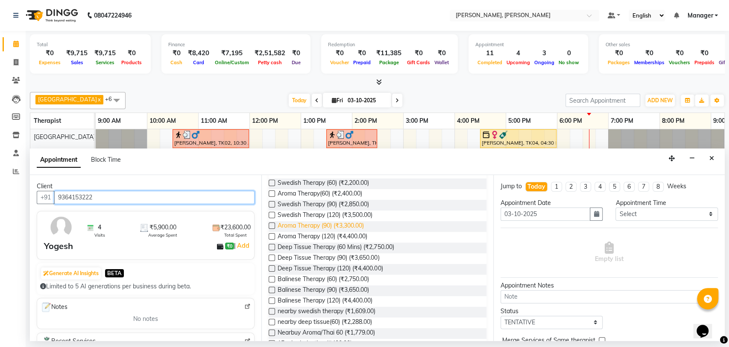
scroll to position [142, 0]
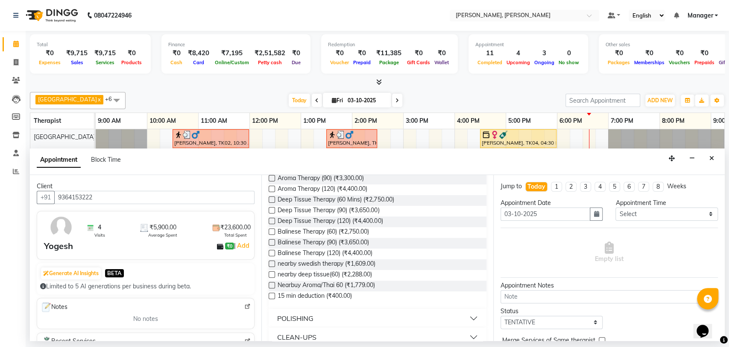
click at [273, 208] on label at bounding box center [272, 210] width 6 height 6
click at [273, 208] on input "checkbox" at bounding box center [272, 211] width 6 height 6
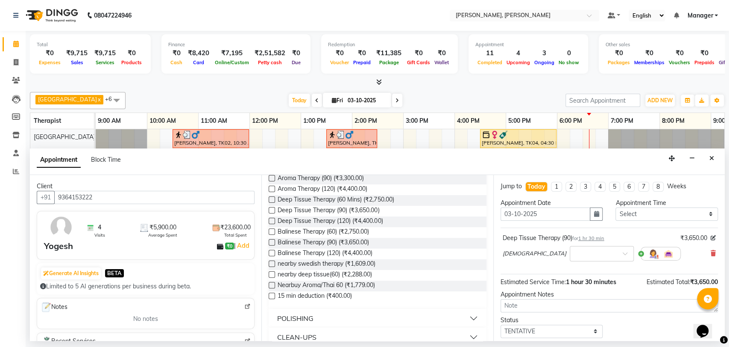
scroll to position [50, 0]
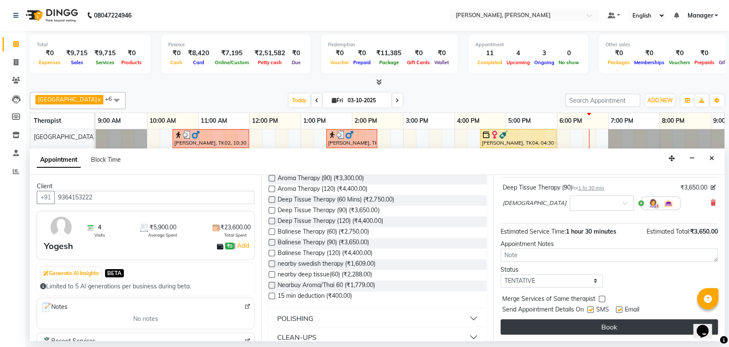
click at [544, 322] on button "Book" at bounding box center [610, 326] width 218 height 15
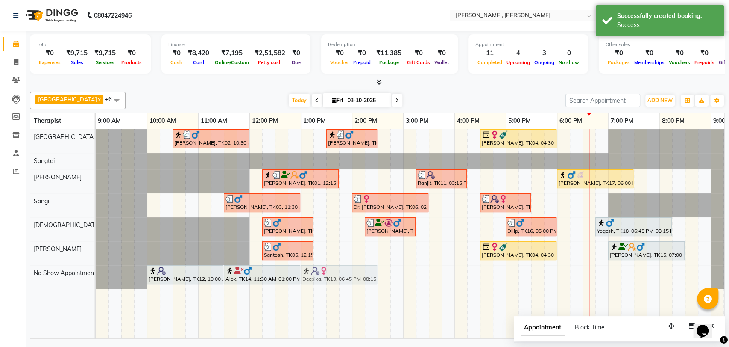
drag, startPoint x: 603, startPoint y: 274, endPoint x: 307, endPoint y: 274, distance: 296.1
click at [96, 274] on div "[PERSON_NAME], TK12, 10:00 AM-11:30 AM, Deep Tissue Therapy (90) Alok, TK14, 11…" at bounding box center [96, 277] width 0 height 24
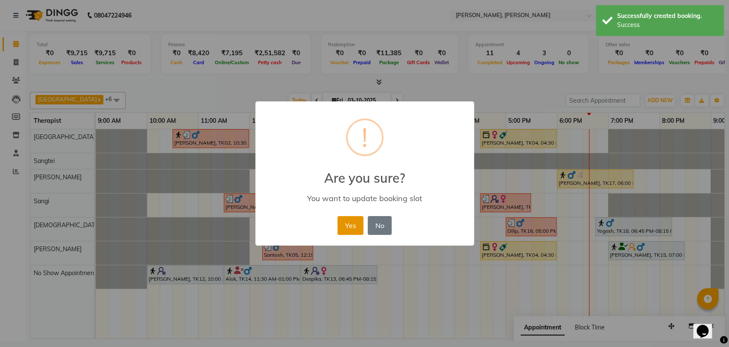
click at [351, 219] on button "Yes" at bounding box center [351, 225] width 26 height 19
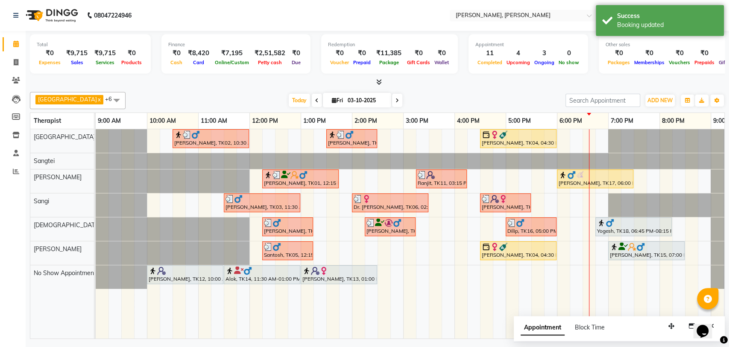
click at [611, 222] on img at bounding box center [610, 222] width 9 height 9
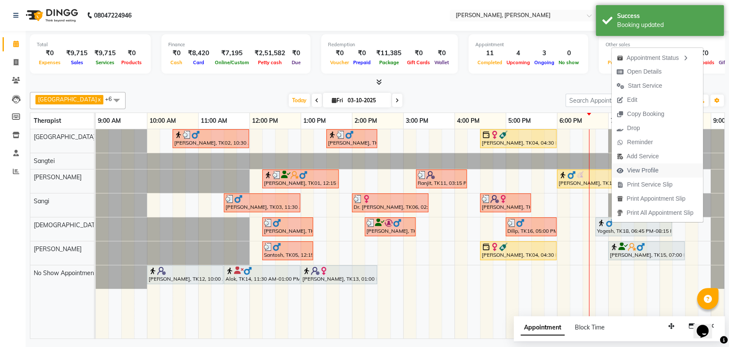
click at [644, 170] on span "View Profile" at bounding box center [643, 170] width 32 height 9
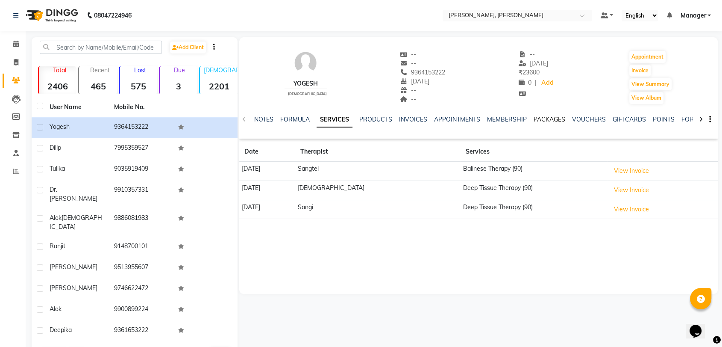
click at [548, 116] on link "PACKAGES" at bounding box center [550, 119] width 32 height 8
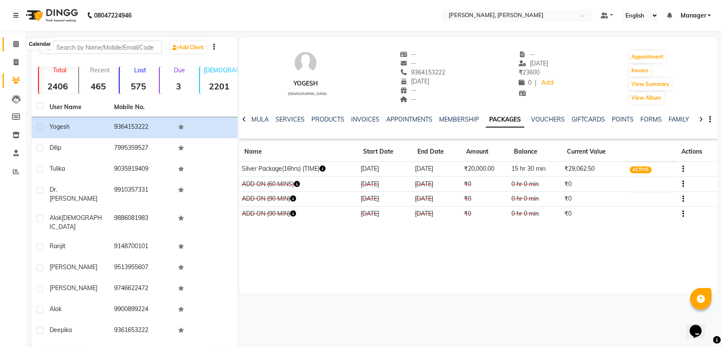
click at [14, 44] on icon at bounding box center [16, 44] width 6 height 6
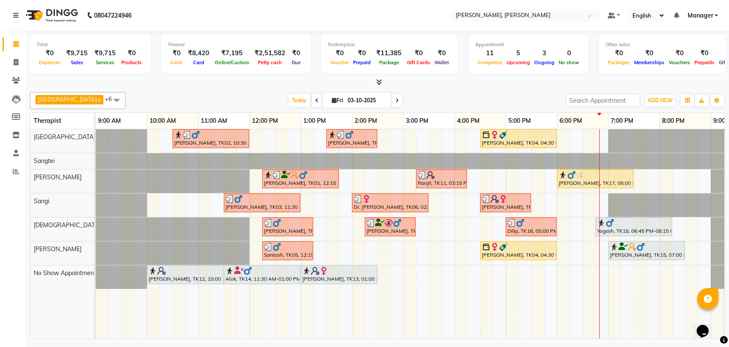
drag, startPoint x: 614, startPoint y: 220, endPoint x: 404, endPoint y: 195, distance: 211.7
click at [404, 195] on div at bounding box center [390, 198] width 73 height 9
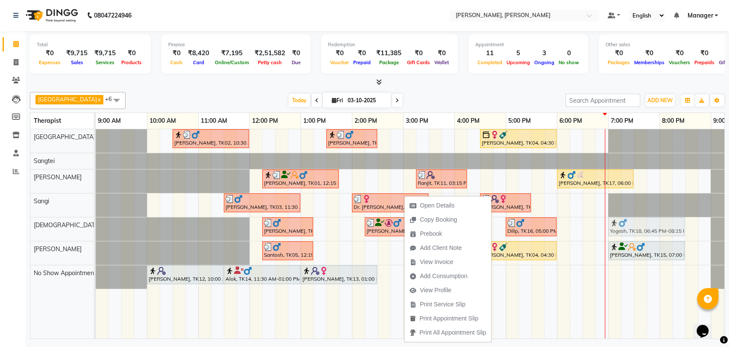
click at [96, 220] on div "[PERSON_NAME], TK08, 12:15 PM-01:15 PM, Deep Tissue Therapy (60 Mins) [PERSON_N…" at bounding box center [96, 229] width 0 height 24
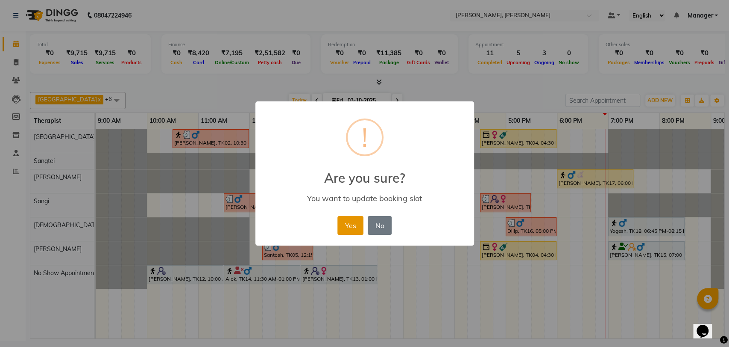
click at [354, 226] on button "Yes" at bounding box center [351, 225] width 26 height 19
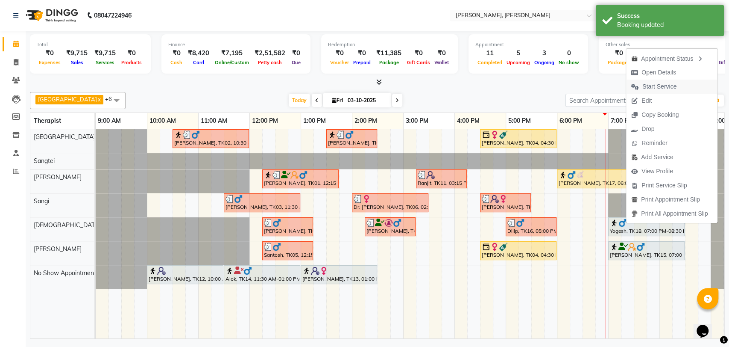
click at [656, 86] on span "Start Service" at bounding box center [660, 86] width 34 height 9
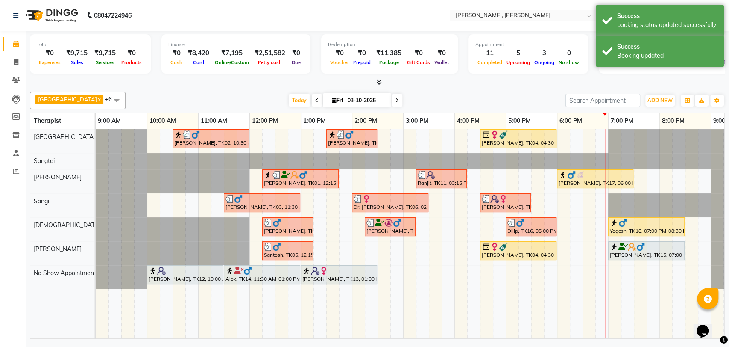
click at [639, 253] on div "[PERSON_NAME], TK15, 07:00 PM-08:30 PM, Aroma Therapy (90)" at bounding box center [646, 250] width 75 height 16
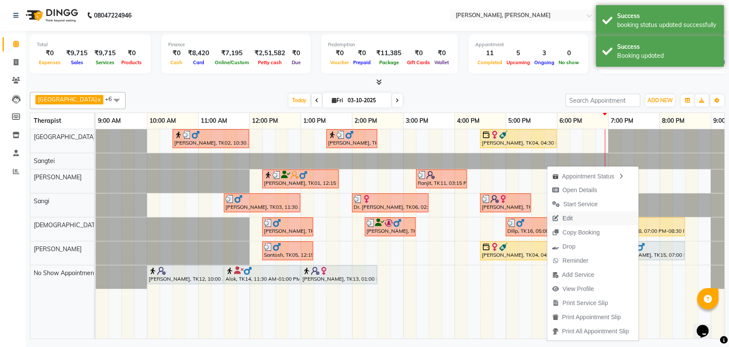
click at [575, 212] on button "Edit" at bounding box center [592, 218] width 91 height 14
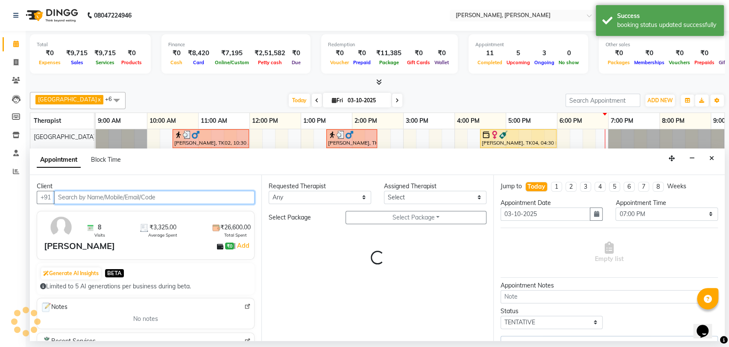
scroll to position [0, 38]
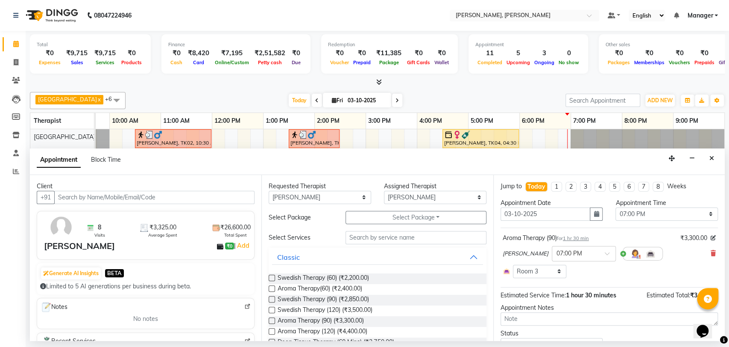
click at [709, 253] on div "Aroma Therapy (90) for 1 hr 30 min ₹3,300.00 [PERSON_NAME] × 07:00 PM Select Ro…" at bounding box center [610, 255] width 218 height 49
click at [711, 253] on icon at bounding box center [713, 253] width 5 height 6
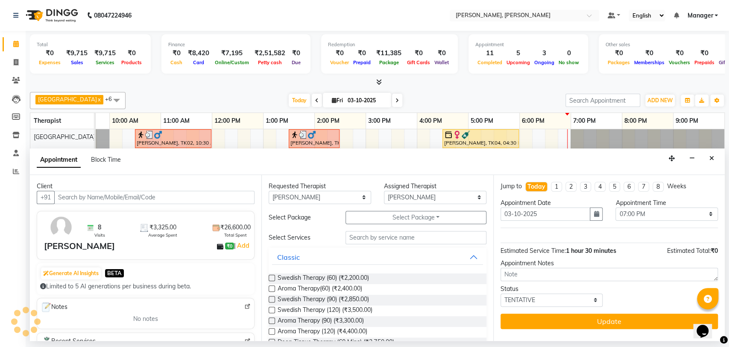
click at [270, 298] on label at bounding box center [272, 299] width 6 height 6
click at [270, 298] on input "checkbox" at bounding box center [272, 300] width 6 height 6
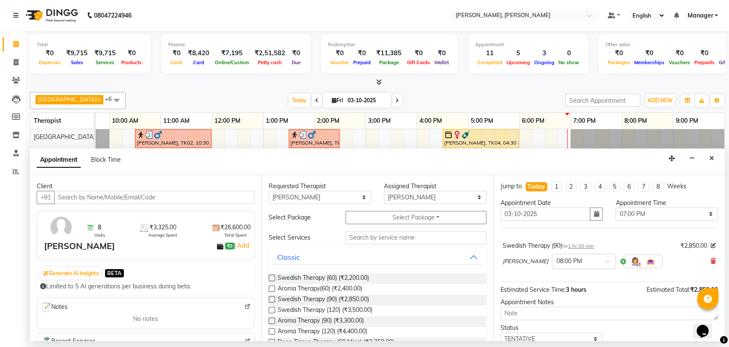
scroll to position [33, 0]
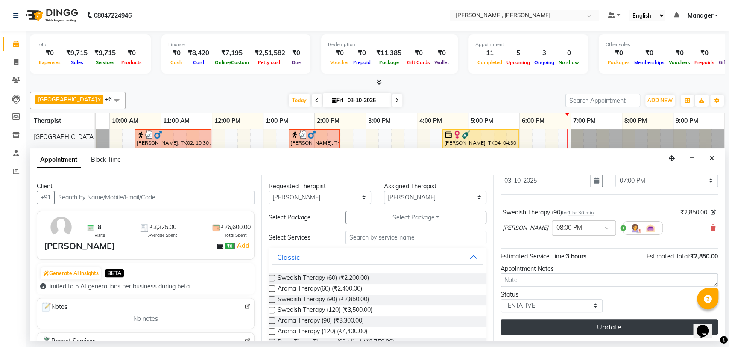
click at [549, 324] on button "Update" at bounding box center [610, 326] width 218 height 15
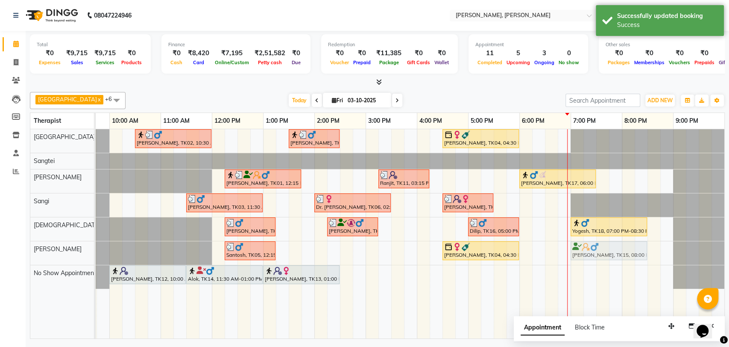
drag, startPoint x: 631, startPoint y: 250, endPoint x: 577, endPoint y: 260, distance: 54.7
click at [577, 260] on div "[PERSON_NAME], TK02, 10:30 AM-12:00 PM, Deep Tissue Therapy (90) [PERSON_NAME],…" at bounding box center [391, 233] width 667 height 209
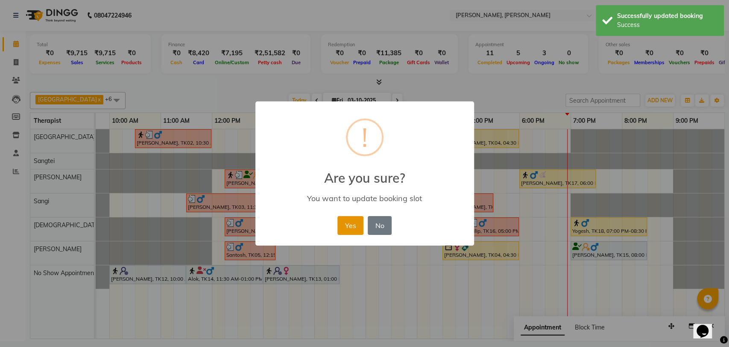
click at [347, 223] on button "Yes" at bounding box center [351, 225] width 26 height 19
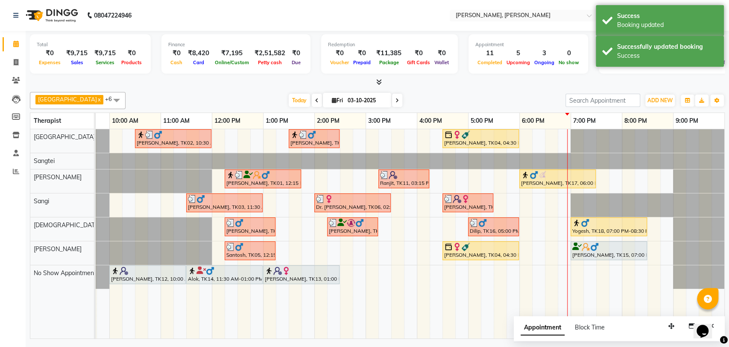
click at [589, 251] on div "[PERSON_NAME], TK15, 07:00 PM-08:30 PM, Swedish Therapy (90)" at bounding box center [609, 250] width 75 height 16
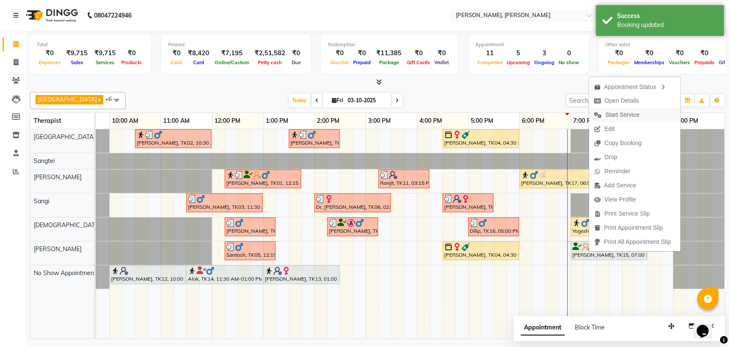
click at [614, 113] on span "Start Service" at bounding box center [623, 114] width 34 height 9
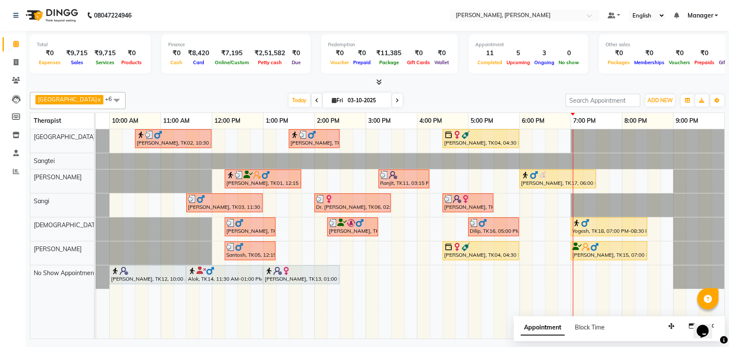
click at [528, 174] on img at bounding box center [525, 174] width 9 height 9
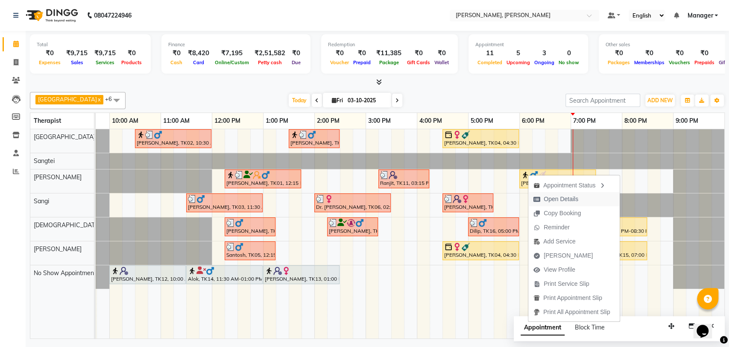
click at [568, 202] on span "Open Details" at bounding box center [561, 198] width 35 height 9
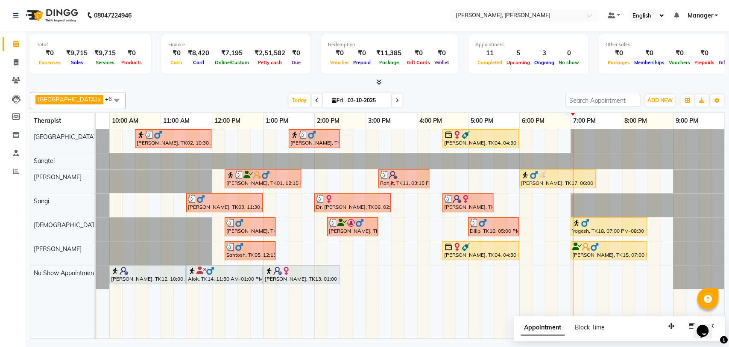
click at [561, 177] on div at bounding box center [557, 174] width 73 height 9
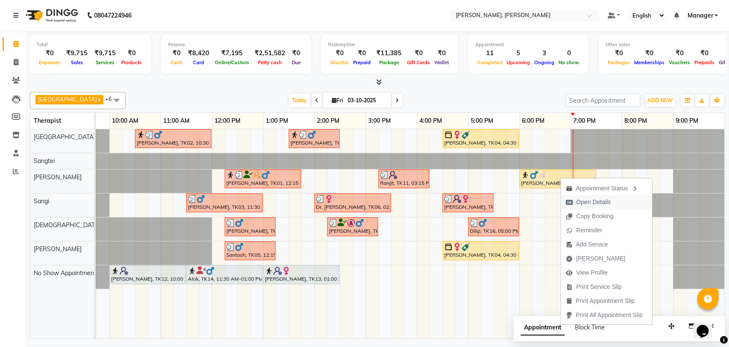
click at [599, 202] on span "Open Details" at bounding box center [593, 201] width 35 height 9
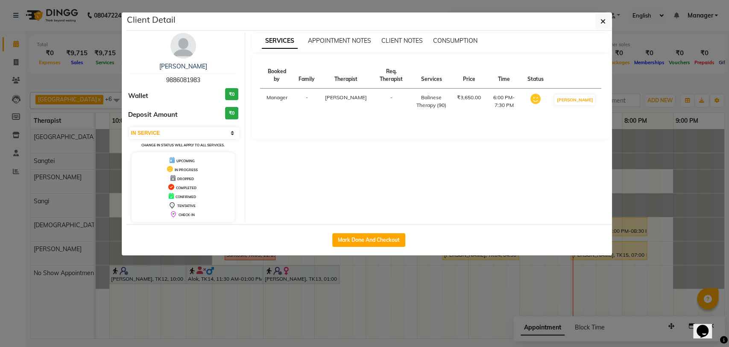
click at [343, 100] on span "[PERSON_NAME]" at bounding box center [345, 97] width 41 height 6
click at [601, 17] on span "button" at bounding box center [603, 21] width 5 height 9
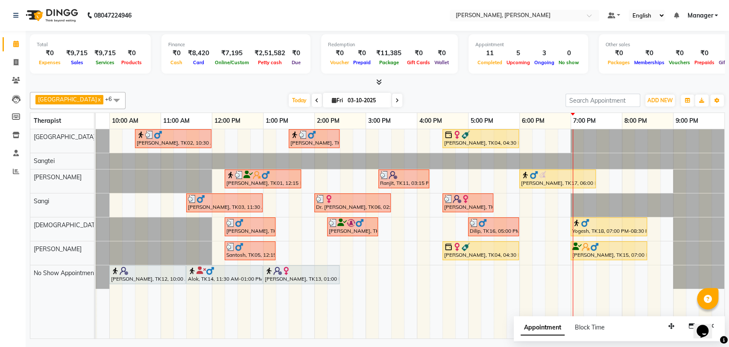
click at [405, 170] on div at bounding box center [403, 174] width 47 height 9
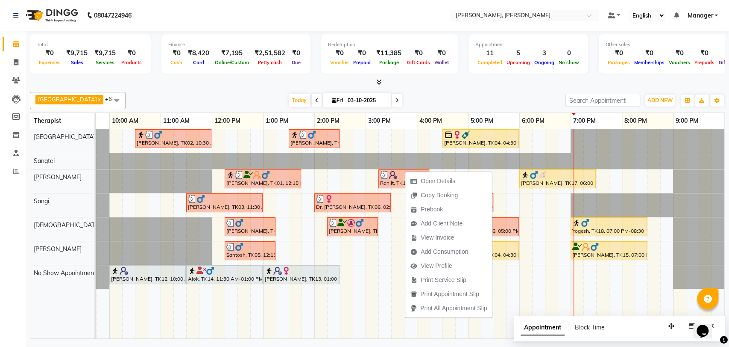
click at [582, 343] on div "08047224946 Select Location × [PERSON_NAME], [PERSON_NAME] Default Panel My Pan…" at bounding box center [364, 173] width 729 height 347
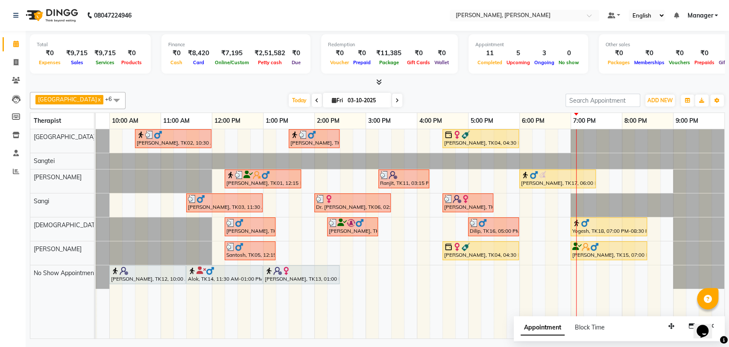
click at [539, 180] on div "[PERSON_NAME], TK17, 06:00 PM-07:30 PM, Balinese Therapy (90)" at bounding box center [557, 178] width 75 height 16
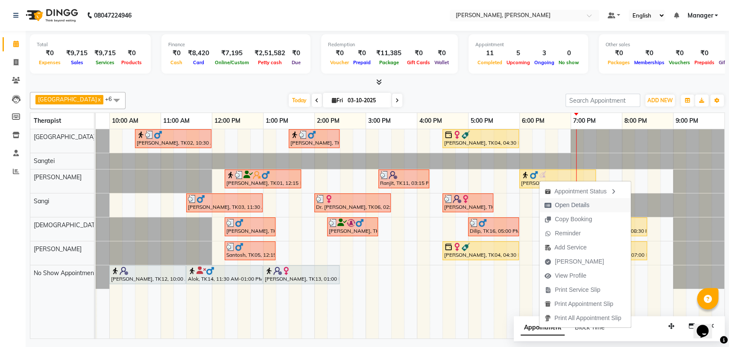
click at [573, 206] on span "Open Details" at bounding box center [572, 204] width 35 height 9
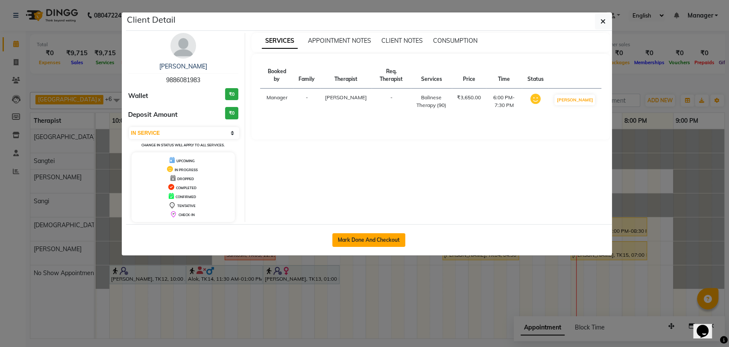
click at [373, 234] on button "Mark Done And Checkout" at bounding box center [368, 240] width 73 height 14
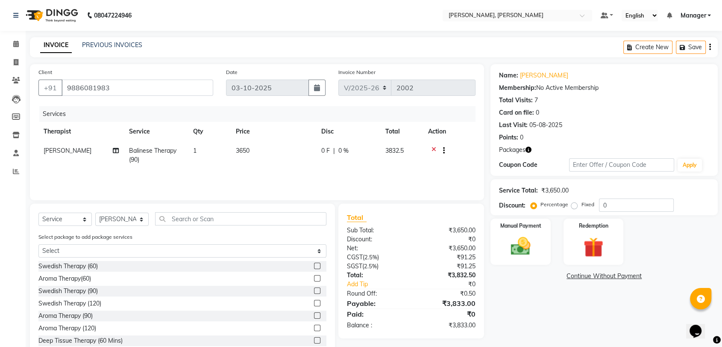
click at [251, 150] on td "3650" at bounding box center [273, 155] width 85 height 28
click at [231, 150] on td "1" at bounding box center [209, 155] width 43 height 28
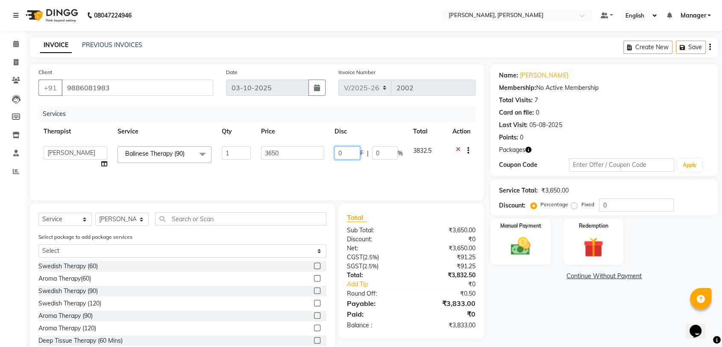
click at [345, 149] on input "0" at bounding box center [348, 152] width 26 height 13
click at [431, 230] on div "₹3,650.00" at bounding box center [447, 230] width 71 height 9
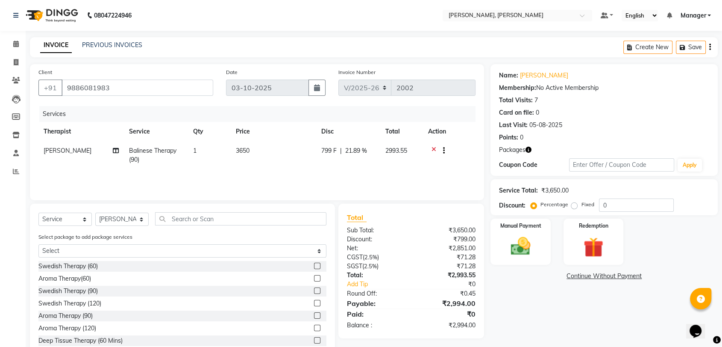
click at [535, 301] on div "Name: [PERSON_NAME] Membership: No Active Membership Total Visits: 7 Card on fi…" at bounding box center [608, 211] width 234 height 294
click at [18, 42] on icon at bounding box center [16, 44] width 6 height 6
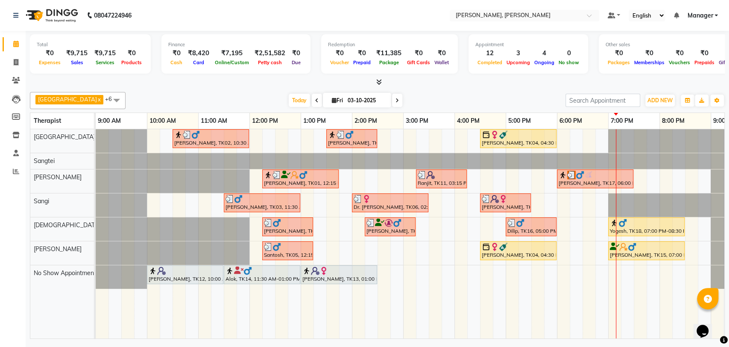
click at [587, 181] on div "[PERSON_NAME], TK17, 06:00 PM-07:30 PM, Balinese Therapy (90)" at bounding box center [595, 178] width 75 height 16
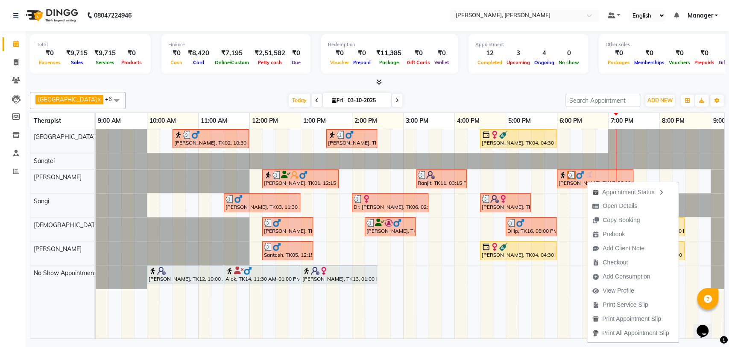
click at [205, 133] on div at bounding box center [210, 134] width 73 height 9
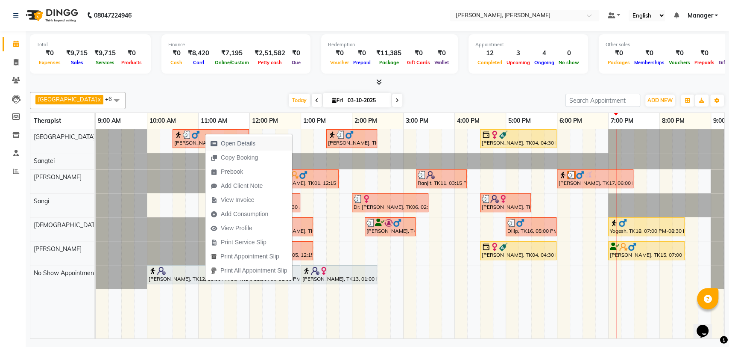
click at [261, 140] on button "Open Details" at bounding box center [249, 143] width 87 height 14
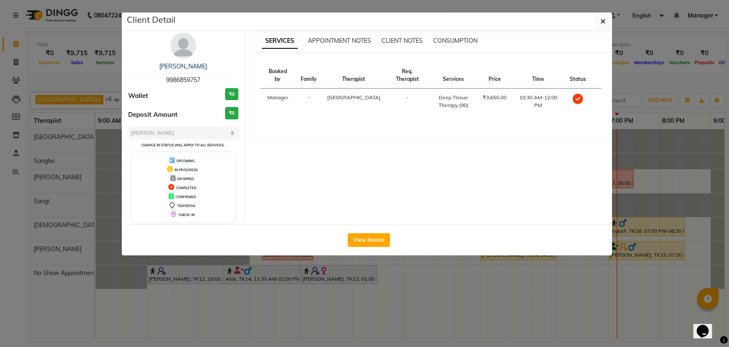
drag, startPoint x: 205, startPoint y: 77, endPoint x: 157, endPoint y: 81, distance: 48.0
click at [157, 81] on div "[PERSON_NAME] 9986859757" at bounding box center [183, 73] width 111 height 23
copy span "9986859757"
drag, startPoint x: 199, startPoint y: 65, endPoint x: 161, endPoint y: 69, distance: 38.7
click at [161, 69] on div "[PERSON_NAME]" at bounding box center [183, 66] width 111 height 9
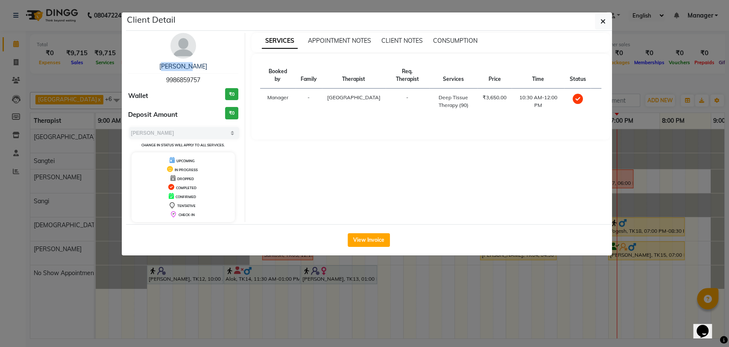
copy link "[PERSON_NAME]"
click at [216, 67] on div "[PERSON_NAME]" at bounding box center [183, 66] width 111 height 9
copy link "[PERSON_NAME]"
click at [605, 21] on icon "button" at bounding box center [603, 21] width 5 height 7
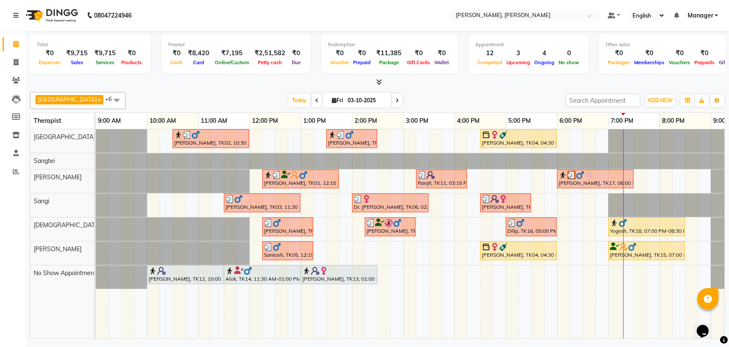
click at [396, 101] on icon at bounding box center [397, 100] width 3 height 5
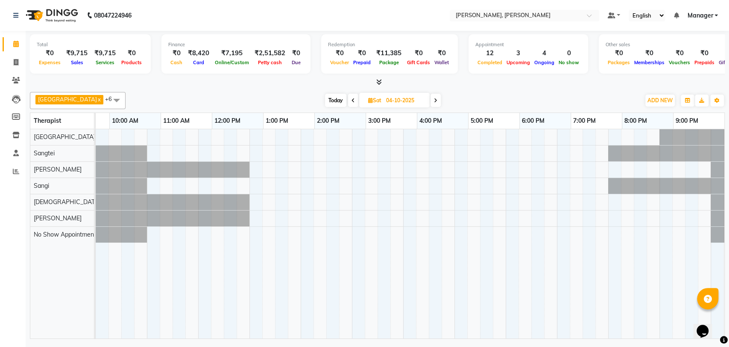
scroll to position [0, 38]
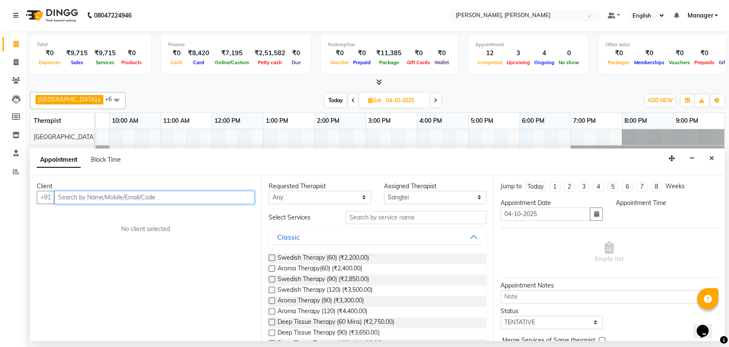
click at [88, 199] on input "text" at bounding box center [154, 197] width 200 height 13
click at [92, 165] on div "Appointment Block Time" at bounding box center [84, 161] width 94 height 19
click at [70, 198] on input "text" at bounding box center [154, 197] width 200 height 13
click at [70, 198] on input "9" at bounding box center [154, 197] width 200 height 13
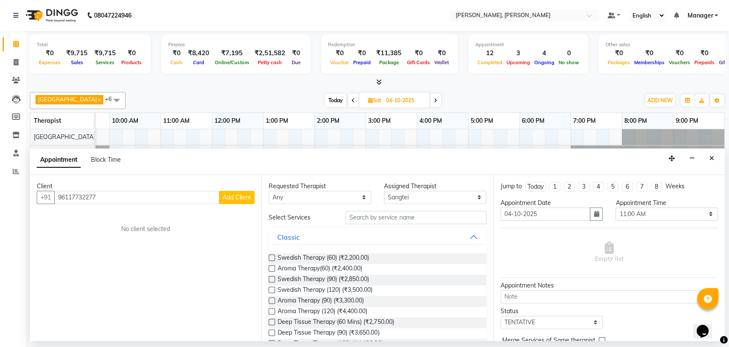
click at [250, 198] on span "Add Client" at bounding box center [237, 197] width 29 height 8
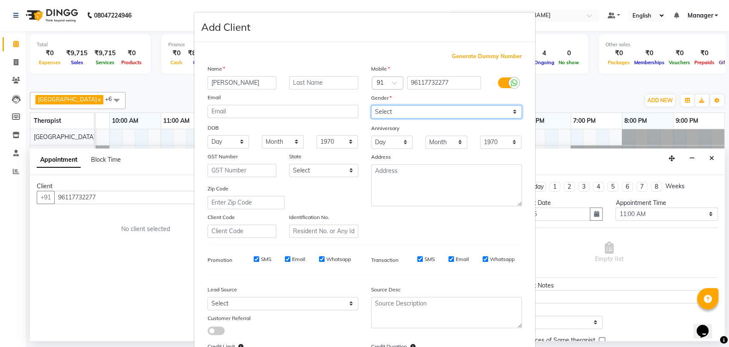
click at [401, 106] on select "Select [DEMOGRAPHIC_DATA] [DEMOGRAPHIC_DATA] Other Prefer Not To Say" at bounding box center [446, 111] width 151 height 13
click at [371, 105] on select "Select [DEMOGRAPHIC_DATA] [DEMOGRAPHIC_DATA] Other Prefer Not To Say" at bounding box center [446, 111] width 151 height 13
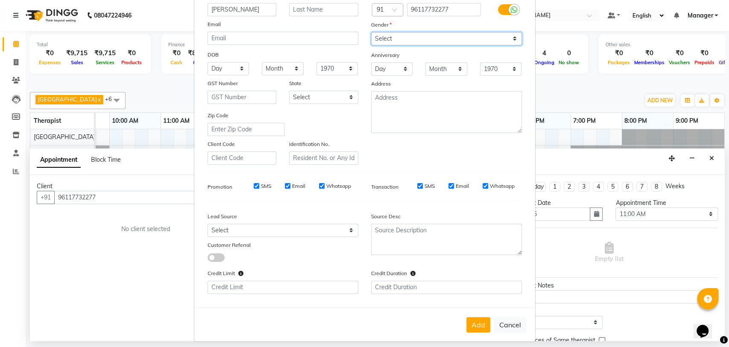
scroll to position [78, 0]
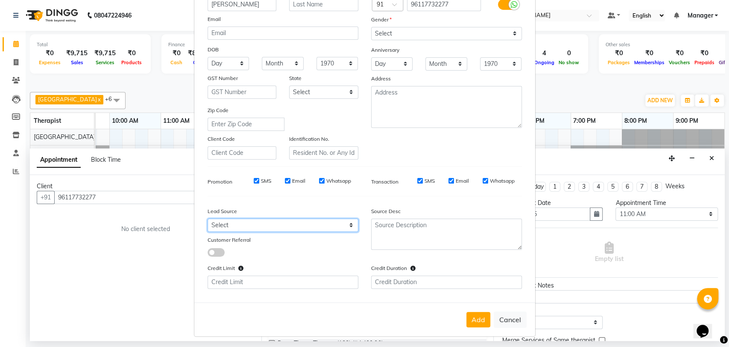
click at [251, 223] on select "Select Walk-in Referral Internet Friend Word of Mouth Advertisement Facebook Ju…" at bounding box center [283, 224] width 151 height 13
click at [208, 218] on select "Select Walk-in Referral Internet Friend Word of Mouth Advertisement Facebook Ju…" at bounding box center [283, 224] width 151 height 13
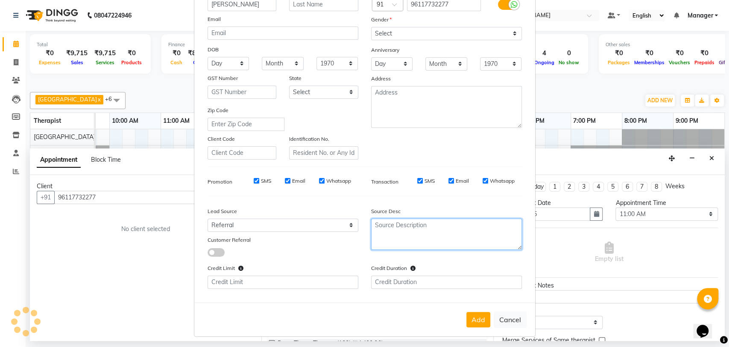
click at [383, 232] on textarea at bounding box center [446, 233] width 151 height 31
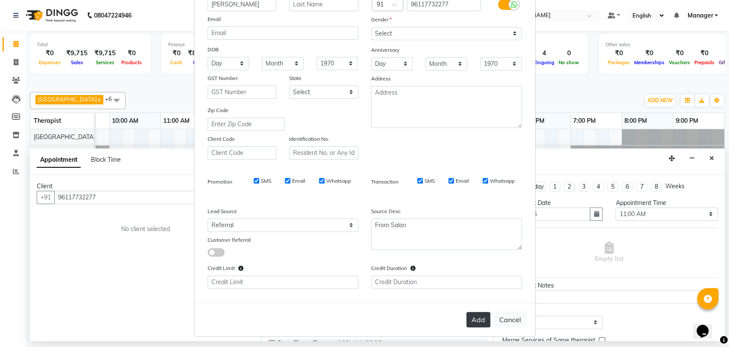
click at [470, 315] on button "Add" at bounding box center [479, 319] width 24 height 15
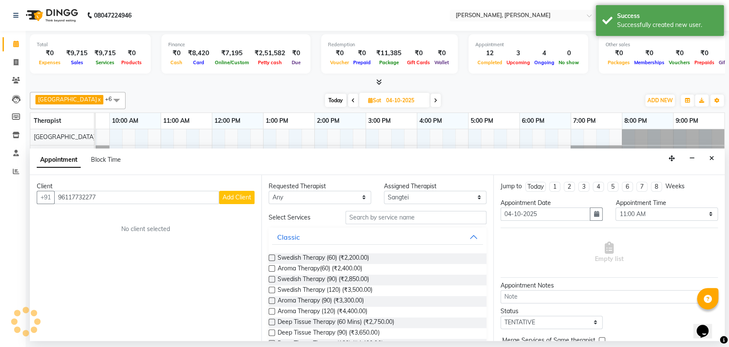
scroll to position [47, 0]
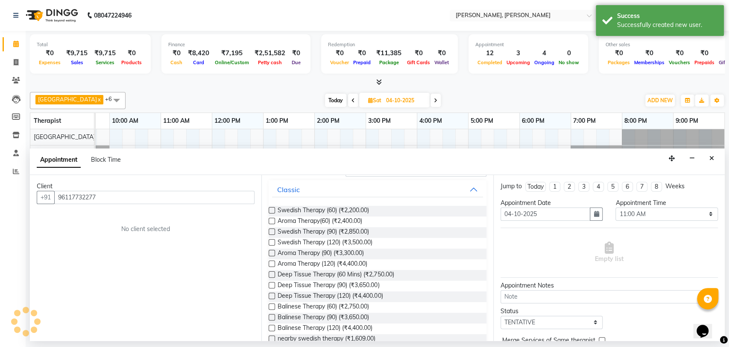
click at [270, 209] on label at bounding box center [272, 210] width 6 height 6
click at [270, 209] on input "checkbox" at bounding box center [272, 211] width 6 height 6
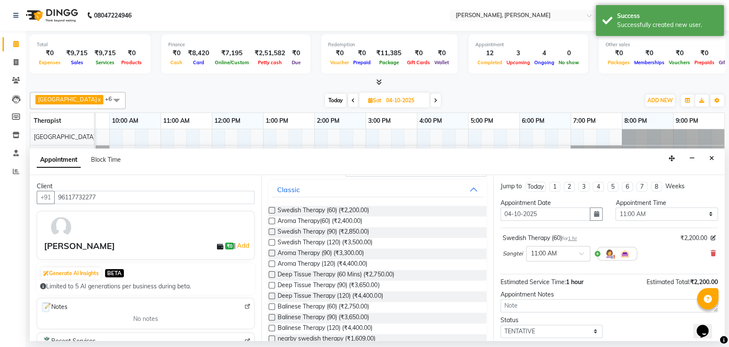
scroll to position [50, 0]
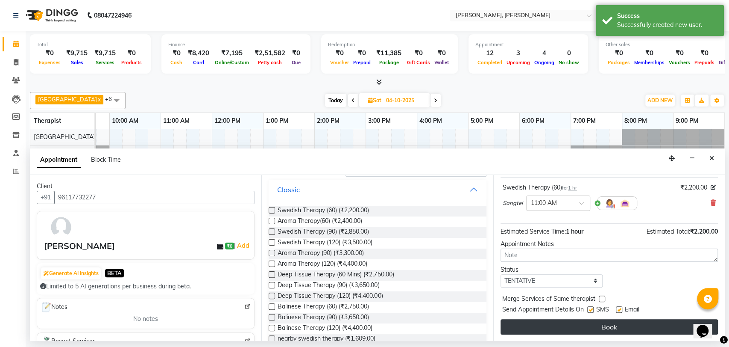
click at [606, 320] on button "Book" at bounding box center [610, 326] width 218 height 15
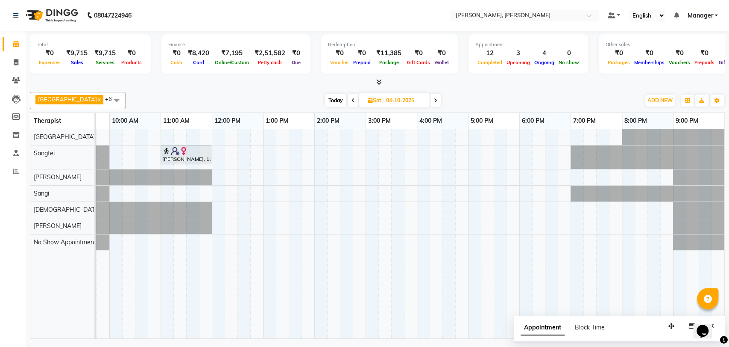
click at [348, 101] on span at bounding box center [353, 100] width 10 height 13
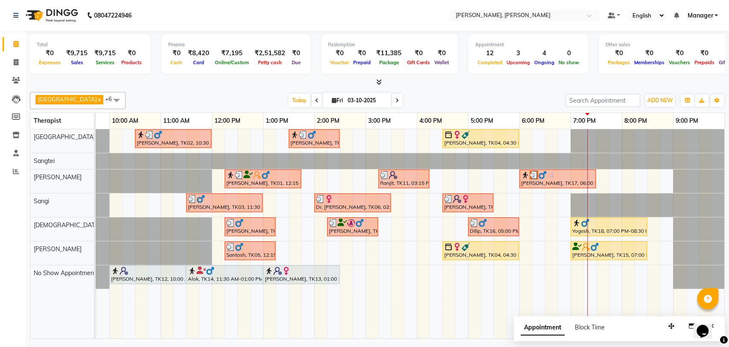
scroll to position [0, 38]
click at [158, 138] on div "[PERSON_NAME], TK02, 10:30 AM-12:00 PM, Deep Tissue Therapy (90)" at bounding box center [173, 138] width 75 height 16
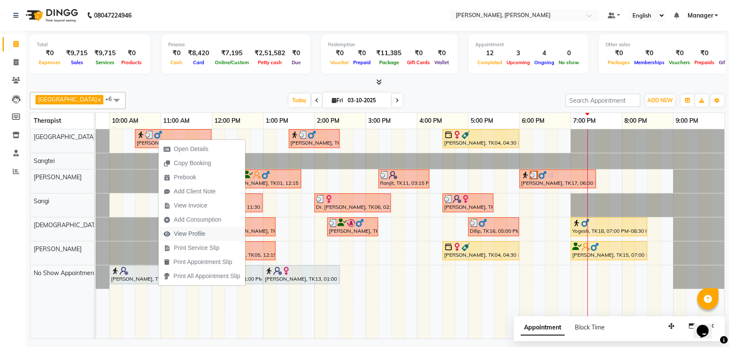
click at [208, 232] on span "View Profile" at bounding box center [185, 233] width 52 height 14
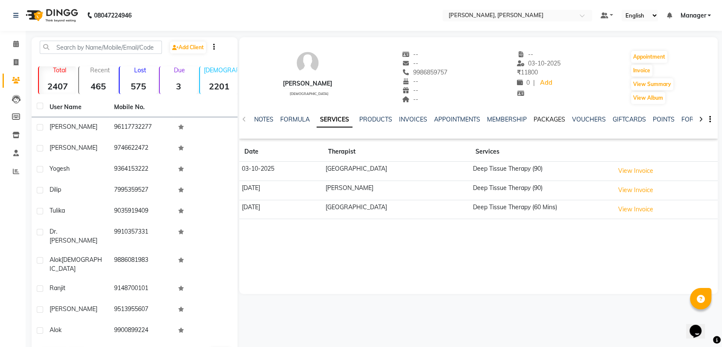
click at [544, 121] on link "PACKAGES" at bounding box center [550, 119] width 32 height 8
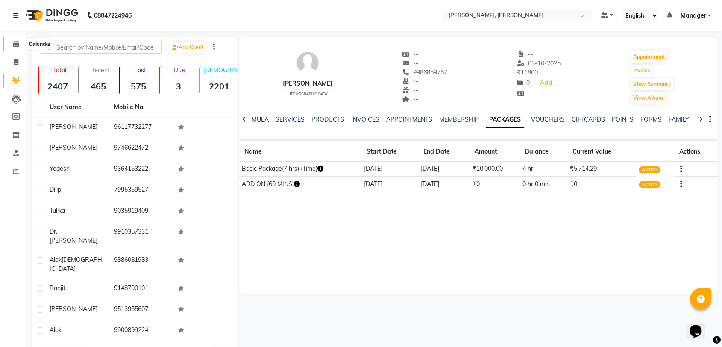
click at [16, 47] on icon at bounding box center [16, 44] width 6 height 6
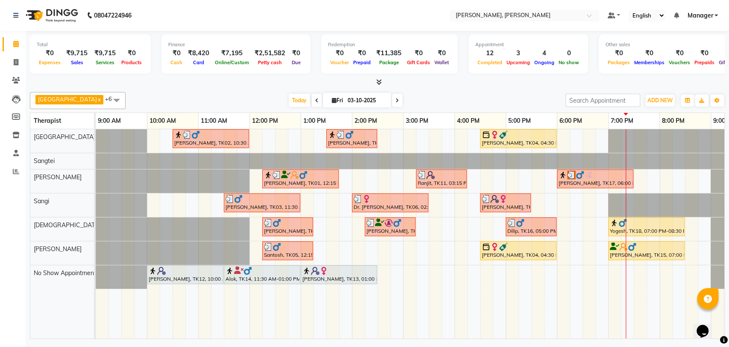
click at [232, 200] on img at bounding box center [230, 198] width 9 height 9
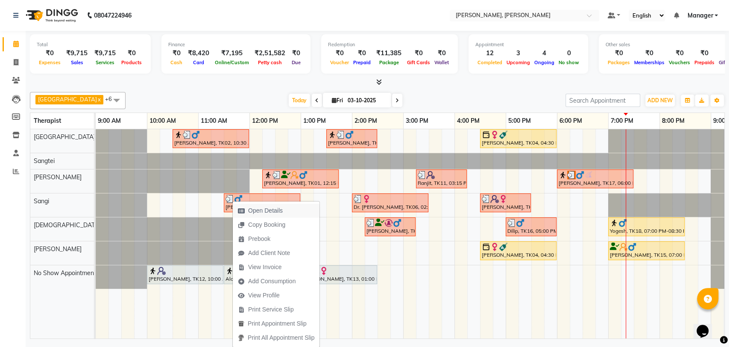
click at [276, 210] on span "Open Details" at bounding box center [265, 210] width 35 height 9
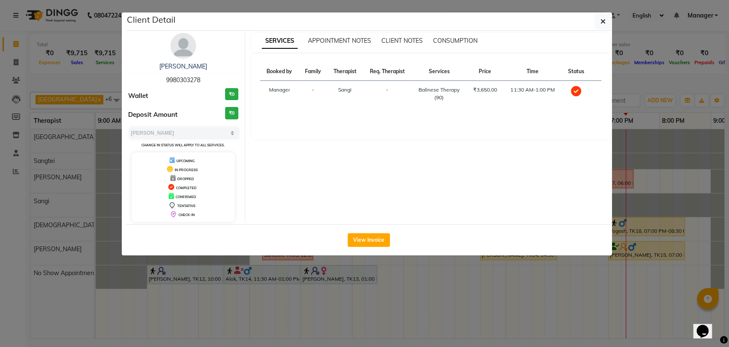
drag, startPoint x: 209, startPoint y: 79, endPoint x: 159, endPoint y: 84, distance: 50.2
click at [159, 84] on div "[PERSON_NAME] 9980303278" at bounding box center [183, 73] width 111 height 23
copy span "9980303278"
drag, startPoint x: 209, startPoint y: 71, endPoint x: 143, endPoint y: 66, distance: 65.6
click at [143, 66] on div "[PERSON_NAME] 9980303278" at bounding box center [183, 73] width 111 height 23
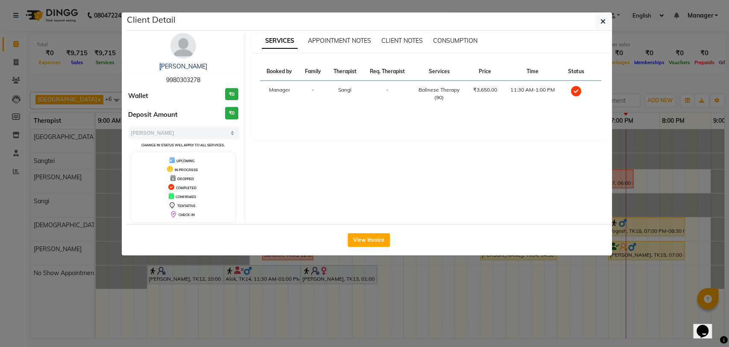
copy link
select select "3"
click at [221, 55] on div "sudeep 9980303278 Wallet ₹0 Deposit Amount ₹0 Select MARK DONE UPCOMING Change …" at bounding box center [184, 127] width 124 height 189
click at [181, 67] on link "[PERSON_NAME]" at bounding box center [183, 66] width 48 height 8
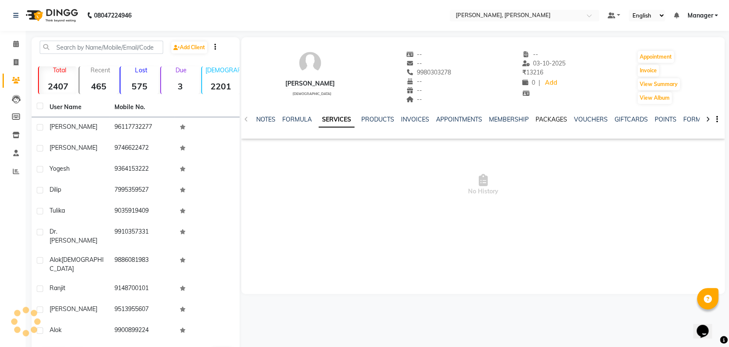
click at [553, 118] on link "PACKAGES" at bounding box center [552, 119] width 32 height 8
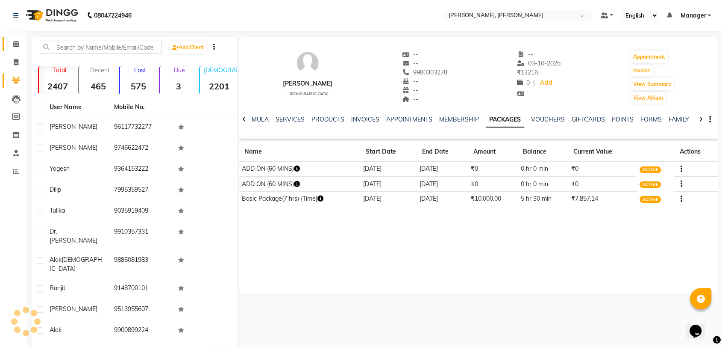
drag, startPoint x: 20, startPoint y: 42, endPoint x: 10, endPoint y: 46, distance: 11.0
click at [20, 42] on span at bounding box center [16, 44] width 15 height 10
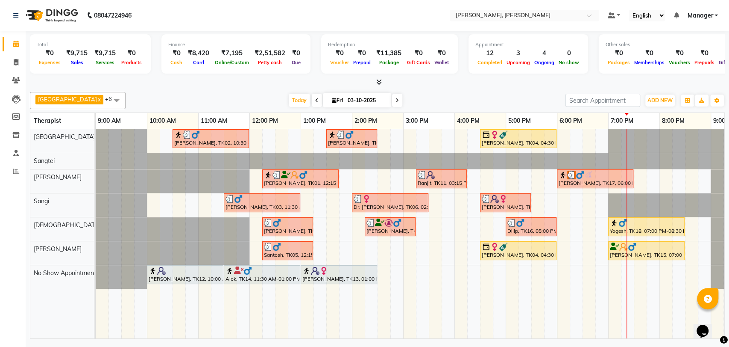
click at [290, 226] on div "[PERSON_NAME], TK08, 12:15 PM-01:15 PM, Deep Tissue Therapy (60 Mins)" at bounding box center [287, 226] width 49 height 16
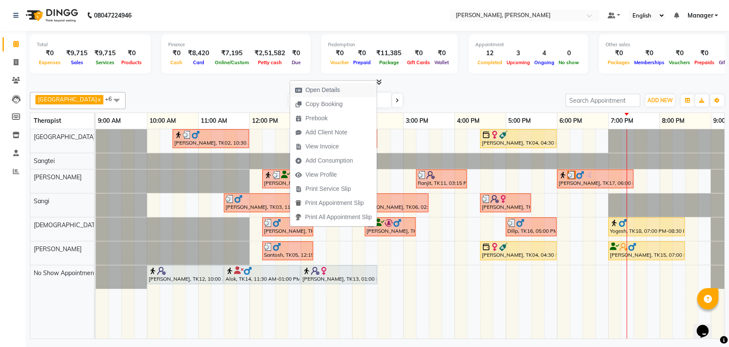
click at [328, 88] on span "Open Details" at bounding box center [323, 89] width 35 height 9
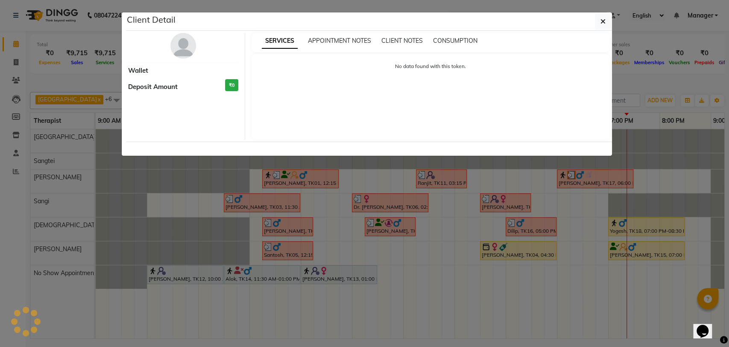
select select "3"
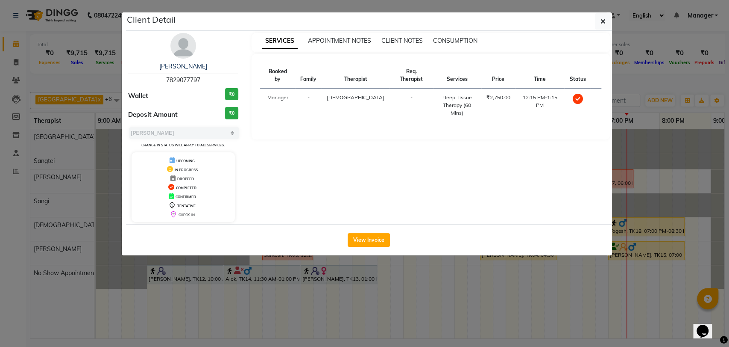
drag, startPoint x: 206, startPoint y: 79, endPoint x: 155, endPoint y: 73, distance: 51.7
click at [155, 73] on div "kesav 7829077797" at bounding box center [183, 73] width 111 height 23
copy div "kesav 7829077797"
drag, startPoint x: 198, startPoint y: 65, endPoint x: 166, endPoint y: 66, distance: 32.5
click at [166, 66] on div "[PERSON_NAME]" at bounding box center [183, 66] width 111 height 9
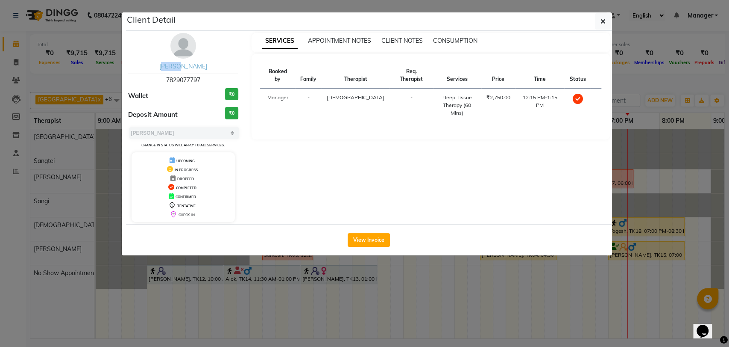
copy link "[PERSON_NAME]"
click at [216, 59] on div "kesav 7829077797 Wallet ₹0 Deposit Amount ₹0 Select MARK DONE UPCOMING Change i…" at bounding box center [184, 127] width 124 height 189
click at [184, 65] on link "[PERSON_NAME]" at bounding box center [183, 66] width 48 height 8
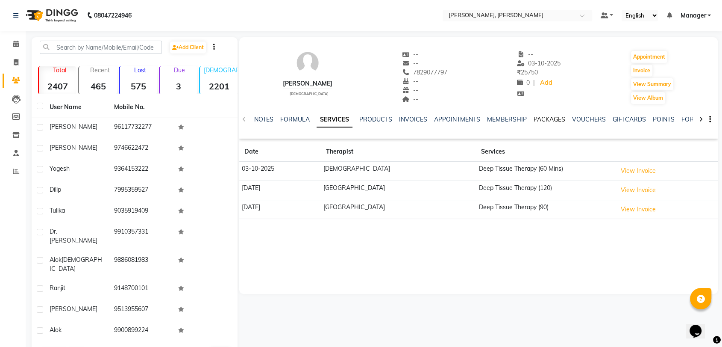
click at [553, 115] on link "PACKAGES" at bounding box center [550, 119] width 32 height 8
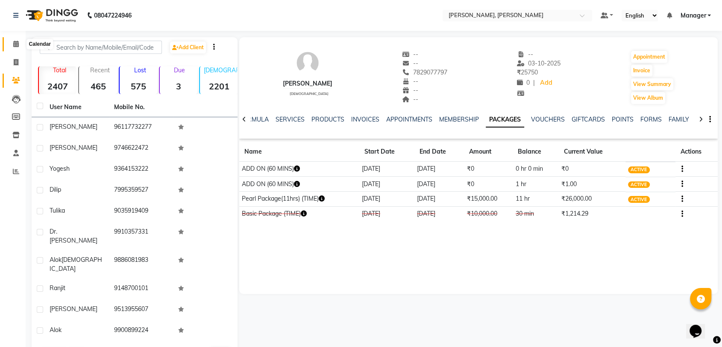
click at [18, 48] on span at bounding box center [16, 44] width 15 height 10
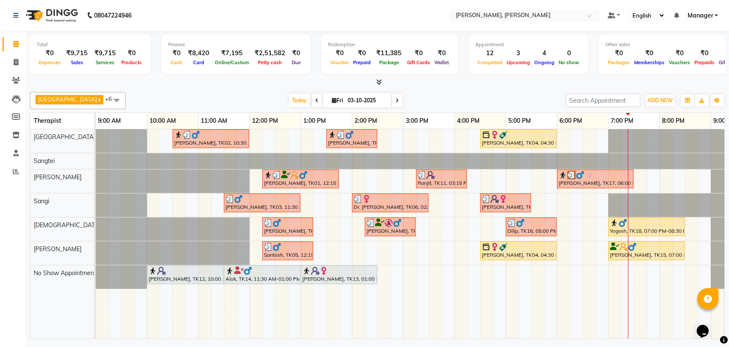
click at [275, 248] on img at bounding box center [277, 246] width 9 height 9
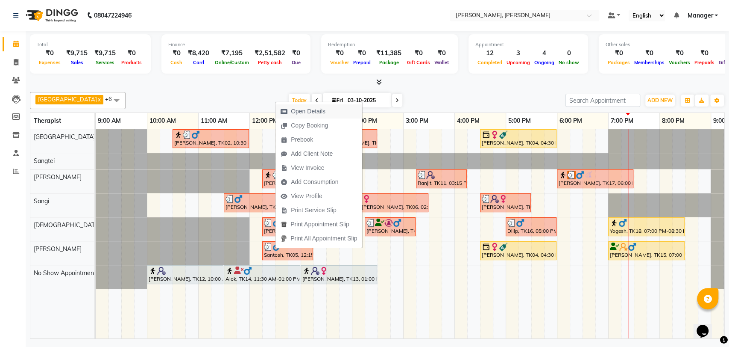
click at [306, 112] on span "Open Details" at bounding box center [308, 111] width 35 height 9
select select "3"
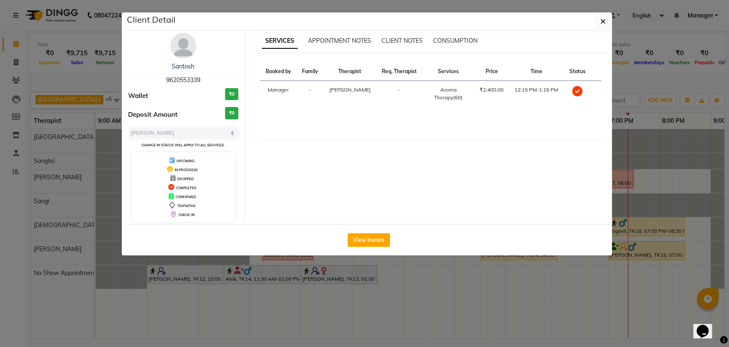
drag, startPoint x: 203, startPoint y: 75, endPoint x: 156, endPoint y: 81, distance: 46.5
click at [156, 81] on div "Santosh 9620553339" at bounding box center [183, 73] width 111 height 23
copy span "9620553339"
drag, startPoint x: 202, startPoint y: 62, endPoint x: 137, endPoint y: 63, distance: 65.0
click at [137, 63] on div "Santosh" at bounding box center [183, 66] width 111 height 9
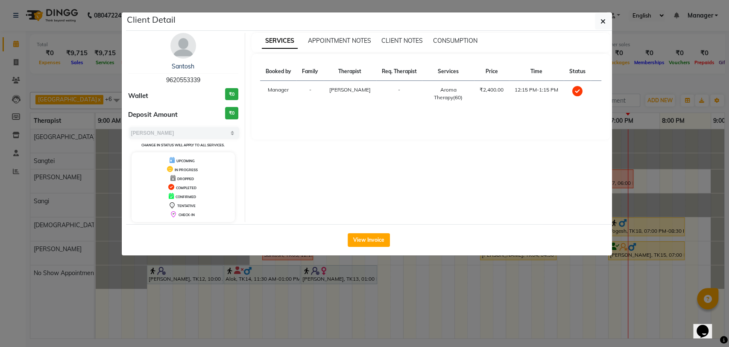
copy link "Santosh"
click at [232, 52] on div "Santosh 9620553339 Wallet ₹0 Deposit Amount ₹0 Select MARK DONE UPCOMING Change…" at bounding box center [184, 127] width 124 height 189
click at [187, 67] on link "Santosh" at bounding box center [183, 66] width 23 height 8
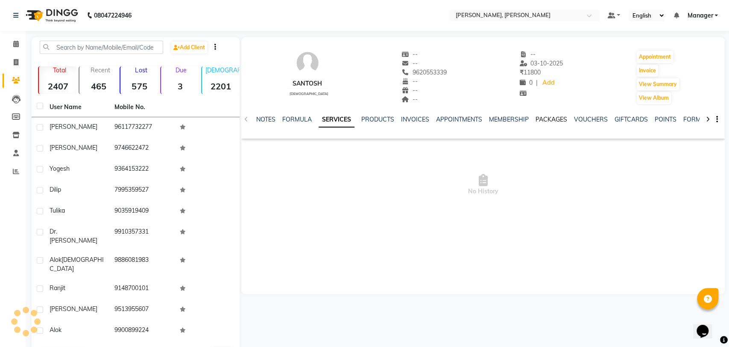
click at [556, 118] on link "PACKAGES" at bounding box center [552, 119] width 32 height 8
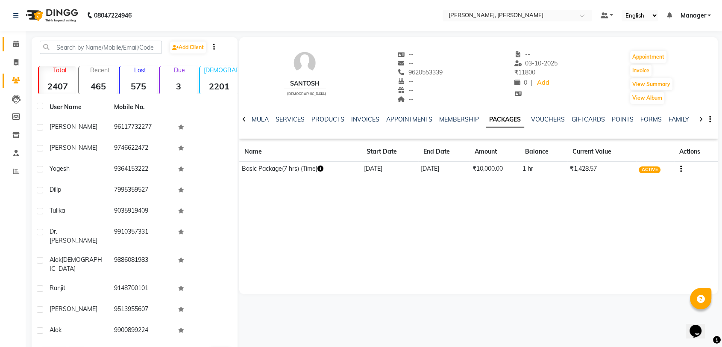
drag, startPoint x: 10, startPoint y: 49, endPoint x: 12, endPoint y: 44, distance: 4.6
click at [10, 49] on link "Calendar" at bounding box center [13, 44] width 21 height 14
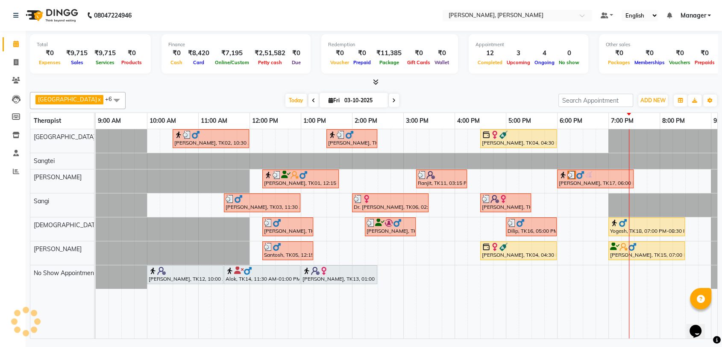
click at [275, 180] on div "[PERSON_NAME], TK01, 12:15 PM-01:45 PM, Balinese Therapy (90)" at bounding box center [300, 178] width 75 height 16
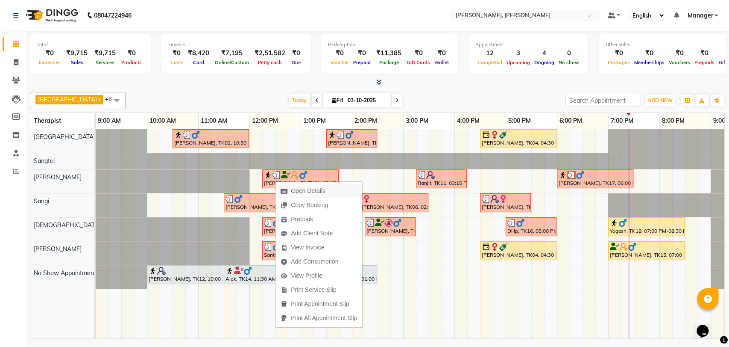
click at [329, 195] on span "Open Details" at bounding box center [303, 191] width 55 height 14
select select "3"
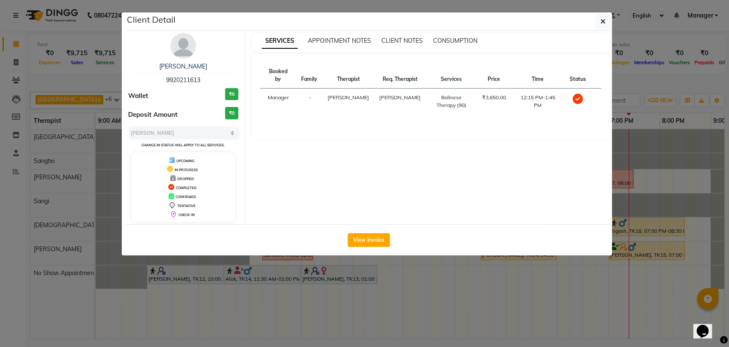
drag, startPoint x: 215, startPoint y: 74, endPoint x: 146, endPoint y: 80, distance: 69.5
click at [146, 80] on div "sambhaji 9920211613" at bounding box center [183, 73] width 111 height 23
copy span "9920211613"
drag, startPoint x: 197, startPoint y: 67, endPoint x: 169, endPoint y: 66, distance: 28.2
click at [169, 66] on div "[PERSON_NAME]" at bounding box center [183, 66] width 111 height 9
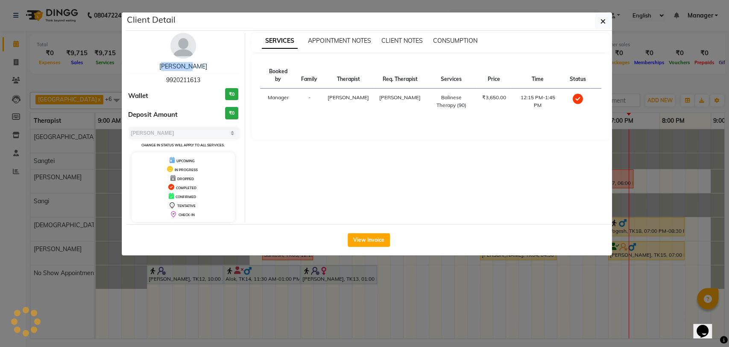
copy link "[PERSON_NAME]"
click at [244, 63] on div "sambhaji 9920211613 Wallet ₹0 Deposit Amount ₹0 Select MARK DONE UPCOMING Chang…" at bounding box center [184, 127] width 124 height 189
click at [228, 63] on div "[PERSON_NAME]" at bounding box center [183, 66] width 111 height 9
click at [194, 70] on div "[PERSON_NAME]" at bounding box center [183, 66] width 111 height 9
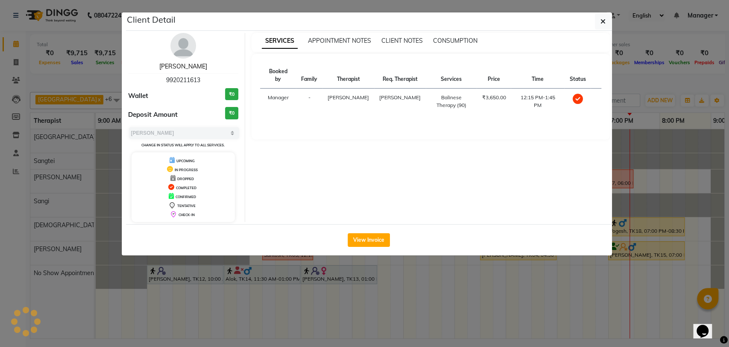
click at [194, 68] on link "[PERSON_NAME]" at bounding box center [183, 66] width 48 height 8
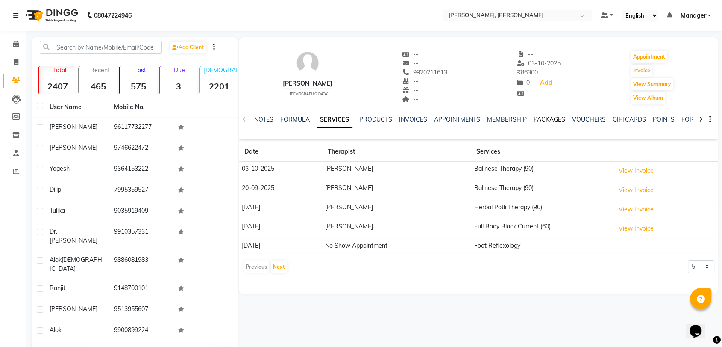
click at [536, 117] on link "PACKAGES" at bounding box center [550, 119] width 32 height 8
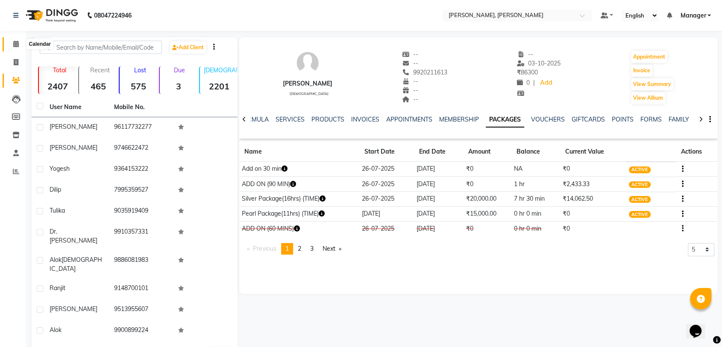
click at [13, 46] on icon at bounding box center [16, 44] width 6 height 6
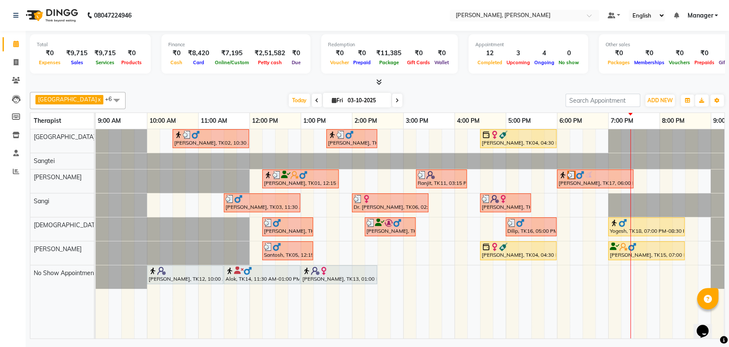
click at [350, 140] on div "[PERSON_NAME], TK09, 01:30 PM-02:30 PM, Balinese Therapy (60)" at bounding box center [351, 138] width 49 height 16
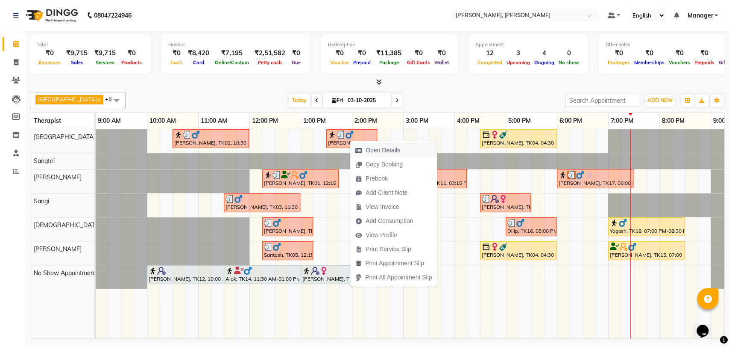
click at [386, 150] on span "Open Details" at bounding box center [383, 150] width 35 height 9
select select "3"
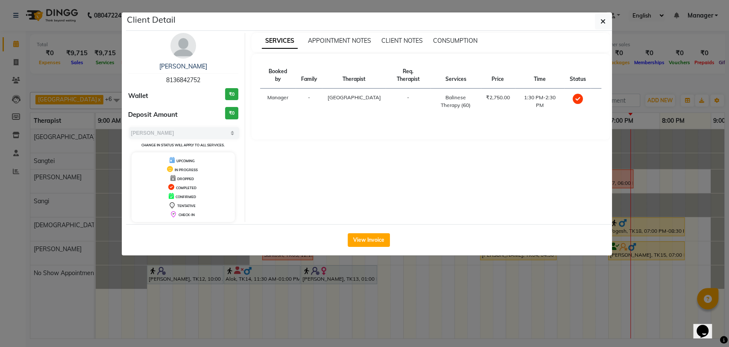
drag, startPoint x: 202, startPoint y: 78, endPoint x: 145, endPoint y: 71, distance: 57.7
click at [145, 71] on div "george 8136842752" at bounding box center [183, 73] width 111 height 23
drag, startPoint x: 202, startPoint y: 65, endPoint x: 154, endPoint y: 61, distance: 47.6
click at [154, 61] on div "george 8136842752 Wallet ₹0 Deposit Amount ₹0 Select MARK DONE UPCOMING Change …" at bounding box center [184, 127] width 124 height 189
copy link "[PERSON_NAME]"
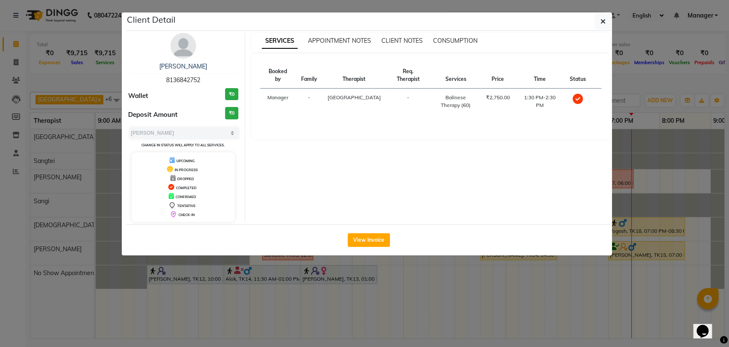
click at [208, 71] on div "george 8136842752" at bounding box center [183, 73] width 111 height 23
click at [188, 68] on link "[PERSON_NAME]" at bounding box center [183, 66] width 48 height 8
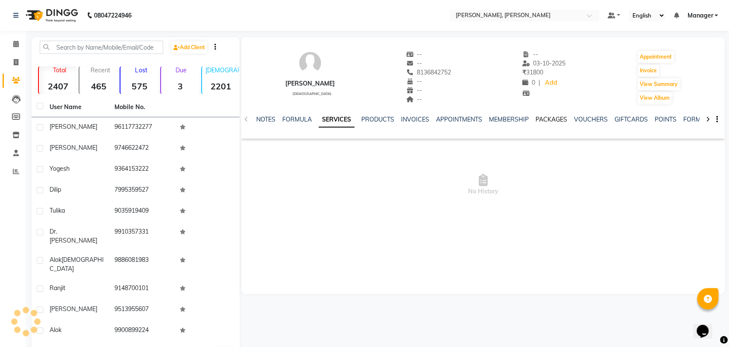
click at [553, 116] on link "PACKAGES" at bounding box center [552, 119] width 32 height 8
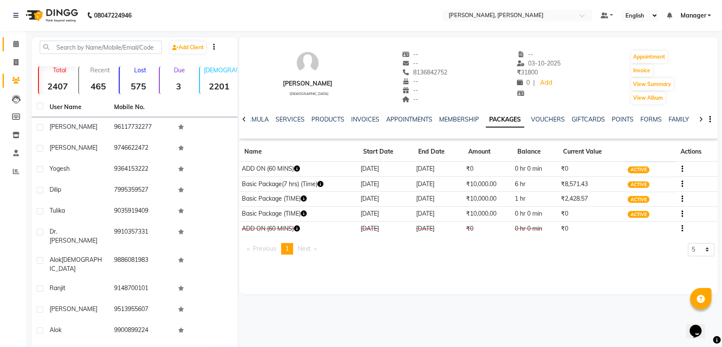
click at [16, 41] on icon at bounding box center [16, 44] width 6 height 6
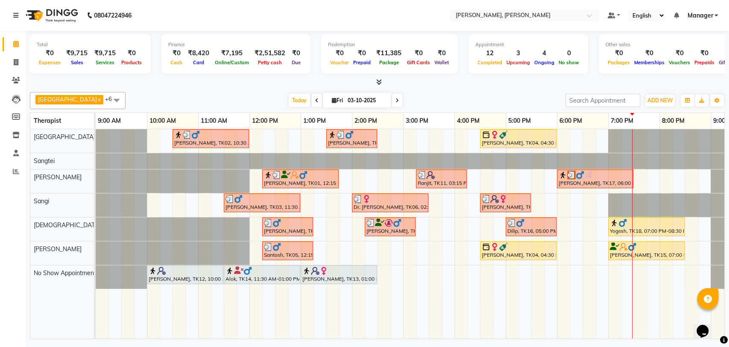
click at [374, 200] on div at bounding box center [390, 198] width 73 height 9
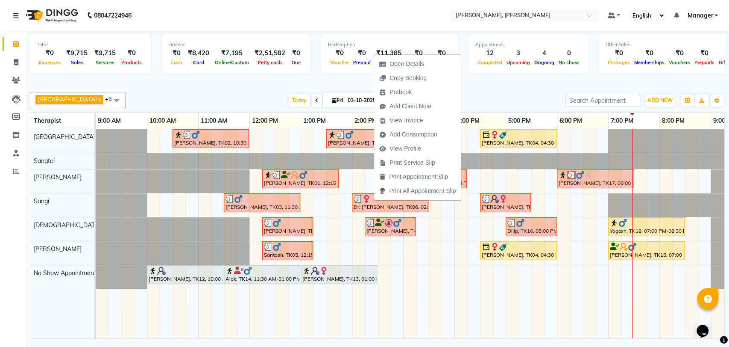
click at [374, 200] on div at bounding box center [390, 198] width 73 height 9
click at [419, 65] on span "Open Details" at bounding box center [407, 63] width 35 height 9
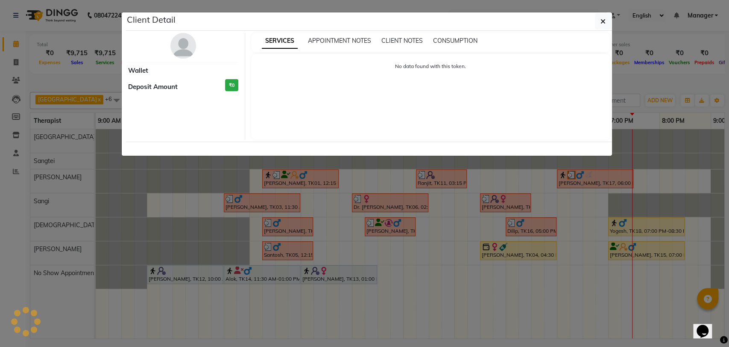
select select "3"
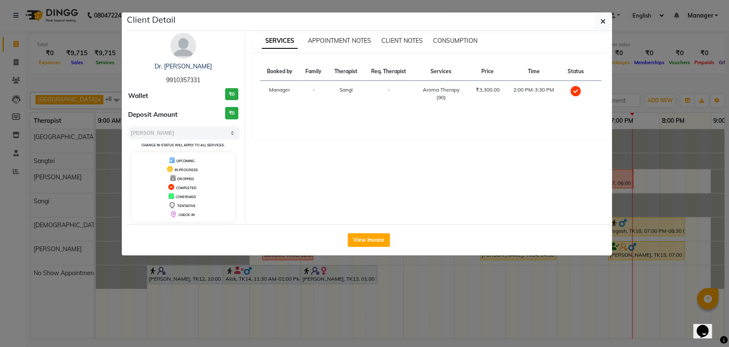
drag, startPoint x: 205, startPoint y: 81, endPoint x: 157, endPoint y: 78, distance: 48.4
click at [157, 78] on div "Dr. Shreeparna 9910357331" at bounding box center [183, 73] width 111 height 23
copy span "9910357331"
drag, startPoint x: 209, startPoint y: 66, endPoint x: 144, endPoint y: 67, distance: 64.1
click at [144, 67] on div "Dr. [PERSON_NAME]" at bounding box center [183, 66] width 111 height 9
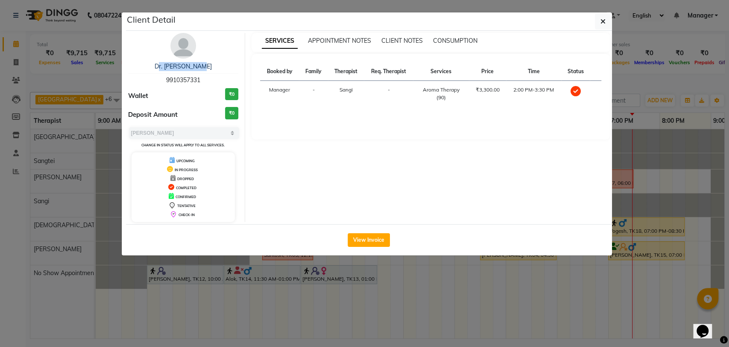
copy link "Dr. [PERSON_NAME]"
click at [600, 18] on button "button" at bounding box center [603, 21] width 16 height 16
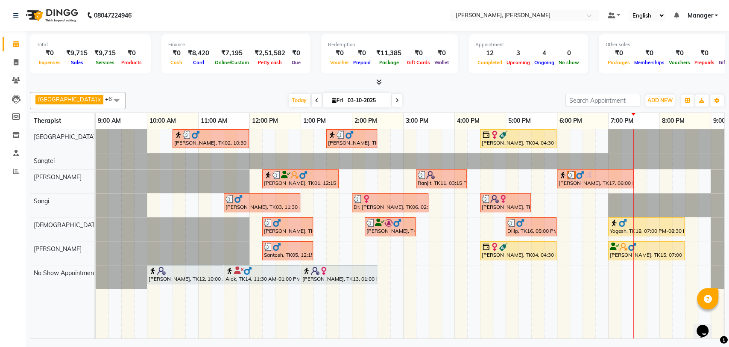
click at [395, 226] on img at bounding box center [397, 222] width 9 height 9
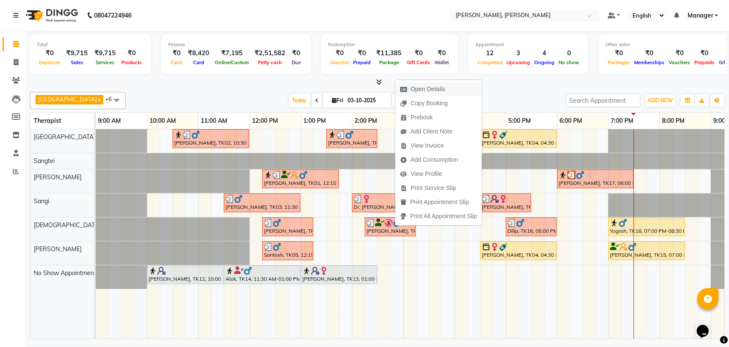
click at [420, 88] on span "Open Details" at bounding box center [428, 89] width 35 height 9
select select "3"
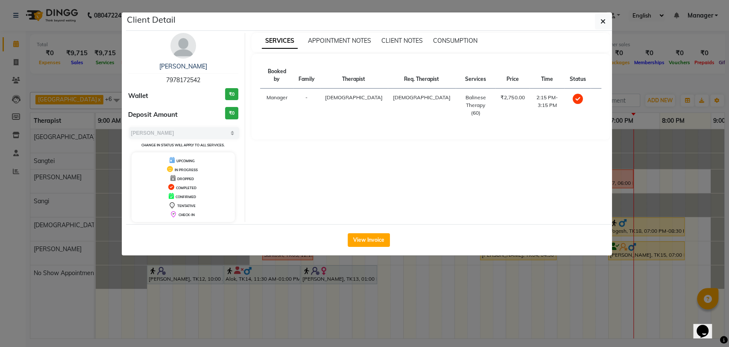
drag, startPoint x: 202, startPoint y: 76, endPoint x: 147, endPoint y: 80, distance: 54.8
click at [147, 80] on div "Swarup 7978172542" at bounding box center [183, 73] width 111 height 23
copy span "7978172542"
drag, startPoint x: 199, startPoint y: 65, endPoint x: 160, endPoint y: 64, distance: 38.9
click at [160, 64] on div "[PERSON_NAME]" at bounding box center [183, 66] width 111 height 9
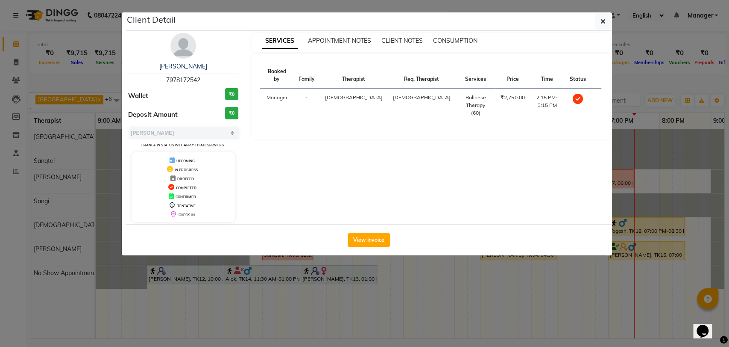
click at [215, 55] on div "Swarup 7978172542 Wallet ₹0 Deposit Amount ₹0 Select MARK DONE UPCOMING Change …" at bounding box center [184, 127] width 124 height 189
drag, startPoint x: 199, startPoint y: 65, endPoint x: 159, endPoint y: 65, distance: 40.2
click at [159, 65] on div "[PERSON_NAME]" at bounding box center [183, 66] width 111 height 9
drag, startPoint x: 210, startPoint y: 47, endPoint x: 191, endPoint y: 62, distance: 24.0
click at [210, 47] on div "Swarup 7978172542 Wallet ₹0 Deposit Amount ₹0 Select MARK DONE UPCOMING Change …" at bounding box center [184, 127] width 124 height 189
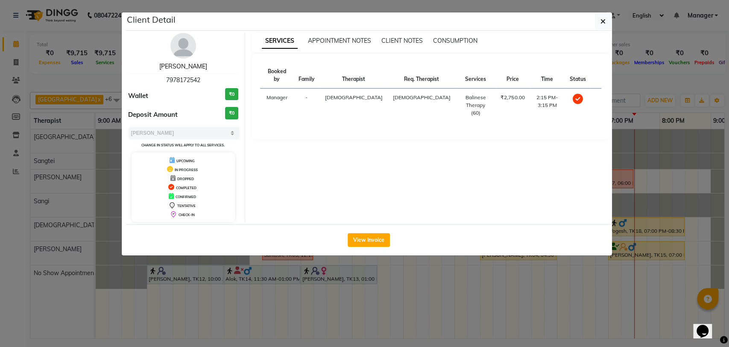
click at [189, 66] on link "[PERSON_NAME]" at bounding box center [183, 66] width 48 height 8
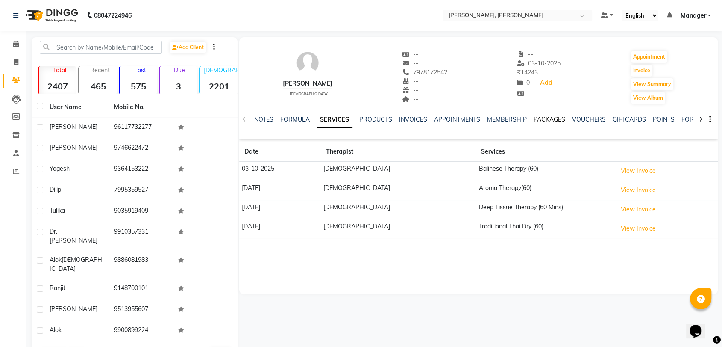
click at [542, 116] on link "PACKAGES" at bounding box center [550, 119] width 32 height 8
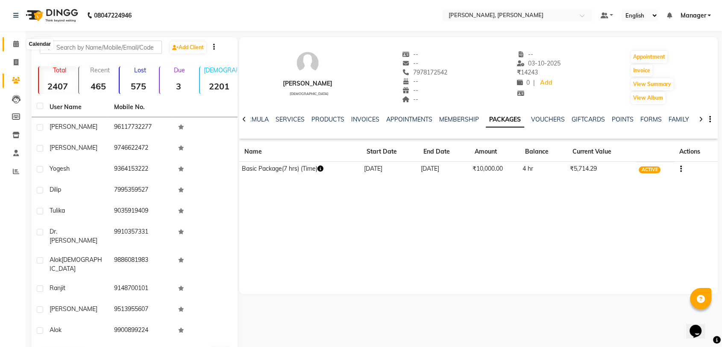
click at [15, 41] on icon at bounding box center [16, 44] width 6 height 6
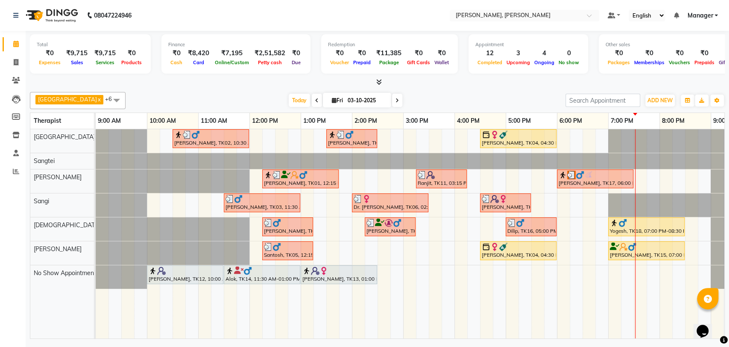
click at [438, 173] on div at bounding box center [441, 174] width 47 height 9
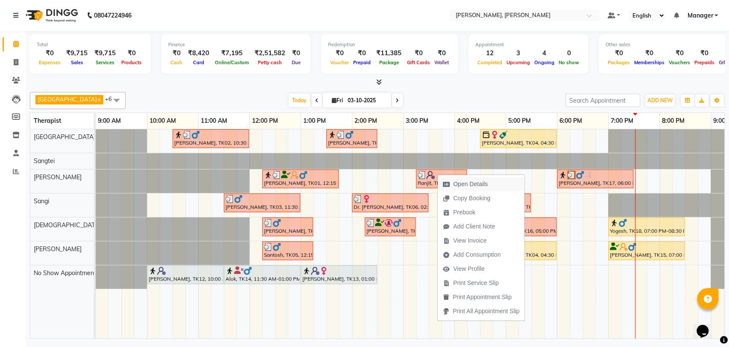
click at [459, 181] on span "Open Details" at bounding box center [470, 183] width 35 height 9
select select "3"
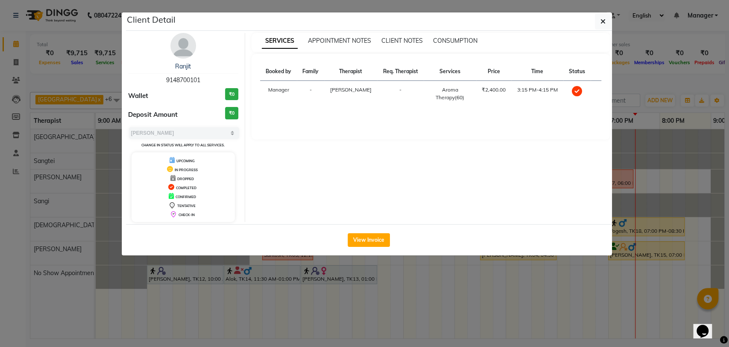
drag, startPoint x: 205, startPoint y: 78, endPoint x: 146, endPoint y: 79, distance: 59.0
click at [146, 79] on div "Ranjit 9148700101" at bounding box center [183, 73] width 111 height 23
drag, startPoint x: 201, startPoint y: 66, endPoint x: 152, endPoint y: 65, distance: 49.1
click at [152, 65] on div "Ranjit" at bounding box center [183, 66] width 111 height 9
drag, startPoint x: 602, startPoint y: 23, endPoint x: 574, endPoint y: 33, distance: 29.2
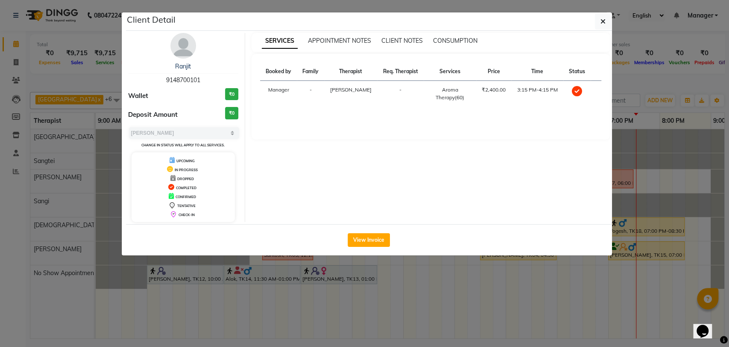
click at [604, 23] on icon "button" at bounding box center [603, 21] width 5 height 7
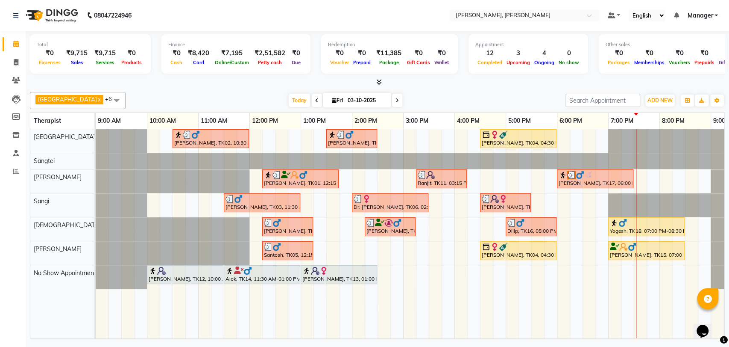
click at [503, 200] on img at bounding box center [503, 198] width 9 height 9
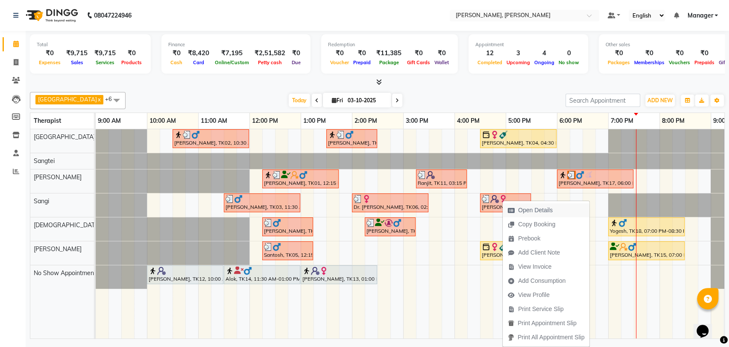
click at [532, 209] on span "Open Details" at bounding box center [535, 210] width 35 height 9
select select "3"
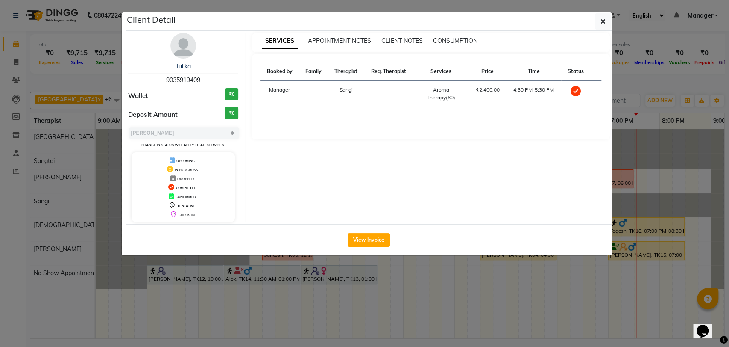
drag, startPoint x: 208, startPoint y: 76, endPoint x: 144, endPoint y: 76, distance: 64.5
click at [144, 76] on div "[PERSON_NAME] 9035919409" at bounding box center [183, 73] width 111 height 23
drag, startPoint x: 203, startPoint y: 67, endPoint x: 144, endPoint y: 62, distance: 58.3
click at [144, 62] on div "Tulika" at bounding box center [183, 66] width 111 height 9
click at [600, 17] on button "button" at bounding box center [603, 21] width 16 height 16
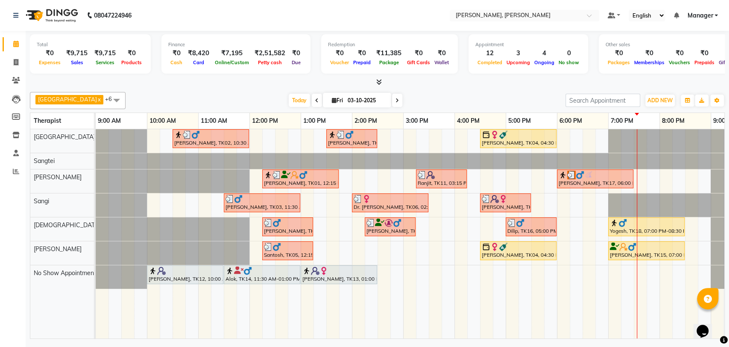
click at [509, 250] on div "[PERSON_NAME], TK04, 04:30 PM-06:00 PM, Balinese Therapy (90)" at bounding box center [518, 250] width 75 height 16
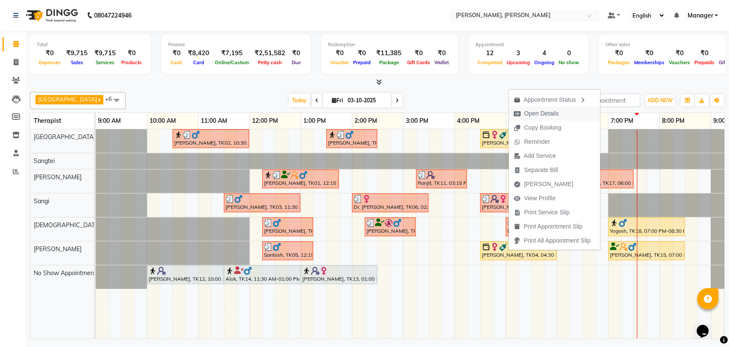
click at [547, 116] on span "Open Details" at bounding box center [541, 113] width 35 height 9
select select "1"
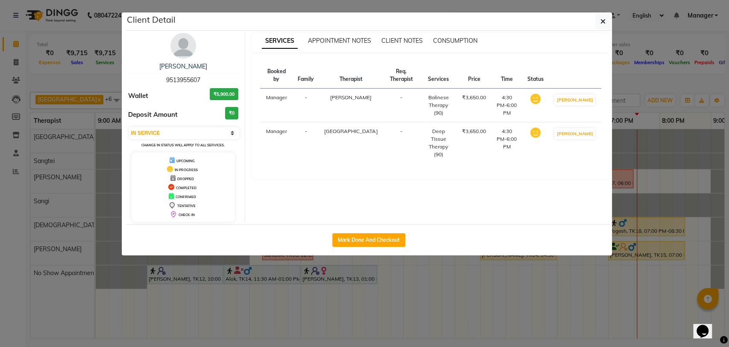
drag, startPoint x: 202, startPoint y: 78, endPoint x: 129, endPoint y: 83, distance: 73.3
click at [129, 83] on div "Sreehitha 9513955607" at bounding box center [183, 73] width 111 height 23
drag, startPoint x: 198, startPoint y: 68, endPoint x: 162, endPoint y: 65, distance: 36.0
click at [162, 65] on div "[PERSON_NAME]" at bounding box center [183, 66] width 111 height 9
click at [608, 19] on button "button" at bounding box center [603, 21] width 16 height 16
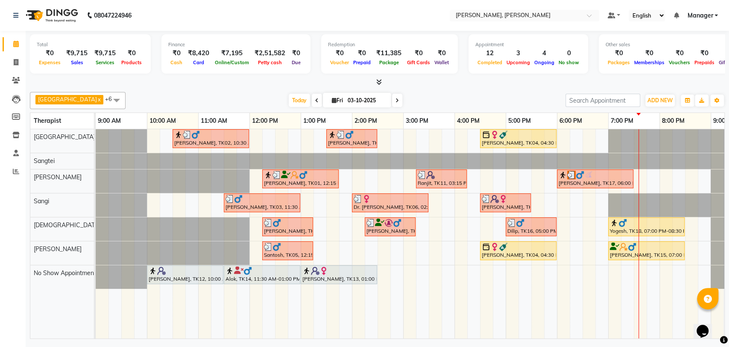
click at [542, 227] on div "Dilip, TK16, 05:00 PM-06:00 PM, Deep Tissue Therapy (60 Mins)" at bounding box center [531, 226] width 49 height 16
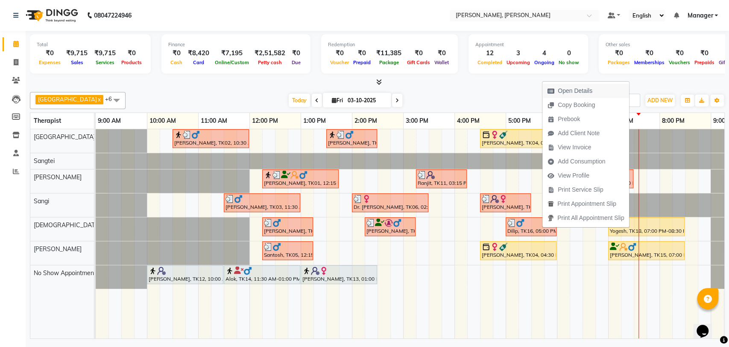
click at [564, 90] on span "Open Details" at bounding box center [575, 90] width 35 height 9
select select "3"
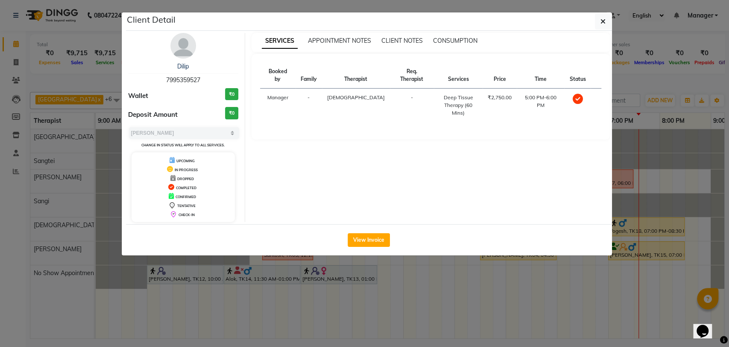
drag, startPoint x: 203, startPoint y: 76, endPoint x: 154, endPoint y: 73, distance: 49.3
click at [156, 74] on div "Dilip 7995359527" at bounding box center [183, 73] width 111 height 23
drag, startPoint x: 191, startPoint y: 65, endPoint x: 159, endPoint y: 63, distance: 32.2
click at [163, 64] on div "Dilip" at bounding box center [183, 66] width 111 height 9
click at [605, 20] on icon "button" at bounding box center [603, 21] width 5 height 7
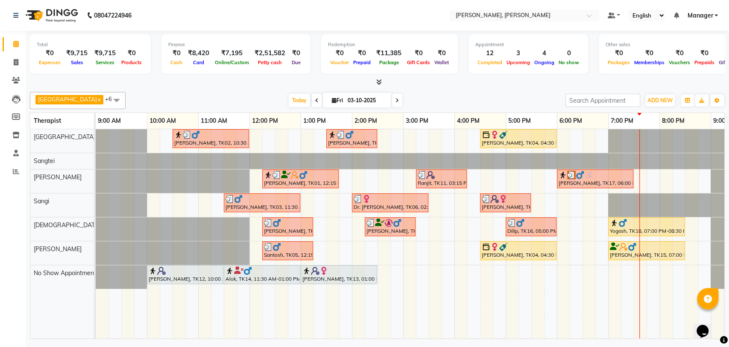
click at [578, 178] on img at bounding box center [580, 174] width 9 height 9
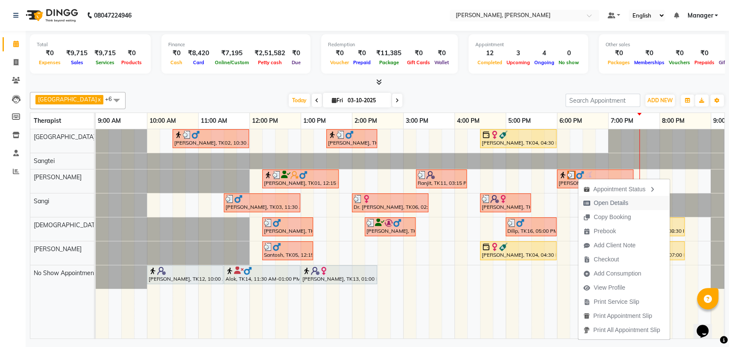
click at [615, 203] on span "Open Details" at bounding box center [611, 202] width 35 height 9
select select "3"
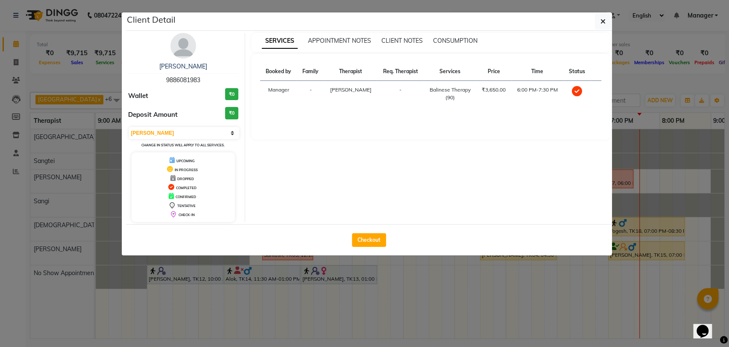
drag, startPoint x: 204, startPoint y: 79, endPoint x: 155, endPoint y: 77, distance: 48.8
click at [155, 77] on div "Alok Jain 9886081983" at bounding box center [183, 73] width 111 height 23
drag, startPoint x: 217, startPoint y: 64, endPoint x: 141, endPoint y: 64, distance: 75.6
click at [141, 64] on div "[PERSON_NAME]" at bounding box center [183, 66] width 111 height 9
click at [603, 21] on icon "button" at bounding box center [603, 21] width 5 height 7
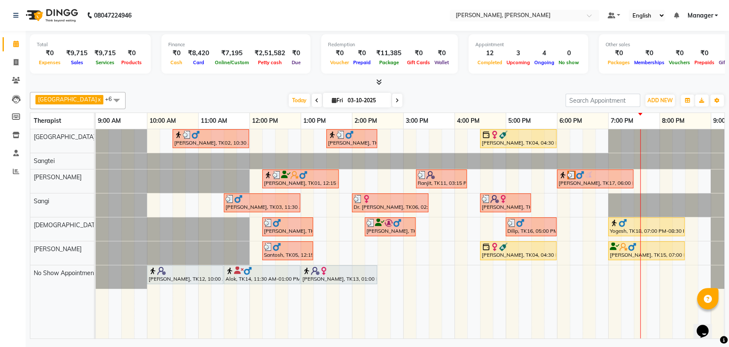
click at [636, 223] on div at bounding box center [646, 222] width 73 height 9
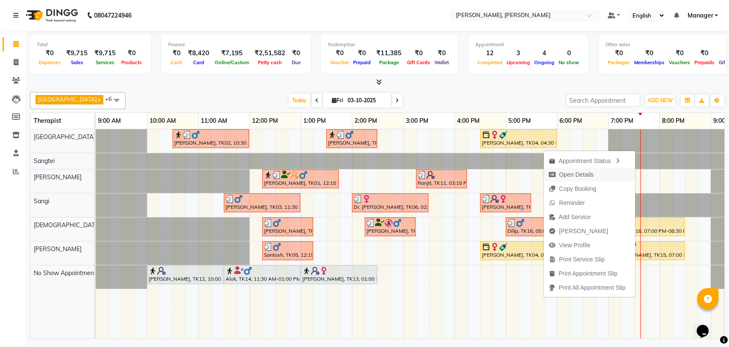
click at [581, 173] on span "Open Details" at bounding box center [576, 174] width 35 height 9
select select "1"
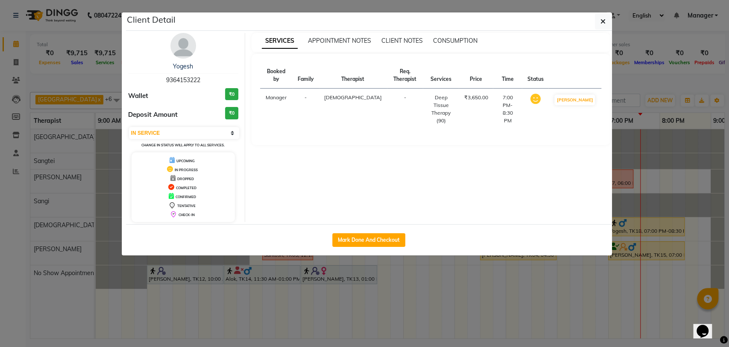
drag, startPoint x: 203, startPoint y: 78, endPoint x: 136, endPoint y: 78, distance: 66.7
click at [140, 79] on div "Yogesh 9364153222" at bounding box center [183, 73] width 111 height 23
drag, startPoint x: 198, startPoint y: 68, endPoint x: 148, endPoint y: 65, distance: 49.7
click at [148, 65] on div "Yogesh" at bounding box center [183, 66] width 111 height 9
click at [226, 45] on div "Yogesh 9364153222 Wallet ₹0 Deposit Amount ₹0 Select IN SERVICE CONFIRMED TENTA…" at bounding box center [184, 127] width 124 height 189
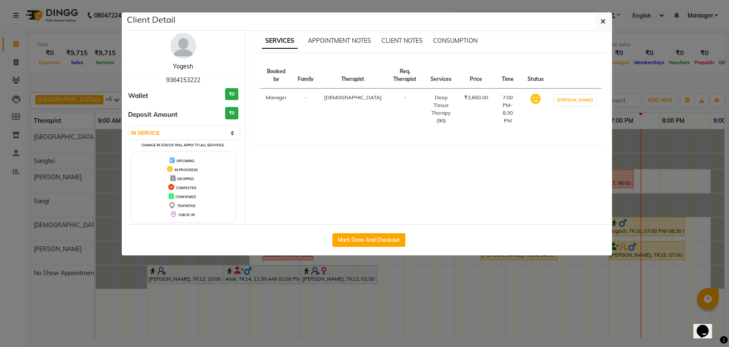
drag, startPoint x: 193, startPoint y: 68, endPoint x: 231, endPoint y: 82, distance: 40.7
click at [193, 68] on link "Yogesh" at bounding box center [183, 66] width 20 height 8
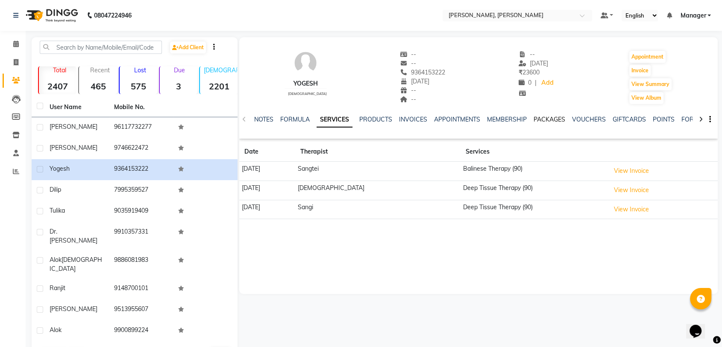
click at [550, 117] on link "PACKAGES" at bounding box center [550, 119] width 32 height 8
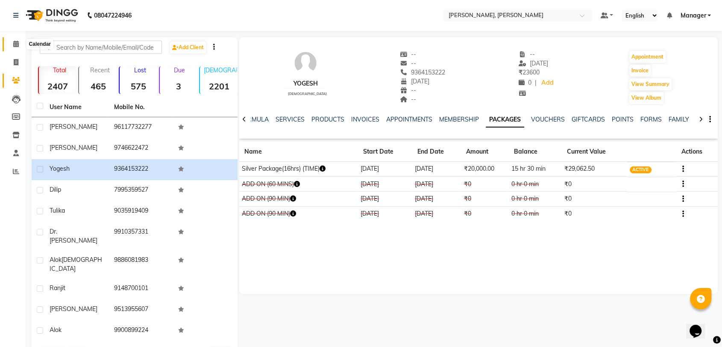
click at [13, 48] on span at bounding box center [16, 44] width 15 height 10
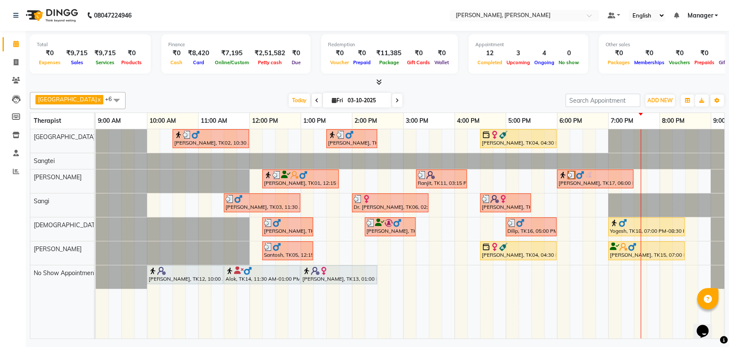
click at [642, 245] on div at bounding box center [646, 246] width 73 height 9
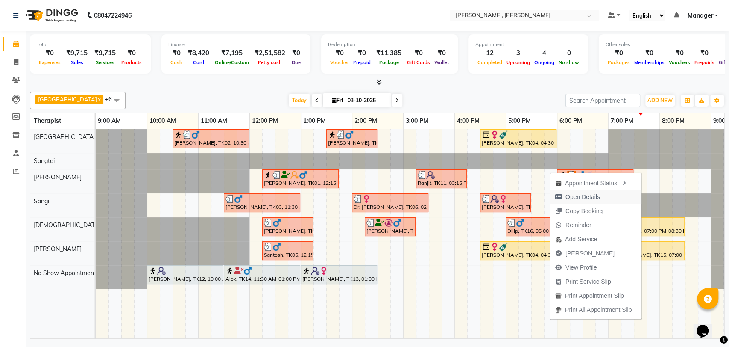
click at [603, 196] on button "Open Details" at bounding box center [595, 197] width 91 height 14
select select "1"
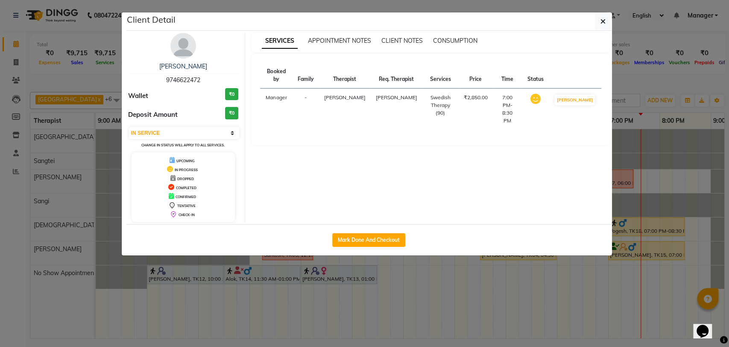
drag, startPoint x: 202, startPoint y: 76, endPoint x: 157, endPoint y: 75, distance: 44.4
click at [157, 75] on div "Ashray 9746622472" at bounding box center [183, 73] width 111 height 23
drag, startPoint x: 196, startPoint y: 65, endPoint x: 147, endPoint y: 66, distance: 48.3
click at [147, 66] on div "[PERSON_NAME]" at bounding box center [183, 66] width 111 height 9
click at [206, 66] on div "[PERSON_NAME]" at bounding box center [183, 66] width 111 height 9
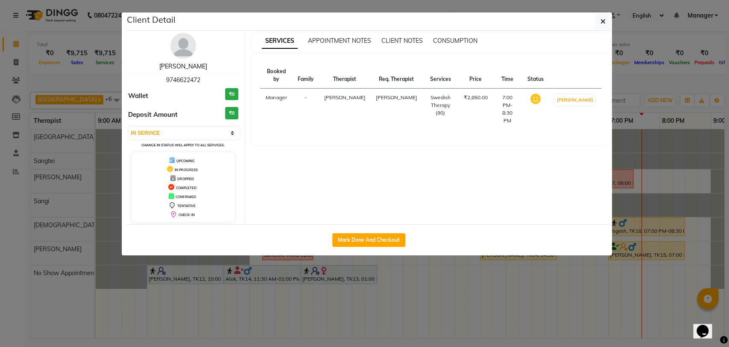
drag, startPoint x: 191, startPoint y: 66, endPoint x: 525, endPoint y: 121, distance: 338.2
click at [191, 66] on link "[PERSON_NAME]" at bounding box center [183, 66] width 48 height 8
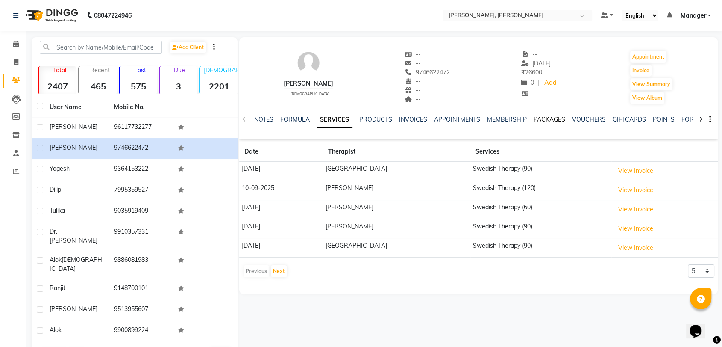
click at [554, 122] on link "PACKAGES" at bounding box center [550, 119] width 32 height 8
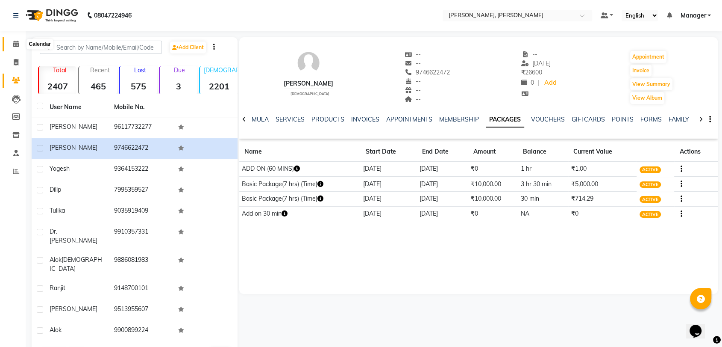
click at [17, 44] on icon at bounding box center [16, 44] width 6 height 6
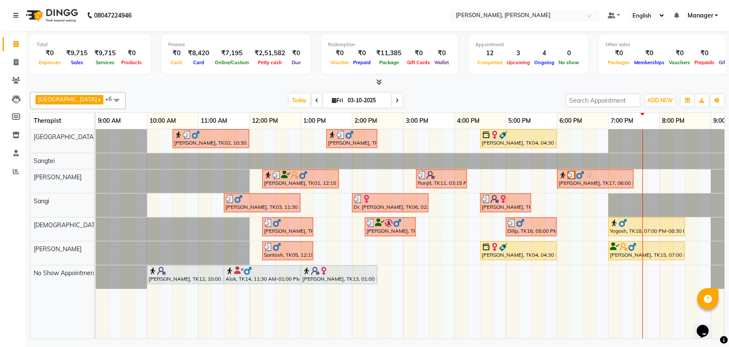
click at [641, 251] on div "[PERSON_NAME], TK15, 07:00 PM-08:30 PM, Swedish Therapy (90)" at bounding box center [646, 250] width 75 height 16
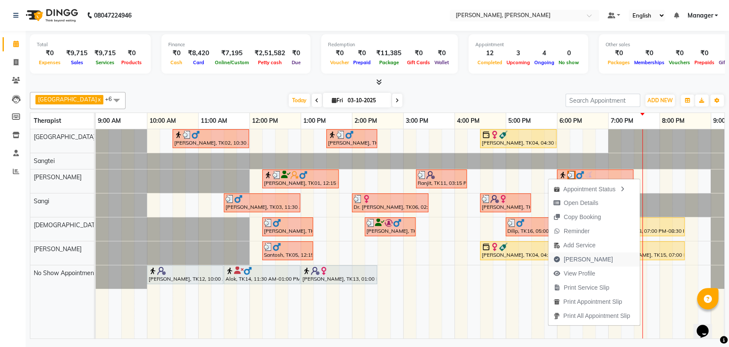
click at [632, 252] on button "[PERSON_NAME]" at bounding box center [594, 259] width 91 height 14
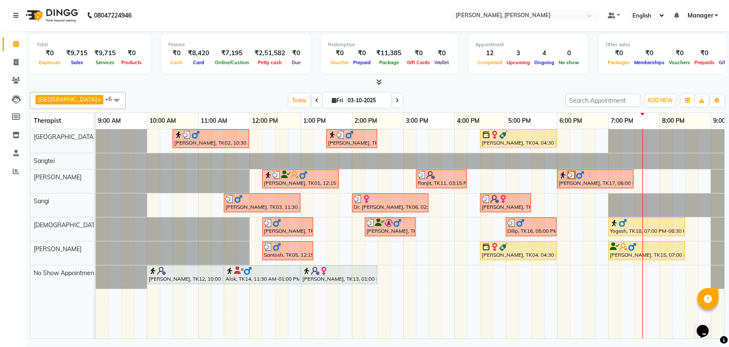
select select "service"
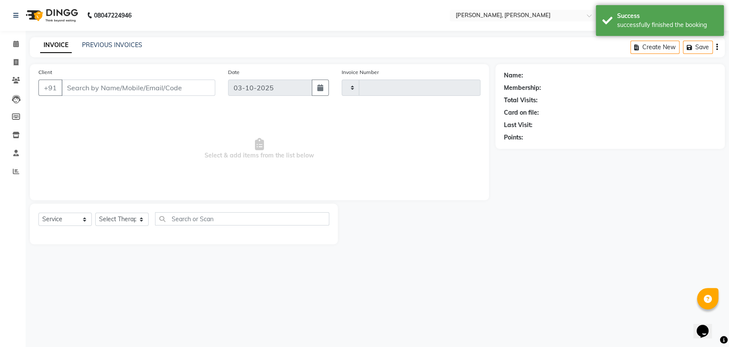
type input "2002"
select select "7301"
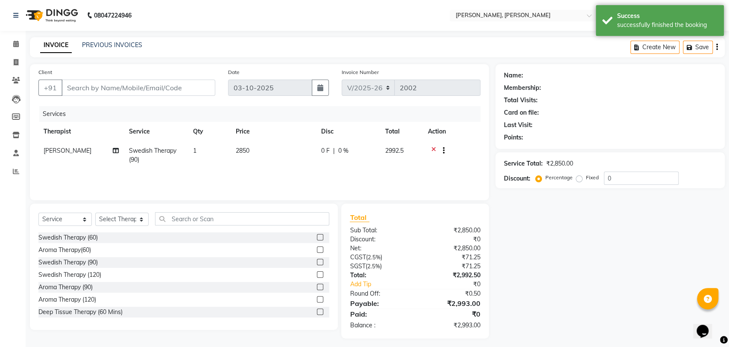
type input "9746622472"
select select "88461"
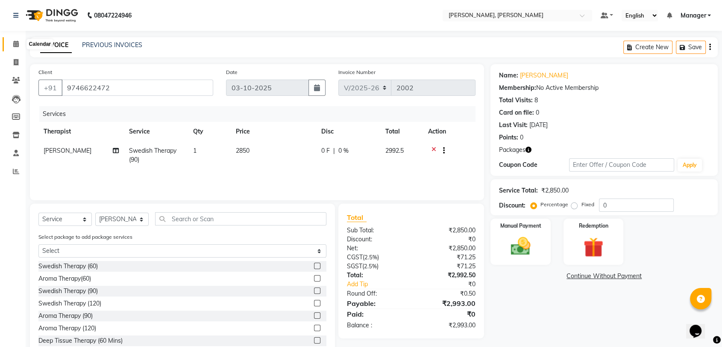
click at [14, 45] on icon at bounding box center [16, 44] width 6 height 6
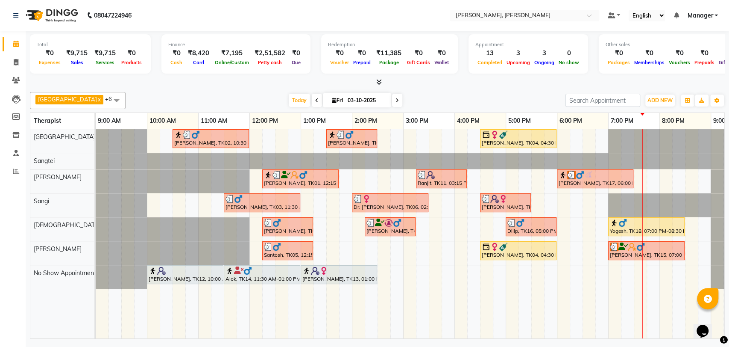
click at [626, 250] on div "[PERSON_NAME], TK15, 07:00 PM-08:30 PM, Swedish Therapy (90)" at bounding box center [646, 250] width 75 height 16
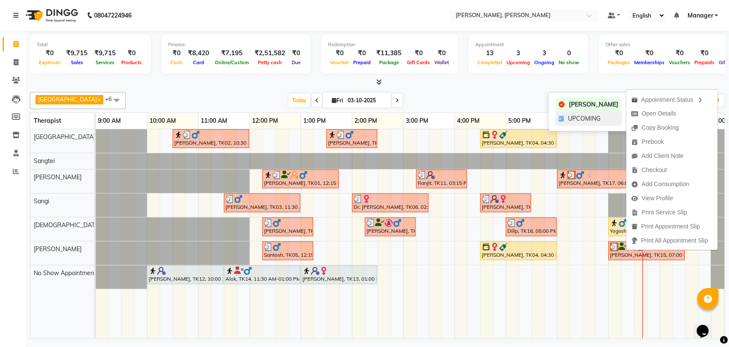
click at [573, 122] on span "UPCOMING" at bounding box center [584, 118] width 32 height 9
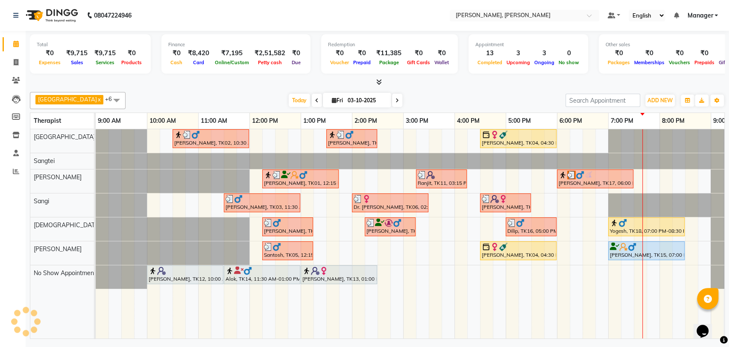
click at [647, 251] on div "[PERSON_NAME], TK15, 07:00 PM-08:30 PM, Swedish Therapy (90)" at bounding box center [646, 250] width 75 height 16
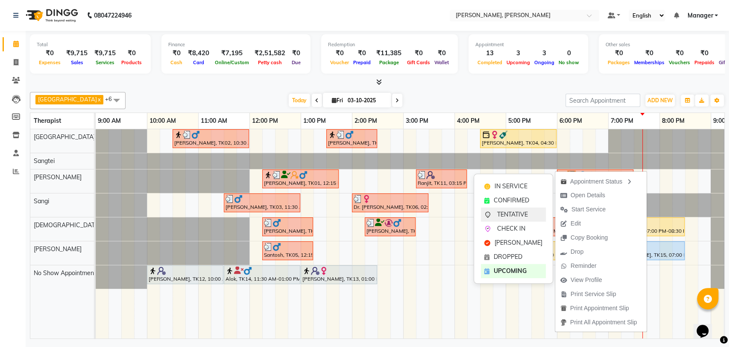
click at [514, 214] on span "TENTATIVE" at bounding box center [512, 214] width 31 height 9
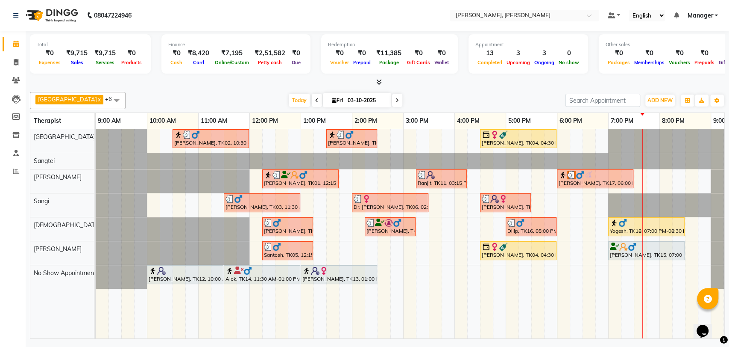
click at [626, 248] on img at bounding box center [624, 246] width 9 height 9
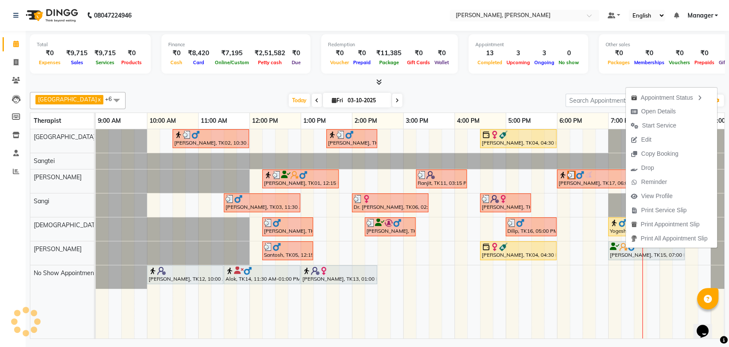
click at [626, 248] on img at bounding box center [624, 246] width 9 height 9
click at [653, 132] on span "Start Service" at bounding box center [654, 125] width 56 height 14
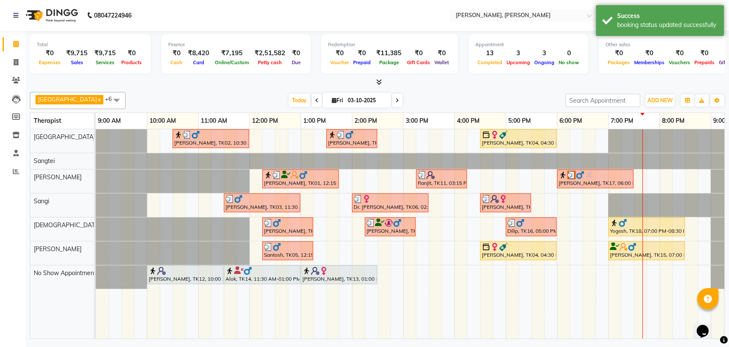
click at [634, 252] on div "[PERSON_NAME], TK15, 07:00 PM-08:30 PM, Swedish Therapy (90)" at bounding box center [646, 250] width 75 height 16
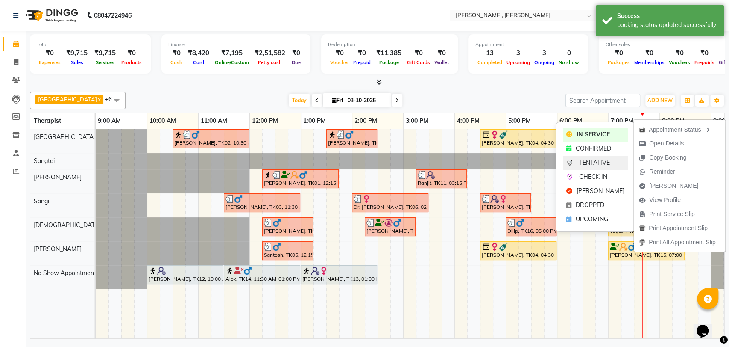
click at [586, 167] on span "TENTATIVE" at bounding box center [594, 162] width 31 height 9
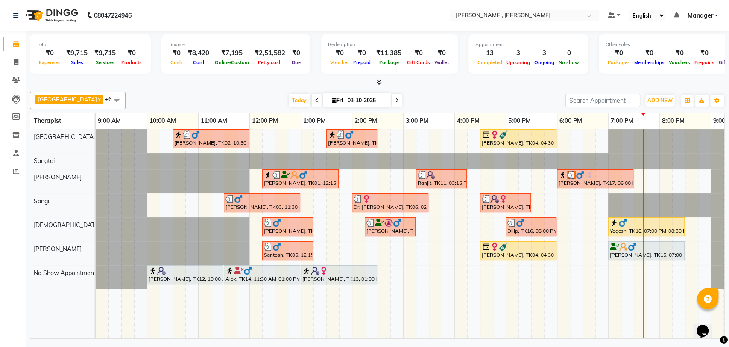
click at [627, 251] on div "[PERSON_NAME], TK15, 07:00 PM-08:30 PM, Swedish Therapy (90)" at bounding box center [646, 250] width 75 height 16
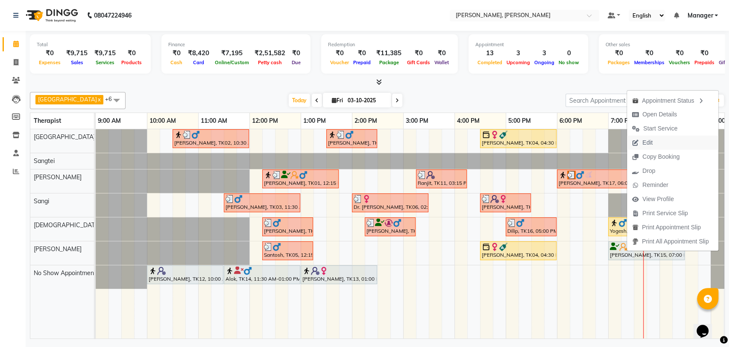
click at [654, 142] on span "Edit" at bounding box center [642, 142] width 31 height 14
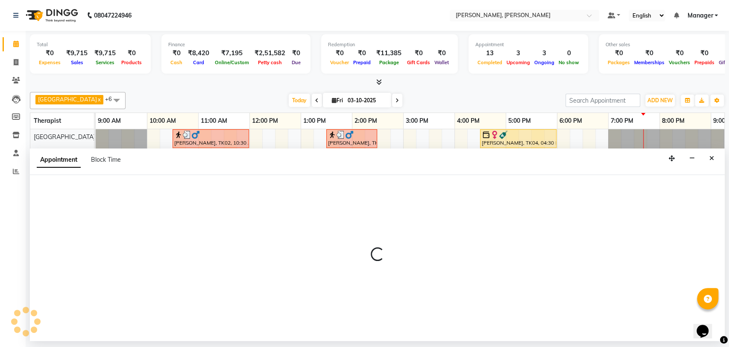
select select "tentative"
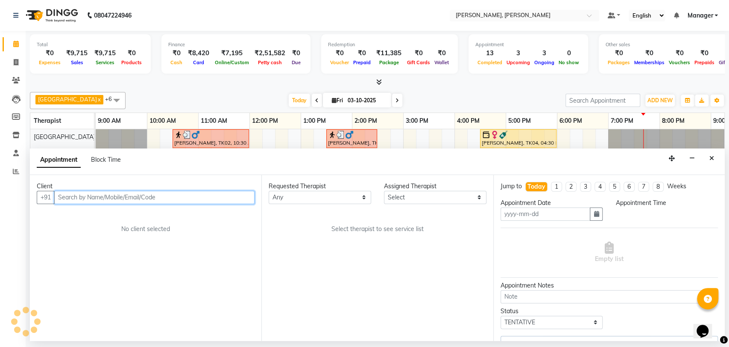
type input "03-10-2025"
select select "1140"
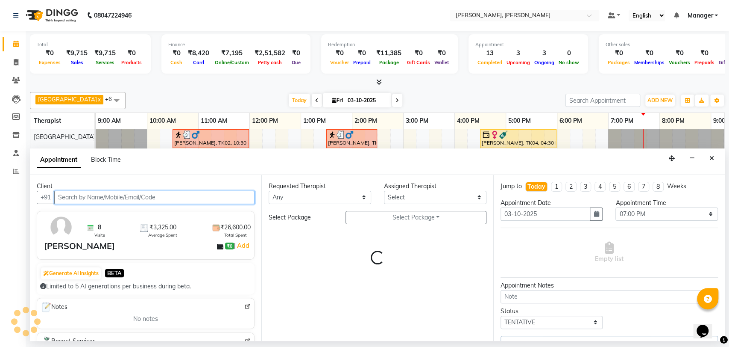
select select "88461"
select select "3740"
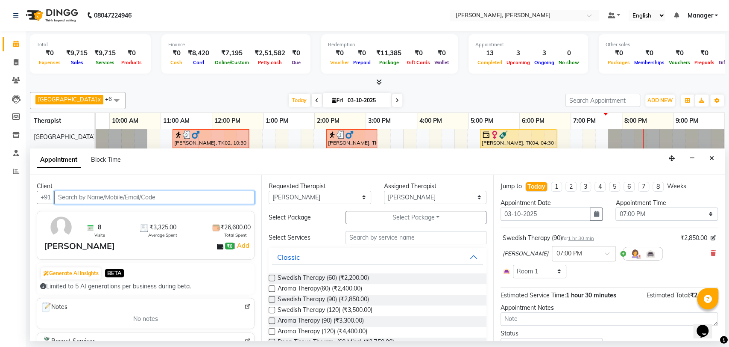
scroll to position [0, 38]
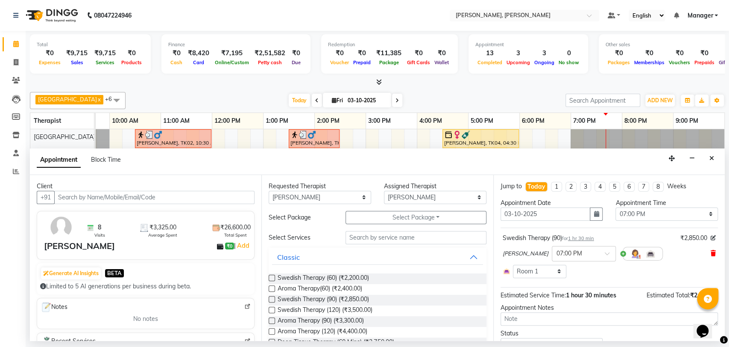
click at [711, 254] on icon at bounding box center [713, 253] width 5 height 6
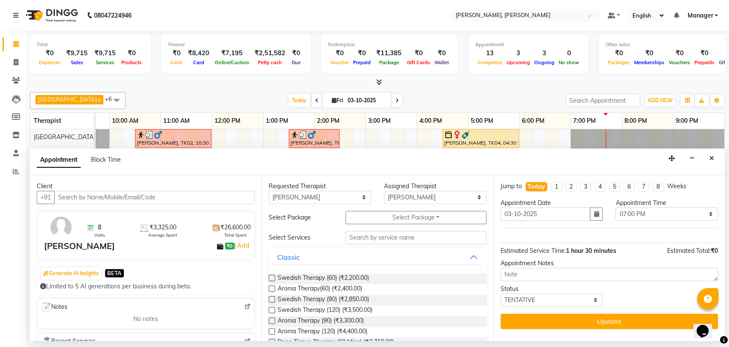
click at [271, 276] on label at bounding box center [272, 277] width 6 height 6
click at [271, 276] on input "checkbox" at bounding box center [272, 279] width 6 height 6
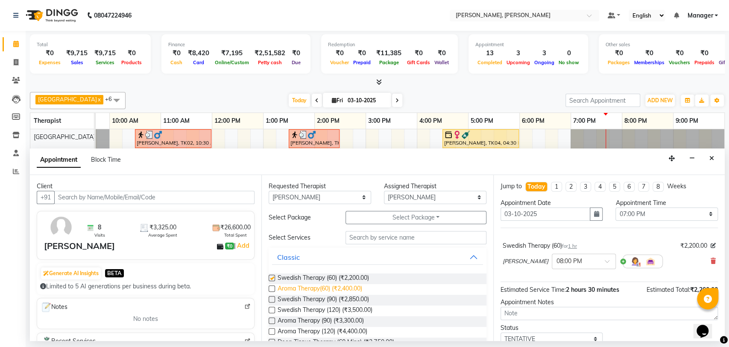
checkbox input "false"
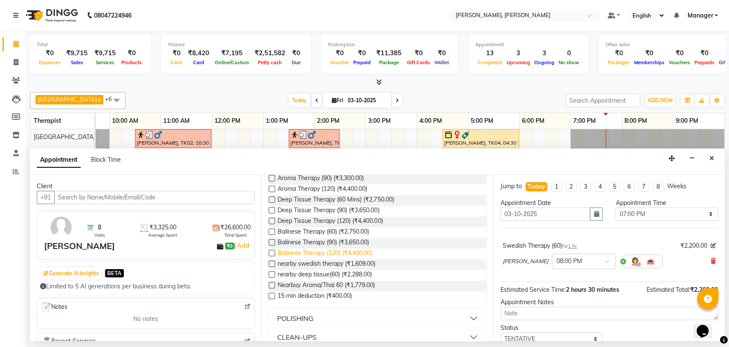
scroll to position [237, 0]
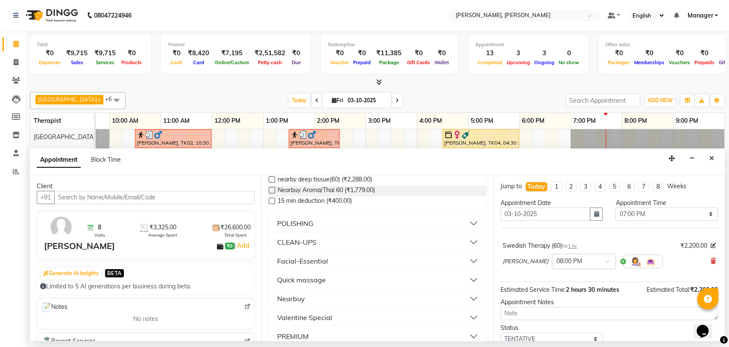
click at [326, 275] on button "Quick massage" at bounding box center [377, 279] width 211 height 15
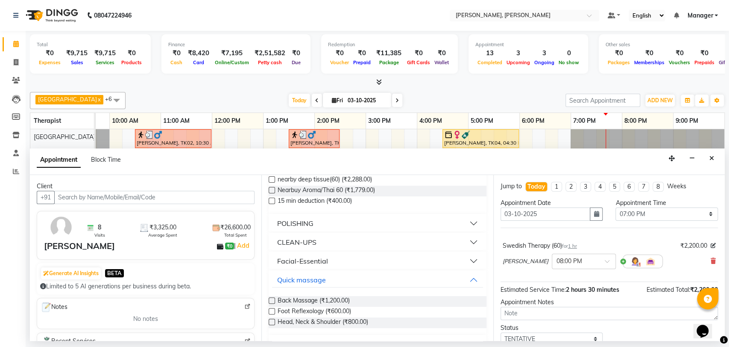
click at [273, 312] on label at bounding box center [272, 311] width 6 height 6
click at [273, 312] on input "checkbox" at bounding box center [272, 312] width 6 height 6
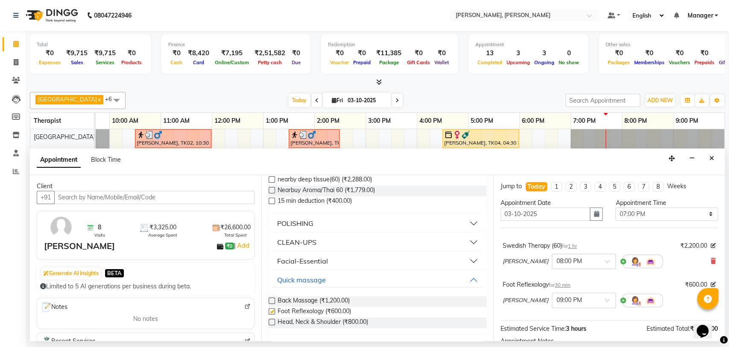
checkbox input "false"
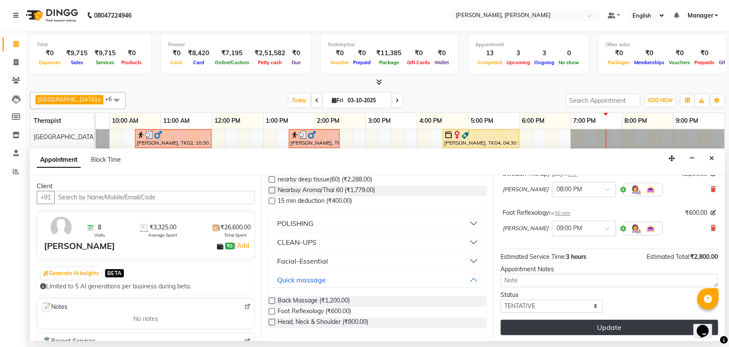
click at [581, 326] on button "Update" at bounding box center [610, 326] width 218 height 15
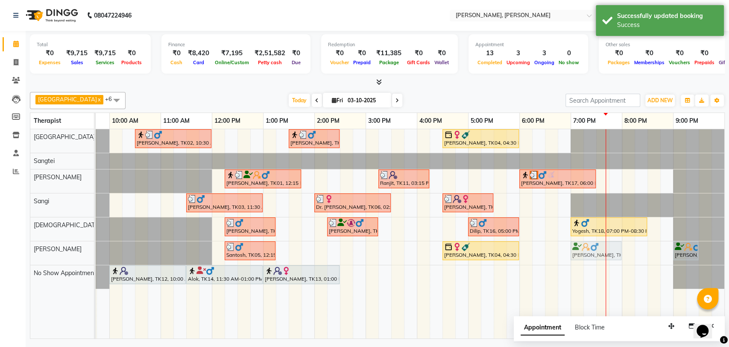
drag, startPoint x: 632, startPoint y: 246, endPoint x: 583, endPoint y: 246, distance: 48.7
click at [58, 246] on div "Santosh, TK05, 12:15 PM-01:15 PM, Aroma Therapy(60) Sreehitha, TK04, 04:30 PM-0…" at bounding box center [58, 253] width 0 height 24
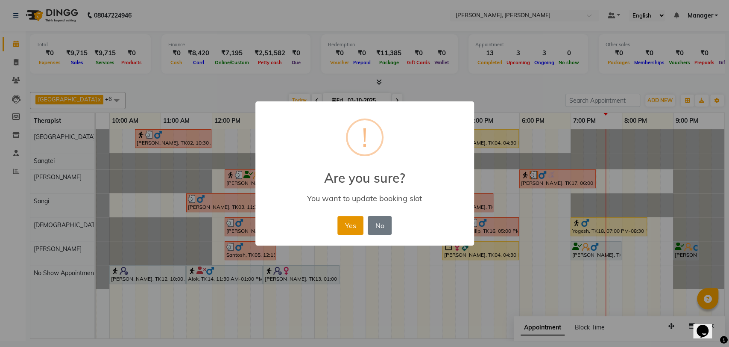
click at [356, 228] on button "Yes" at bounding box center [351, 225] width 26 height 19
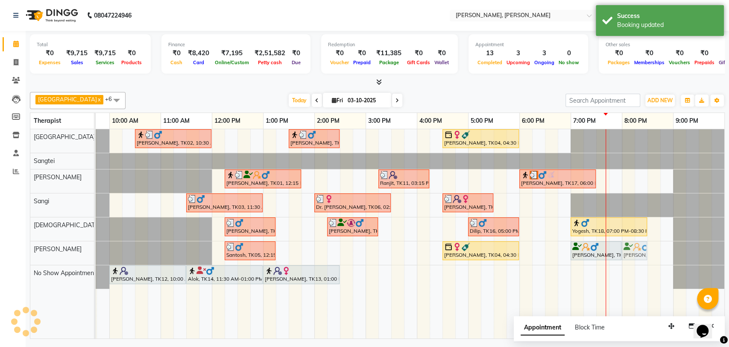
drag, startPoint x: 692, startPoint y: 253, endPoint x: 636, endPoint y: 252, distance: 56.4
click at [58, 252] on div "Santosh, TK05, 12:15 PM-01:15 PM, Aroma Therapy(60) Sreehitha, TK04, 04:30 PM-0…" at bounding box center [58, 253] width 0 height 24
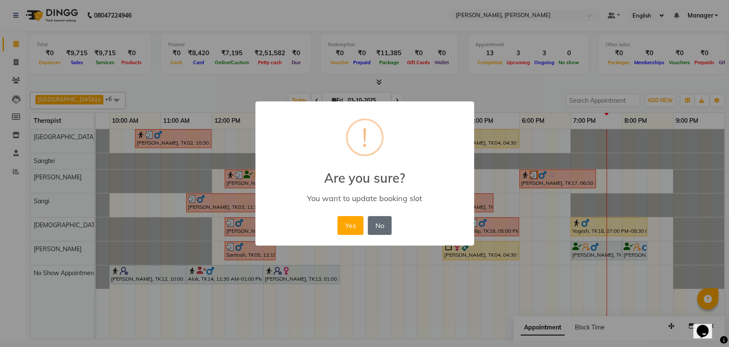
click at [379, 226] on button "No" at bounding box center [380, 225] width 24 height 19
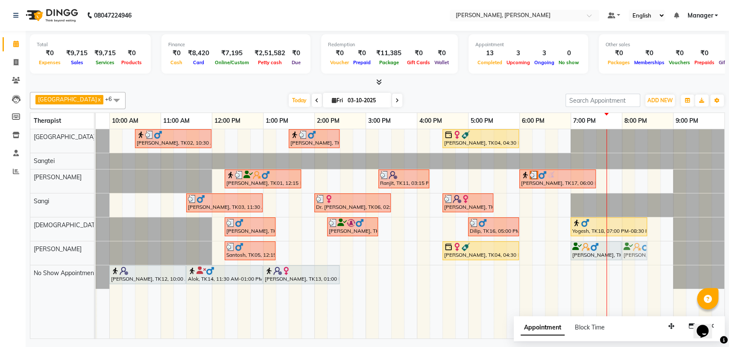
drag, startPoint x: 689, startPoint y: 247, endPoint x: 635, endPoint y: 253, distance: 53.7
click at [58, 253] on div "Santosh, TK05, 12:15 PM-01:15 PM, Aroma Therapy(60) Sreehitha, TK04, 04:30 PM-0…" at bounding box center [58, 253] width 0 height 24
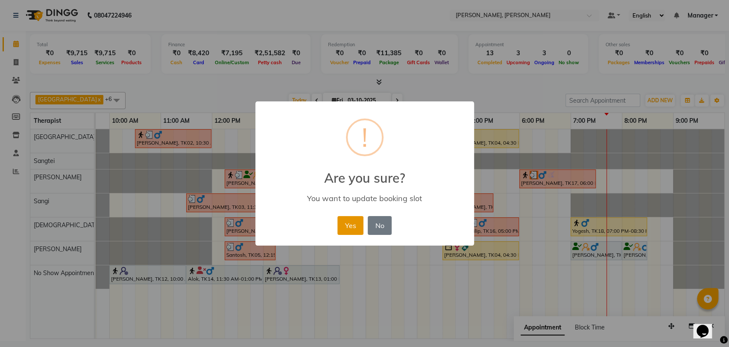
click at [342, 225] on button "Yes" at bounding box center [351, 225] width 26 height 19
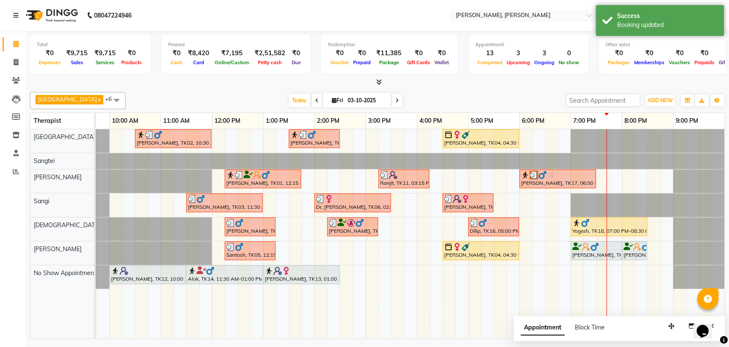
click at [636, 247] on img at bounding box center [637, 246] width 9 height 9
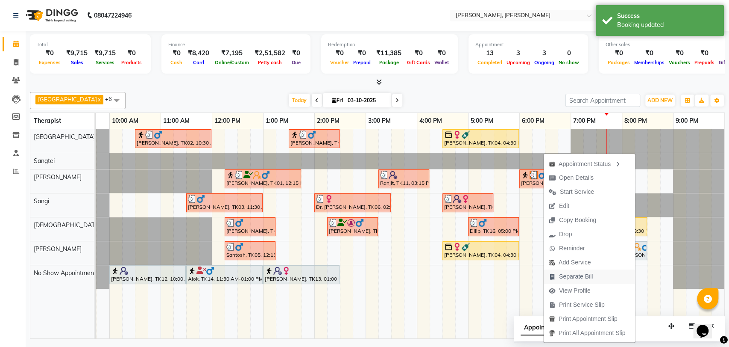
click at [578, 272] on span "Separate Bill" at bounding box center [576, 276] width 34 height 9
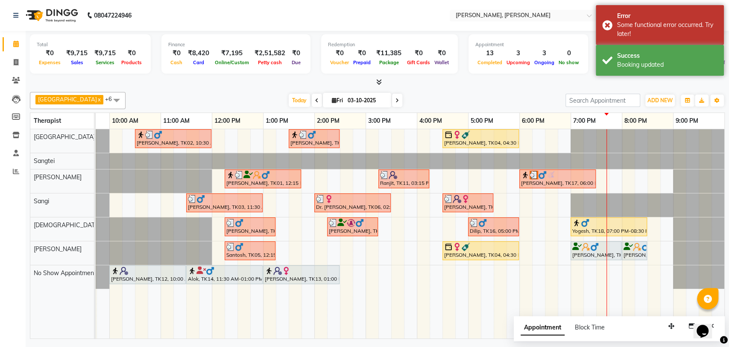
click at [605, 250] on div at bounding box center [596, 246] width 47 height 9
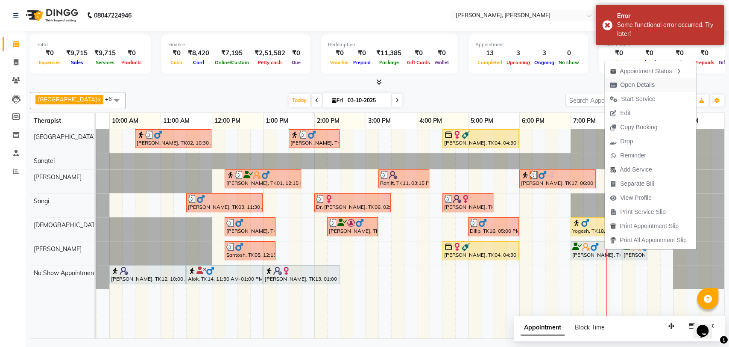
click at [632, 90] on span "Open Details" at bounding box center [632, 85] width 55 height 14
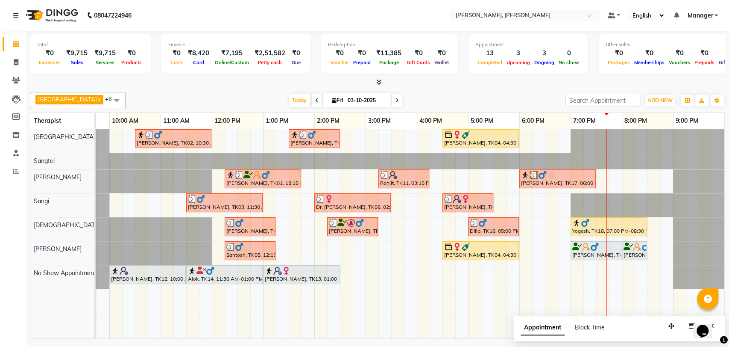
click at [596, 251] on div "Ashray, TK15, 07:00 PM-08:00 PM, Swedish Therapy (60)" at bounding box center [596, 250] width 49 height 16
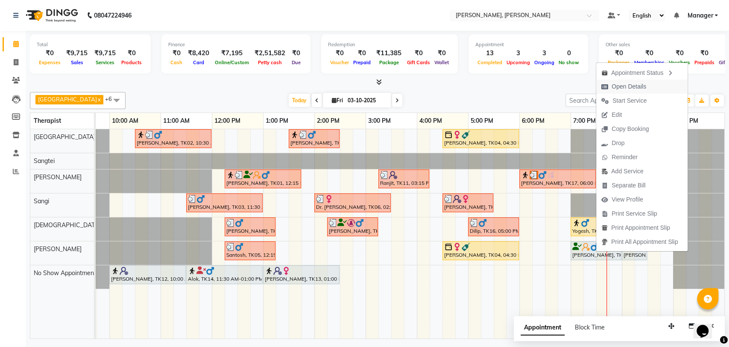
click at [628, 88] on span "Open Details" at bounding box center [629, 86] width 35 height 9
select select "7"
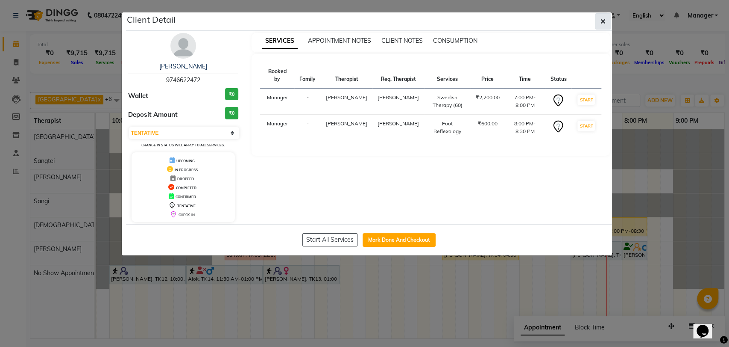
click at [606, 23] on button "button" at bounding box center [603, 21] width 16 height 16
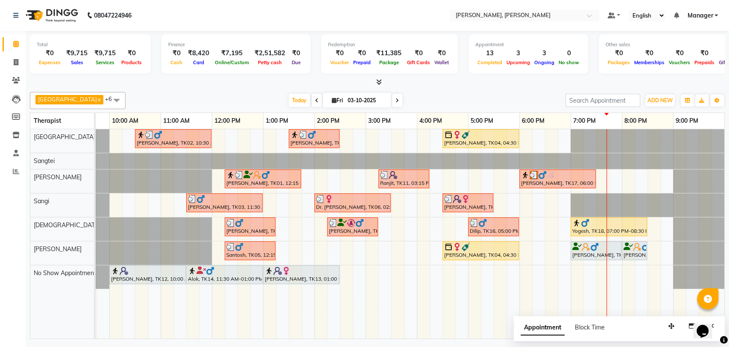
click at [605, 250] on div "Ashray, TK15, 07:00 PM-08:00 PM, Swedish Therapy (60)" at bounding box center [596, 250] width 49 height 16
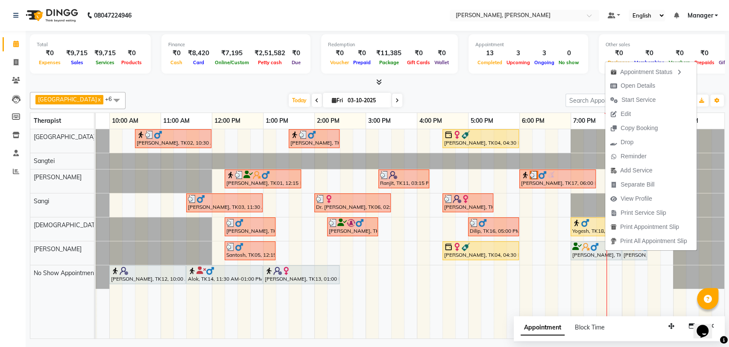
click at [594, 250] on div "Ashray, TK15, 07:00 PM-08:00 PM, Swedish Therapy (60)" at bounding box center [596, 250] width 49 height 16
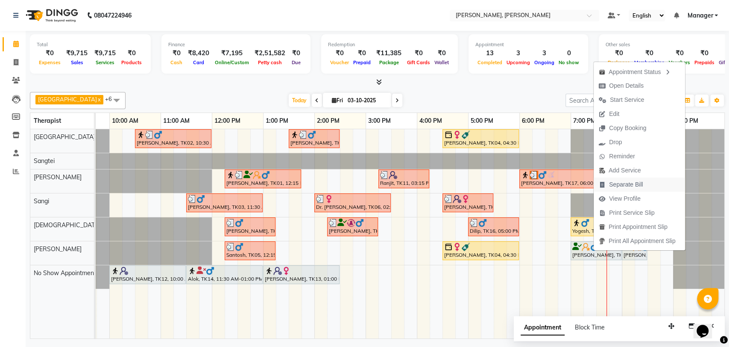
click at [641, 182] on span "Separate Bill" at bounding box center [626, 184] width 34 height 9
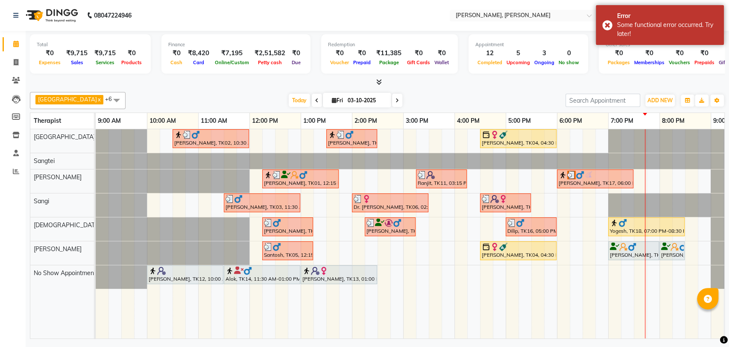
click at [673, 248] on img at bounding box center [675, 246] width 9 height 9
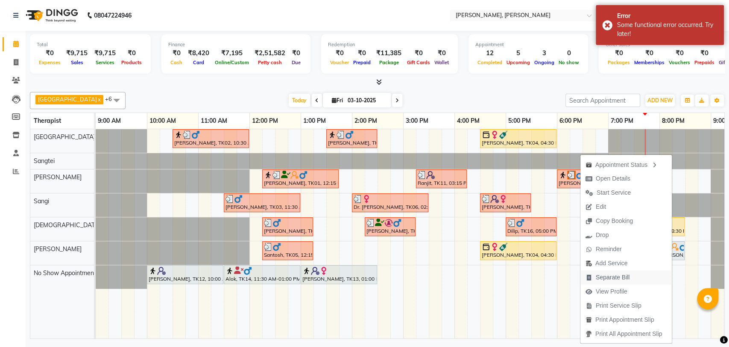
click at [619, 278] on span "Separate Bill" at bounding box center [613, 277] width 34 height 9
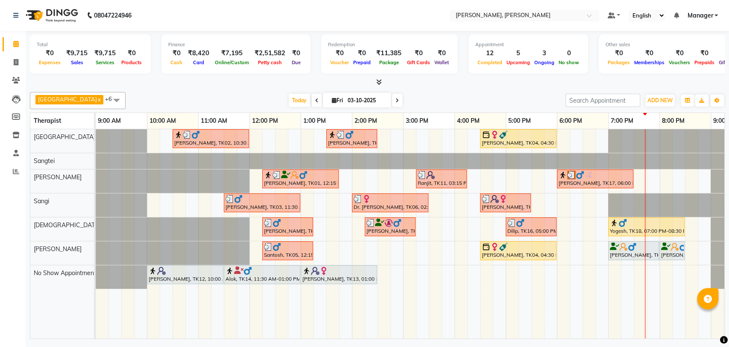
click at [629, 244] on img at bounding box center [632, 246] width 9 height 9
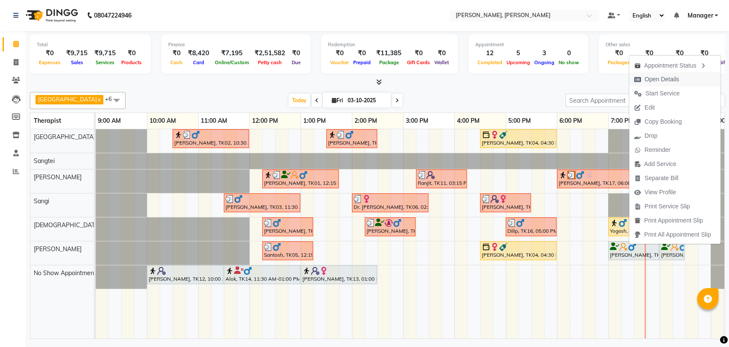
click at [667, 74] on span "Open Details" at bounding box center [656, 79] width 55 height 14
select select "7"
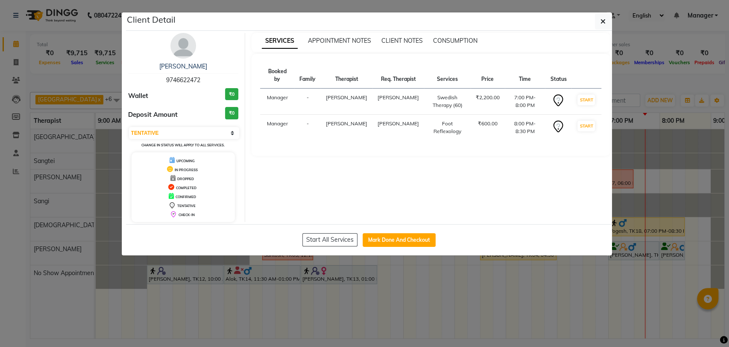
drag, startPoint x: 202, startPoint y: 77, endPoint x: 151, endPoint y: 79, distance: 50.9
click at [151, 79] on div "Ashray 9746622472" at bounding box center [183, 73] width 111 height 23
copy span "9746622472"
click at [598, 21] on button "button" at bounding box center [603, 21] width 16 height 16
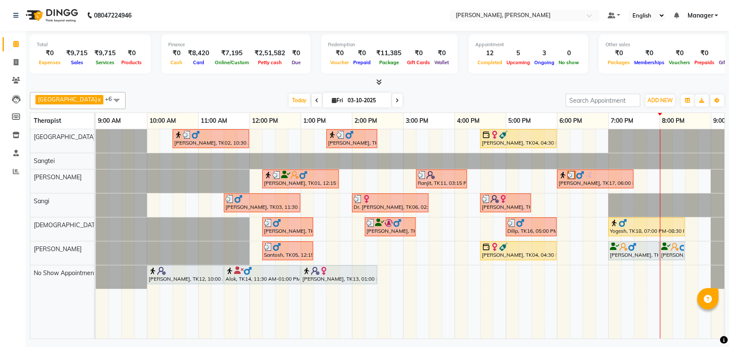
click at [650, 227] on div "Yogesh, TK18, 07:00 PM-08:30 PM, Deep Tissue Therapy (90)" at bounding box center [646, 226] width 75 height 16
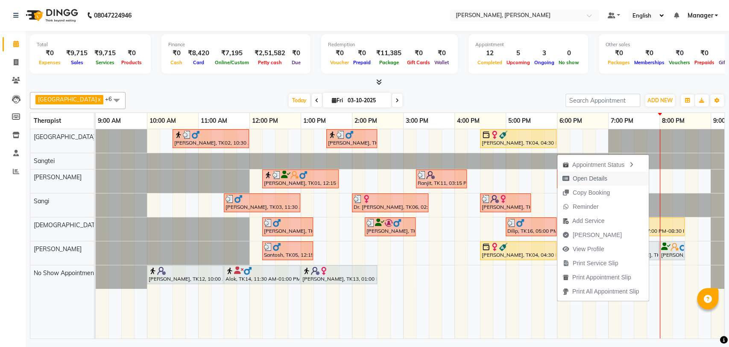
click at [582, 178] on span "Open Details" at bounding box center [590, 178] width 35 height 9
select select "1"
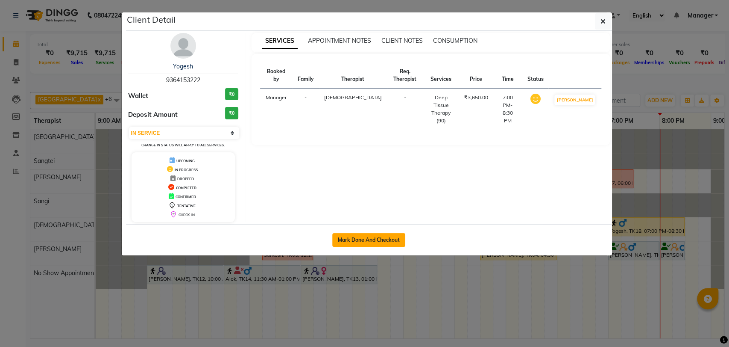
click at [383, 241] on button "Mark Done And Checkout" at bounding box center [368, 240] width 73 height 14
select select "service"
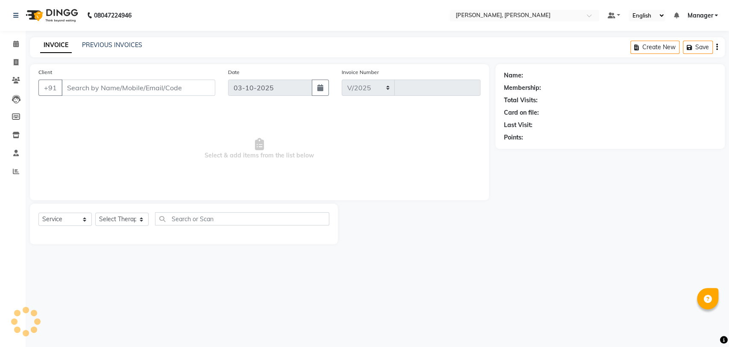
select select "7301"
type input "2002"
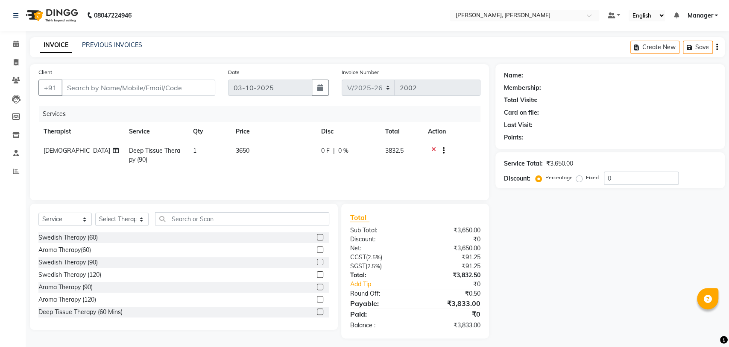
type input "9364153222"
select select "63054"
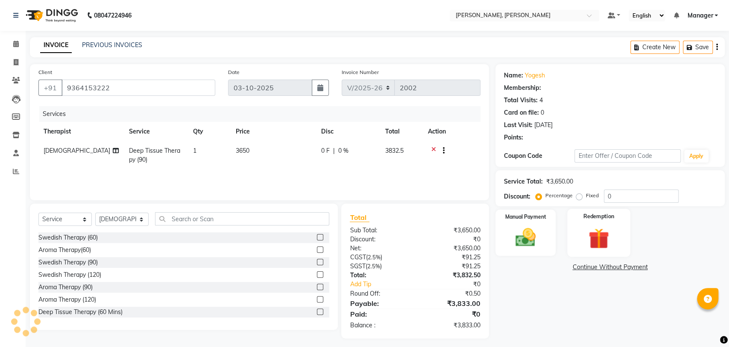
click at [568, 238] on div "Redemption" at bounding box center [599, 233] width 63 height 48
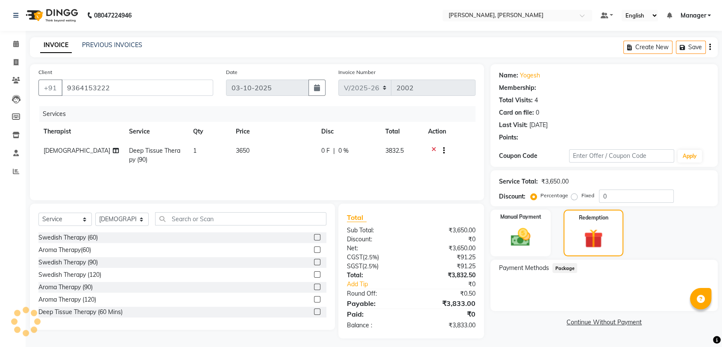
click at [564, 267] on span "Package" at bounding box center [565, 268] width 25 height 10
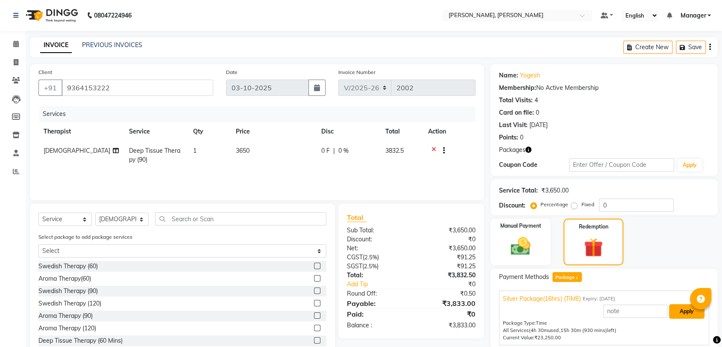
click at [691, 318] on button "Apply" at bounding box center [686, 311] width 35 height 15
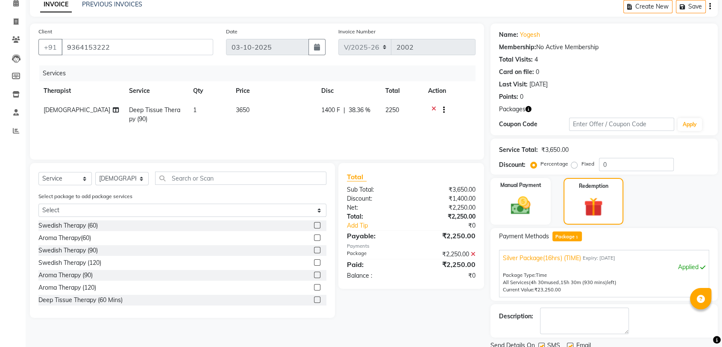
scroll to position [72, 0]
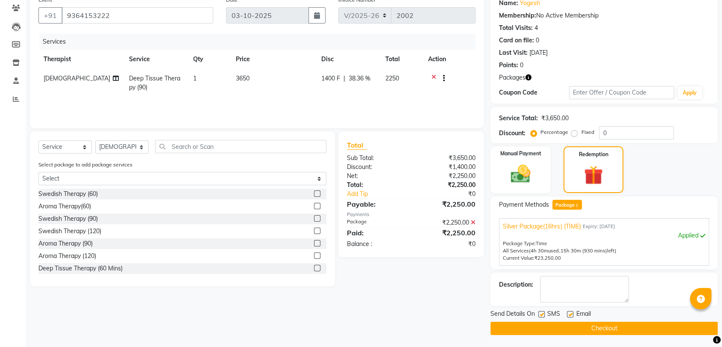
click at [634, 323] on button "Checkout" at bounding box center [604, 327] width 227 height 13
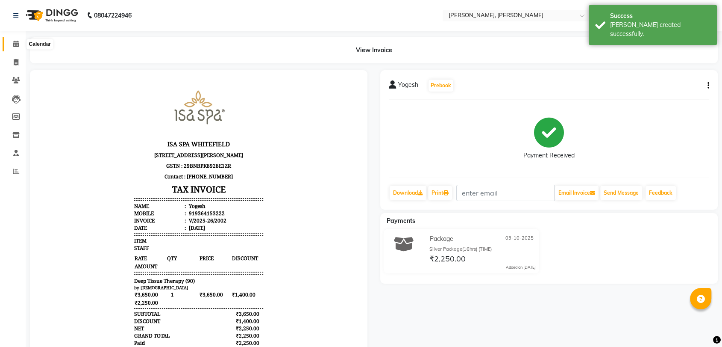
click at [15, 46] on icon at bounding box center [16, 44] width 6 height 6
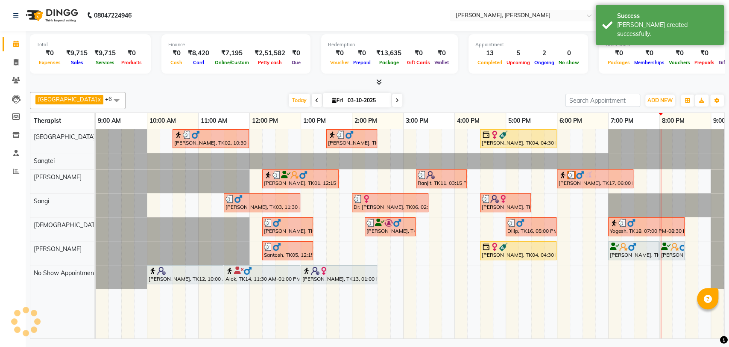
click at [675, 247] on img at bounding box center [675, 246] width 9 height 9
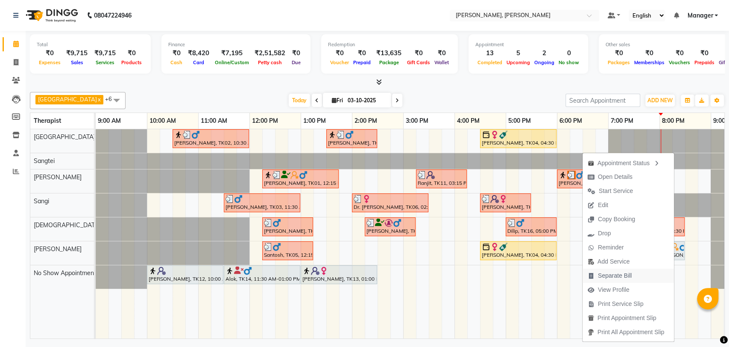
click at [624, 271] on span "Separate Bill" at bounding box center [615, 275] width 34 height 9
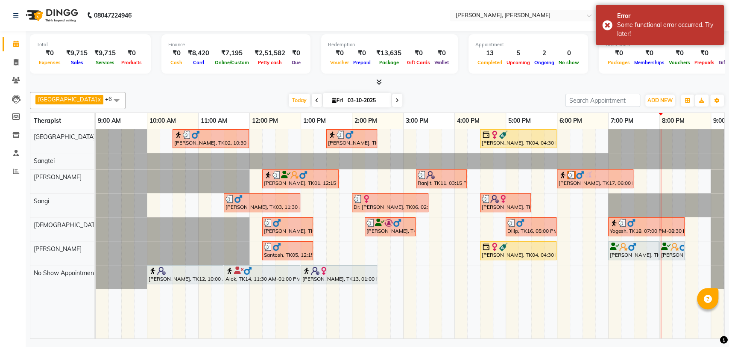
click at [636, 249] on img at bounding box center [632, 246] width 9 height 9
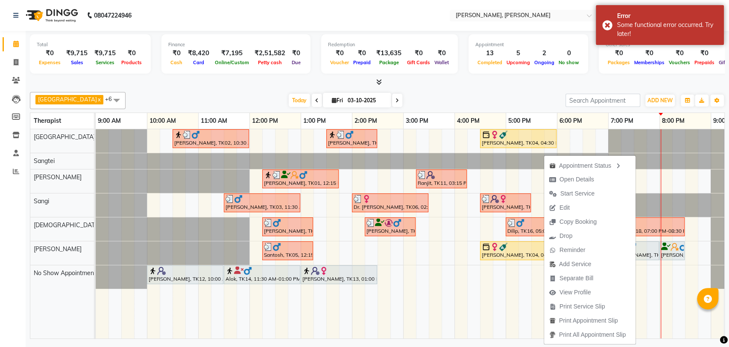
click at [646, 251] on div "Ashray, TK15, 07:00 PM-08:00 PM, Swedish Therapy (60)" at bounding box center [633, 250] width 49 height 16
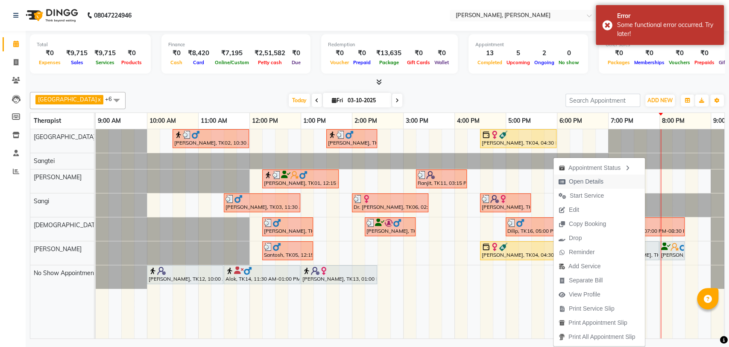
click at [582, 182] on span "Open Details" at bounding box center [586, 181] width 35 height 9
select select "7"
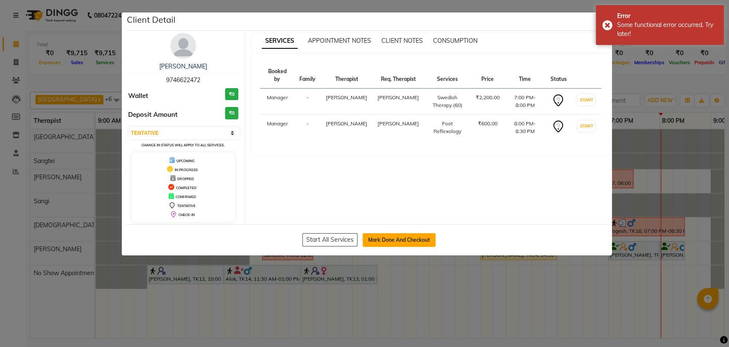
click at [404, 233] on button "Mark Done And Checkout" at bounding box center [399, 240] width 73 height 14
select select "service"
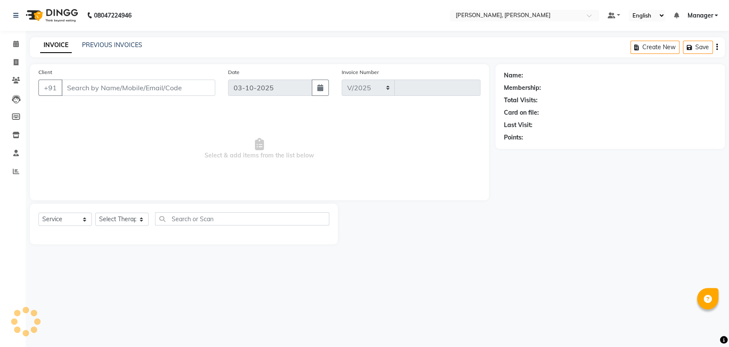
select select "7301"
type input "2003"
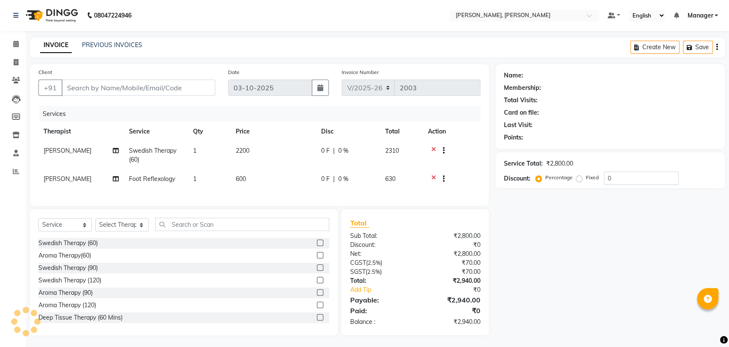
type input "9746622472"
select select "88461"
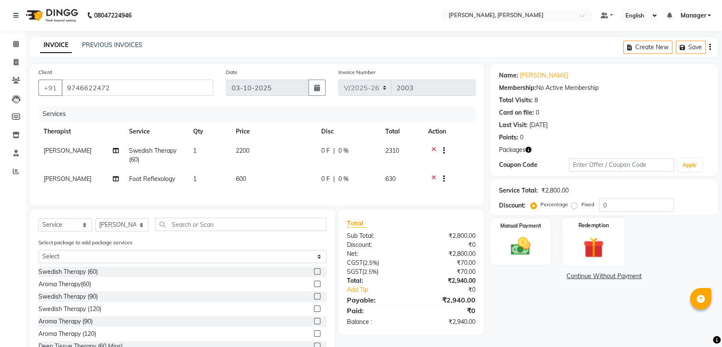
click at [581, 255] on img at bounding box center [593, 247] width 33 height 26
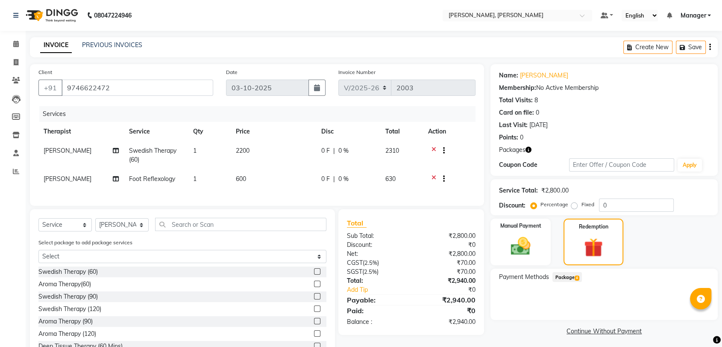
click at [573, 277] on span "Package 4" at bounding box center [567, 277] width 29 height 10
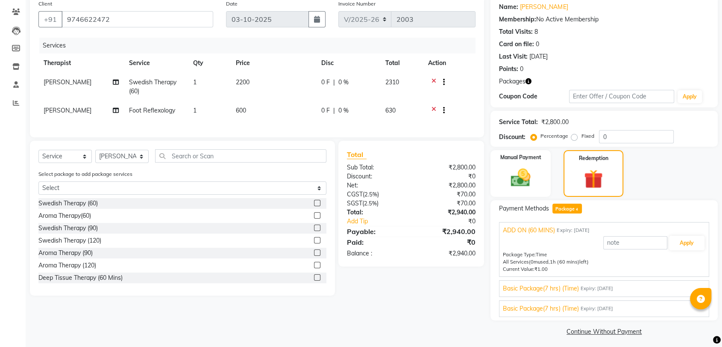
scroll to position [72, 0]
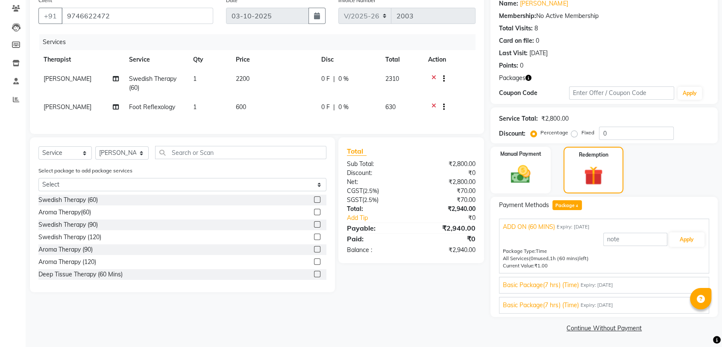
click at [613, 282] on span "Expiry: 25-04-2026" at bounding box center [596, 284] width 32 height 7
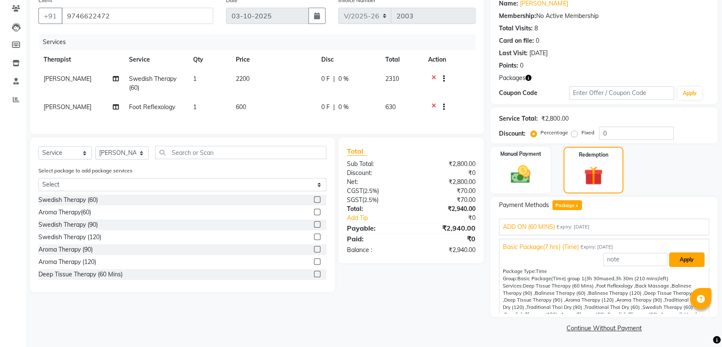
click at [677, 256] on button "Apply" at bounding box center [686, 259] width 35 height 15
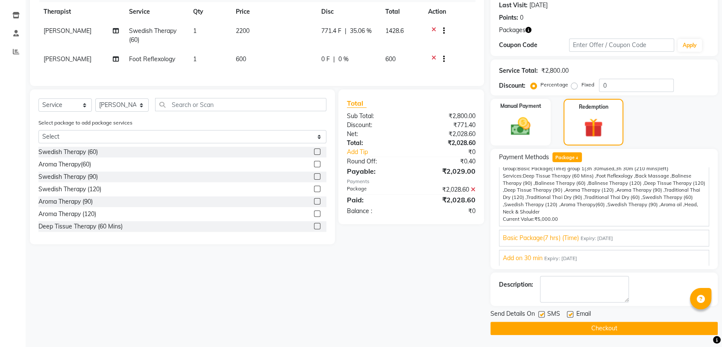
scroll to position [120, 0]
click at [614, 325] on button "Checkout" at bounding box center [604, 327] width 227 height 13
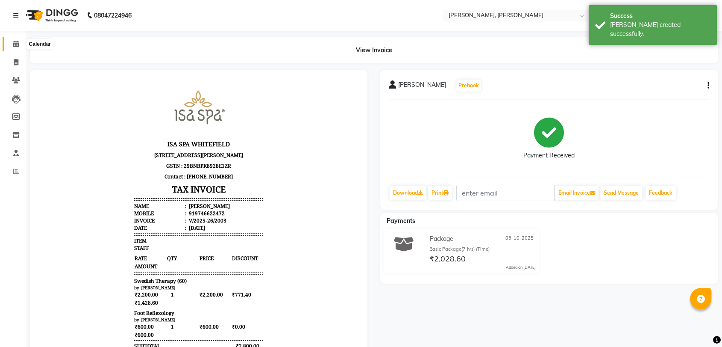
click at [13, 47] on icon at bounding box center [16, 44] width 6 height 6
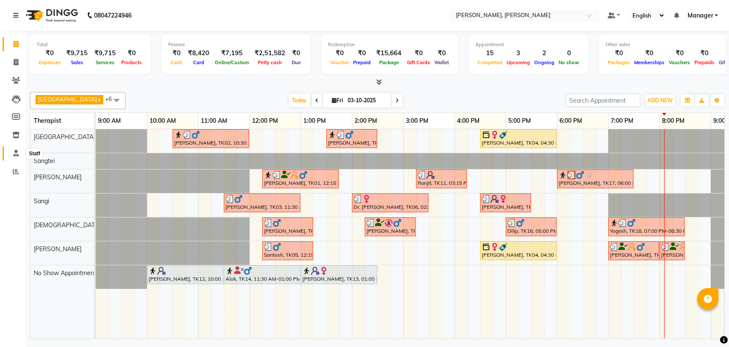
click at [15, 155] on icon at bounding box center [16, 153] width 6 height 6
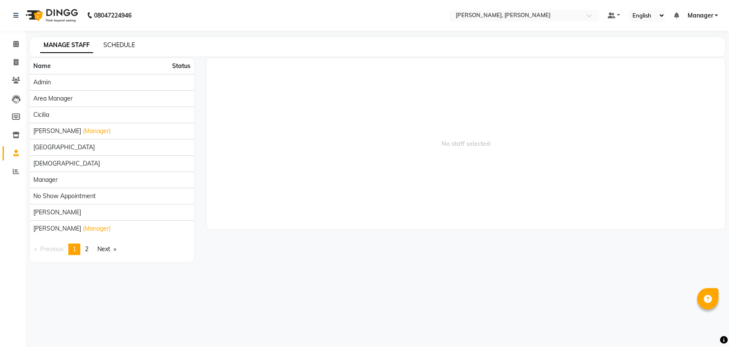
click at [124, 47] on link "SCHEDULE" at bounding box center [119, 45] width 32 height 8
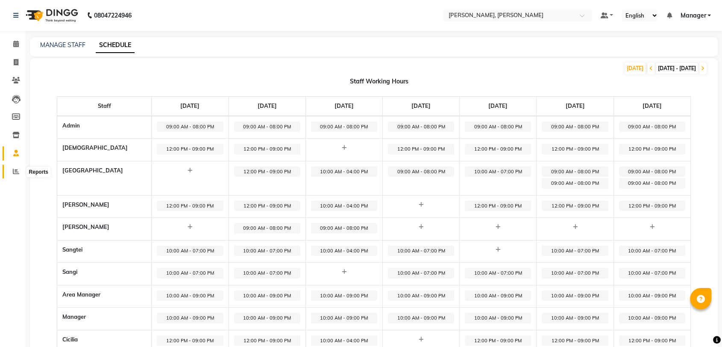
click at [10, 173] on span at bounding box center [16, 172] width 15 height 10
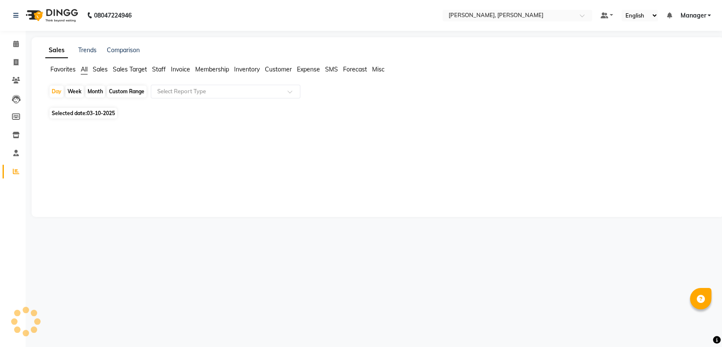
click at [161, 71] on span "Staff" at bounding box center [159, 69] width 14 height 8
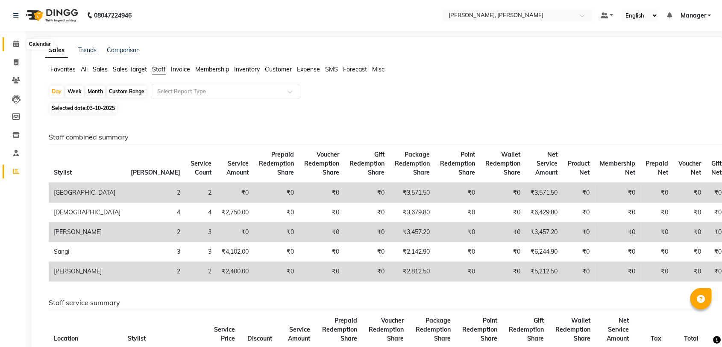
click at [11, 44] on span at bounding box center [16, 44] width 15 height 10
